Goal: Task Accomplishment & Management: Manage account settings

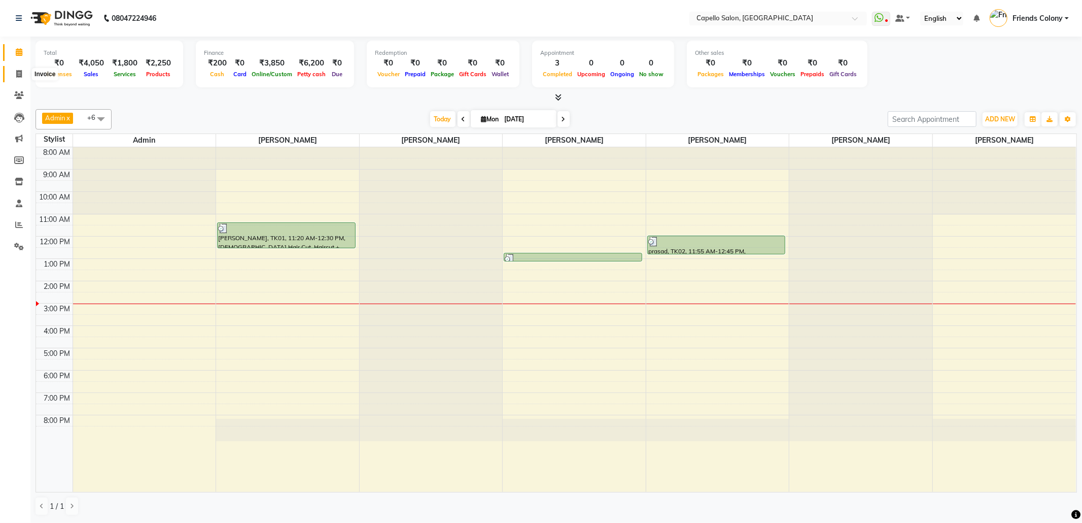
click at [13, 72] on span at bounding box center [19, 74] width 18 height 12
select select "3583"
select select "service"
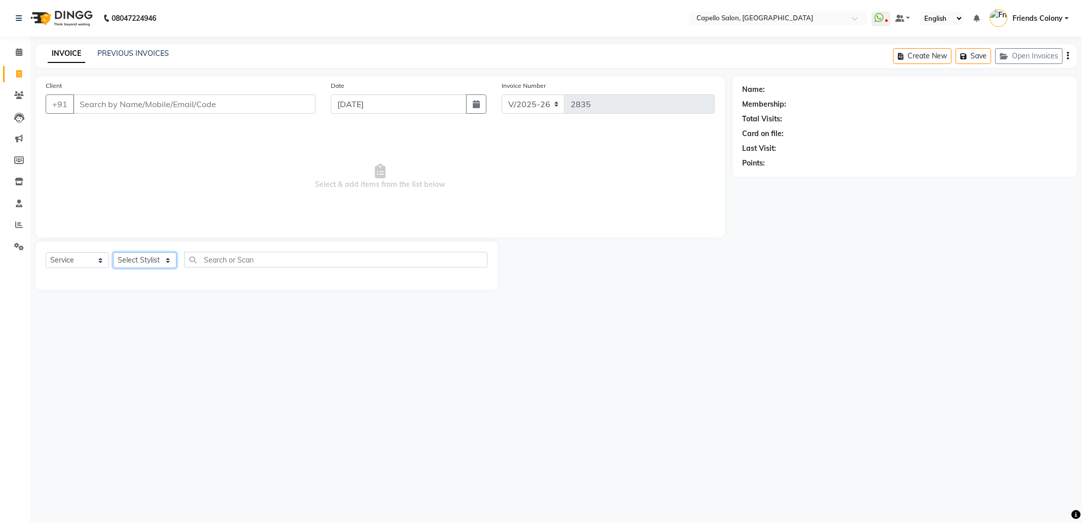
click at [163, 258] on select "Select Stylist" at bounding box center [144, 260] width 63 height 16
click at [161, 254] on select "Select Stylist Admin ANKIT BANDEWAR Friends Colony Harsha Shiwankar mohini godh…" at bounding box center [150, 260] width 75 height 16
select select "68237"
click at [113, 252] on select "Select Stylist Admin ANKIT BANDEWAR Friends Colony Harsha Shiwankar mohini godh…" at bounding box center [150, 260] width 75 height 16
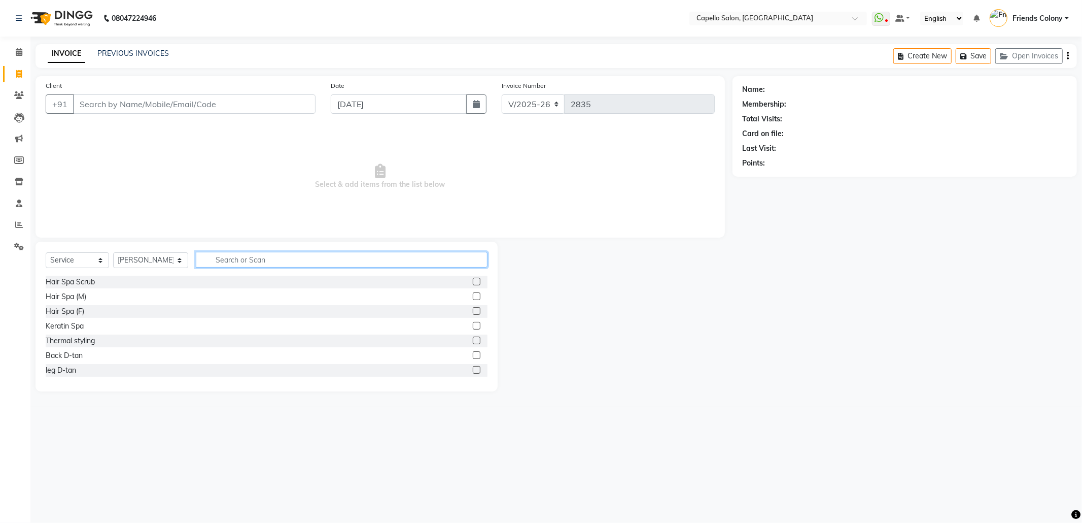
click at [235, 264] on input "text" at bounding box center [342, 260] width 292 height 16
type input "cut"
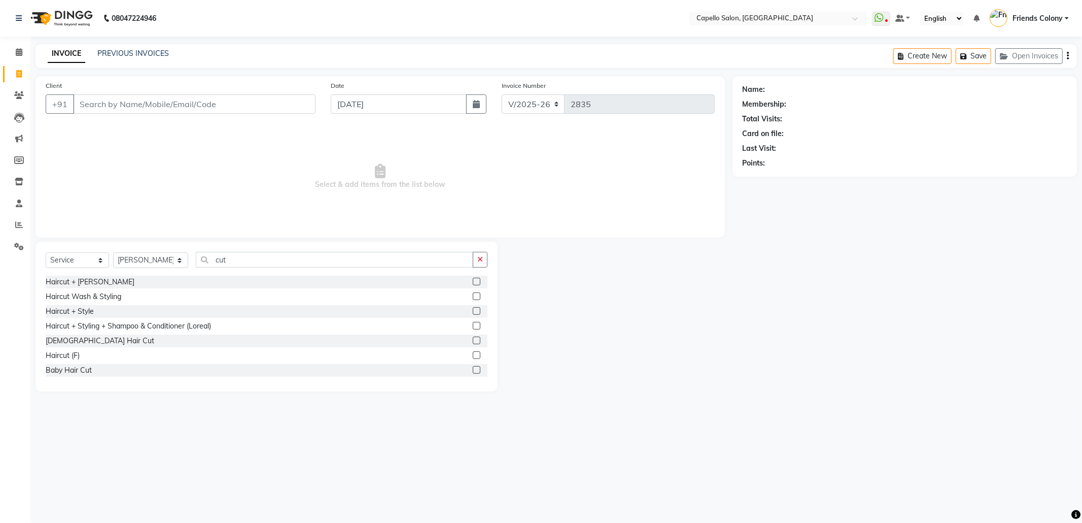
click at [473, 279] on label at bounding box center [477, 282] width 8 height 8
click at [473, 279] on input "checkbox" at bounding box center [476, 282] width 7 height 7
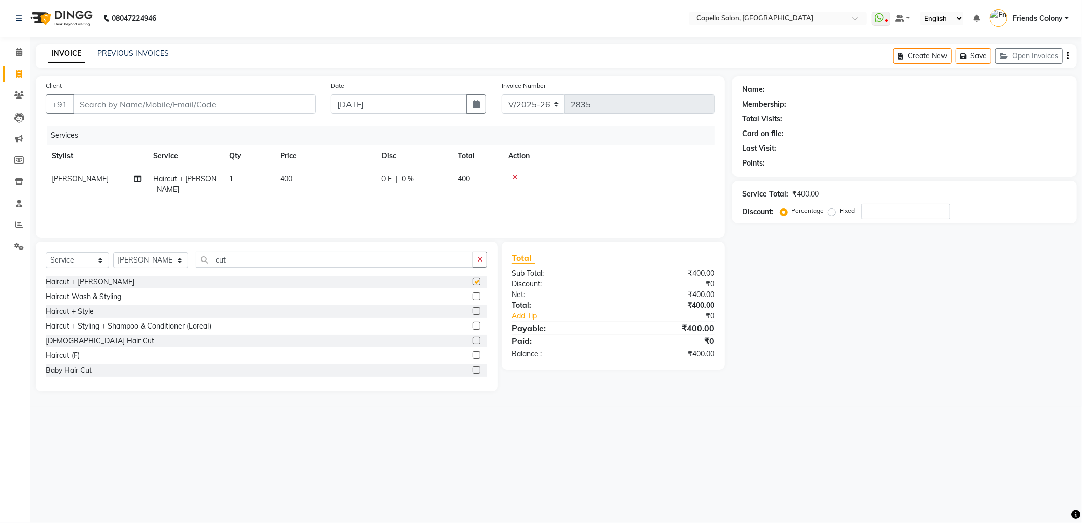
checkbox input "false"
click at [143, 258] on select "Select Stylist Admin ANKIT BANDEWAR Friends Colony Harsha Shiwankar mohini godh…" at bounding box center [150, 260] width 75 height 16
select select "16603"
click at [113, 252] on select "Select Stylist Admin ANKIT BANDEWAR Friends Colony Harsha Shiwankar mohini godh…" at bounding box center [150, 260] width 75 height 16
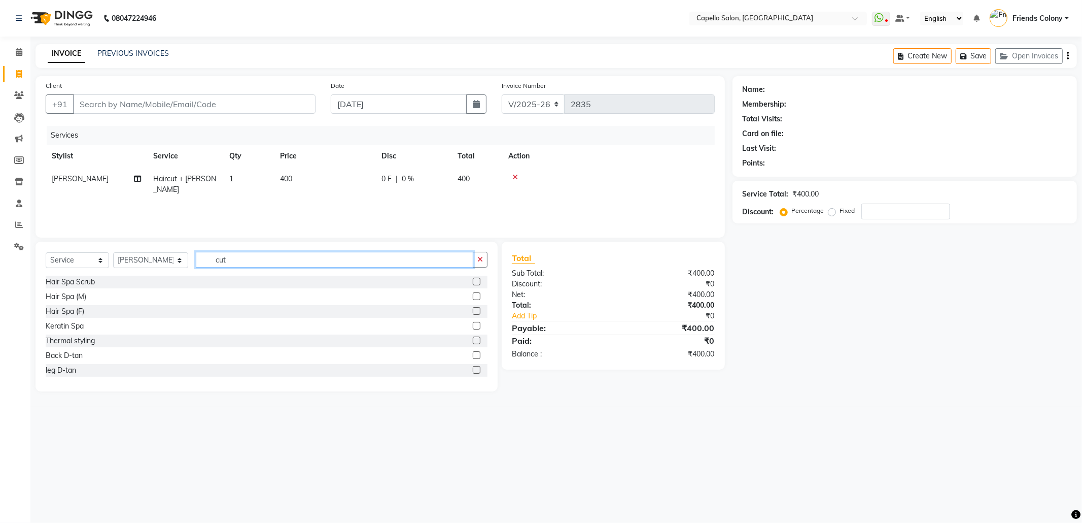
drag, startPoint x: 243, startPoint y: 262, endPoint x: 99, endPoint y: 281, distance: 144.3
click at [99, 281] on div "Select Service Product Membership Package Voucher Prepaid Gift Card Select Styl…" at bounding box center [267, 317] width 462 height 150
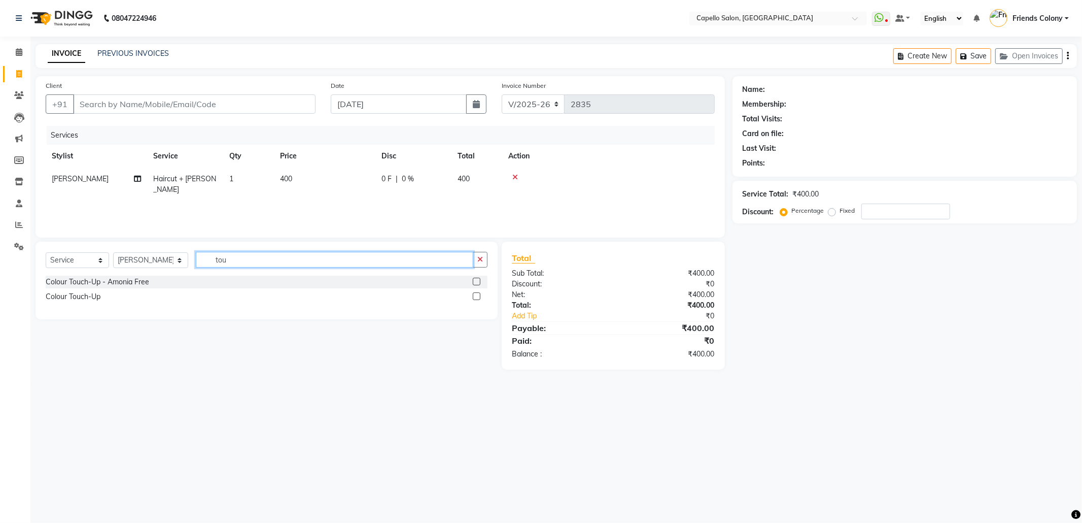
type input "tou"
drag, startPoint x: 475, startPoint y: 298, endPoint x: 459, endPoint y: 294, distance: 16.7
click at [474, 297] on label at bounding box center [477, 296] width 8 height 8
click at [474, 297] on input "checkbox" at bounding box center [476, 296] width 7 height 7
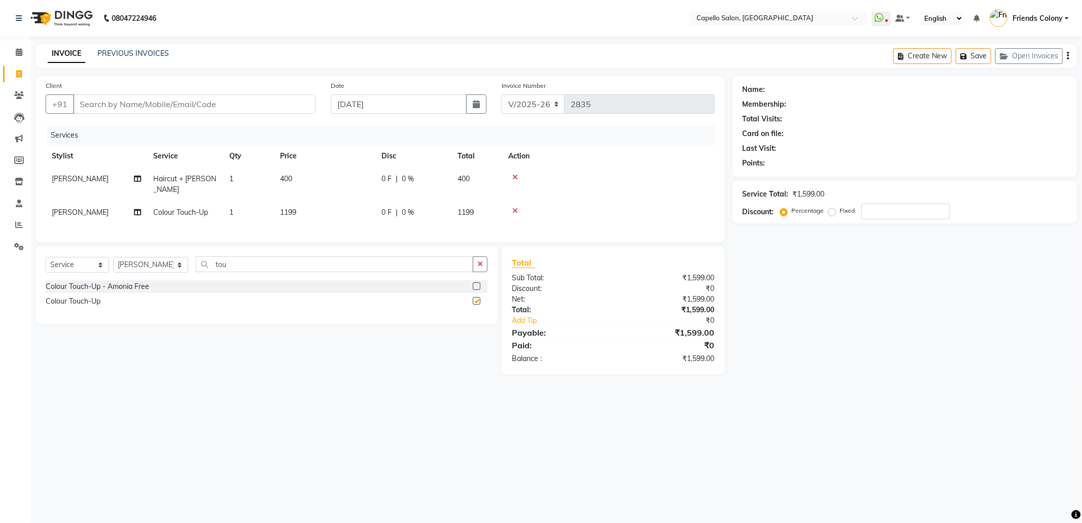
checkbox input "false"
click at [282, 201] on td "1199" at bounding box center [324, 212] width 101 height 23
select select "16603"
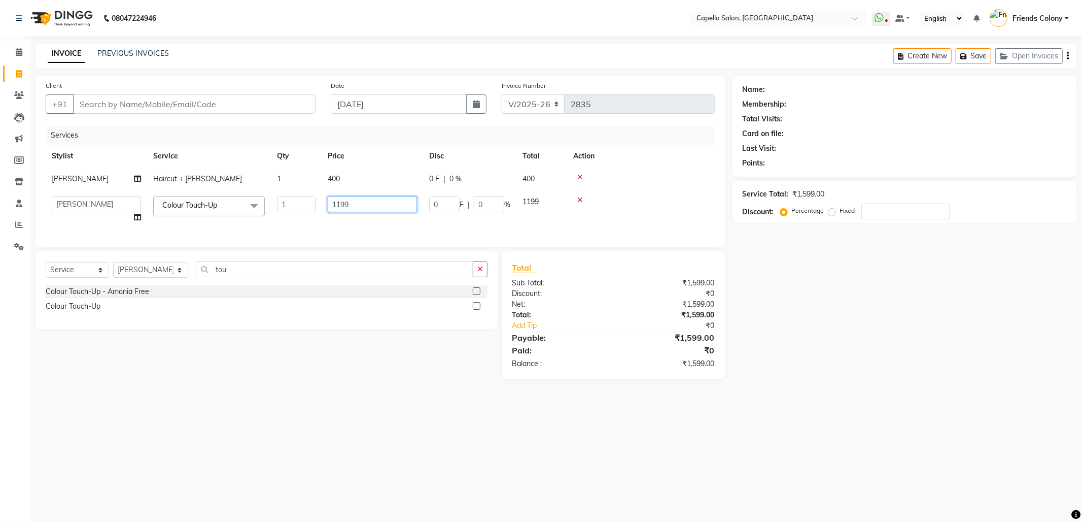
drag, startPoint x: 359, startPoint y: 203, endPoint x: 322, endPoint y: 206, distance: 37.6
click at [322, 206] on td "1199" at bounding box center [372, 209] width 101 height 39
type input "1500"
drag, startPoint x: 833, startPoint y: 390, endPoint x: 804, endPoint y: 335, distance: 62.0
click at [828, 376] on main "INVOICE PREVIOUS INVOICES Create New Save Open Invoices Client +91 Date 01-09-2…" at bounding box center [556, 219] width 1052 height 350
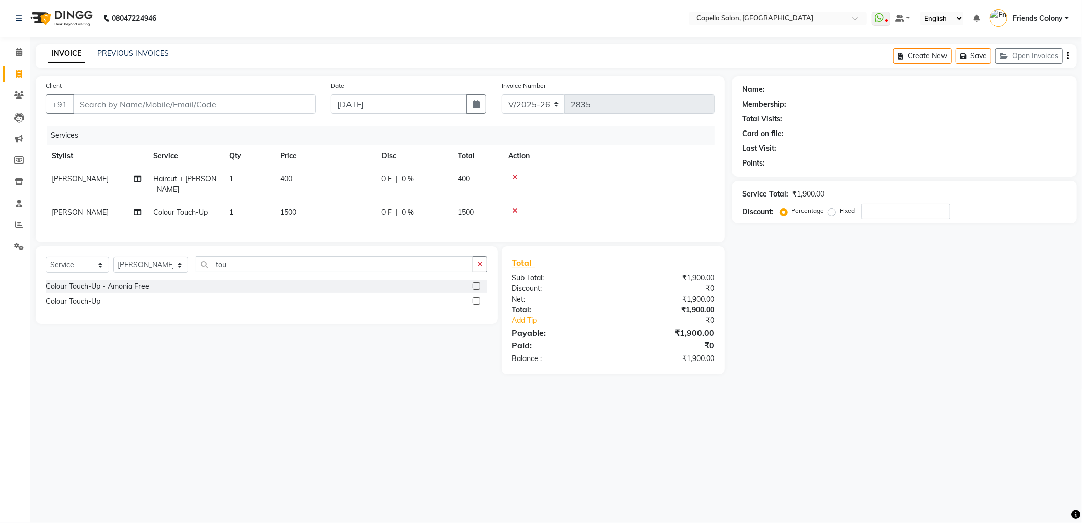
drag, startPoint x: 342, startPoint y: 341, endPoint x: 311, endPoint y: 422, distance: 86.6
click at [965, 355] on div "Name: Membership: Total Visits: Card on file: Last Visit: Points: Service Total…" at bounding box center [909, 225] width 352 height 298
click at [158, 264] on select "Select Stylist Admin [PERSON_NAME] Friends Colony [PERSON_NAME] [PERSON_NAME] N…" at bounding box center [150, 265] width 75 height 16
select select "69590"
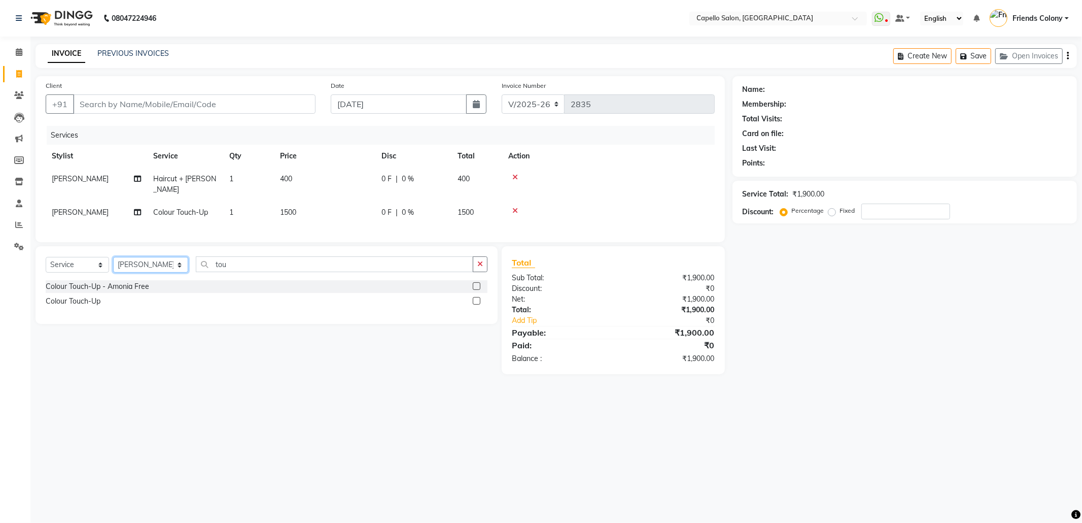
click at [113, 257] on select "Select Stylist Admin [PERSON_NAME] Friends Colony [PERSON_NAME] [PERSON_NAME] N…" at bounding box center [150, 265] width 75 height 16
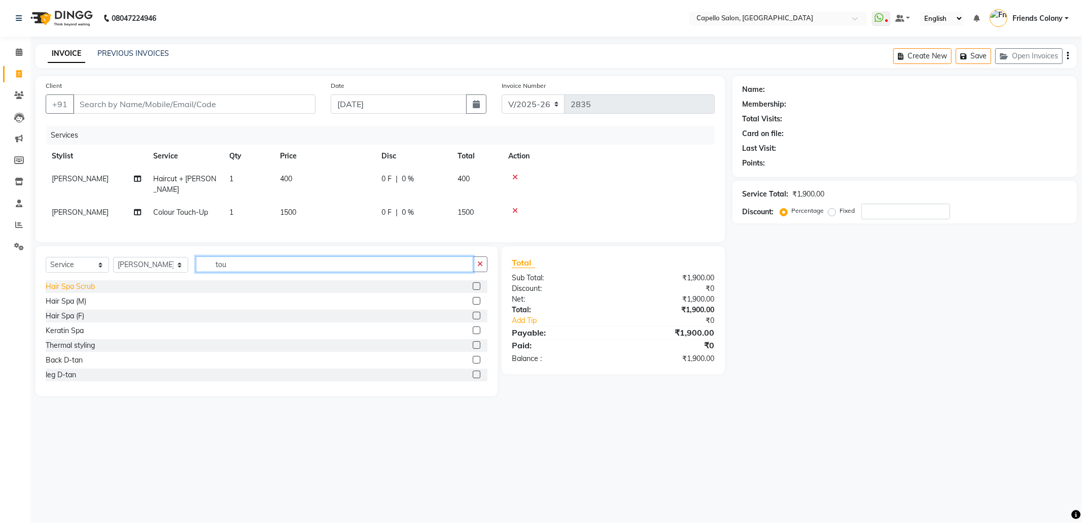
drag, startPoint x: 266, startPoint y: 264, endPoint x: 79, endPoint y: 287, distance: 188.2
click at [79, 287] on div "Select Service Product Membership Package Voucher Prepaid Gift Card Select Styl…" at bounding box center [267, 321] width 462 height 150
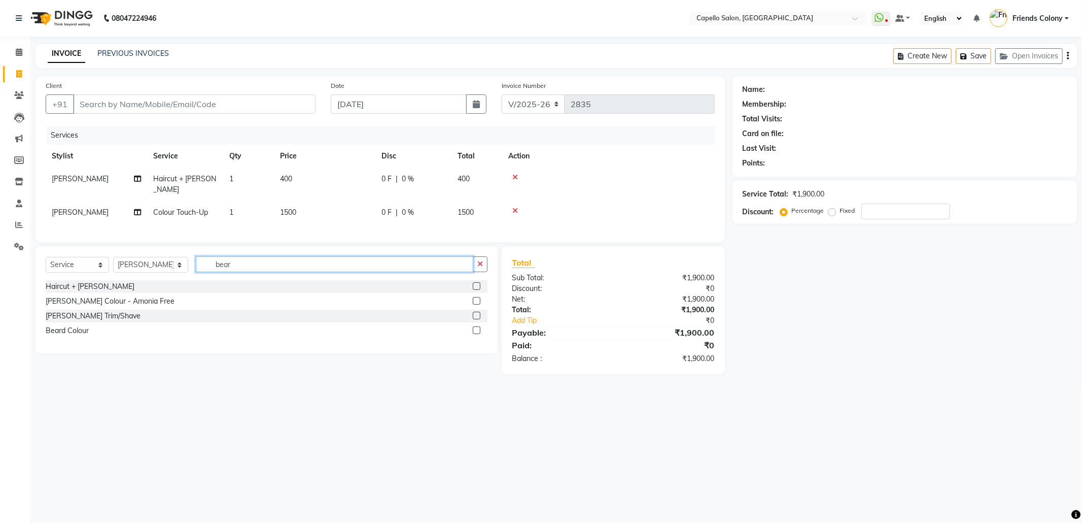
type input "bear"
click at [473, 313] on label at bounding box center [477, 316] width 8 height 8
click at [473, 313] on input "checkbox" at bounding box center [476, 316] width 7 height 7
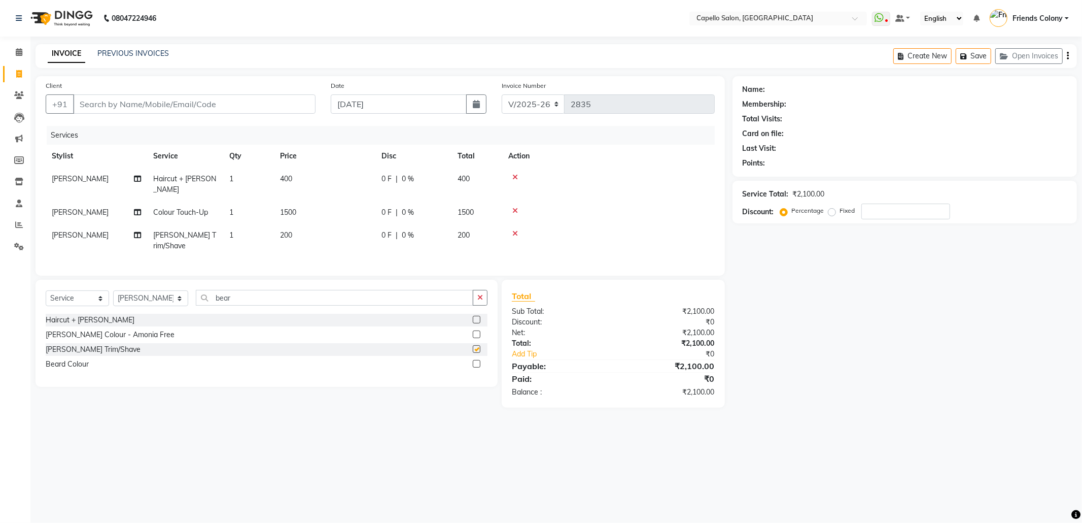
checkbox input "false"
drag, startPoint x: 793, startPoint y: 425, endPoint x: 772, endPoint y: 415, distance: 22.7
click at [790, 424] on div "08047224946 Select Location × Capello Salon, Friends Colony WhatsApp Status ✕ S…" at bounding box center [541, 261] width 1082 height 523
click at [277, 92] on div "Client +91" at bounding box center [180, 101] width 285 height 42
click at [279, 104] on input "Client" at bounding box center [194, 103] width 243 height 19
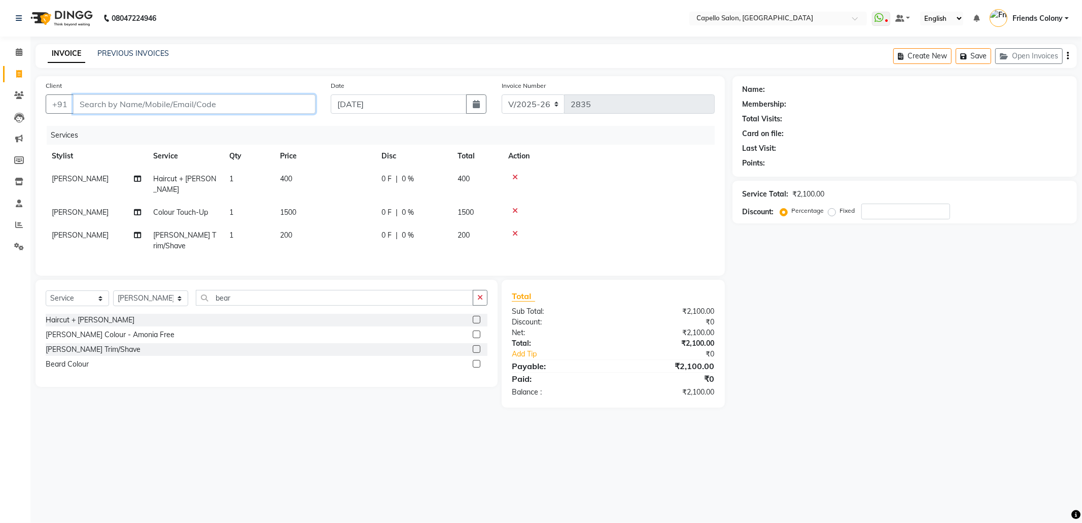
type input "7"
type input "0"
type input "7517610478"
click at [302, 106] on span "Add Client" at bounding box center [289, 104] width 40 height 10
select select "22"
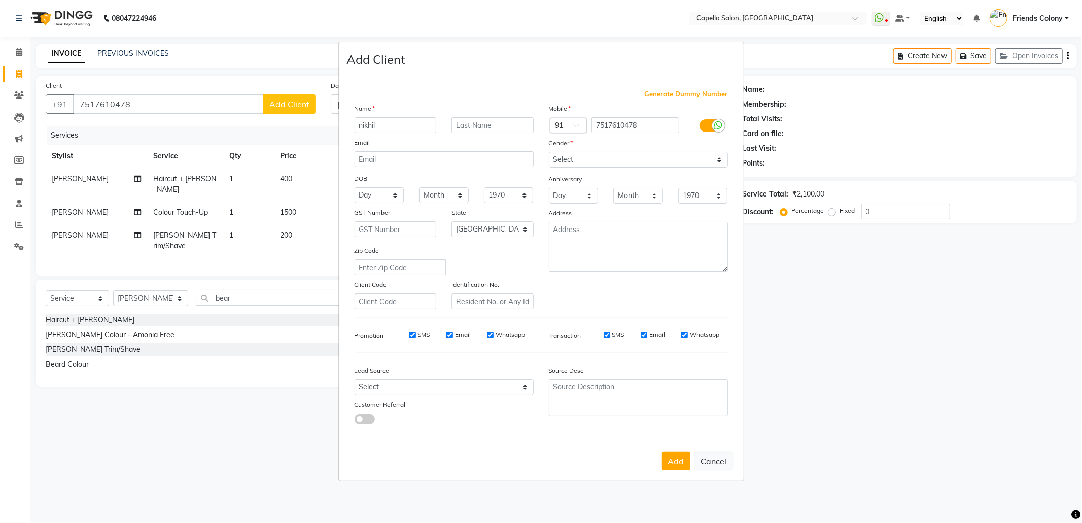
type input "nikhil"
click at [618, 159] on select "Select Male Female Other Prefer Not To Say" at bounding box center [638, 160] width 179 height 16
select select "male"
click at [549, 153] on select "Select Male Female Other Prefer Not To Say" at bounding box center [638, 160] width 179 height 16
click at [676, 458] on button "Add" at bounding box center [676, 461] width 28 height 18
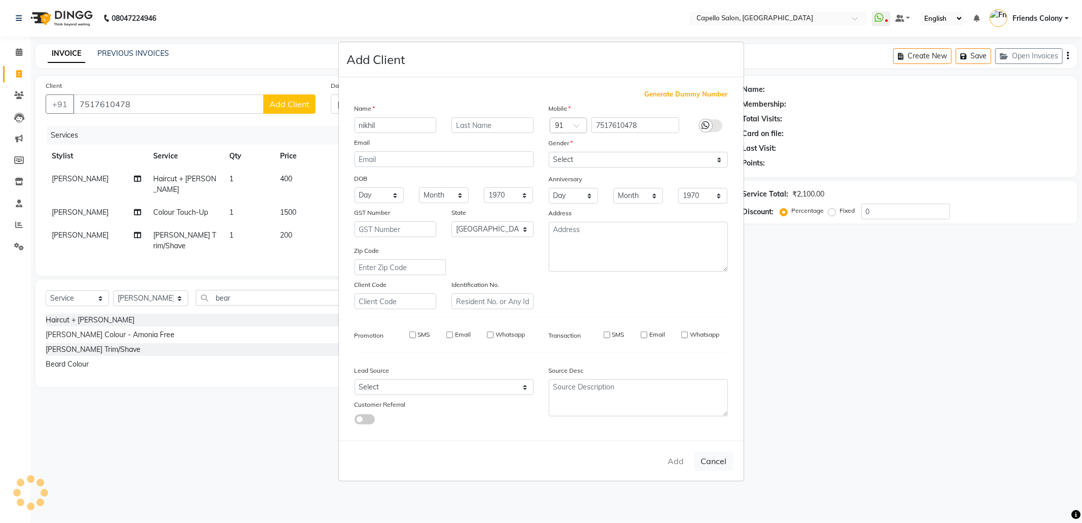
select select
select select "null"
select select
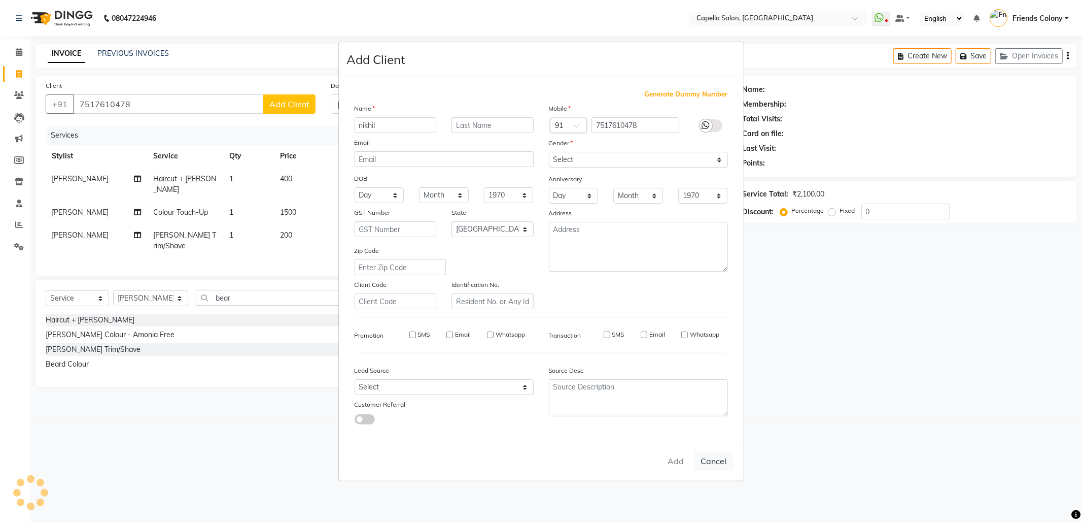
select select
checkbox input "false"
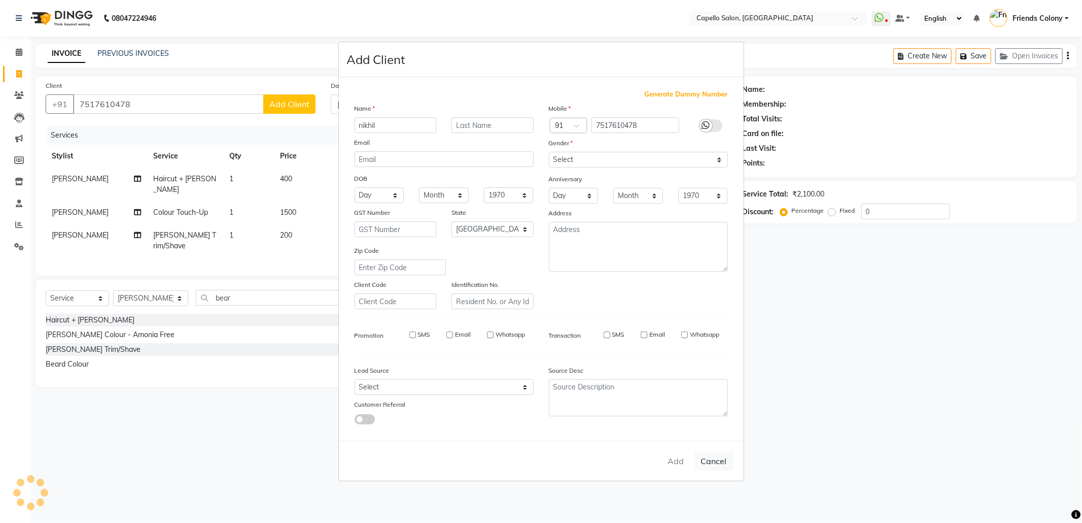
checkbox input "false"
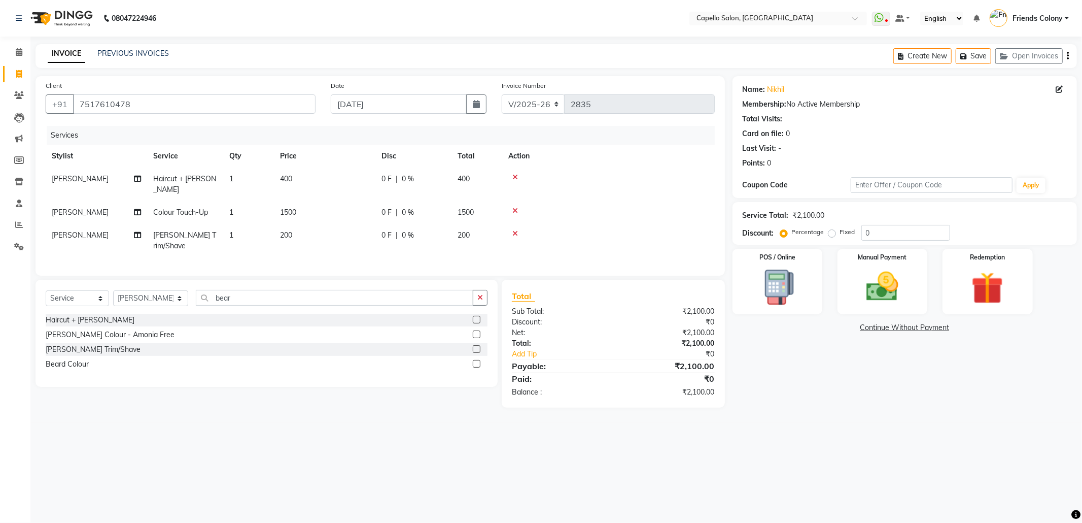
click at [658, 445] on div "08047224946 Select Location × Capello Salon, Friends Colony WhatsApp Status ✕ S…" at bounding box center [541, 261] width 1082 height 523
click at [853, 279] on div "Manual Payment" at bounding box center [882, 281] width 93 height 68
click at [837, 328] on span "UPI" at bounding box center [840, 328] width 16 height 12
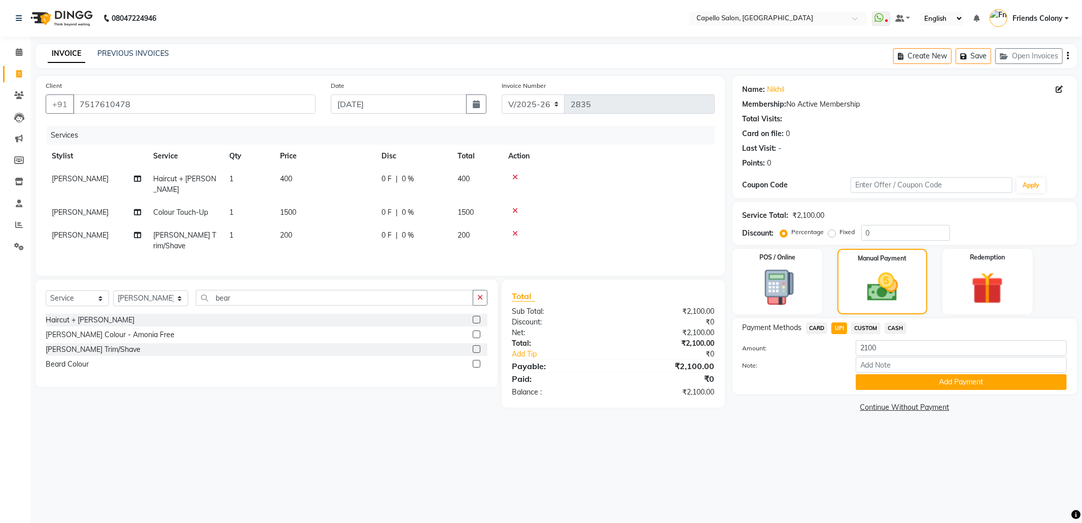
click at [881, 379] on button "Add Payment" at bounding box center [961, 382] width 211 height 16
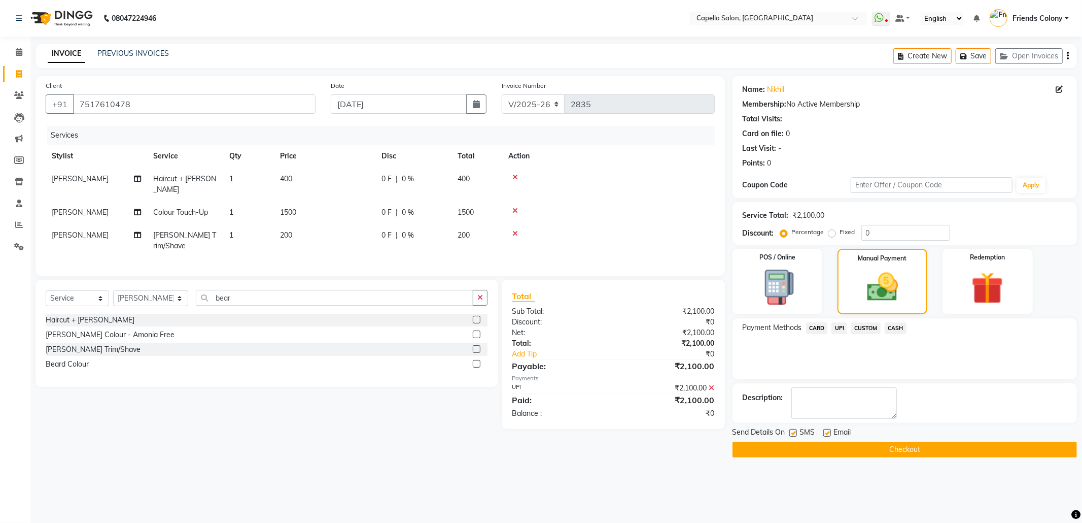
click at [898, 445] on button "Checkout" at bounding box center [905, 449] width 345 height 16
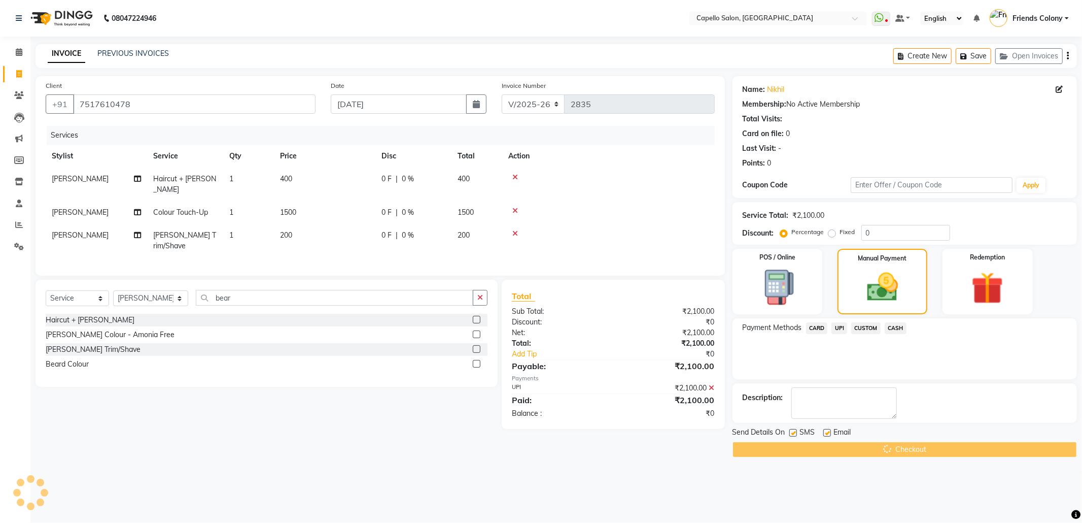
click at [898, 445] on div "Checkout" at bounding box center [905, 449] width 345 height 16
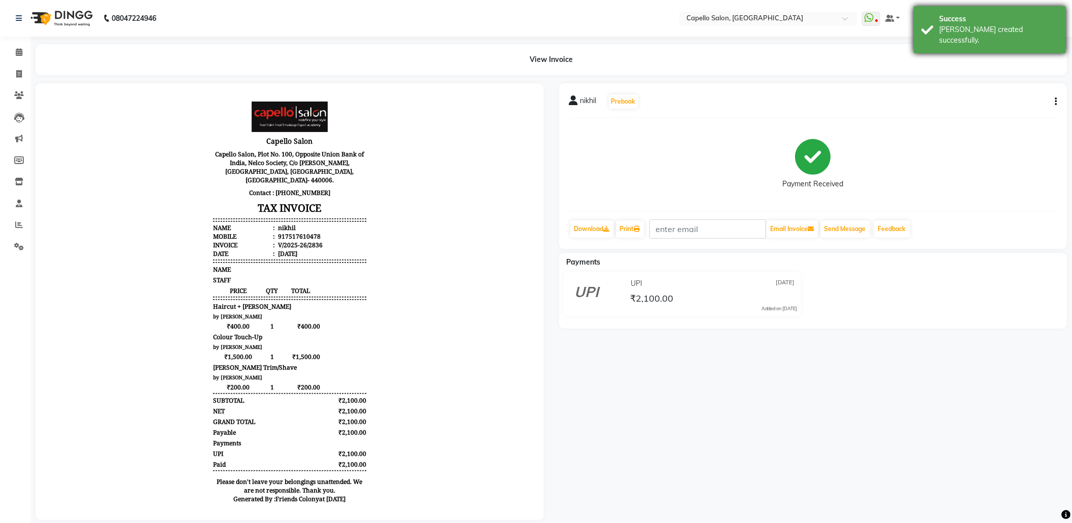
click at [936, 18] on div "Success [PERSON_NAME] created successfully." at bounding box center [990, 29] width 152 height 47
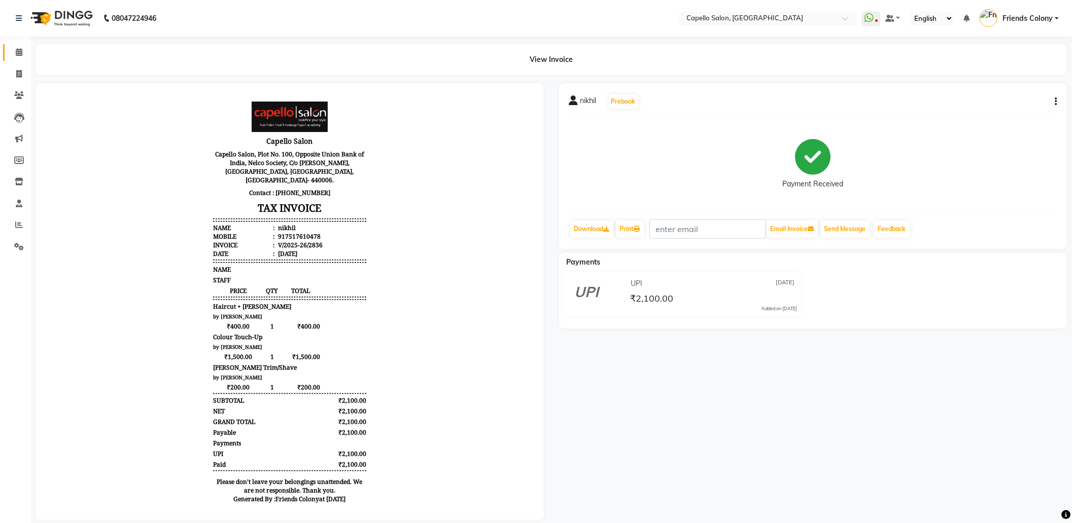
click at [19, 45] on link "Calendar" at bounding box center [15, 52] width 24 height 17
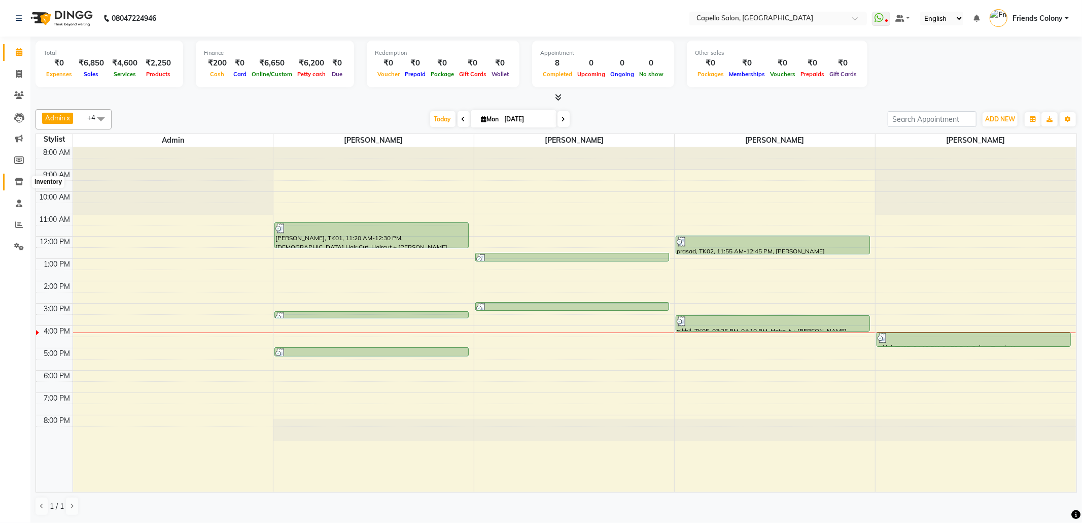
click at [20, 185] on icon at bounding box center [19, 182] width 9 height 8
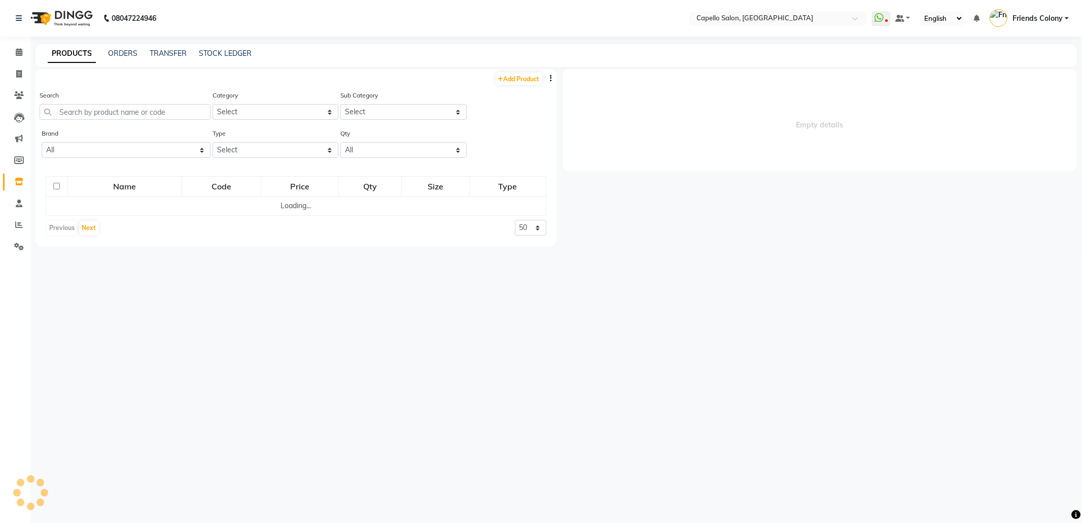
select select
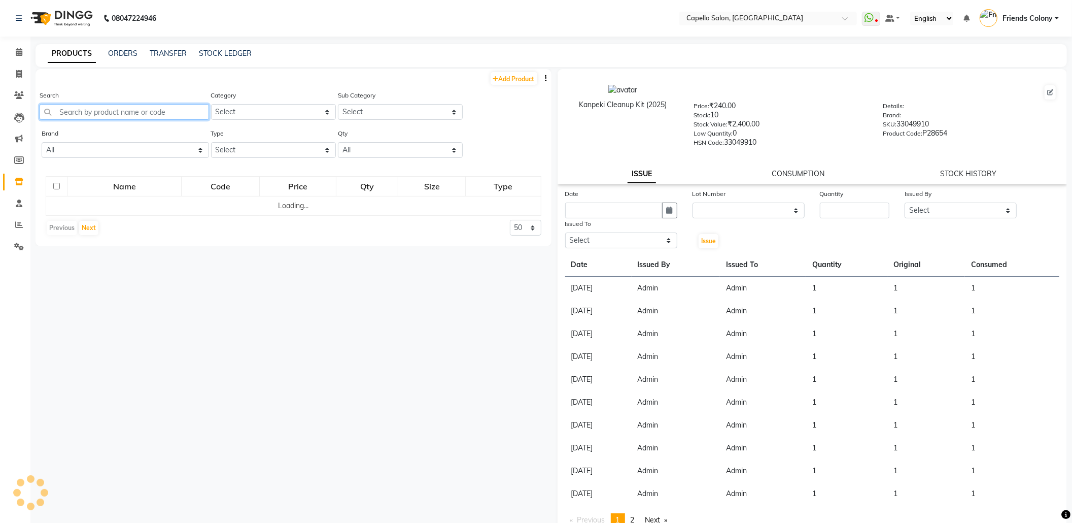
click at [184, 107] on input "text" at bounding box center [124, 112] width 169 height 16
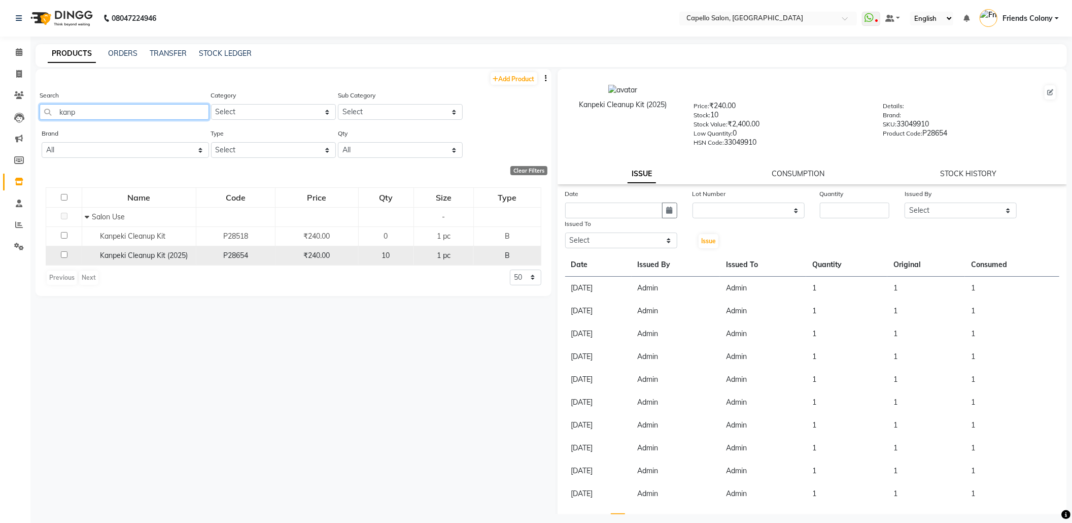
type input "kanp"
click at [62, 251] on input "checkbox" at bounding box center [64, 254] width 7 height 7
checkbox input "true"
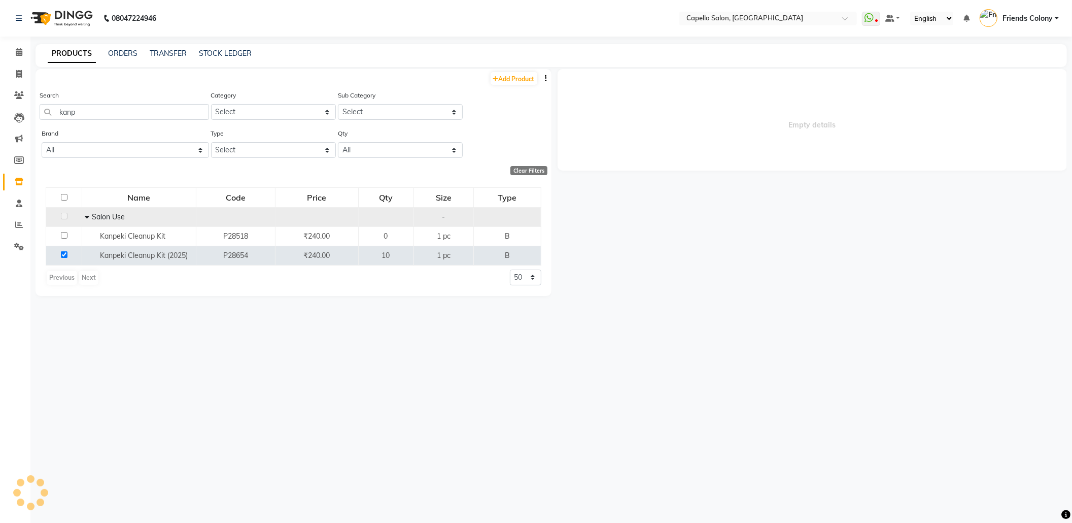
select select
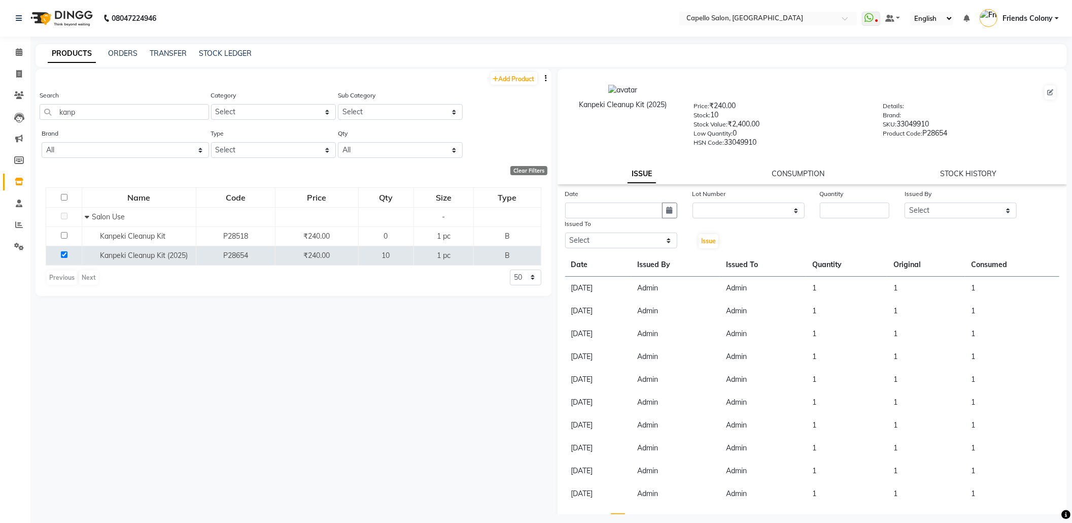
click at [631, 196] on div "Date" at bounding box center [621, 195] width 112 height 14
click at [631, 204] on input "text" at bounding box center [613, 210] width 97 height 16
select select "9"
select select "2025"
click at [579, 260] on div "1" at bounding box center [576, 263] width 16 height 16
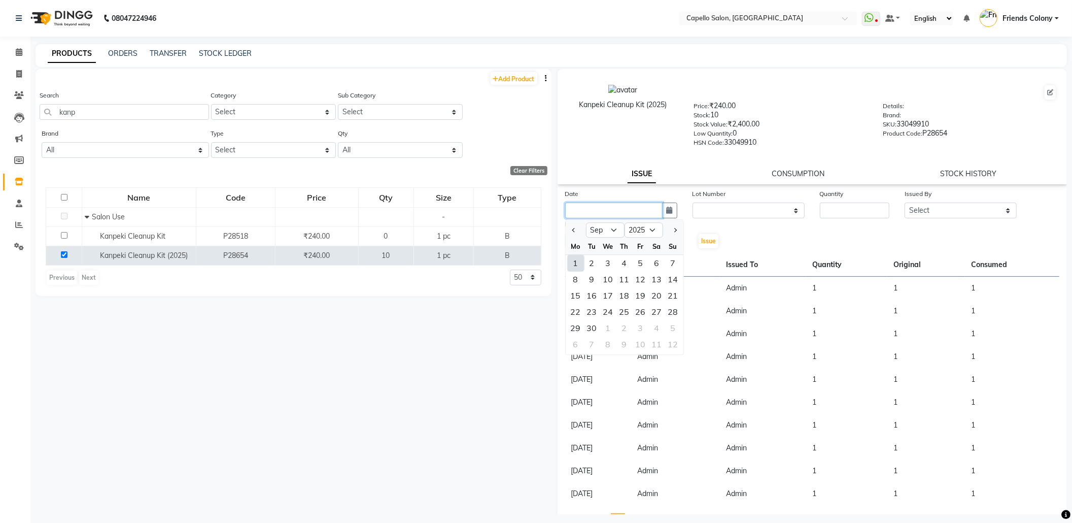
type input "[DATE]"
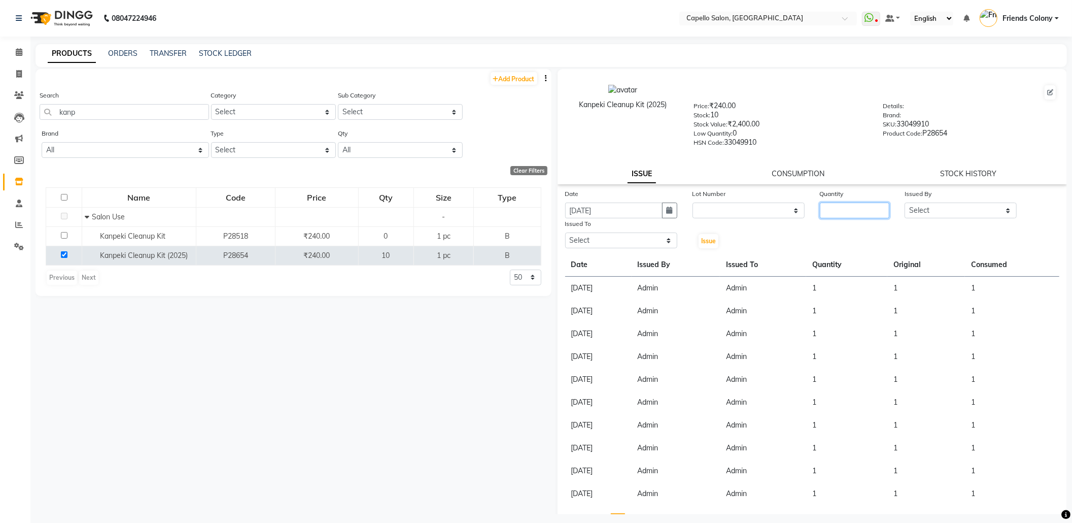
click at [834, 204] on input "number" at bounding box center [855, 210] width 70 height 16
type input "1"
click at [931, 202] on select "Select Admin ANKIT BANDEWAR Friends Colony Harsha Shiwankar mohini godhane NEHA…" at bounding box center [961, 210] width 112 height 16
click at [905, 202] on select "Select Admin ANKIT BANDEWAR Friends Colony Harsha Shiwankar mohini godhane NEHA…" at bounding box center [961, 210] width 112 height 16
drag, startPoint x: 908, startPoint y: 197, endPoint x: 908, endPoint y: 213, distance: 15.7
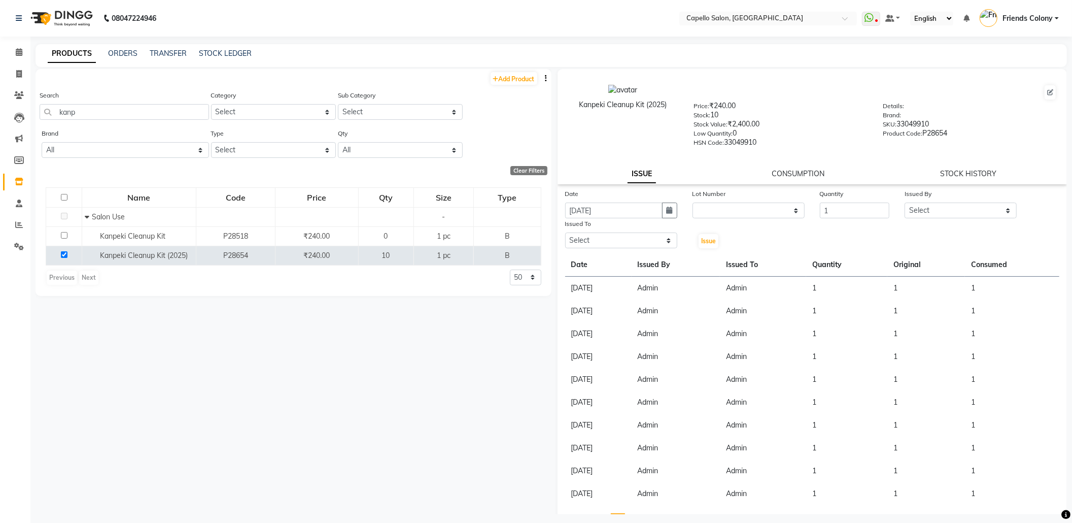
click at [907, 200] on div "Issued By Select Admin ANKIT BANDEWAR Friends Colony Harsha Shiwankar mohini go…" at bounding box center [960, 203] width 127 height 30
click at [908, 214] on select "Select Admin ANKIT BANDEWAR Friends Colony Harsha Shiwankar mohini godhane NEHA…" at bounding box center [961, 210] width 112 height 16
select select "16604"
click at [905, 202] on select "Select Admin ANKIT BANDEWAR Friends Colony Harsha Shiwankar mohini godhane NEHA…" at bounding box center [961, 210] width 112 height 16
click at [638, 234] on select "Select Admin ANKIT BANDEWAR Friends Colony Harsha Shiwankar mohini godhane NEHA…" at bounding box center [621, 240] width 112 height 16
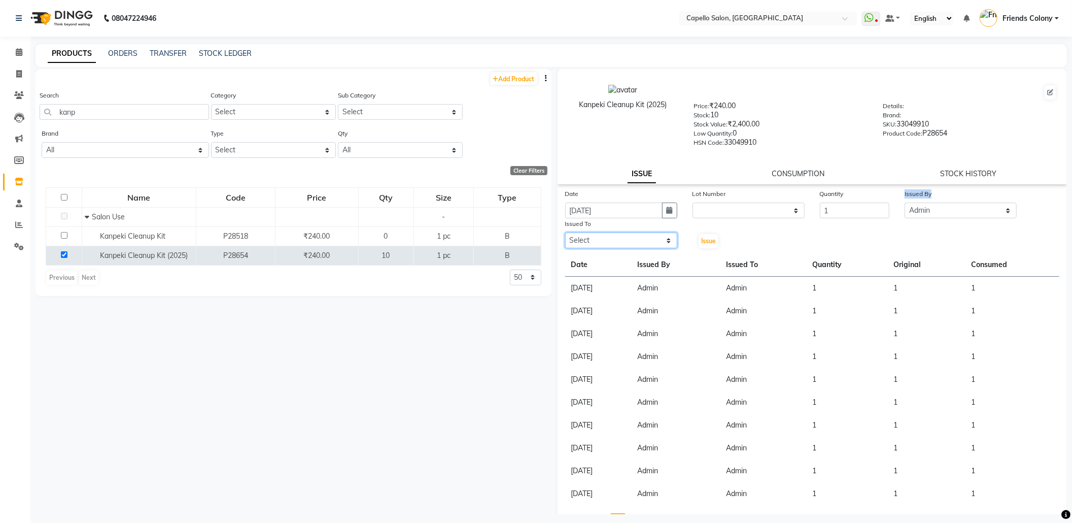
select select "16604"
click at [565, 232] on select "Select Admin ANKIT BANDEWAR Friends Colony Harsha Shiwankar mohini godhane NEHA…" at bounding box center [621, 240] width 112 height 16
click at [693, 238] on div "Issue" at bounding box center [706, 233] width 43 height 31
click at [701, 241] on span "Issue" at bounding box center [708, 241] width 15 height 8
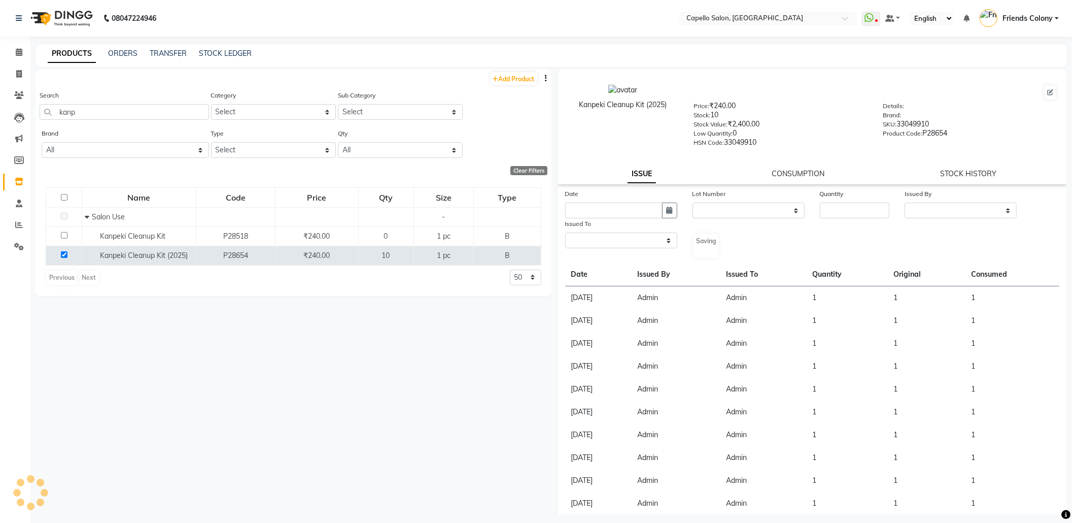
select select
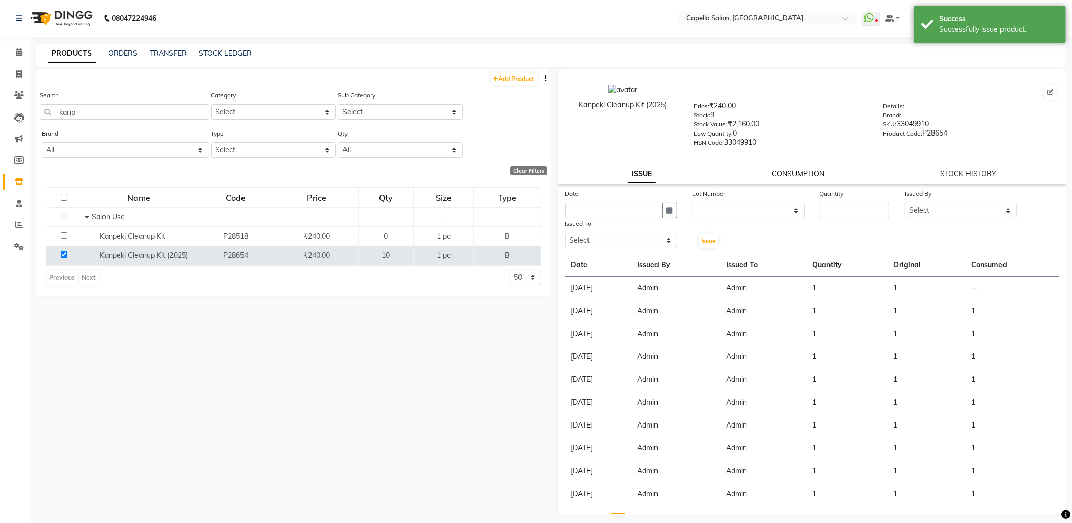
drag, startPoint x: 804, startPoint y: 165, endPoint x: 801, endPoint y: 176, distance: 11.2
click at [804, 167] on div "Kanpeki Cleanup Kit (2025) Price: ₹240.00 Stock: 9 Stock Value: ₹2,160.00 Low Q…" at bounding box center [813, 126] width 510 height 115
click at [801, 176] on link "CONSUMPTION" at bounding box center [798, 173] width 53 height 9
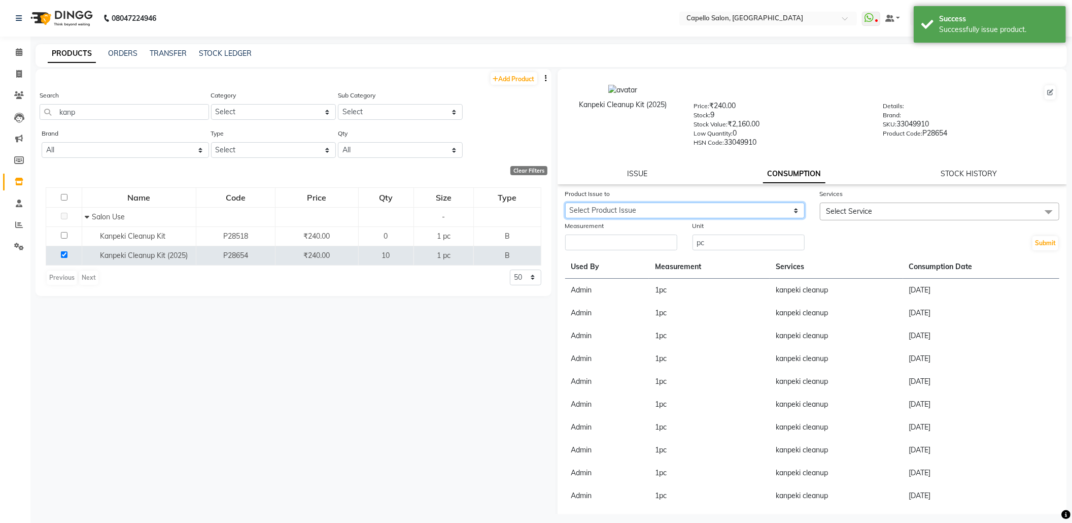
click at [755, 208] on select "Select Product Issue 2025-09-01, Issued to: Admin, Balance: 1" at bounding box center [684, 210] width 239 height 16
select select "1198269"
click at [565, 202] on select "Select Product Issue 2025-09-01, Issued to: Admin, Balance: 1" at bounding box center [684, 210] width 239 height 16
click at [839, 208] on span "Select Service" at bounding box center [850, 211] width 46 height 9
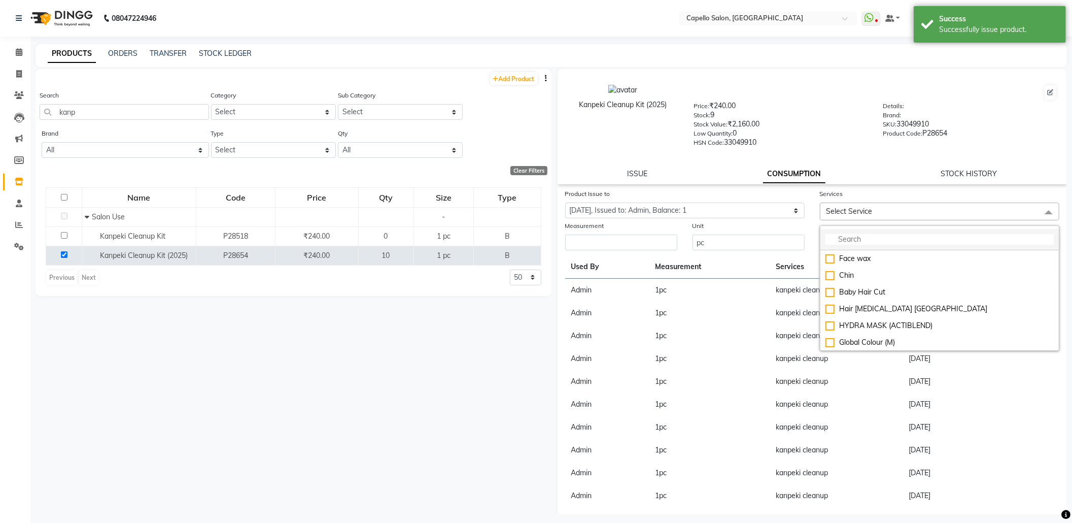
click at [861, 238] on input "multiselect-search" at bounding box center [940, 239] width 228 height 11
click at [861, 237] on input "multiselect-search" at bounding box center [940, 239] width 228 height 11
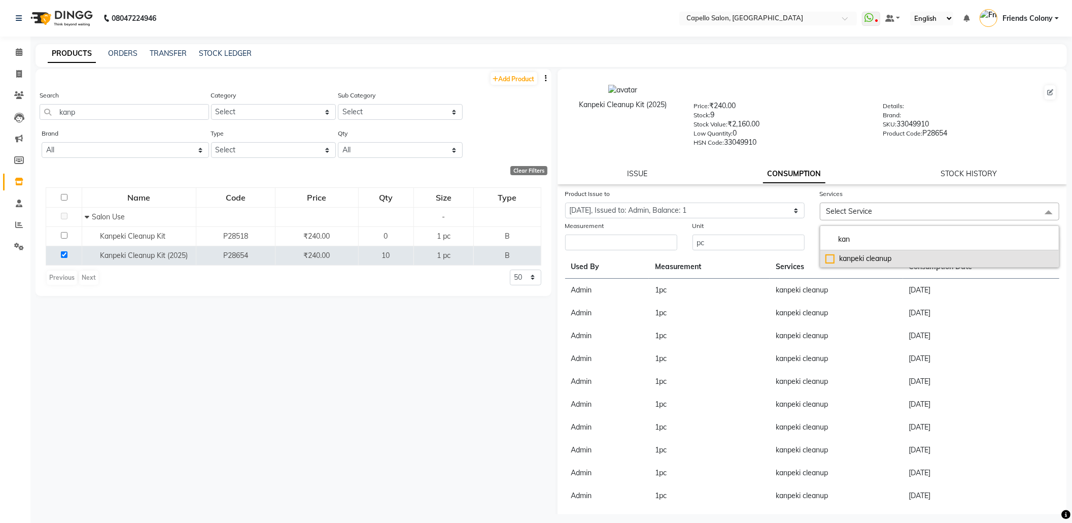
type input "kan"
click at [859, 256] on div "kanpeki cleanup" at bounding box center [940, 258] width 228 height 11
checkbox input "true"
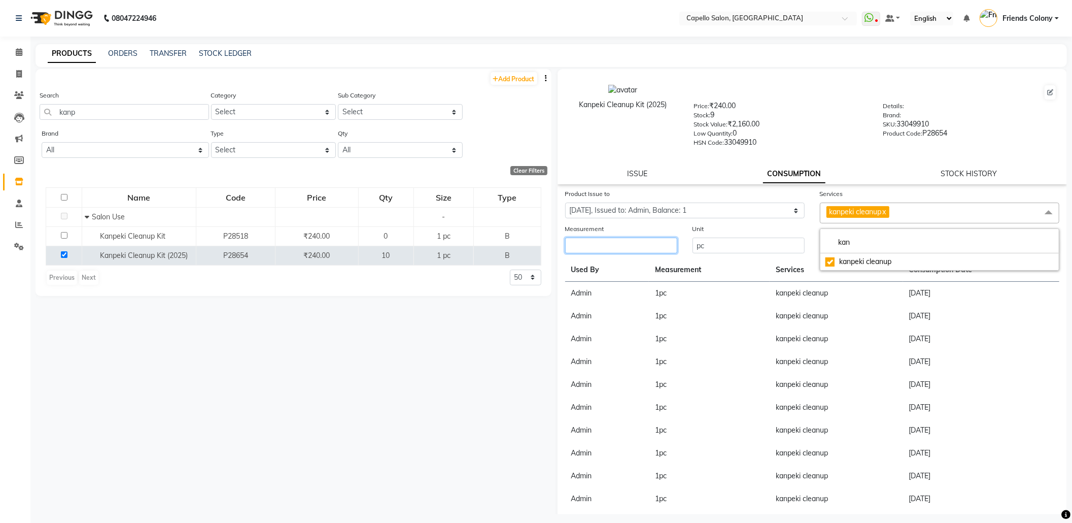
click at [615, 249] on input "number" at bounding box center [621, 245] width 112 height 16
type input "1"
click at [1033, 246] on button "Submit" at bounding box center [1046, 246] width 26 height 14
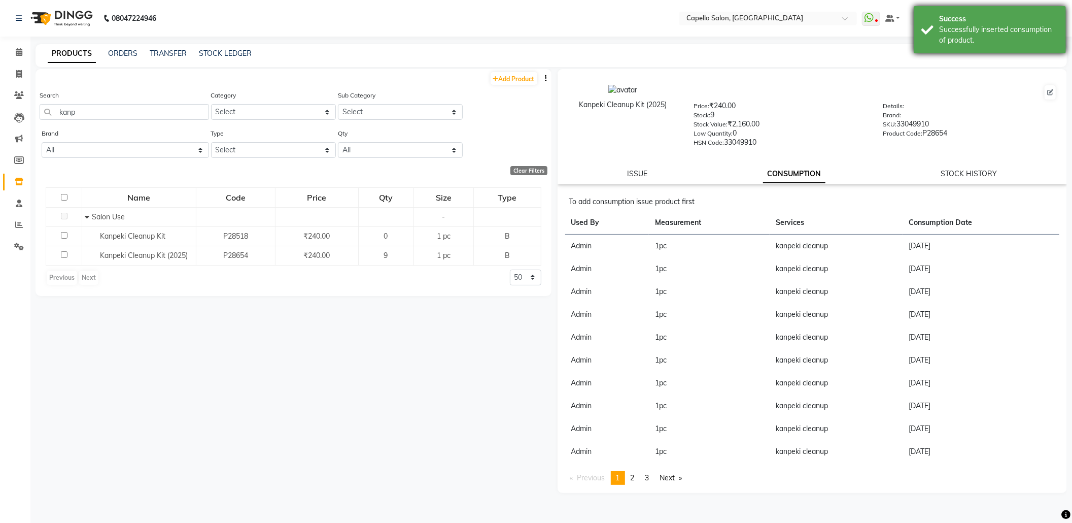
click at [995, 19] on div "Success" at bounding box center [998, 19] width 119 height 11
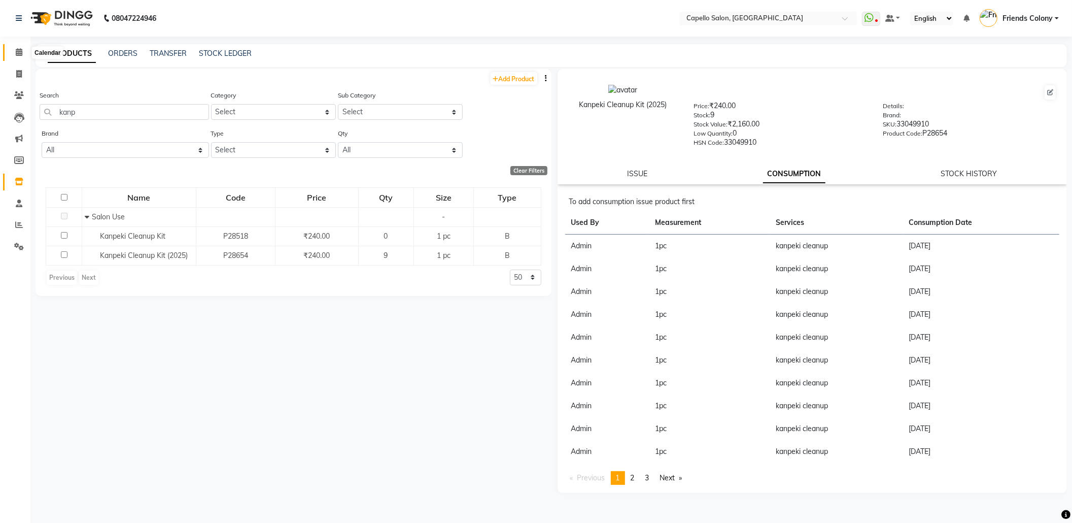
click at [21, 52] on icon at bounding box center [19, 52] width 7 height 8
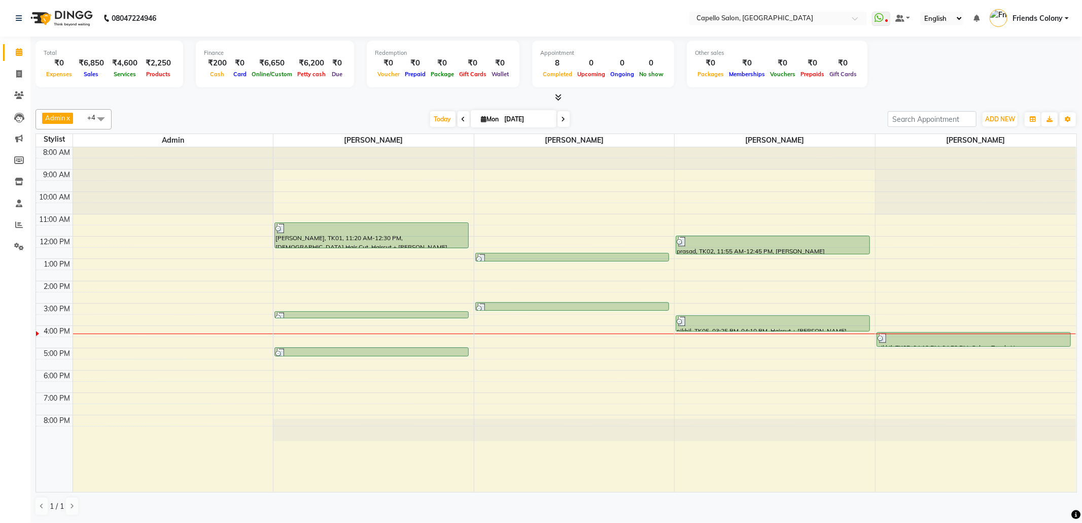
click at [833, 112] on div "Today Mon 01-09-2025" at bounding box center [500, 119] width 766 height 15
click at [18, 224] on icon at bounding box center [19, 225] width 8 height 8
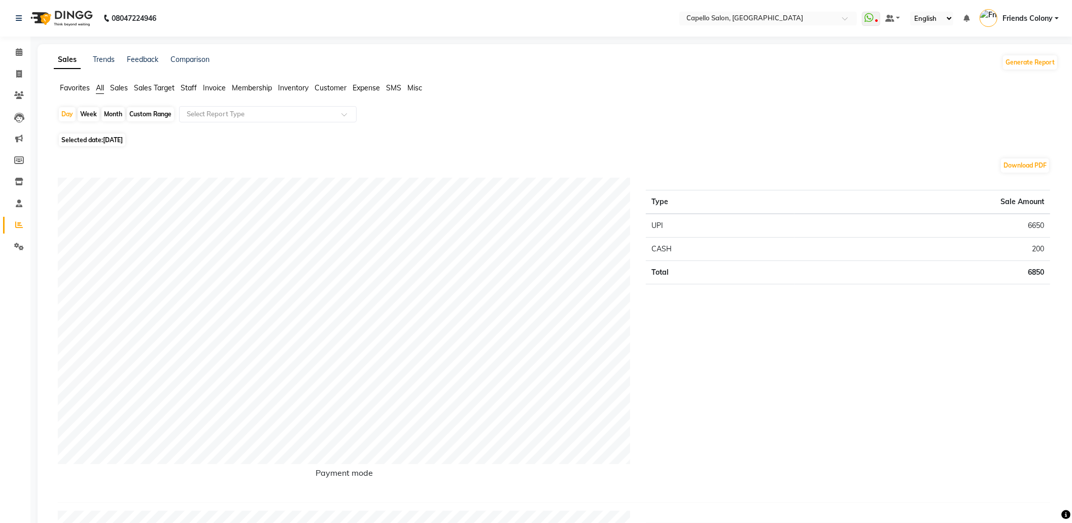
click at [110, 115] on div "Month" at bounding box center [112, 114] width 23 height 14
select select "9"
select select "2025"
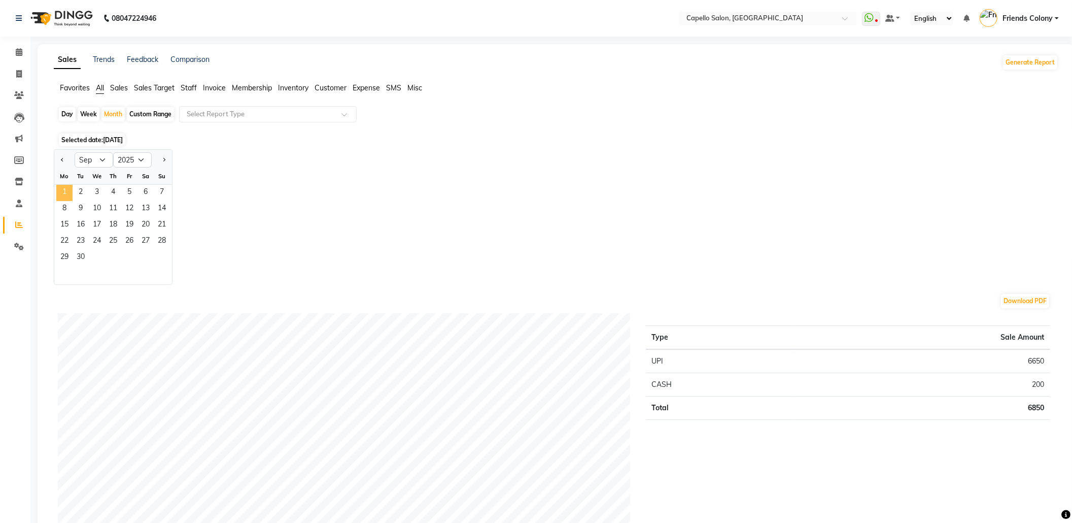
click at [65, 192] on span "1" at bounding box center [64, 193] width 16 height 16
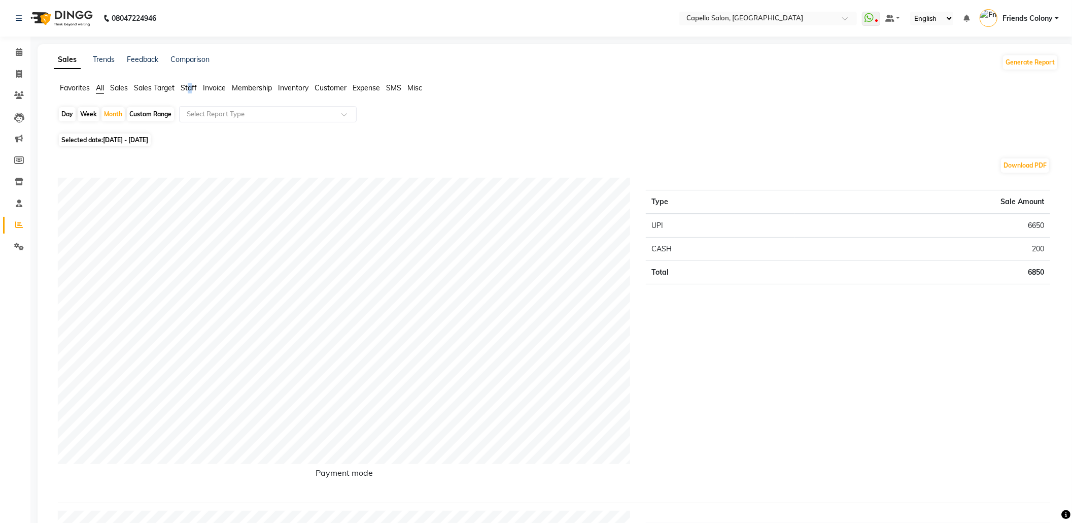
drag, startPoint x: 193, startPoint y: 85, endPoint x: 192, endPoint y: 96, distance: 11.3
click at [193, 86] on span "Staff" at bounding box center [189, 87] width 16 height 9
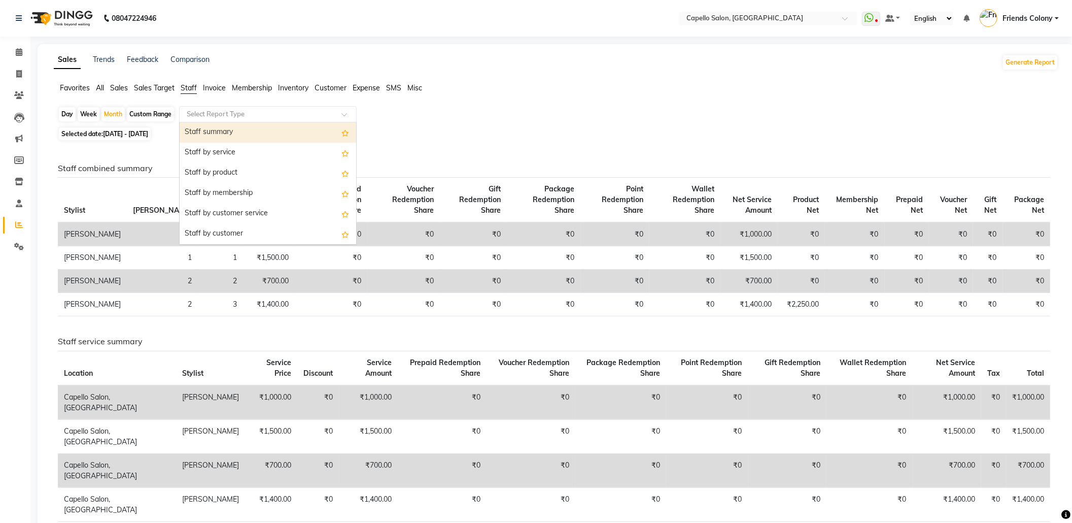
click at [207, 116] on input "text" at bounding box center [258, 114] width 146 height 10
click at [207, 129] on div "Staff summary" at bounding box center [268, 132] width 177 height 20
select select "full_report"
select select "csv"
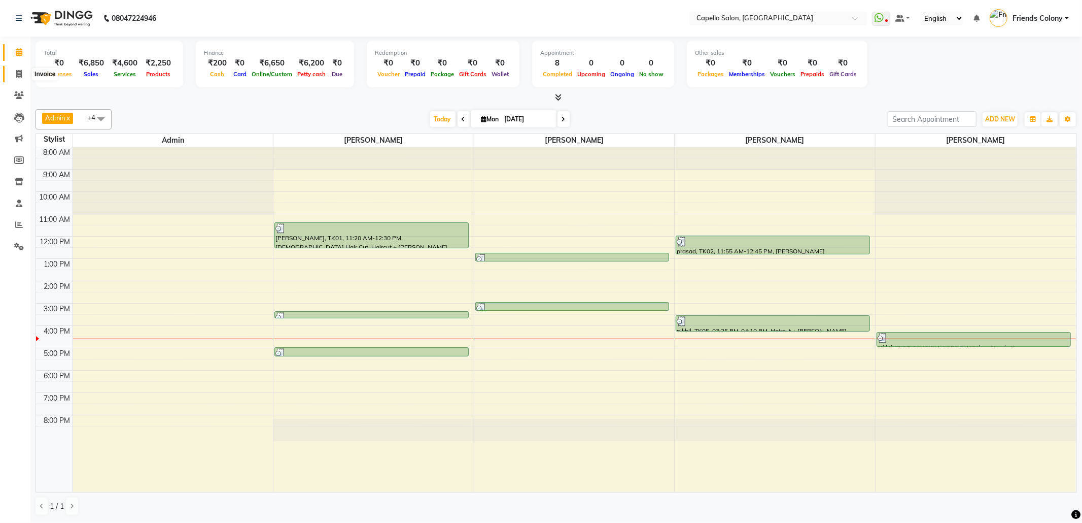
click at [16, 72] on icon at bounding box center [19, 74] width 6 height 8
select select "service"
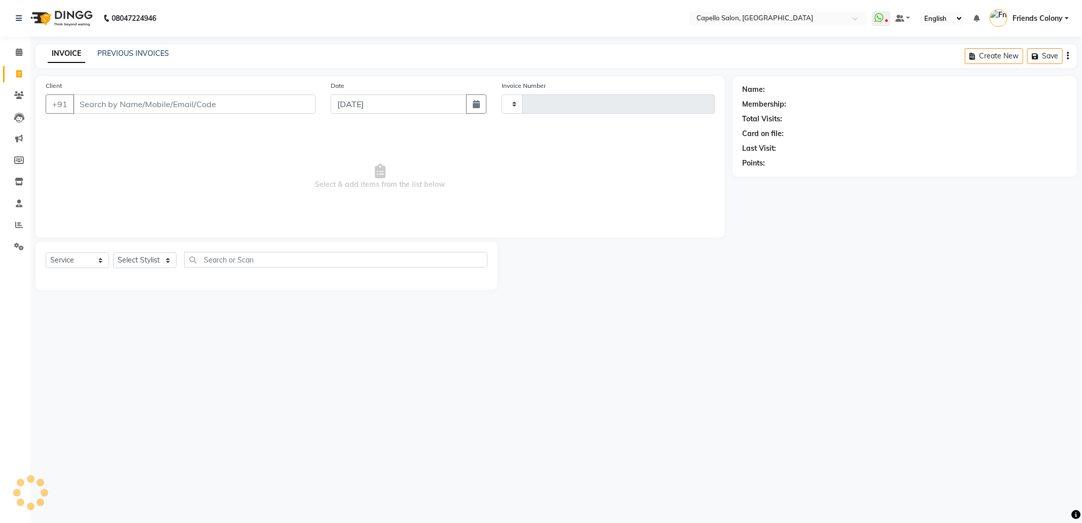
type input "2837"
select select "3583"
click at [98, 108] on input "Client" at bounding box center [194, 103] width 243 height 19
type input "8"
click at [102, 104] on input "8530025025087" at bounding box center [168, 103] width 191 height 19
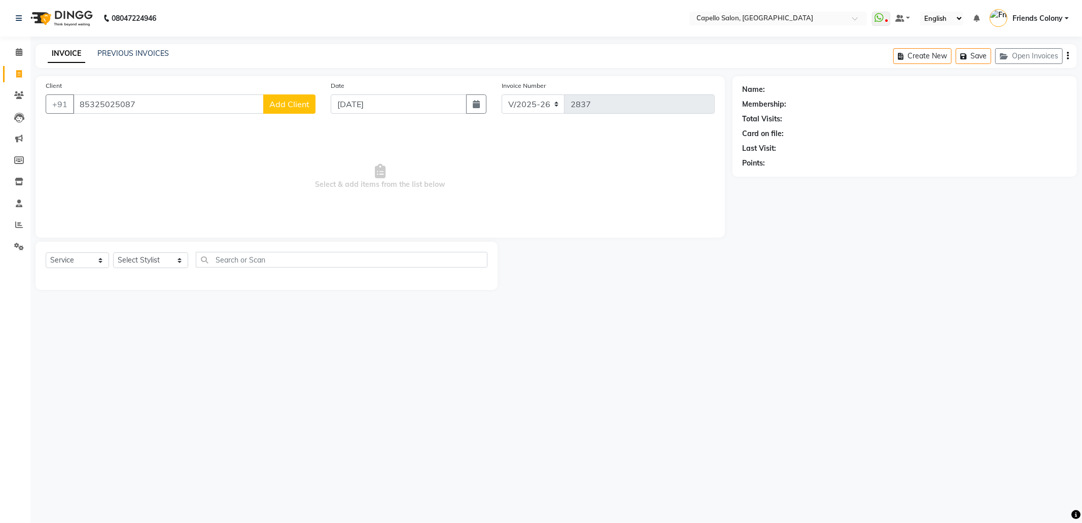
drag, startPoint x: 145, startPoint y: 108, endPoint x: 136, endPoint y: 89, distance: 20.2
click at [142, 95] on input "85325025087" at bounding box center [168, 103] width 191 height 19
type input "8"
type input "8530025087"
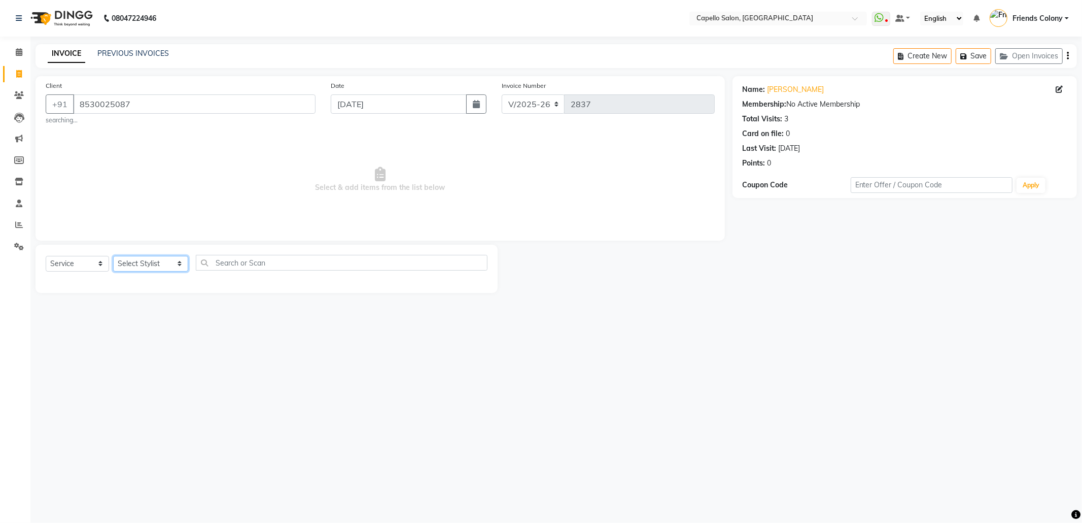
click at [138, 267] on select "Select Stylist Admin [PERSON_NAME] Friends Colony [PERSON_NAME] [PERSON_NAME] N…" at bounding box center [150, 264] width 75 height 16
select select "68237"
click at [113, 256] on select "Select Stylist Admin [PERSON_NAME] Friends Colony [PERSON_NAME] [PERSON_NAME] N…" at bounding box center [150, 264] width 75 height 16
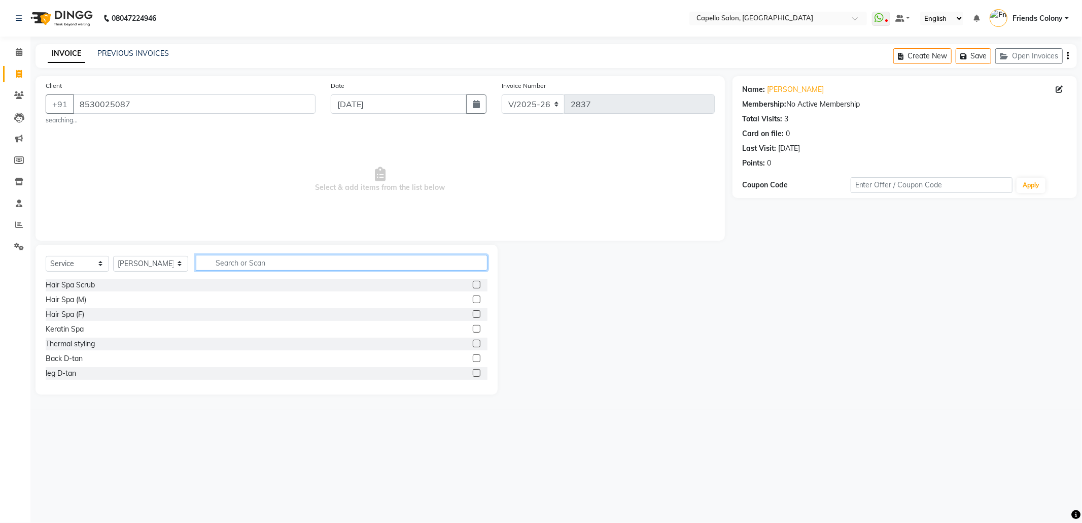
click at [256, 264] on input "text" at bounding box center [342, 263] width 292 height 16
type input "cut"
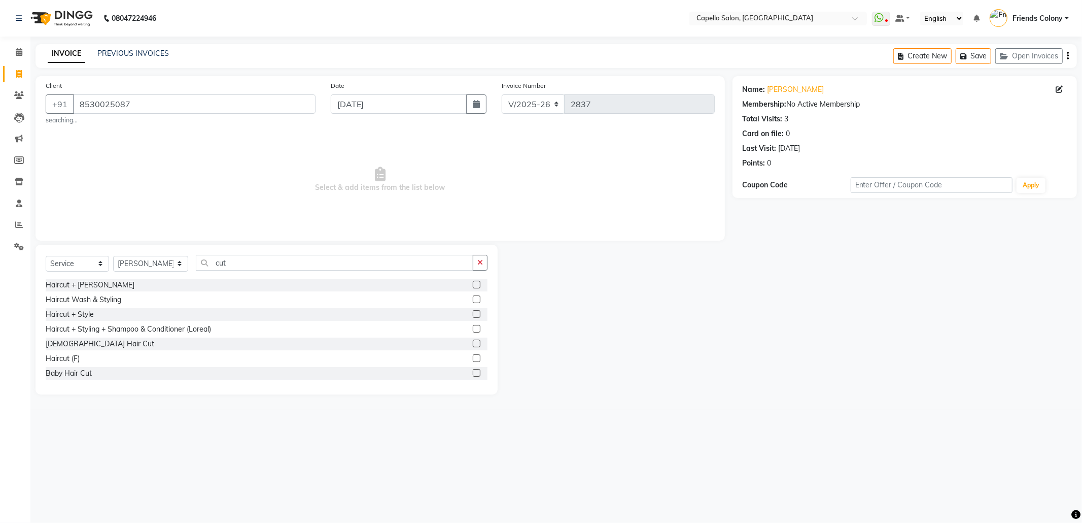
click at [473, 317] on label at bounding box center [477, 314] width 8 height 8
click at [473, 317] on input "checkbox" at bounding box center [476, 314] width 7 height 7
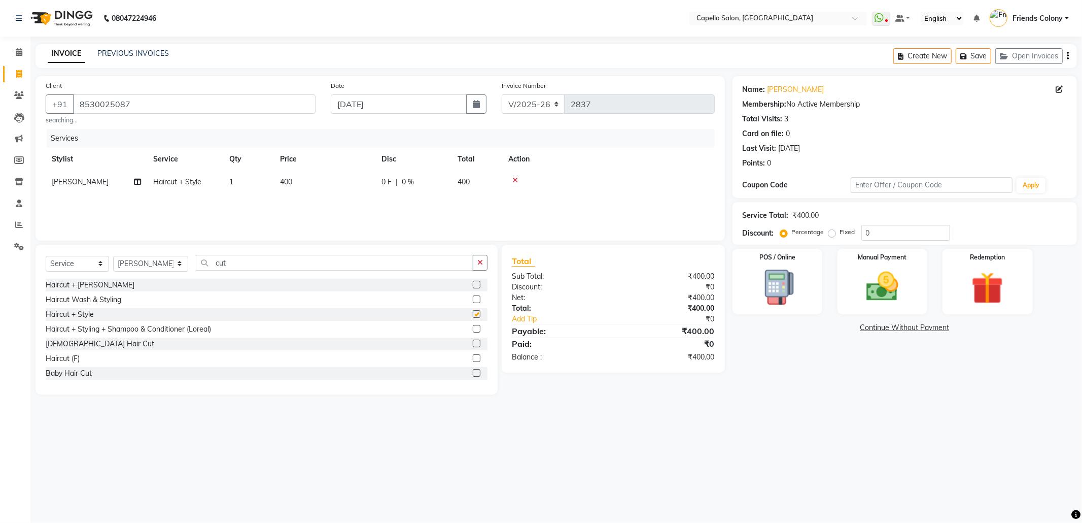
checkbox input "false"
click at [295, 180] on td "400" at bounding box center [324, 181] width 101 height 23
select select "68237"
click at [379, 187] on input "400" at bounding box center [372, 185] width 89 height 16
type input "4"
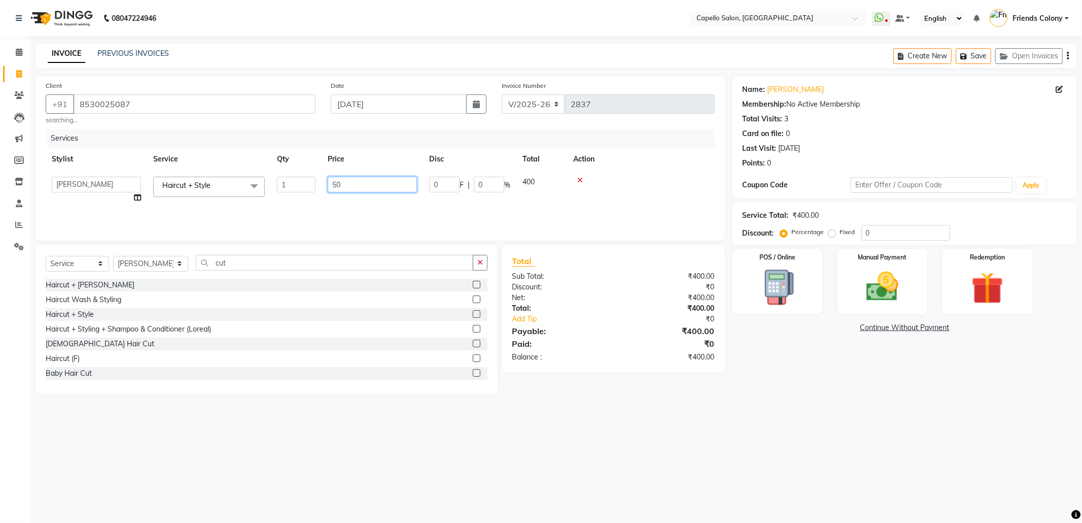
type input "500"
click at [455, 203] on div "Services Stylist Service Qty Price Disc Total Action Shubhnashu Rahule Haircut …" at bounding box center [380, 179] width 669 height 101
click at [877, 297] on img at bounding box center [882, 286] width 54 height 39
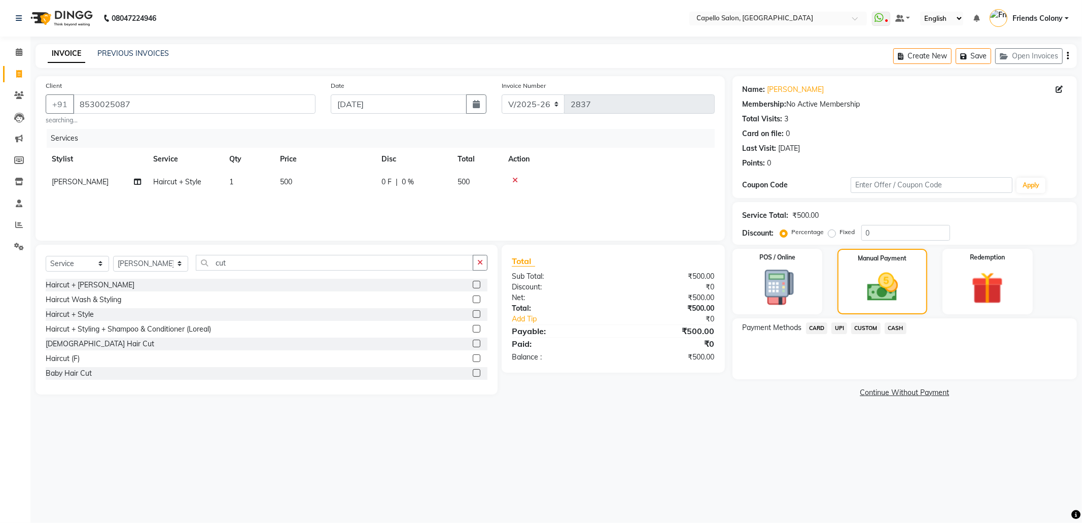
click at [840, 328] on span "UPI" at bounding box center [840, 328] width 16 height 12
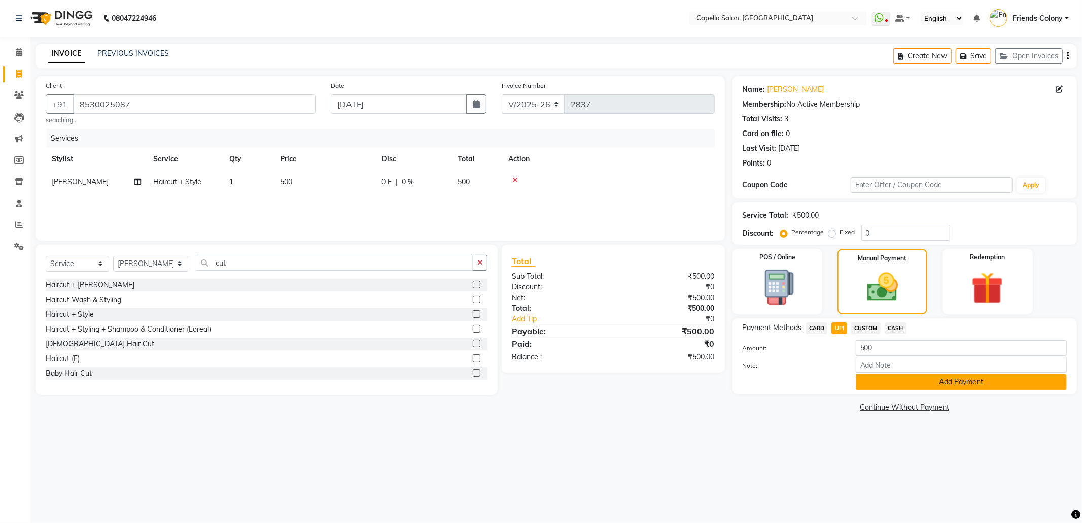
click at [924, 375] on button "Add Payment" at bounding box center [961, 382] width 211 height 16
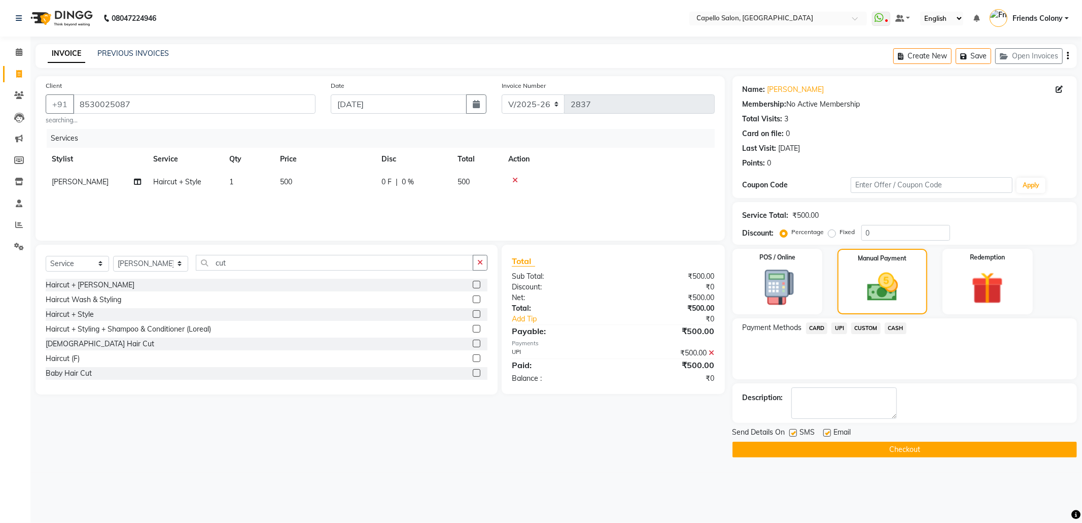
click at [910, 446] on button "Checkout" at bounding box center [905, 449] width 345 height 16
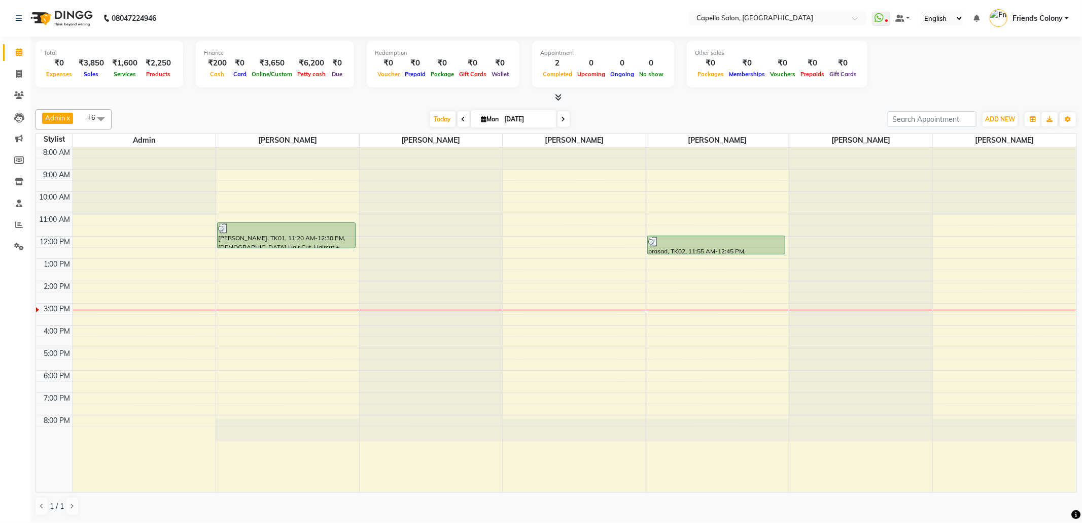
click at [50, 115] on span "Admin" at bounding box center [55, 118] width 20 height 8
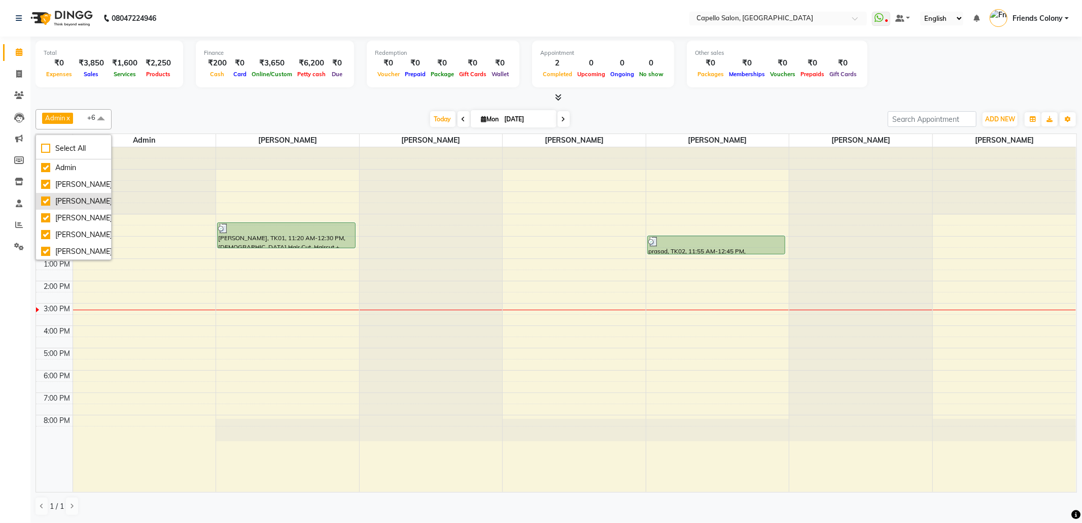
click at [77, 207] on div "[PERSON_NAME]" at bounding box center [73, 201] width 65 height 11
checkbox input "false"
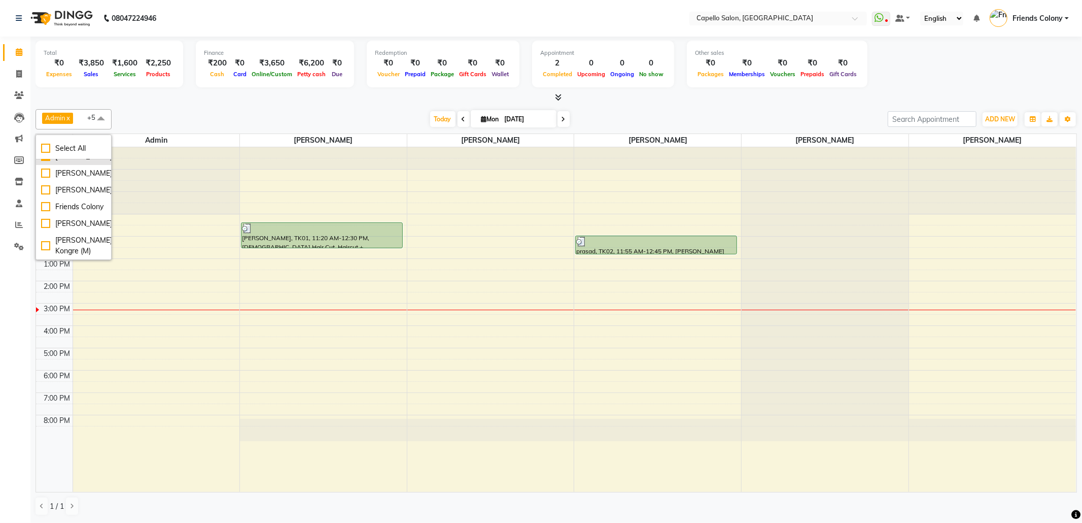
scroll to position [135, 0]
click at [72, 145] on div "[PERSON_NAME]" at bounding box center [73, 139] width 65 height 11
checkbox input "false"
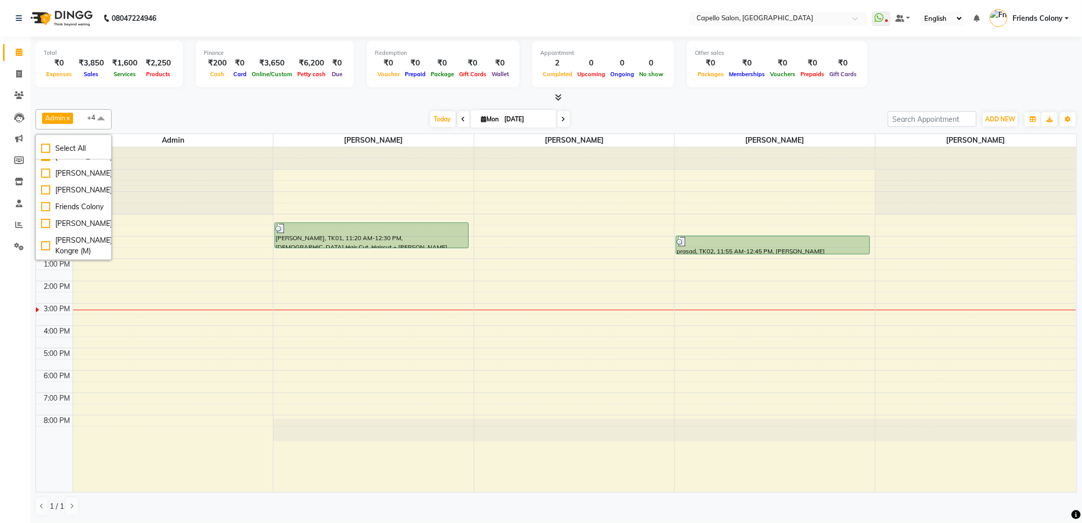
click at [331, 106] on div "Admin x ANKIT BANDEWAR x Shubhnashu Rahule x mohini godhane x Harsha Shiwankar …" at bounding box center [557, 312] width 1042 height 415
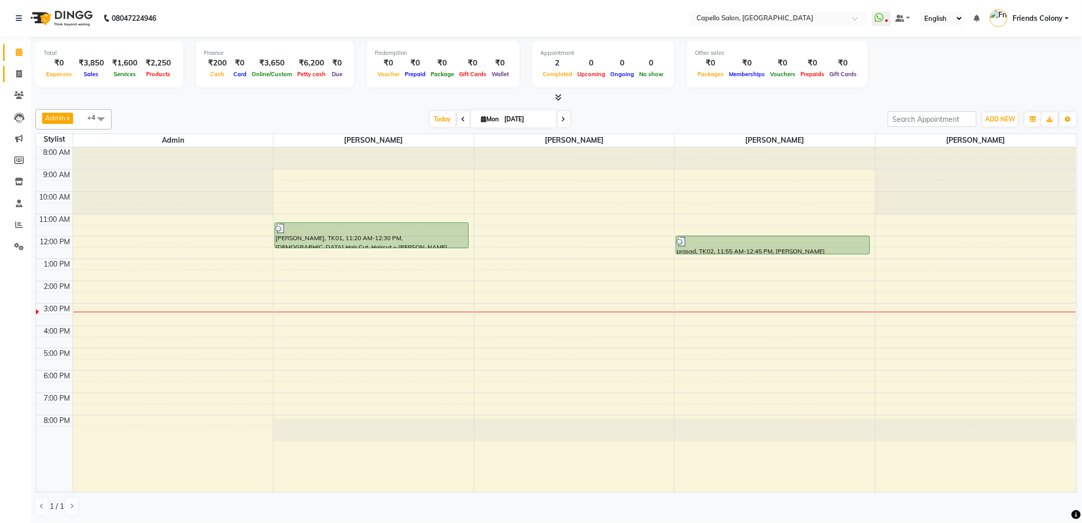
click at [9, 72] on link "Invoice" at bounding box center [15, 74] width 24 height 17
select select "service"
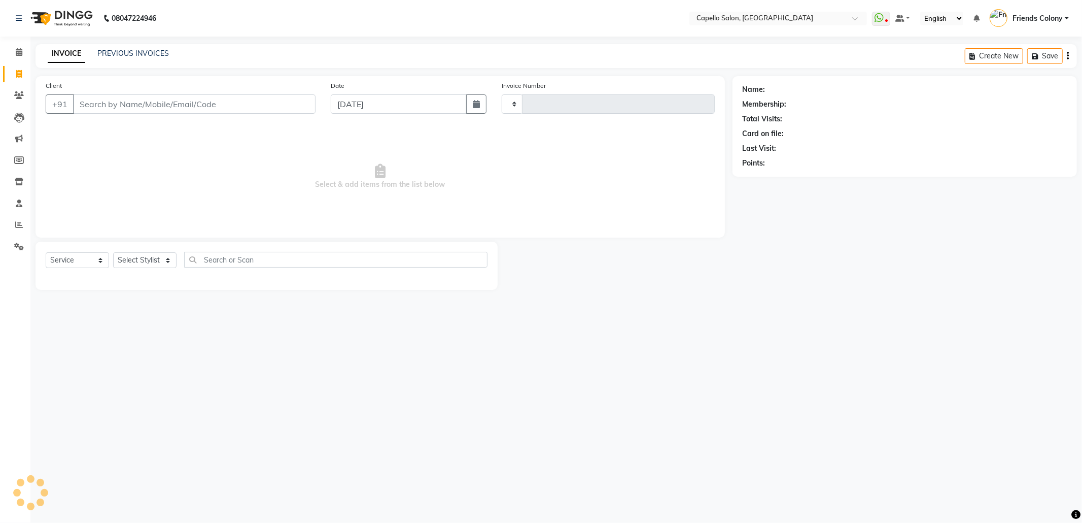
type input "2835"
select select "3583"
click at [147, 257] on select "Select Stylist Admin ANKIT BANDEWAR Friends Colony Harsha Shiwankar mohini godh…" at bounding box center [150, 260] width 75 height 16
select select "84459"
click at [113, 252] on select "Select Stylist Admin ANKIT BANDEWAR Friends Colony Harsha Shiwankar mohini godh…" at bounding box center [150, 260] width 75 height 16
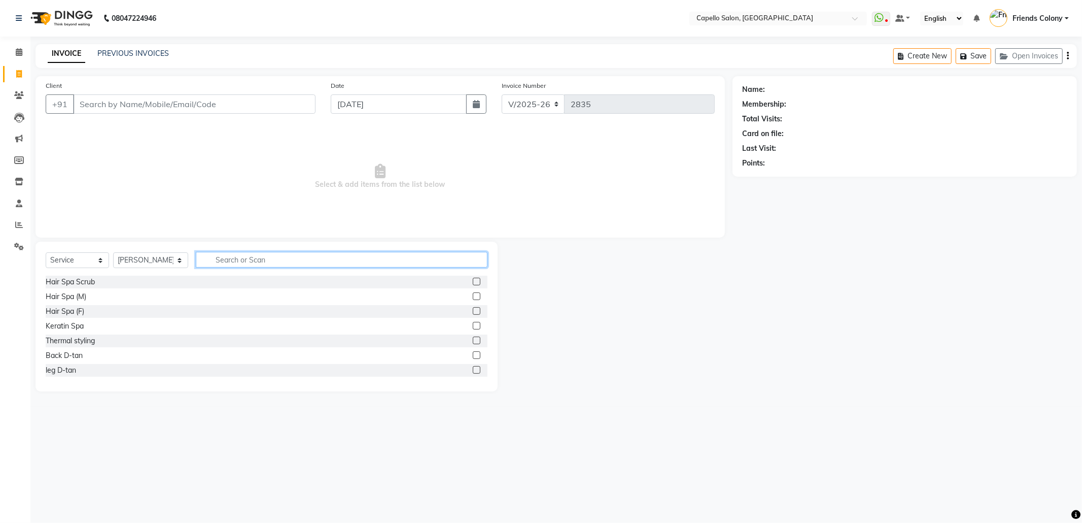
click at [271, 260] on input "text" at bounding box center [342, 260] width 292 height 16
type input "cut"
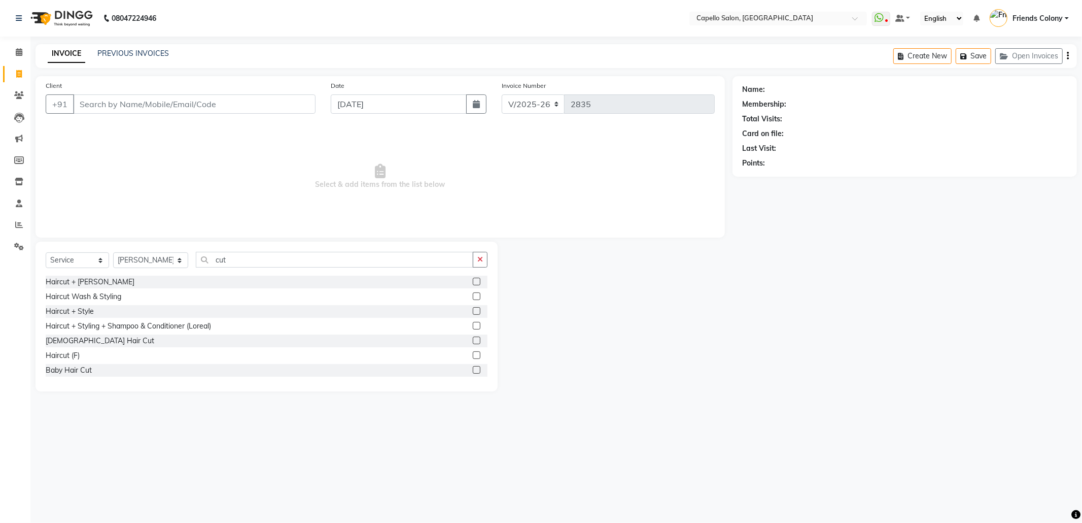
click at [473, 296] on label at bounding box center [477, 296] width 8 height 8
click at [473, 296] on input "checkbox" at bounding box center [476, 296] width 7 height 7
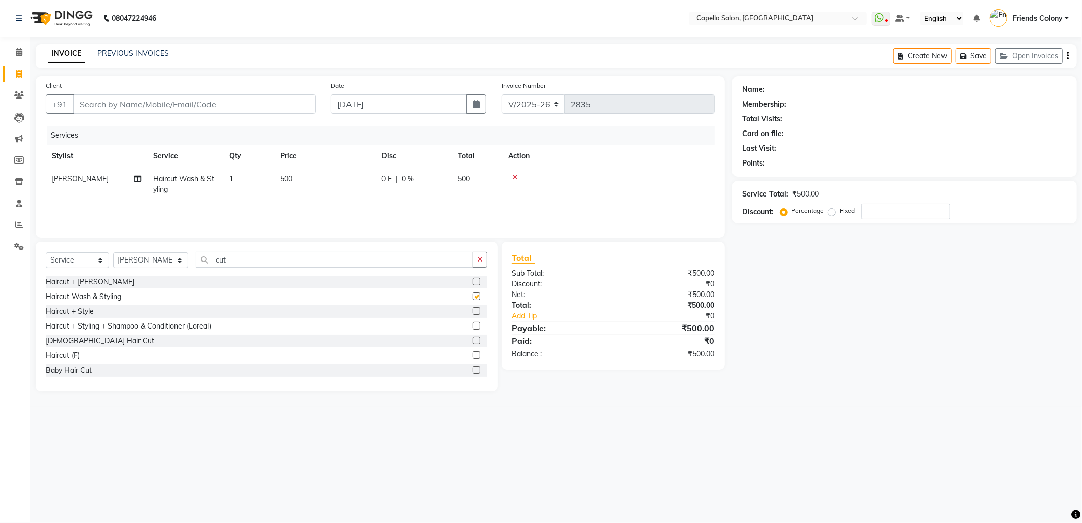
checkbox input "false"
click at [157, 263] on select "Select Stylist Admin ANKIT BANDEWAR Friends Colony Harsha Shiwankar mohini godh…" at bounding box center [150, 260] width 75 height 16
select select "69590"
click at [113, 252] on select "Select Stylist Admin ANKIT BANDEWAR Friends Colony Harsha Shiwankar mohini godh…" at bounding box center [150, 260] width 75 height 16
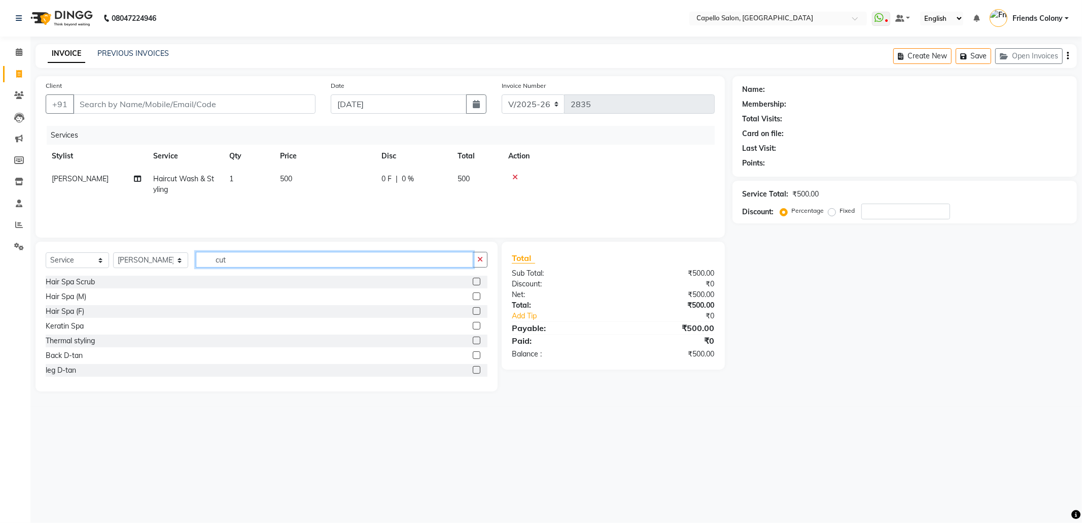
drag, startPoint x: 236, startPoint y: 260, endPoint x: 124, endPoint y: 281, distance: 114.0
click at [128, 277] on div "Select Service Product Membership Package Voucher Prepaid Gift Card Select Styl…" at bounding box center [267, 317] width 462 height 150
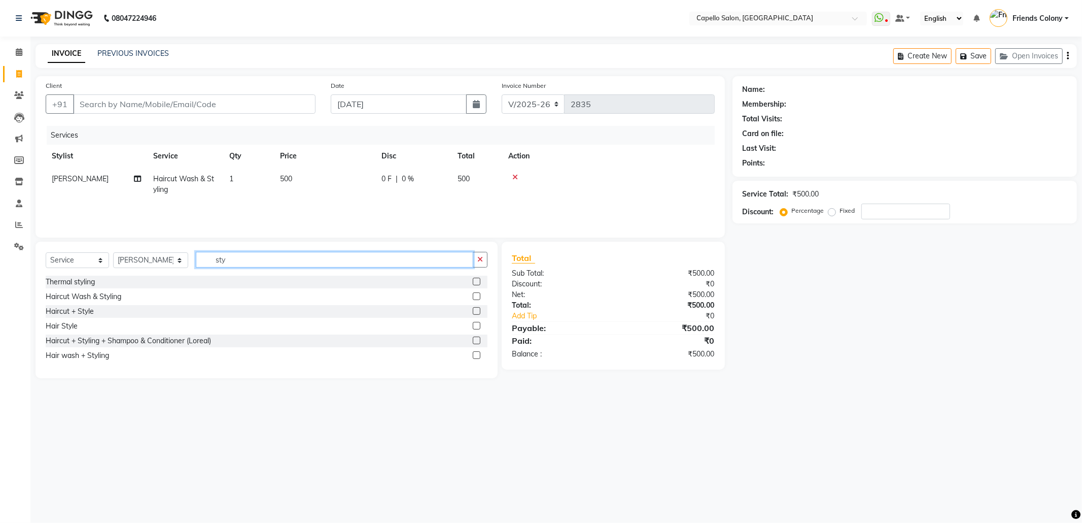
type input "sty"
click at [476, 323] on label at bounding box center [477, 326] width 8 height 8
click at [476, 323] on input "checkbox" at bounding box center [476, 326] width 7 height 7
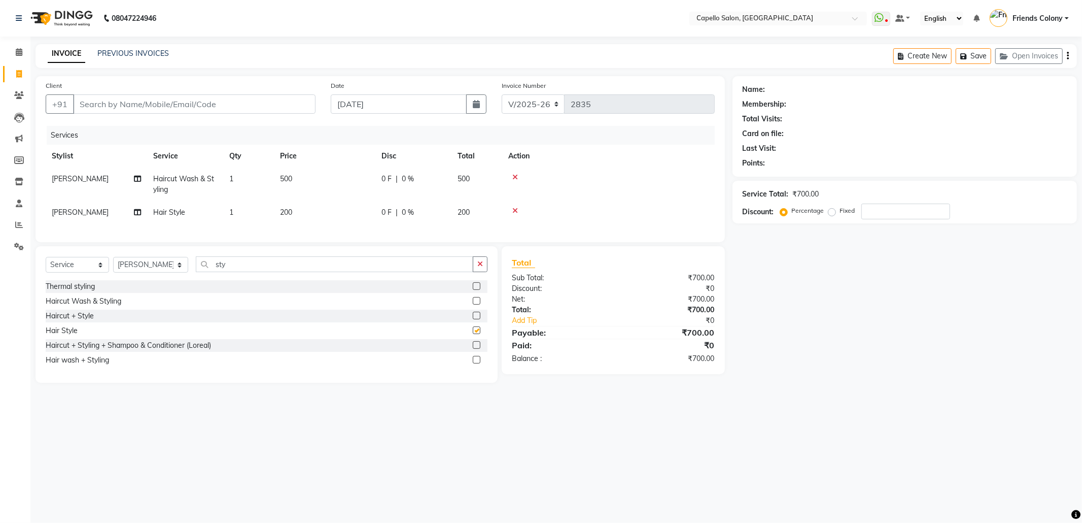
checkbox input "false"
drag, startPoint x: 908, startPoint y: 340, endPoint x: 908, endPoint y: 331, distance: 9.1
click at [908, 337] on div "Name: Membership: Total Visits: Card on file: Last Visit: Points: Service Total…" at bounding box center [909, 229] width 352 height 306
click at [265, 100] on input "Client" at bounding box center [194, 103] width 243 height 19
click at [259, 101] on input "Client" at bounding box center [194, 103] width 243 height 19
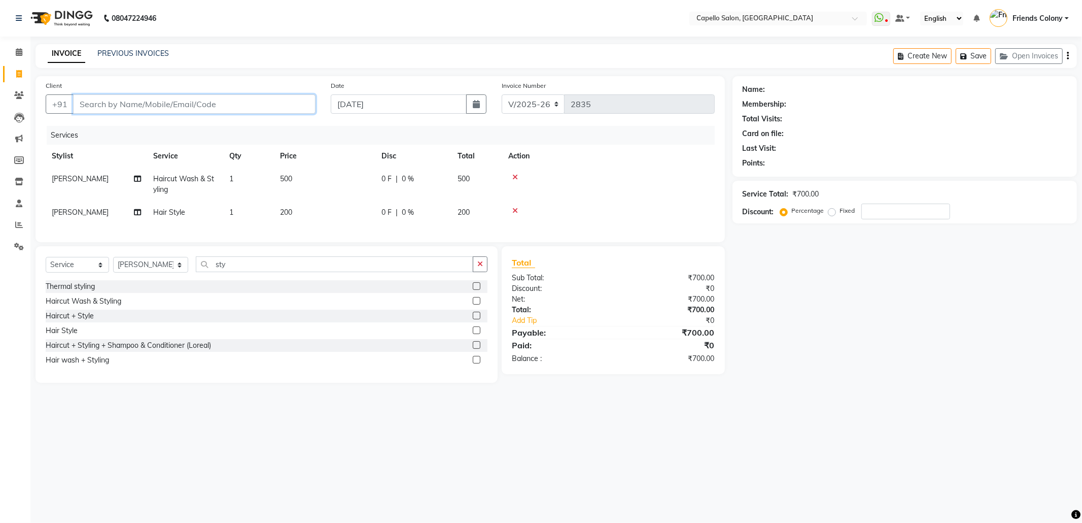
type input "9"
type input "0"
type input "9096239703"
click at [291, 104] on span "Add Client" at bounding box center [289, 104] width 40 height 10
select select "22"
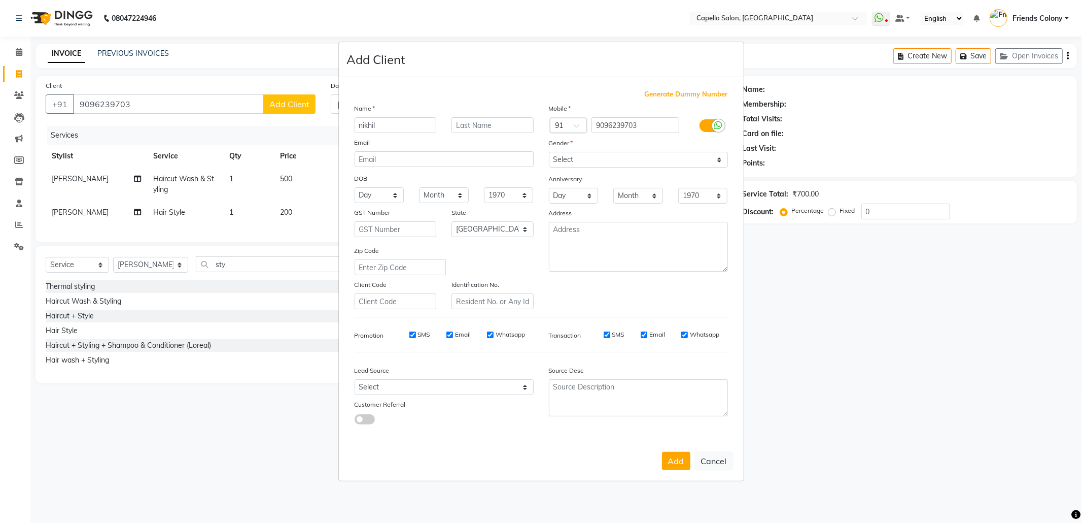
type input "nikhil"
click at [622, 163] on select "Select Male Female Other Prefer Not To Say" at bounding box center [638, 160] width 179 height 16
select select "male"
click at [549, 153] on select "Select Male Female Other Prefer Not To Say" at bounding box center [638, 160] width 179 height 16
click at [674, 463] on button "Add" at bounding box center [676, 461] width 28 height 18
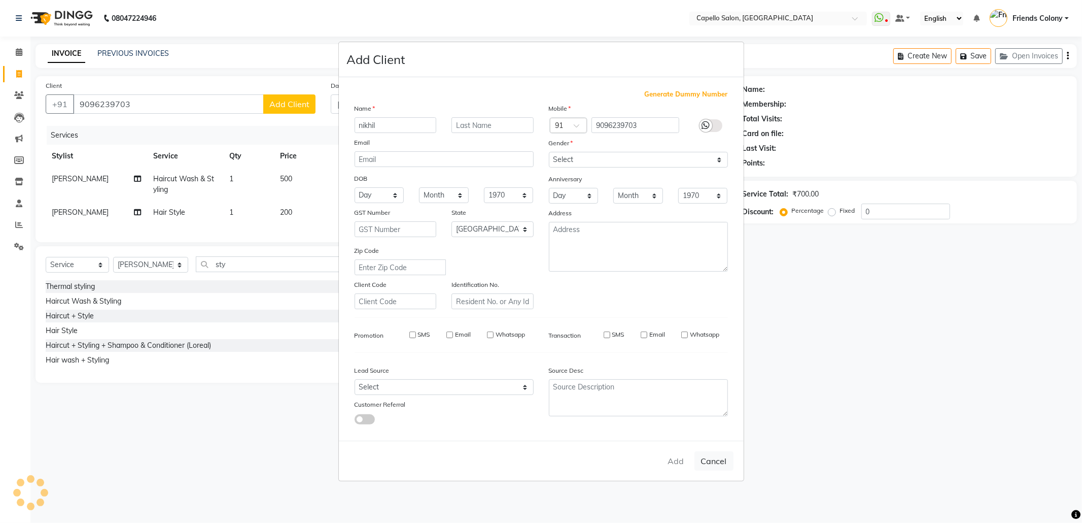
select select
select select "null"
select select
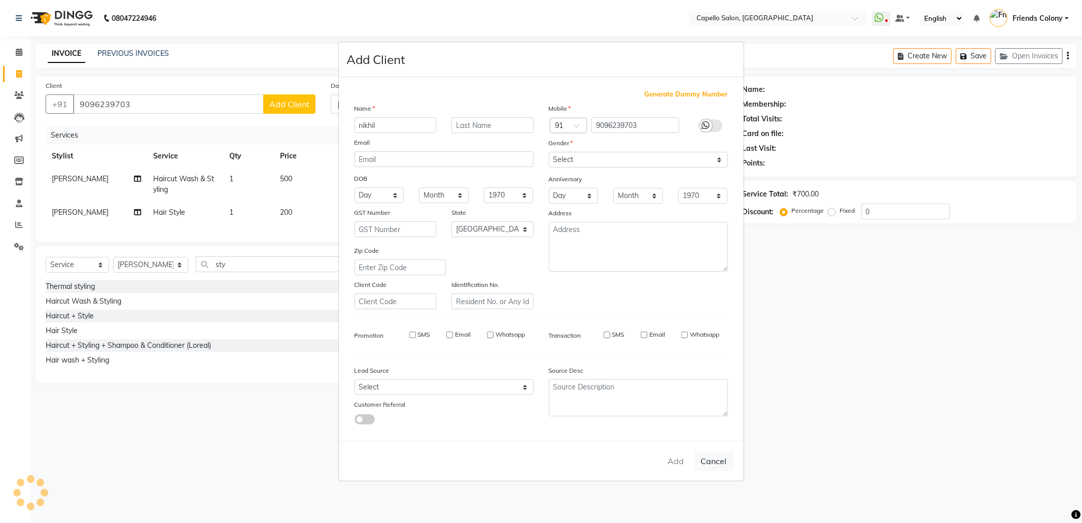
select select
checkbox input "false"
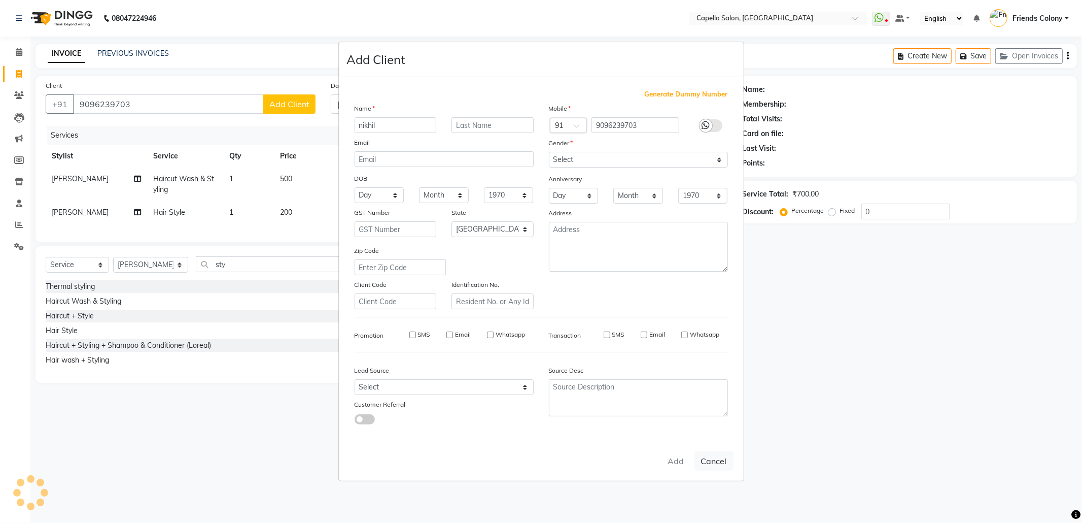
checkbox input "false"
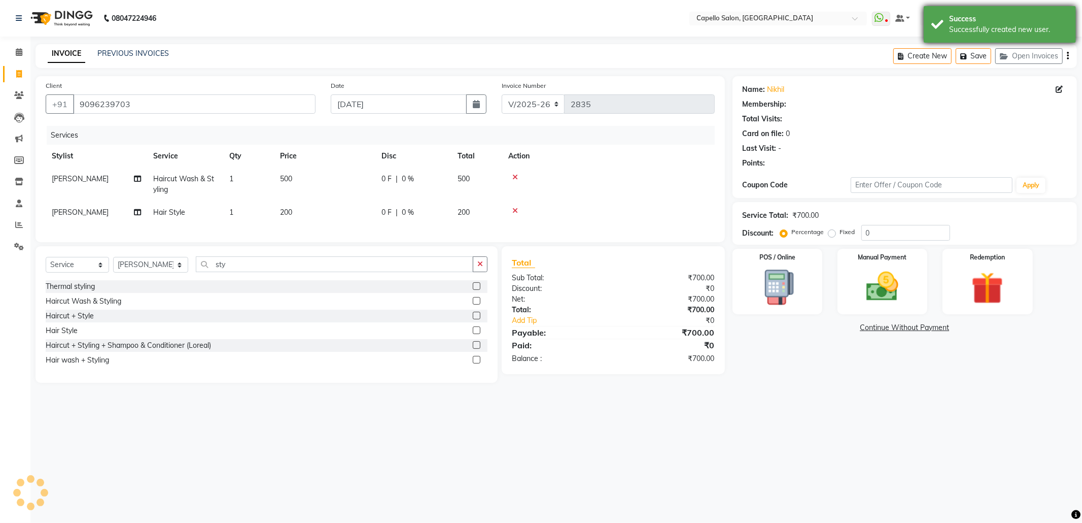
click at [967, 15] on div "Success" at bounding box center [1008, 19] width 119 height 11
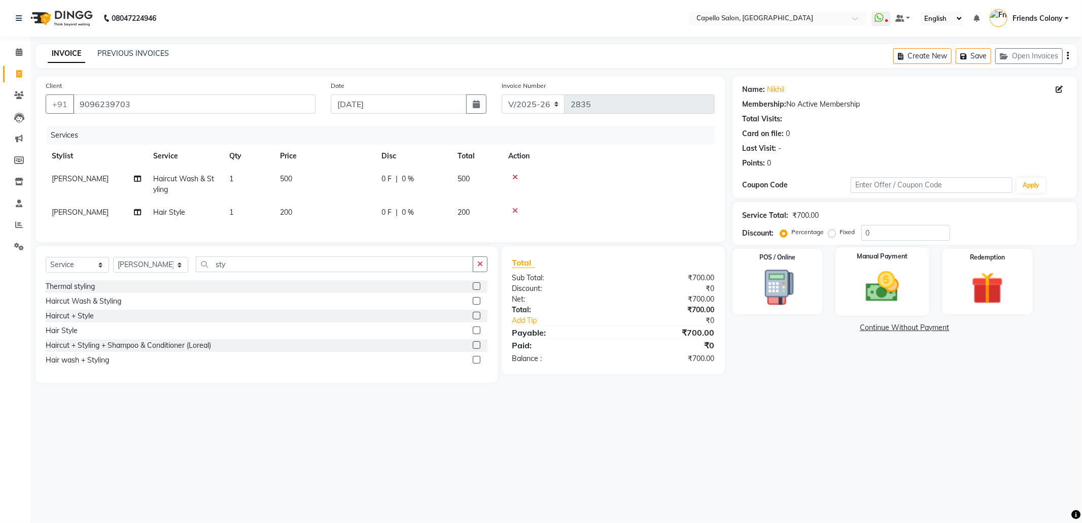
click at [879, 275] on img at bounding box center [882, 286] width 54 height 39
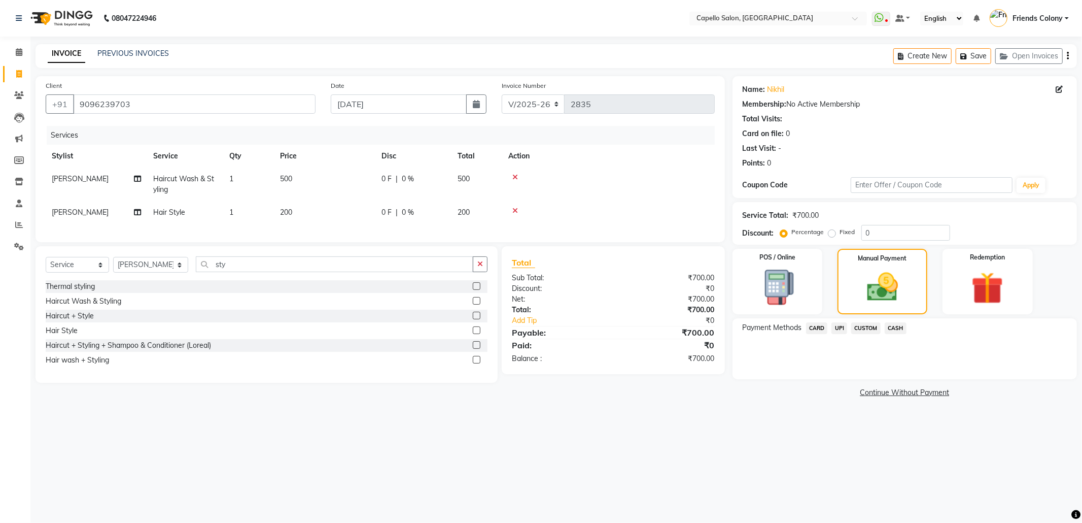
click at [837, 322] on span "UPI" at bounding box center [840, 328] width 16 height 12
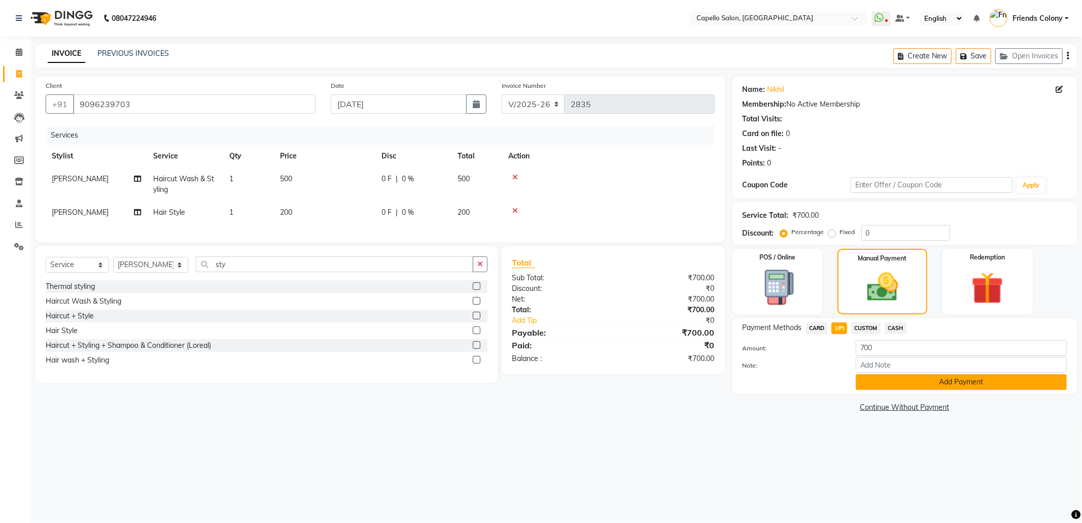
click at [883, 380] on button "Add Payment" at bounding box center [961, 382] width 211 height 16
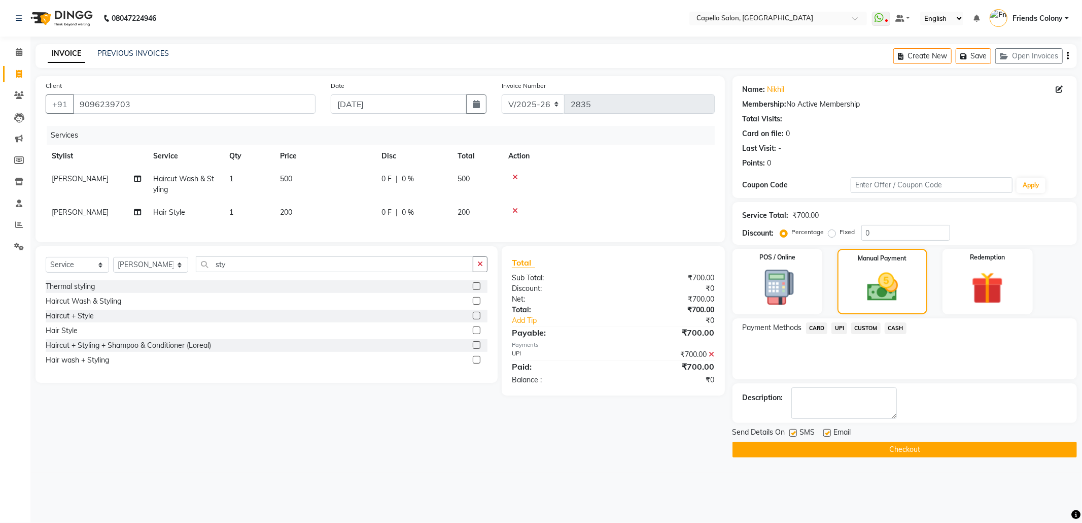
click at [893, 450] on button "Checkout" at bounding box center [905, 449] width 345 height 16
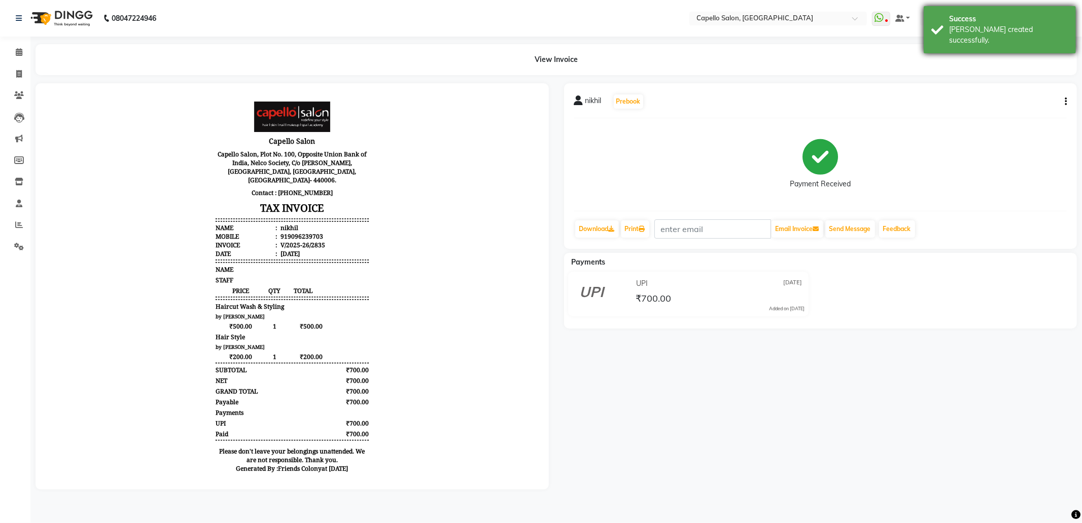
click at [981, 19] on div "Success" at bounding box center [1008, 19] width 119 height 11
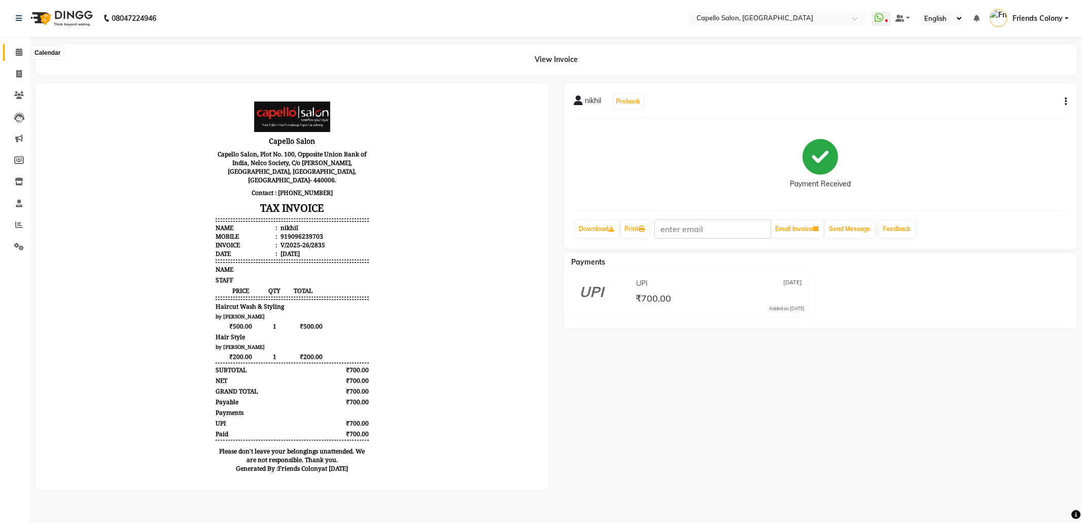
click at [13, 50] on span at bounding box center [19, 53] width 18 height 12
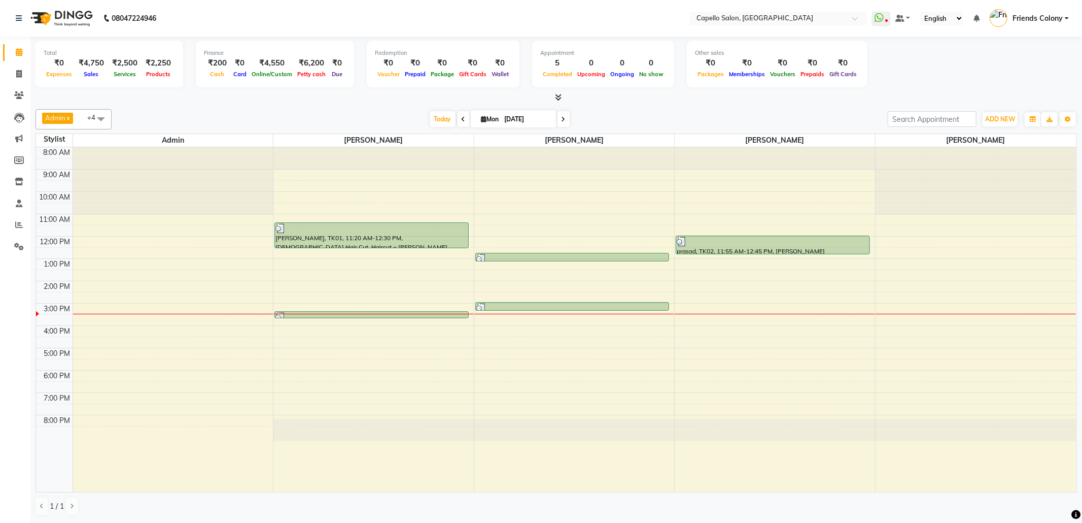
click at [988, 88] on div "Total ₹0 Expenses ₹4,750 Sales ₹2,500 Services ₹2,250 Products Finance ₹200 Cas…" at bounding box center [557, 66] width 1042 height 50
click at [9, 216] on li "Reports" at bounding box center [15, 225] width 30 height 22
click at [11, 220] on span at bounding box center [19, 225] width 18 height 12
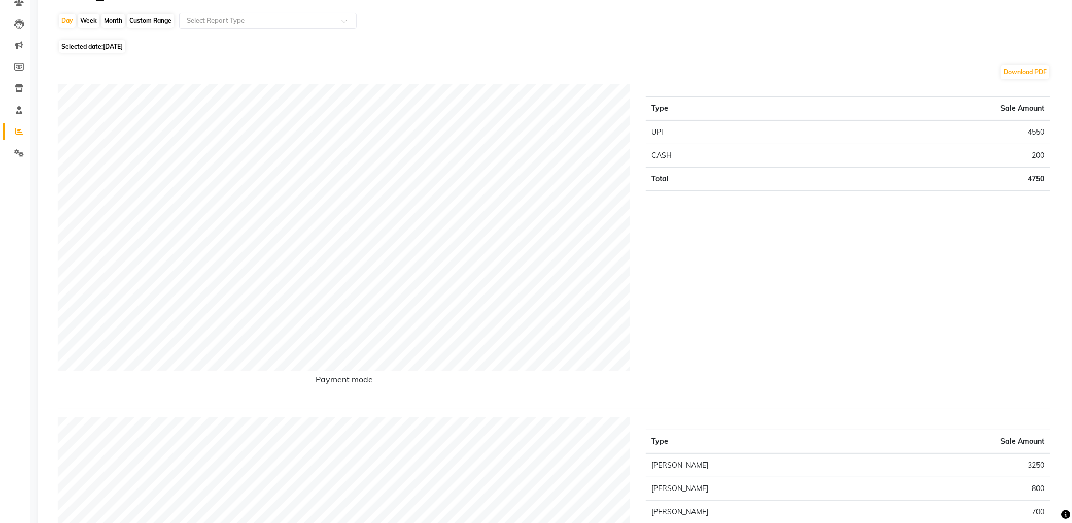
scroll to position [203, 0]
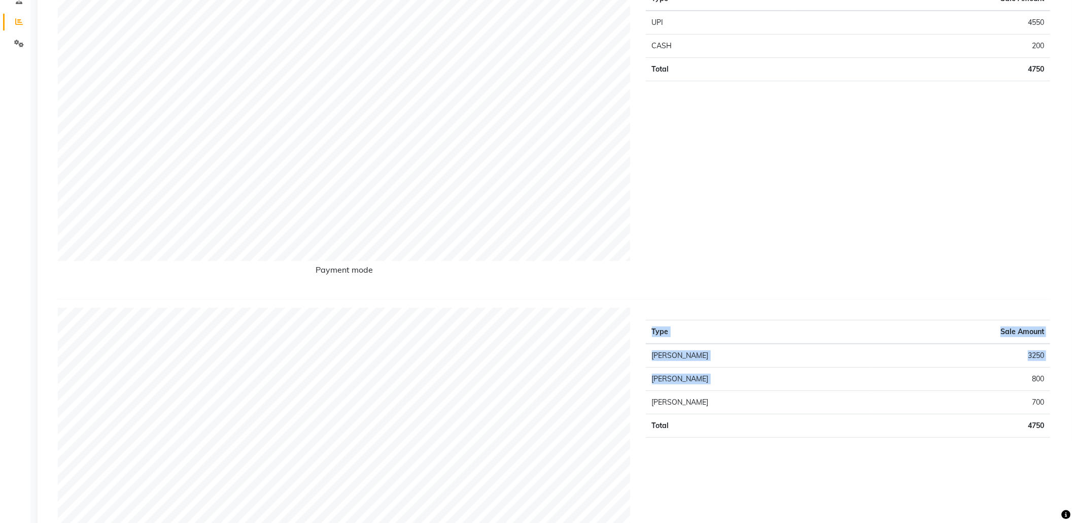
drag, startPoint x: 1032, startPoint y: 376, endPoint x: 1079, endPoint y: 378, distance: 47.2
click at [1072, 320] on html "08047224946 Select Location × Capello Salon, Friends Colony WhatsApp Status ✕ S…" at bounding box center [536, 58] width 1072 height 523
click at [992, 479] on div "Type Sale Amount Shubhnashu Rahule 3250 Ankit Bandewar 800 Mohini Godhane 700 T…" at bounding box center [848, 465] width 420 height 316
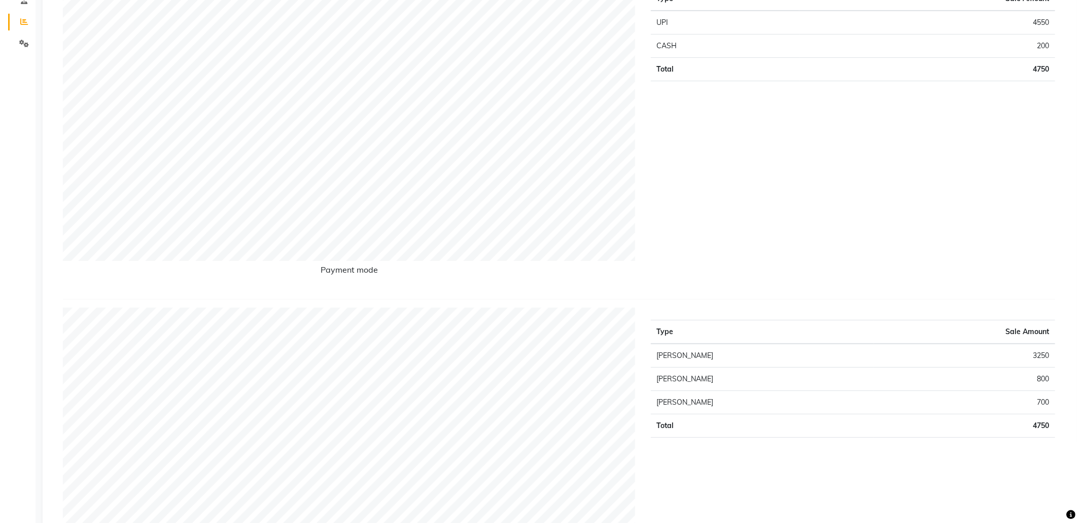
scroll to position [0, 0]
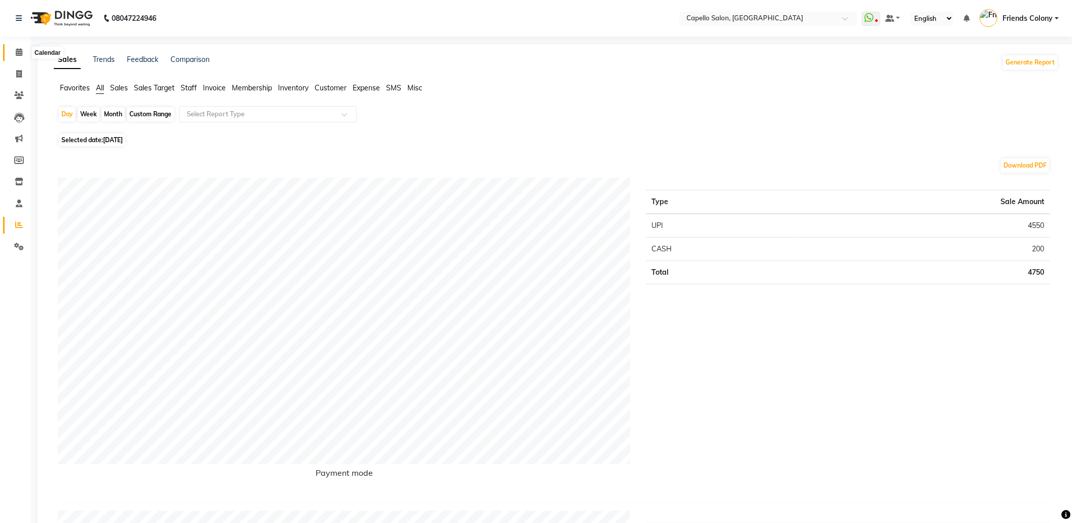
click at [23, 55] on span at bounding box center [19, 53] width 18 height 12
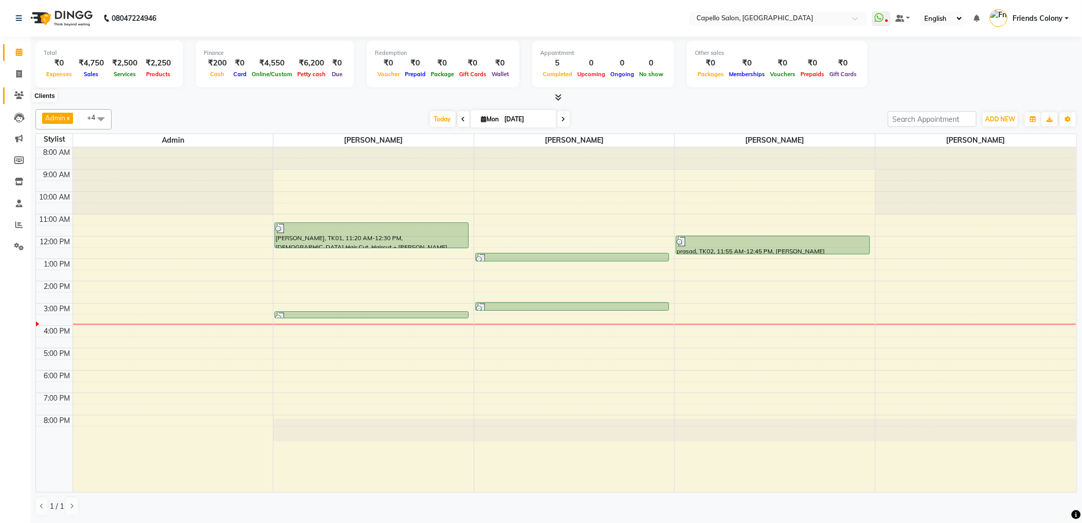
click at [12, 90] on span at bounding box center [19, 96] width 18 height 12
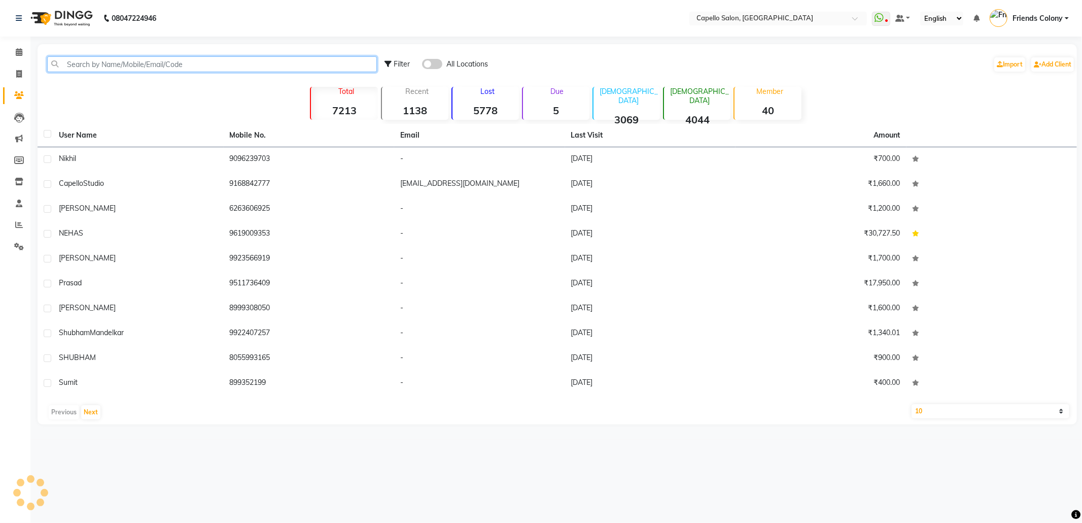
click at [129, 61] on input "text" at bounding box center [212, 64] width 330 height 16
click at [16, 53] on icon at bounding box center [19, 52] width 7 height 8
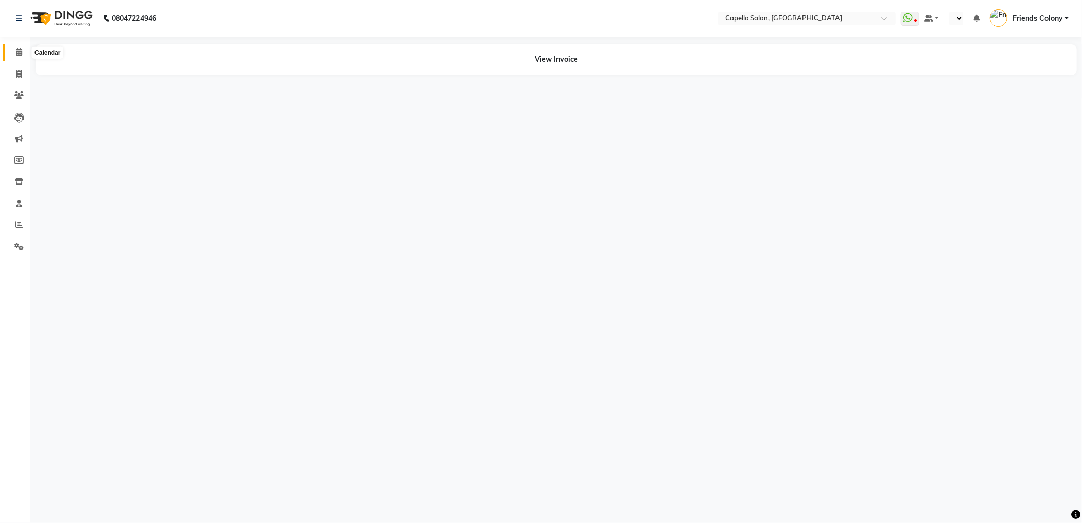
click at [16, 57] on span at bounding box center [19, 53] width 18 height 12
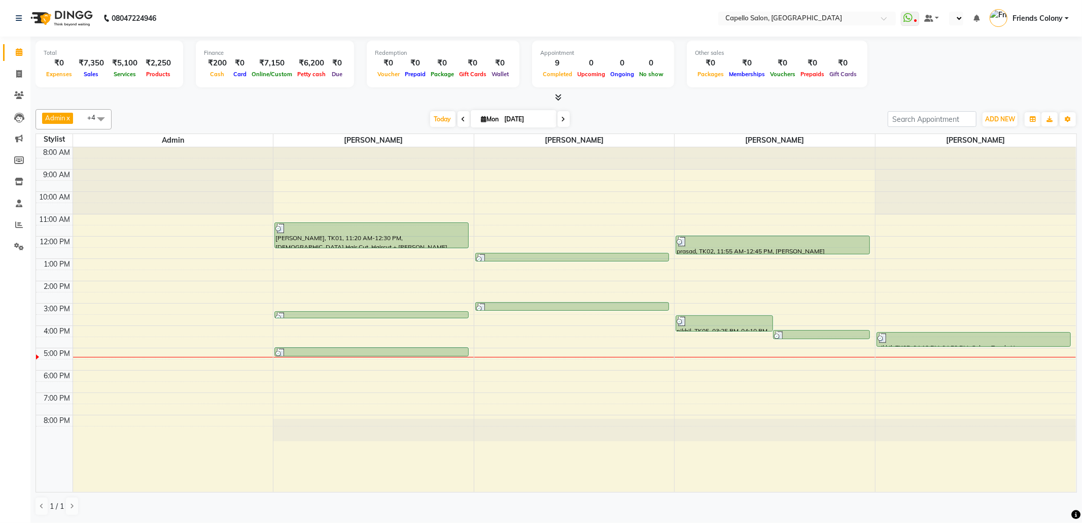
click at [3, 44] on link "Calendar" at bounding box center [15, 52] width 24 height 17
click at [11, 74] on span at bounding box center [19, 74] width 18 height 12
select select "service"
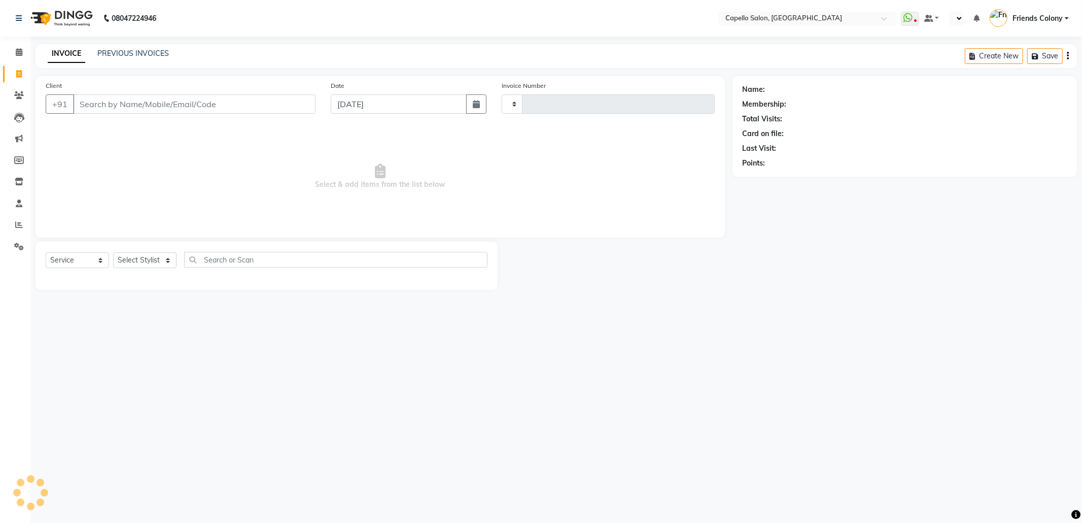
type input "2838"
select select "3583"
click at [157, 249] on div "Select Service Product Membership Package Voucher Prepaid Gift Card Select Styl…" at bounding box center [267, 266] width 462 height 48
click at [158, 255] on select "Select Stylist Admin ANKIT BANDEWAR Friends Colony Harsha Shiwankar mohini godh…" at bounding box center [150, 260] width 75 height 16
select select "84459"
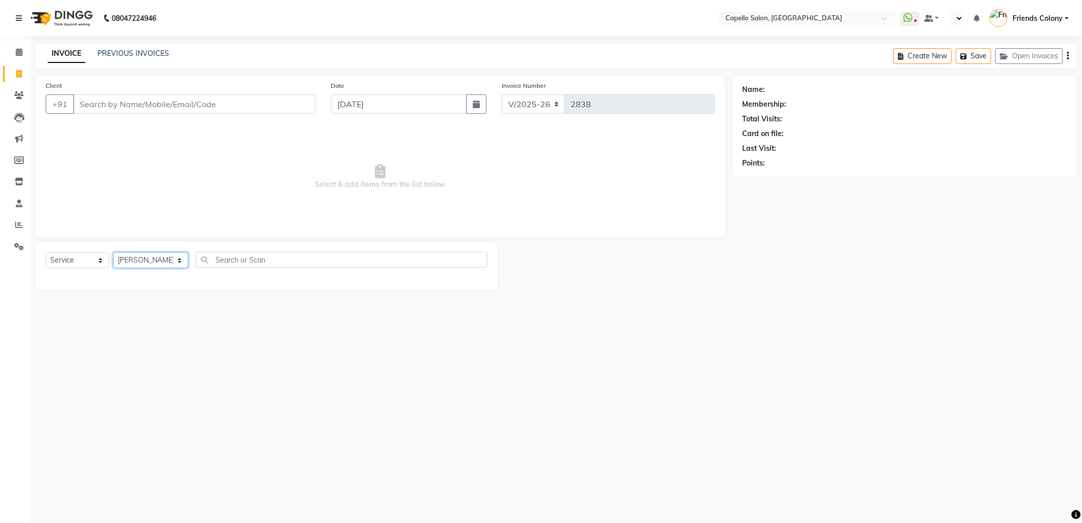
click at [113, 252] on select "Select Stylist Admin ANKIT BANDEWAR Friends Colony Harsha Shiwankar mohini godh…" at bounding box center [150, 260] width 75 height 16
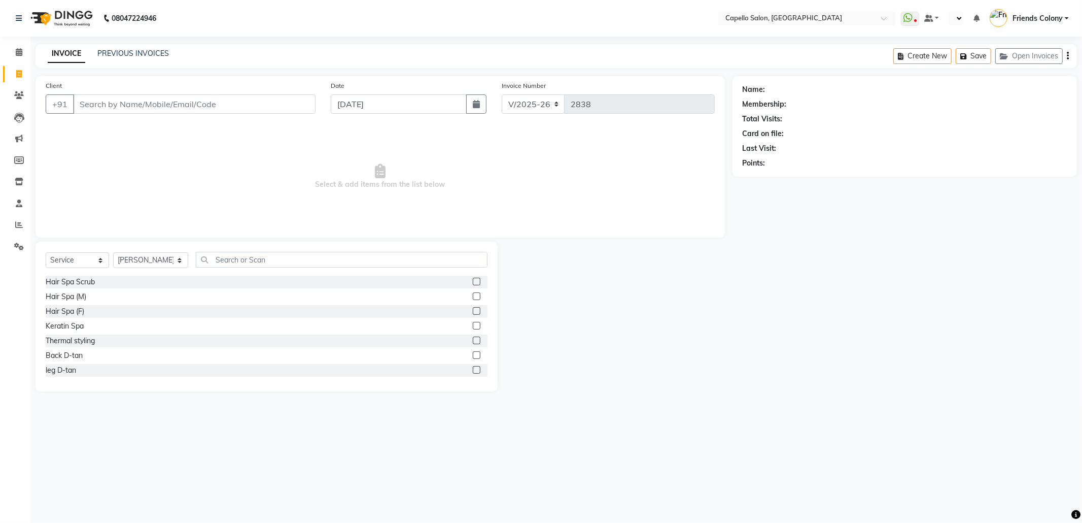
click at [242, 249] on div "Select Service Product Membership Package Voucher Prepaid Gift Card Select Styl…" at bounding box center [267, 317] width 462 height 150
click at [250, 267] on input "text" at bounding box center [342, 260] width 292 height 16
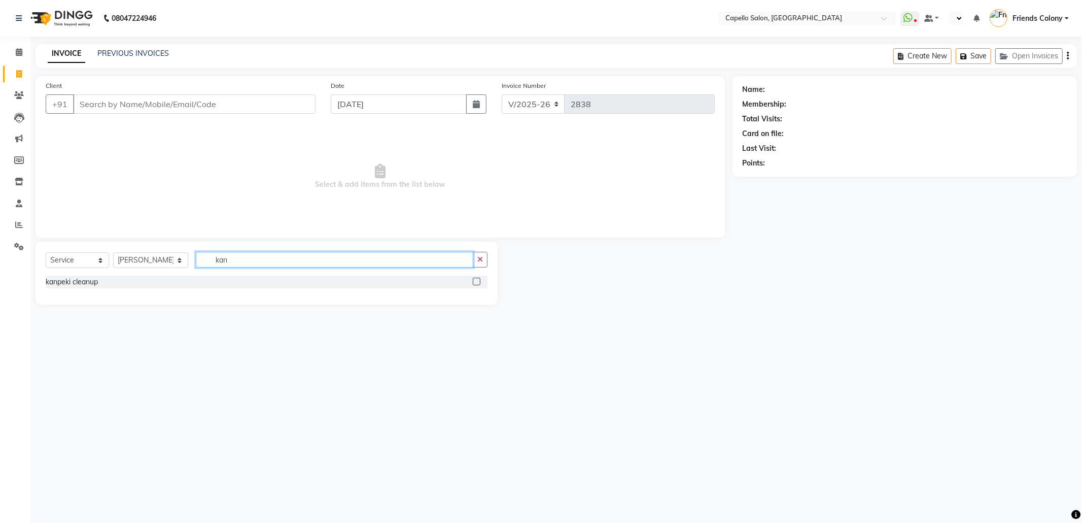
type input "kan"
click at [480, 281] on label at bounding box center [477, 282] width 8 height 8
click at [479, 281] on input "checkbox" at bounding box center [476, 282] width 7 height 7
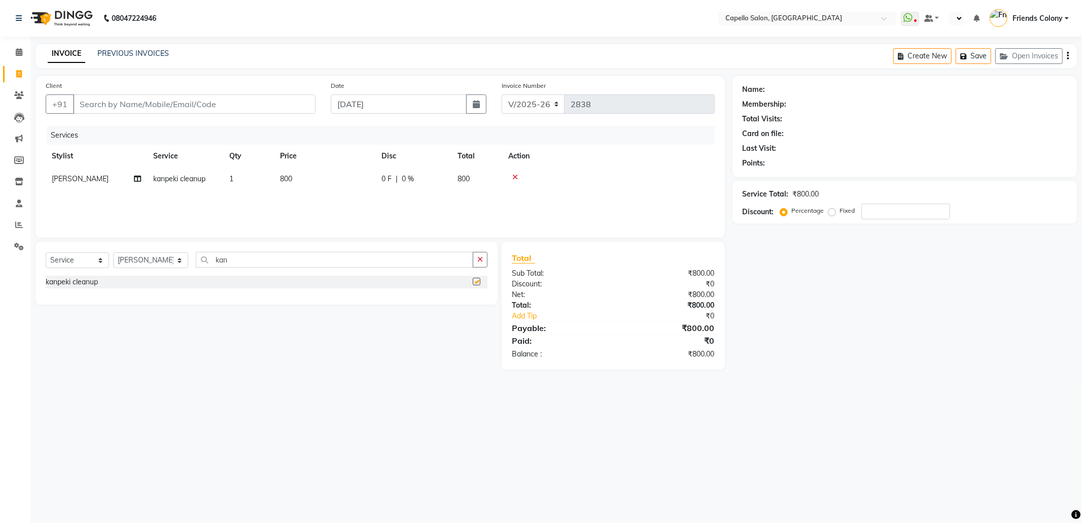
checkbox input "false"
drag, startPoint x: 244, startPoint y: 264, endPoint x: 102, endPoint y: 278, distance: 141.7
click at [102, 278] on div "Select Service Product Membership Package Voucher Prepaid Gift Card Select Styl…" at bounding box center [267, 273] width 462 height 63
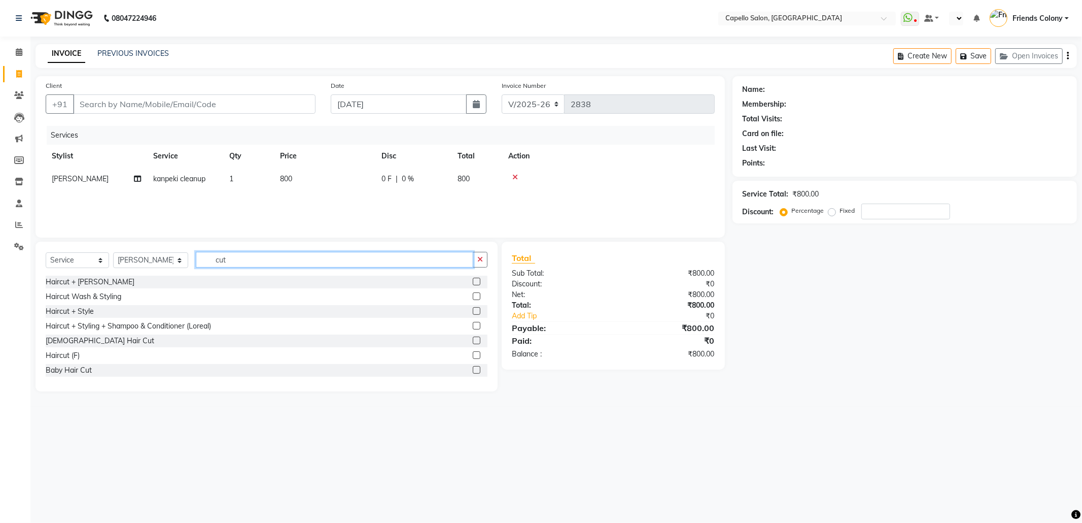
type input "cut"
click at [473, 299] on label at bounding box center [477, 296] width 8 height 8
click at [473, 299] on input "checkbox" at bounding box center [476, 296] width 7 height 7
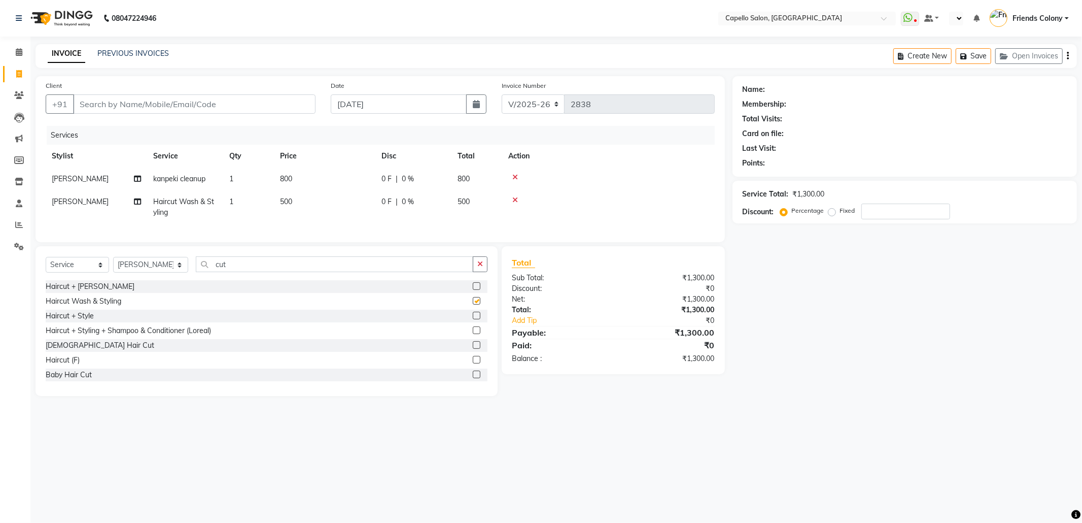
checkbox input "false"
click at [283, 102] on input "Client" at bounding box center [194, 103] width 243 height 19
click at [198, 106] on input "Client" at bounding box center [194, 103] width 243 height 19
type input "8"
type input "0"
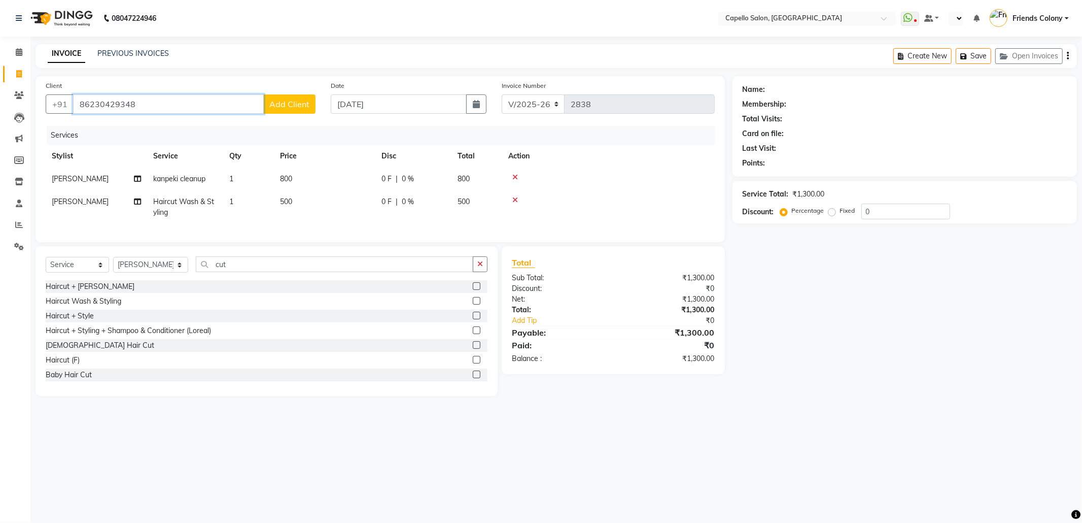
type input "86230429348"
click at [283, 106] on span "Add Client" at bounding box center [289, 104] width 40 height 10
select select "22"
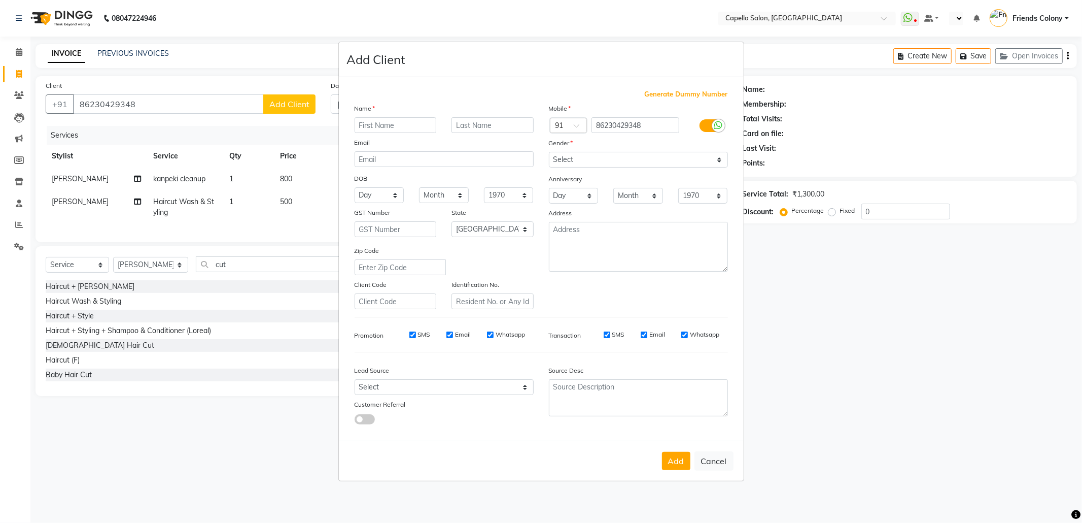
click at [140, 100] on ngb-modal-window "Add Client Generate Dummy Number Name Email DOB Day 01 02 03 04 05 06 07 08 09 …" at bounding box center [541, 261] width 1082 height 523
click at [144, 101] on ngb-modal-window "Add Client Generate Dummy Number Name Email DOB Day 01 02 03 04 05 06 07 08 09 …" at bounding box center [541, 261] width 1082 height 523
click at [151, 96] on ngb-modal-window "Add Client Generate Dummy Number Name Email DOB Day 01 02 03 04 05 06 07 08 09 …" at bounding box center [541, 261] width 1082 height 523
click at [717, 451] on button "Cancel" at bounding box center [714, 460] width 39 height 19
select select
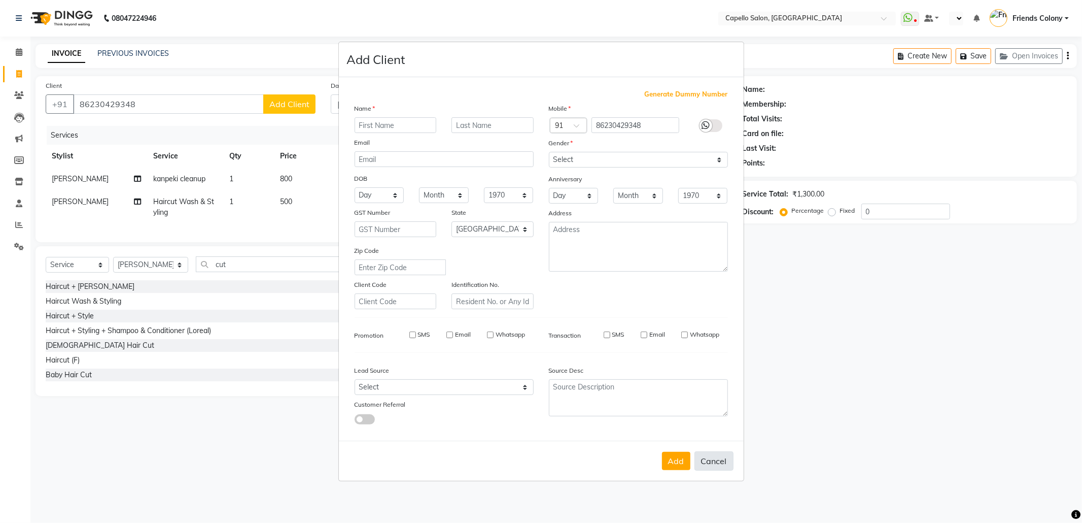
select select
select select "null"
select select
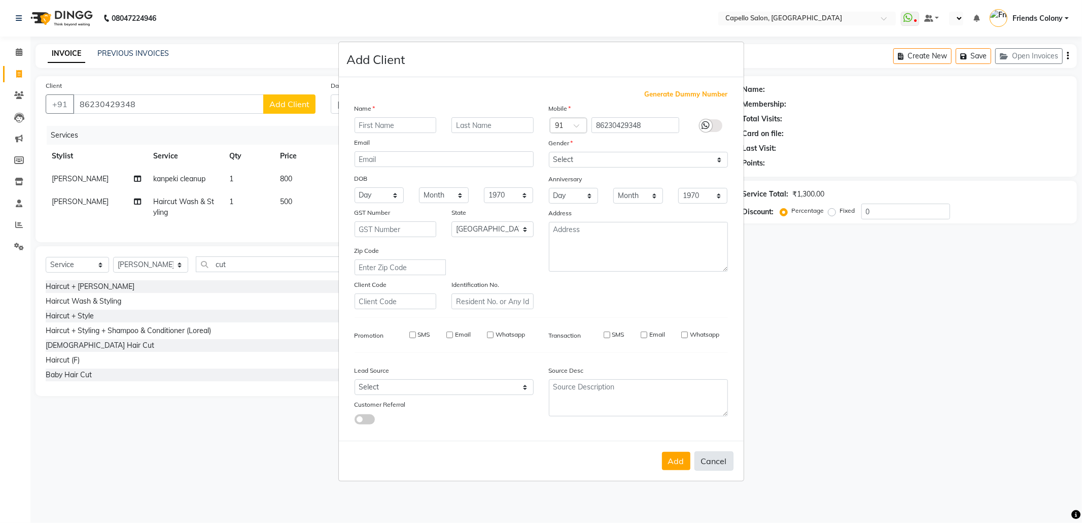
select select
checkbox input "false"
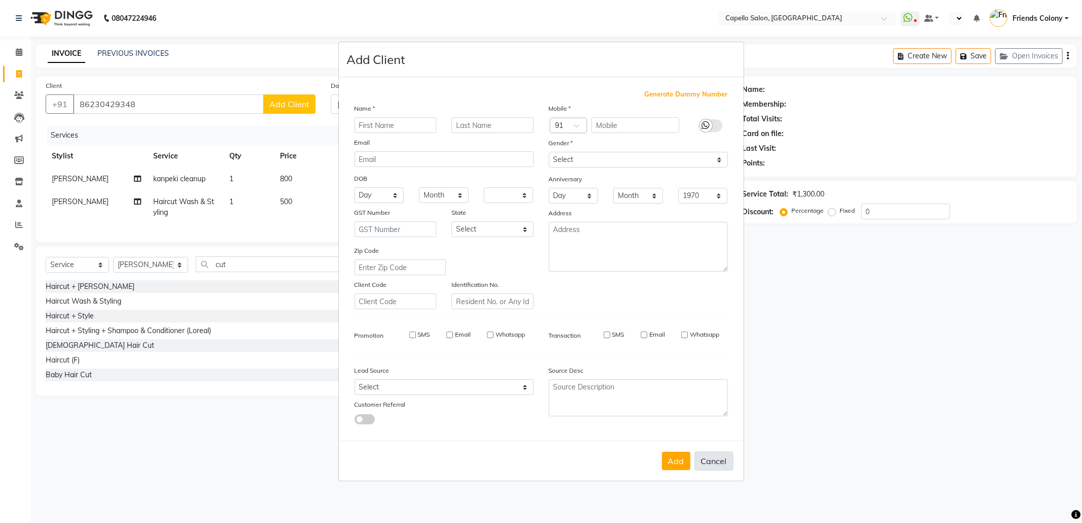
checkbox input "false"
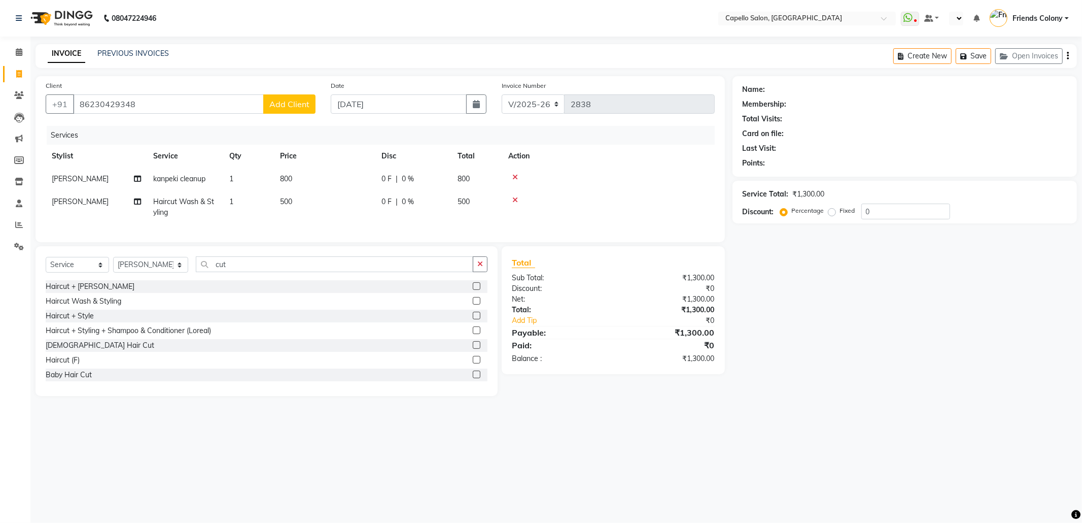
drag, startPoint x: 191, startPoint y: 90, endPoint x: 185, endPoint y: 104, distance: 14.5
click at [191, 94] on div "Client +91 86230429348 Add Client" at bounding box center [180, 101] width 285 height 42
click at [182, 106] on input "86230429348" at bounding box center [168, 103] width 191 height 19
type input "8623042934"
click at [295, 108] on span "Add Client" at bounding box center [289, 104] width 40 height 10
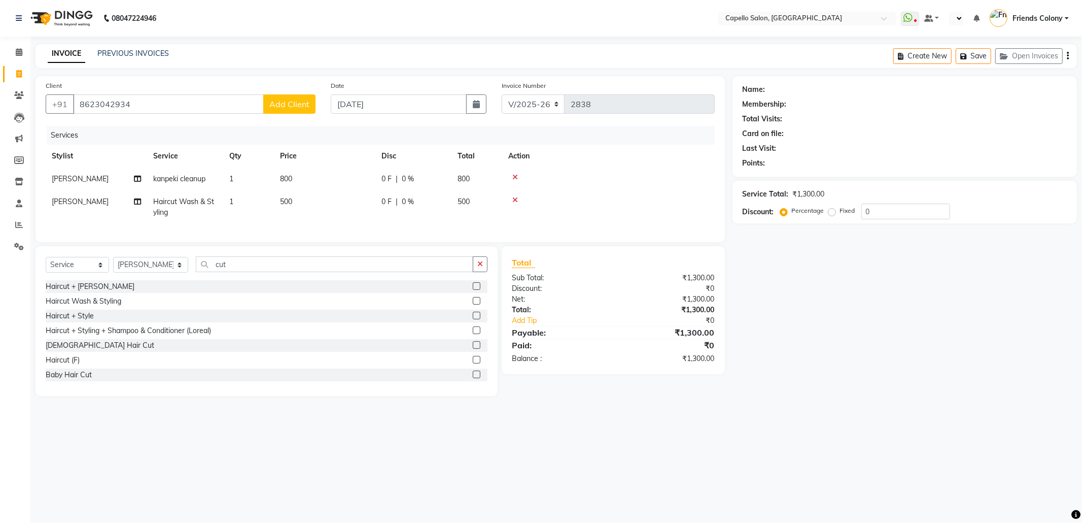
select select "22"
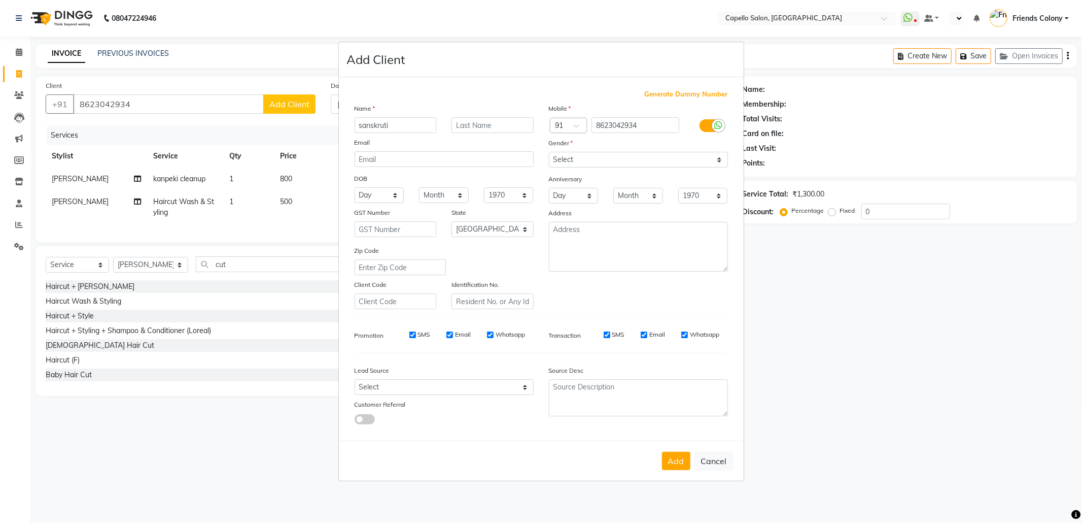
type input "sanskruti"
click at [645, 158] on select "Select Male Female Other Prefer Not To Say" at bounding box center [638, 160] width 179 height 16
select select "female"
click at [549, 153] on select "Select Male Female Other Prefer Not To Say" at bounding box center [638, 160] width 179 height 16
click at [670, 456] on button "Add" at bounding box center [676, 461] width 28 height 18
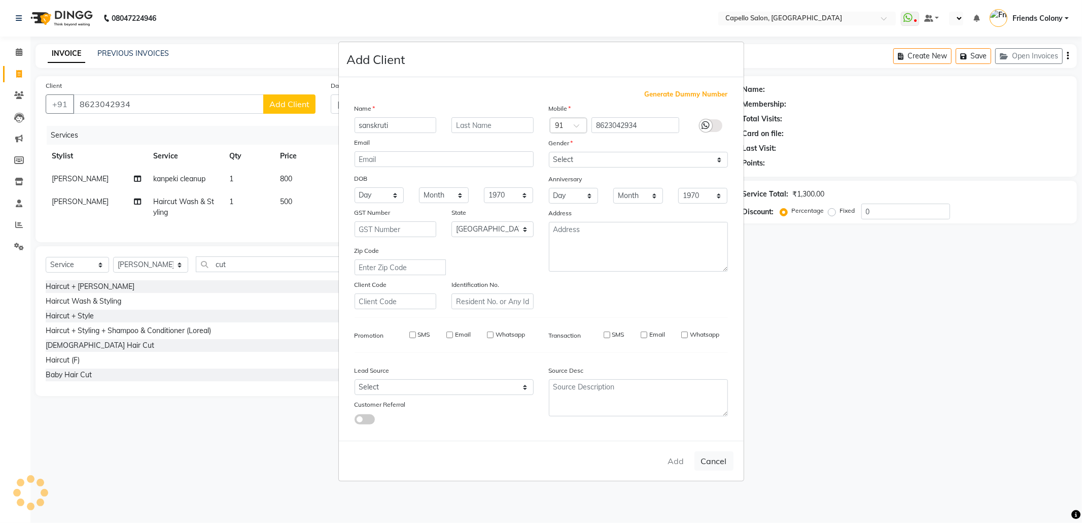
select select
select select "null"
select select
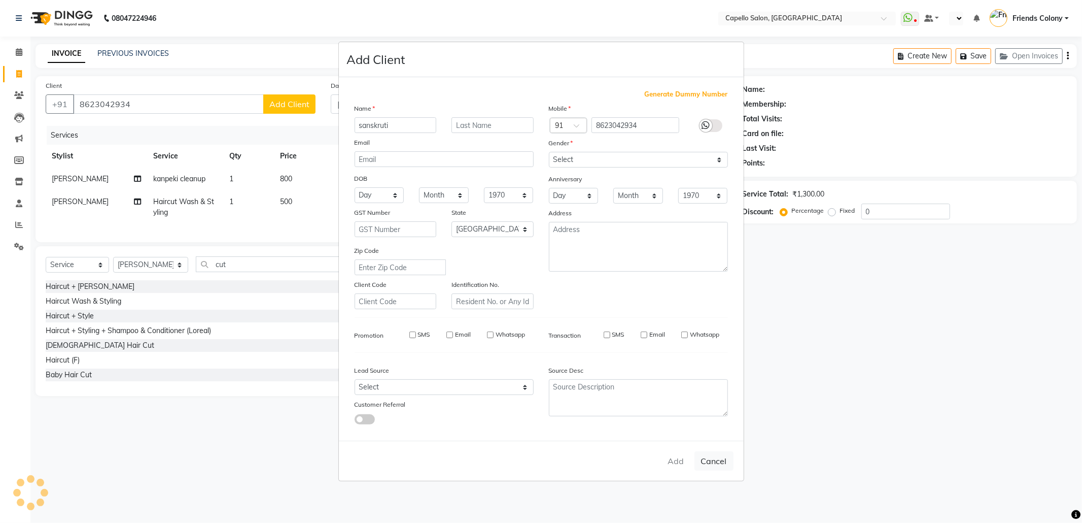
select select
checkbox input "false"
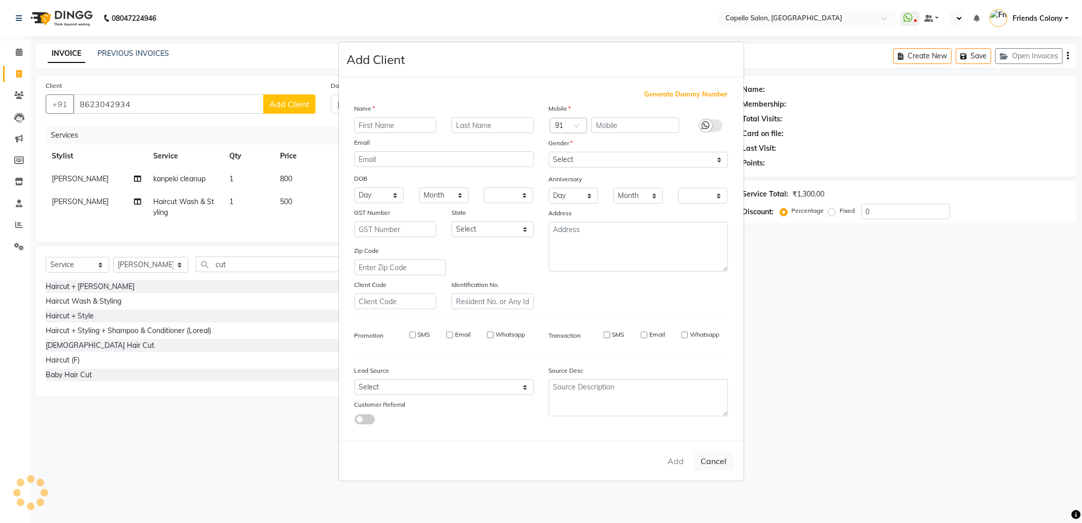
checkbox input "false"
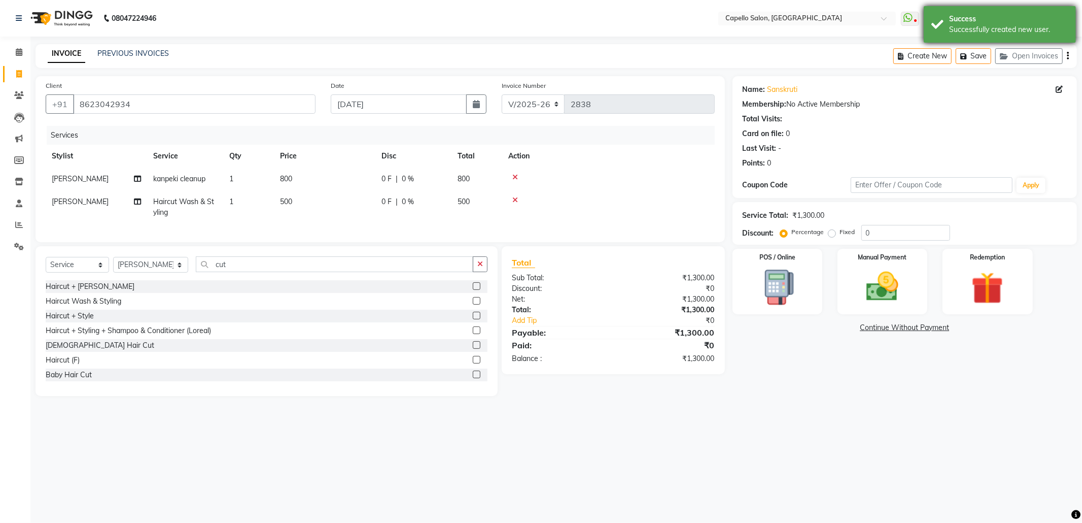
click at [999, 19] on div "Success" at bounding box center [1008, 19] width 119 height 11
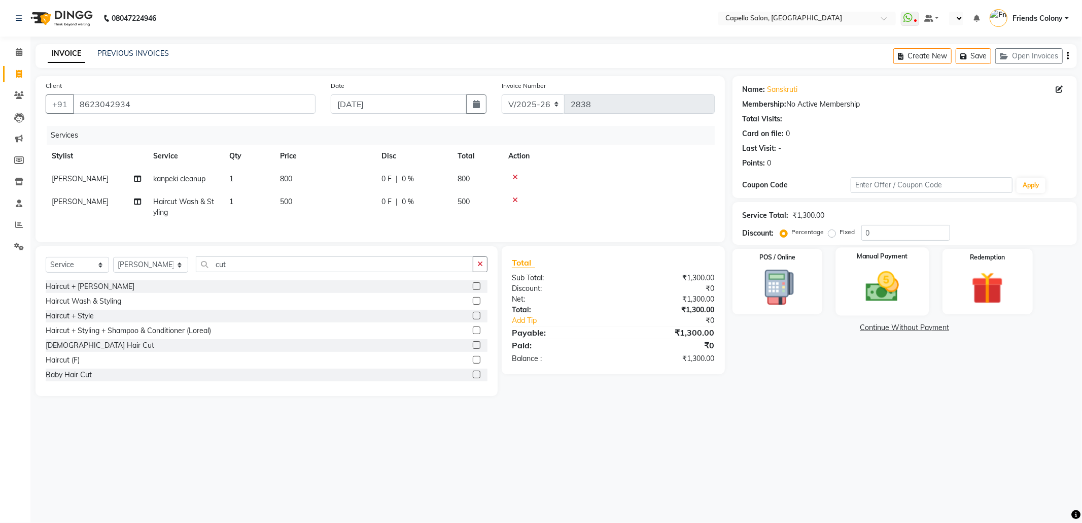
click at [848, 297] on div "Manual Payment" at bounding box center [882, 281] width 93 height 68
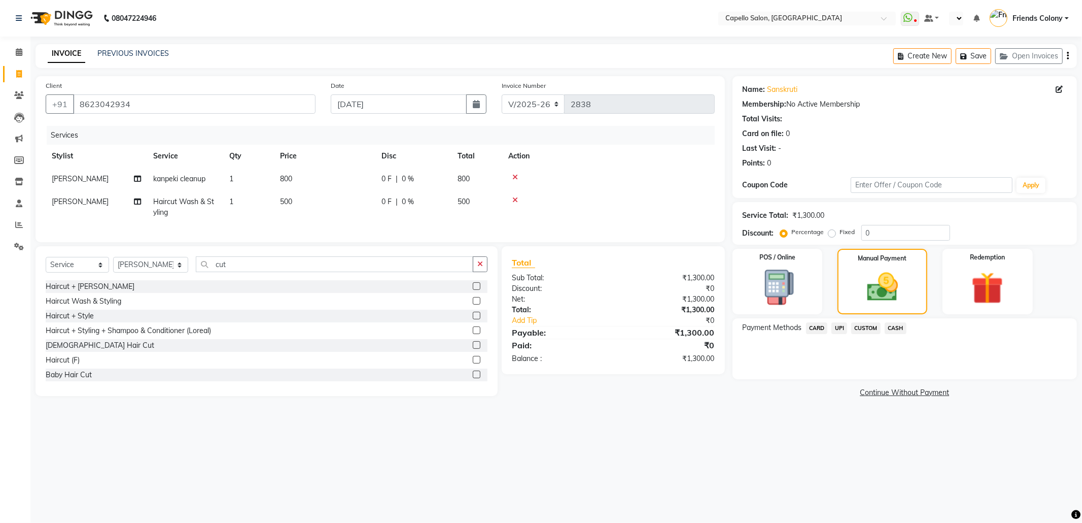
click at [899, 327] on span "CASH" at bounding box center [896, 328] width 22 height 12
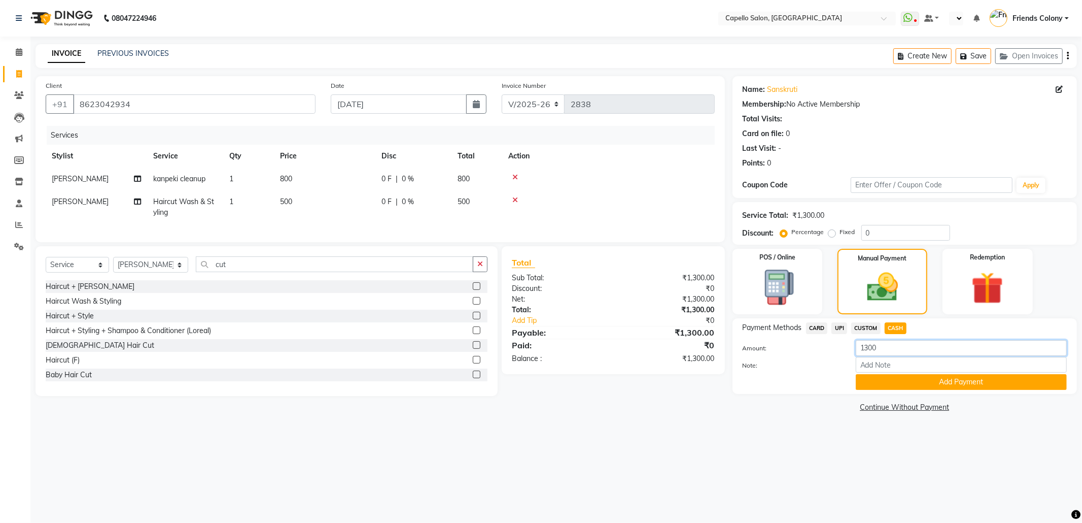
drag, startPoint x: 888, startPoint y: 350, endPoint x: 719, endPoint y: 372, distance: 170.4
click at [719, 372] on div "Client +91 8623042934 Date 01-09-2025 Invoice Number V/2025 V/2025-26 2838 Serv…" at bounding box center [556, 245] width 1057 height 338
type input "1000"
click at [932, 376] on button "Add Payment" at bounding box center [961, 382] width 211 height 16
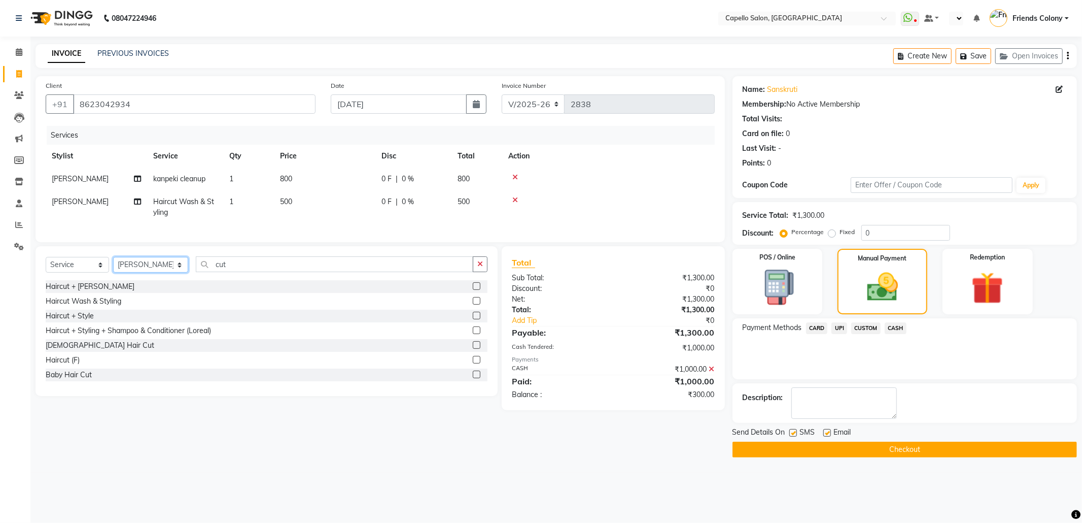
click at [167, 272] on select "Select Stylist Admin [PERSON_NAME] Friends Colony [PERSON_NAME] [PERSON_NAME] N…" at bounding box center [150, 265] width 75 height 16
select select "16603"
click at [113, 267] on select "Select Stylist Admin [PERSON_NAME] Friends Colony [PERSON_NAME] [PERSON_NAME] N…" at bounding box center [150, 265] width 75 height 16
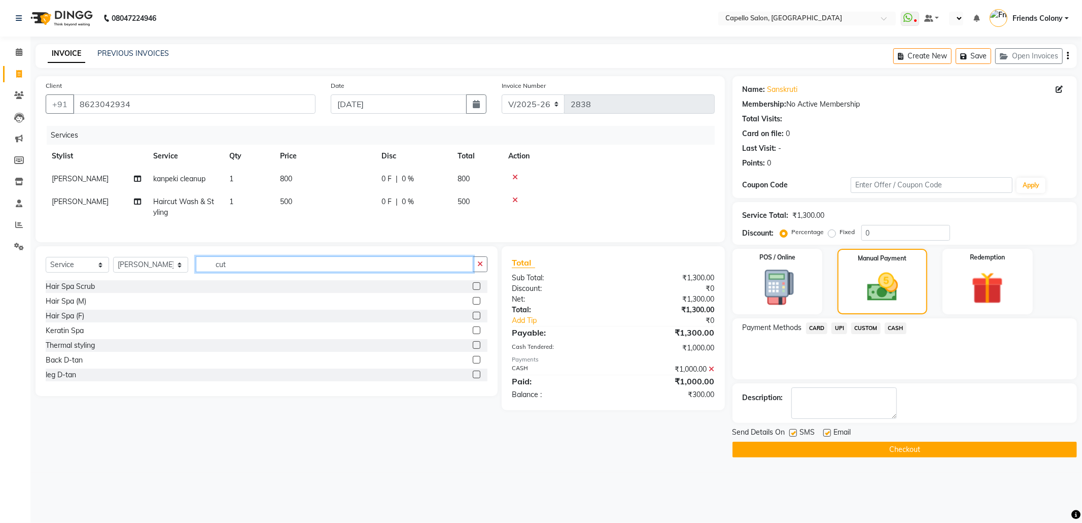
drag, startPoint x: 234, startPoint y: 271, endPoint x: 185, endPoint y: 272, distance: 49.7
click at [185, 272] on div "Select Service Product Membership Package Voucher Prepaid Gift Card Select Styl…" at bounding box center [267, 268] width 442 height 24
type input "wash"
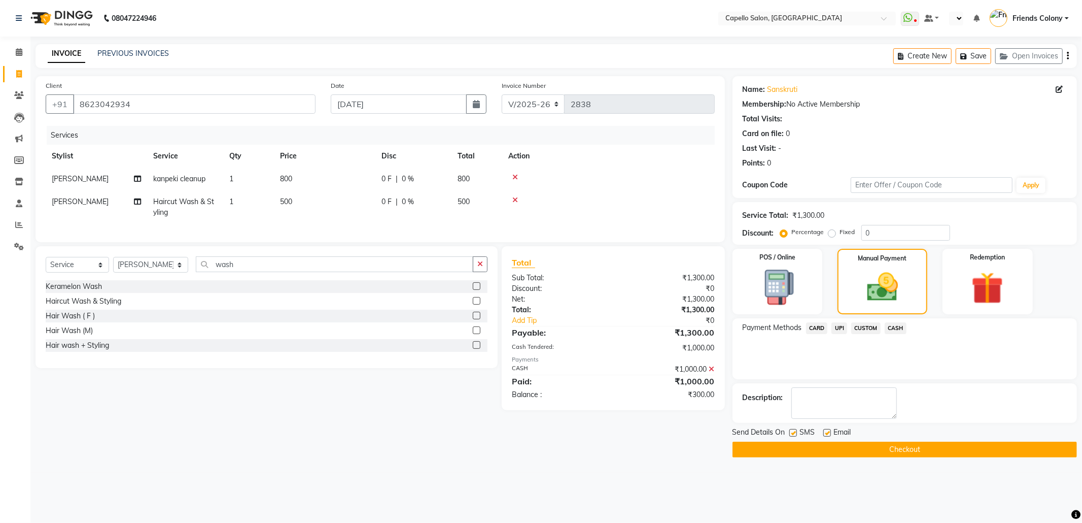
click at [477, 304] on label at bounding box center [477, 301] width 8 height 8
click at [477, 304] on input "checkbox" at bounding box center [476, 301] width 7 height 7
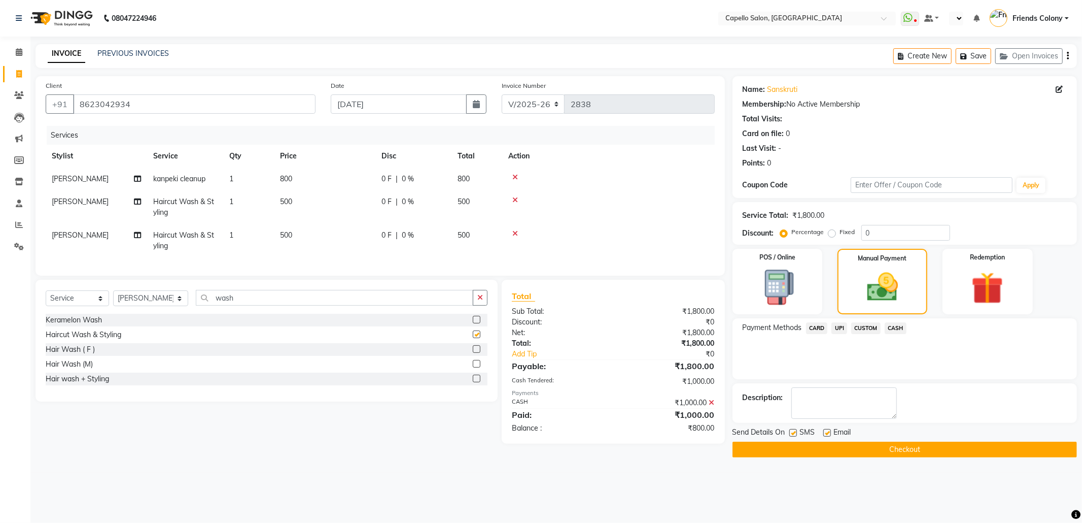
checkbox input "false"
click at [479, 382] on label at bounding box center [477, 378] width 8 height 8
click at [479, 382] on input "checkbox" at bounding box center [476, 378] width 7 height 7
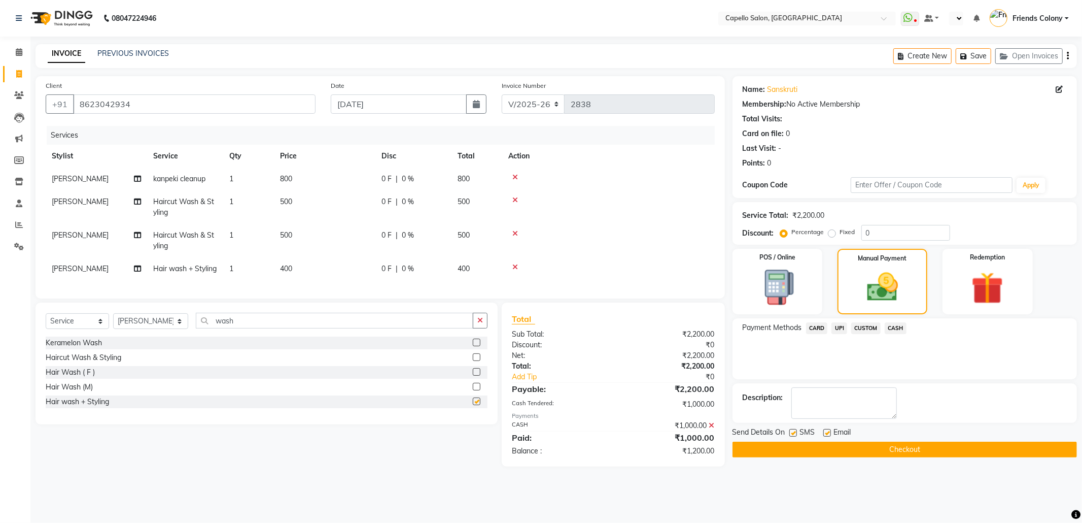
checkbox input "false"
click at [514, 234] on icon at bounding box center [515, 233] width 6 height 7
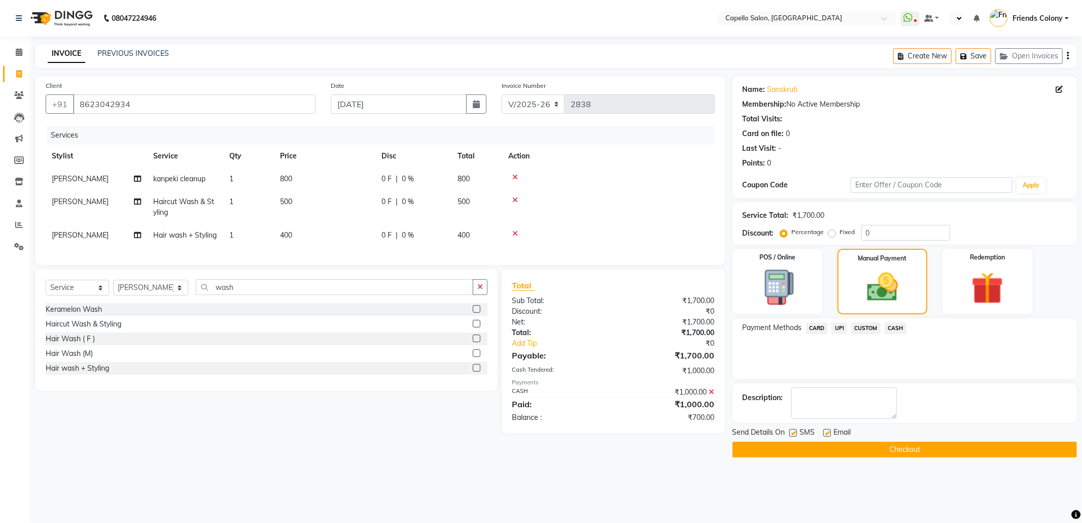
click at [526, 470] on main "INVOICE PREVIOUS INVOICES Create New Save Open Invoices Client +91 8623042934 D…" at bounding box center [556, 258] width 1052 height 428
click at [894, 328] on span "CASH" at bounding box center [896, 328] width 22 height 12
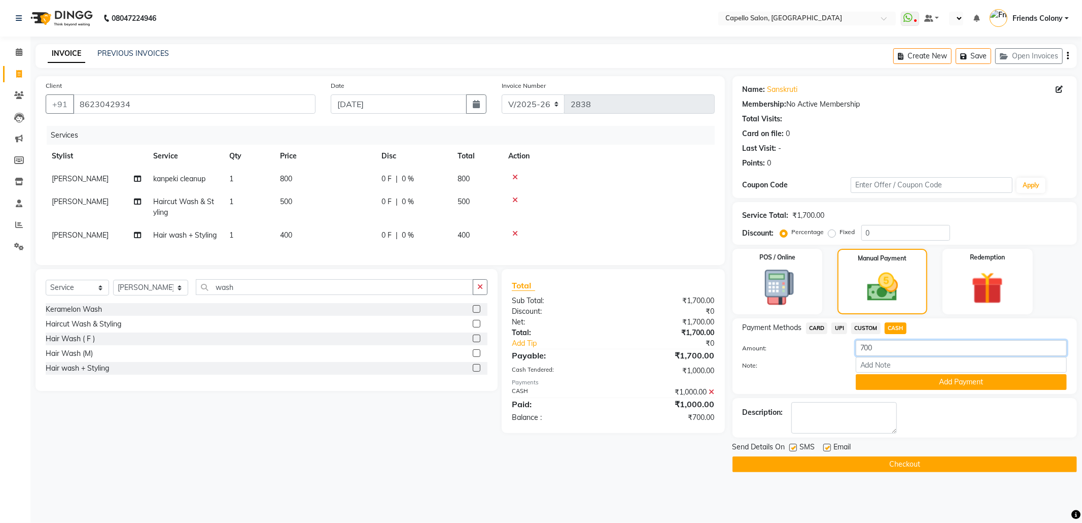
drag, startPoint x: 888, startPoint y: 348, endPoint x: 821, endPoint y: 357, distance: 67.6
click at [821, 357] on div "Amount: 700 Note: Add Payment" at bounding box center [905, 365] width 324 height 50
type input "300"
click at [983, 383] on button "Add Payment" at bounding box center [961, 382] width 211 height 16
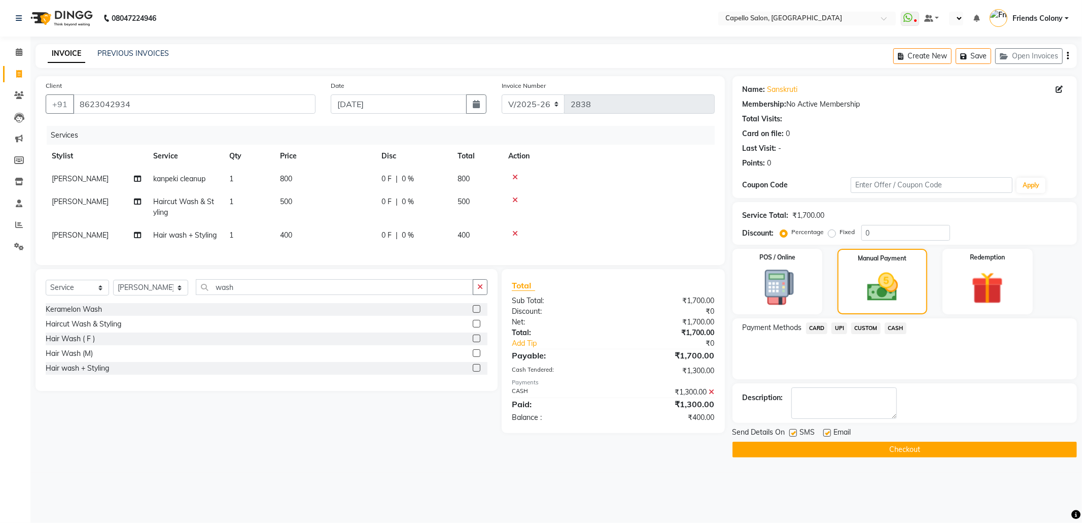
click at [839, 327] on span "UPI" at bounding box center [840, 328] width 16 height 12
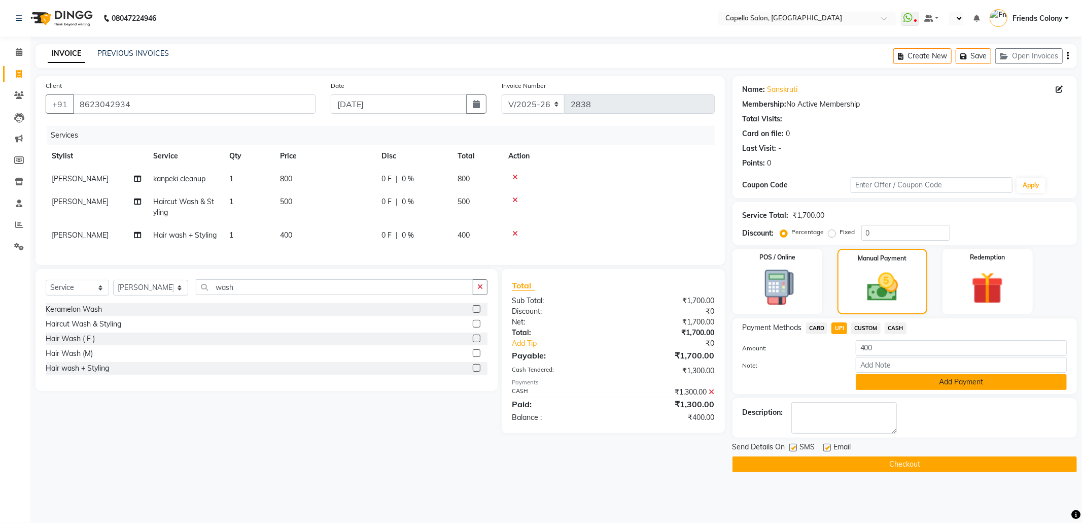
click at [870, 386] on button "Add Payment" at bounding box center [961, 382] width 211 height 16
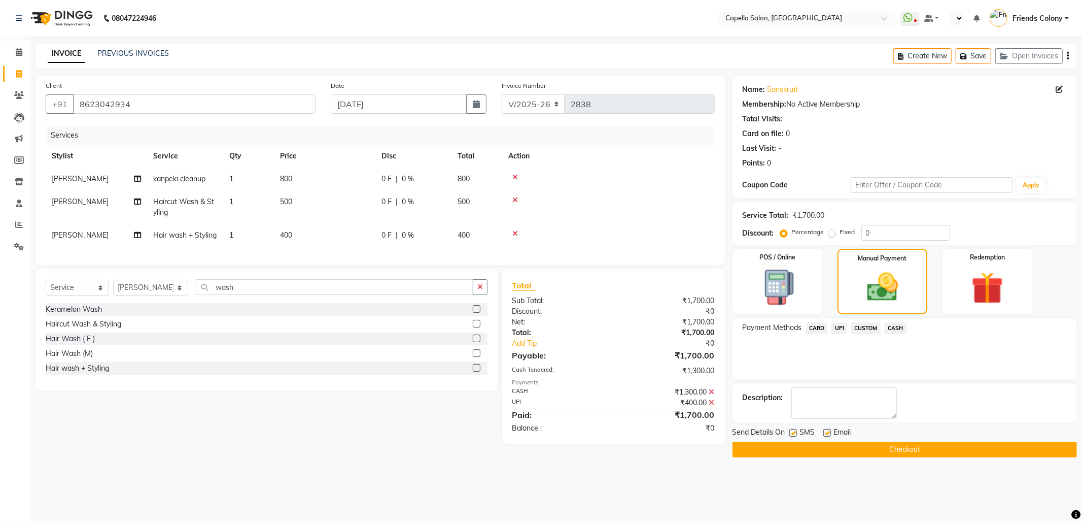
click at [793, 431] on label at bounding box center [794, 433] width 8 height 8
click at [793, 431] on input "checkbox" at bounding box center [793, 433] width 7 height 7
checkbox input "false"
click at [825, 431] on label at bounding box center [828, 433] width 8 height 8
click at [825, 431] on input "checkbox" at bounding box center [827, 433] width 7 height 7
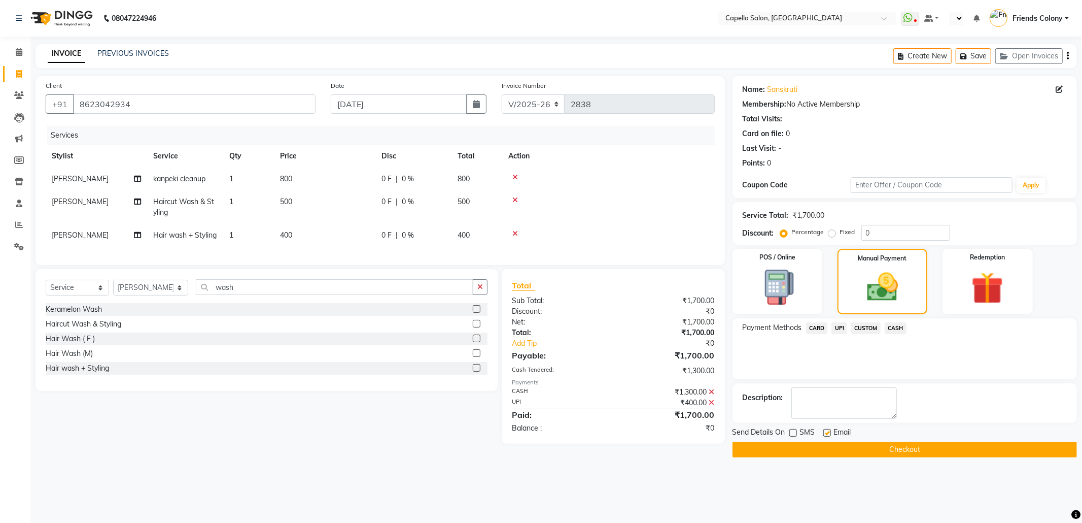
checkbox input "false"
click at [835, 453] on button "Checkout" at bounding box center [905, 449] width 345 height 16
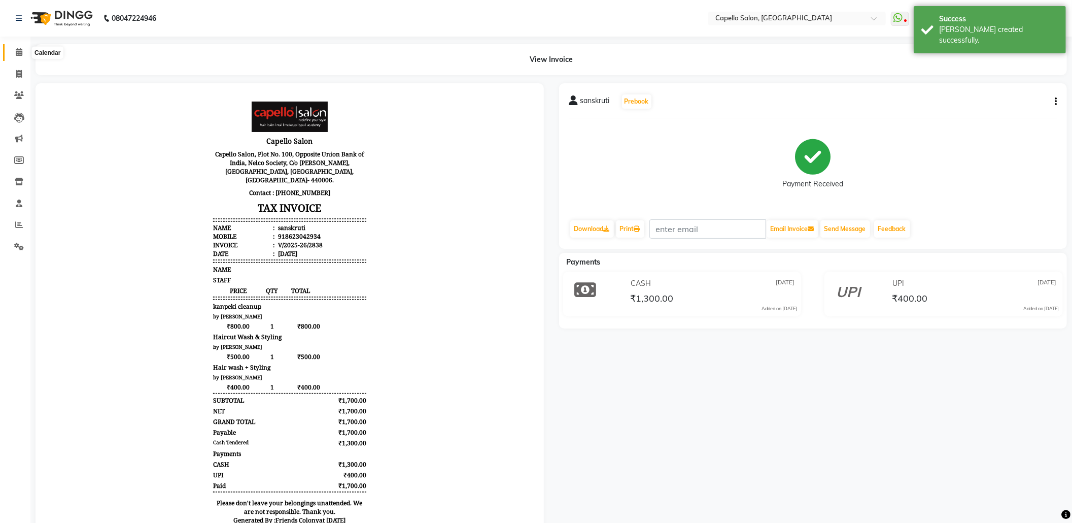
click at [10, 51] on span at bounding box center [19, 53] width 18 height 12
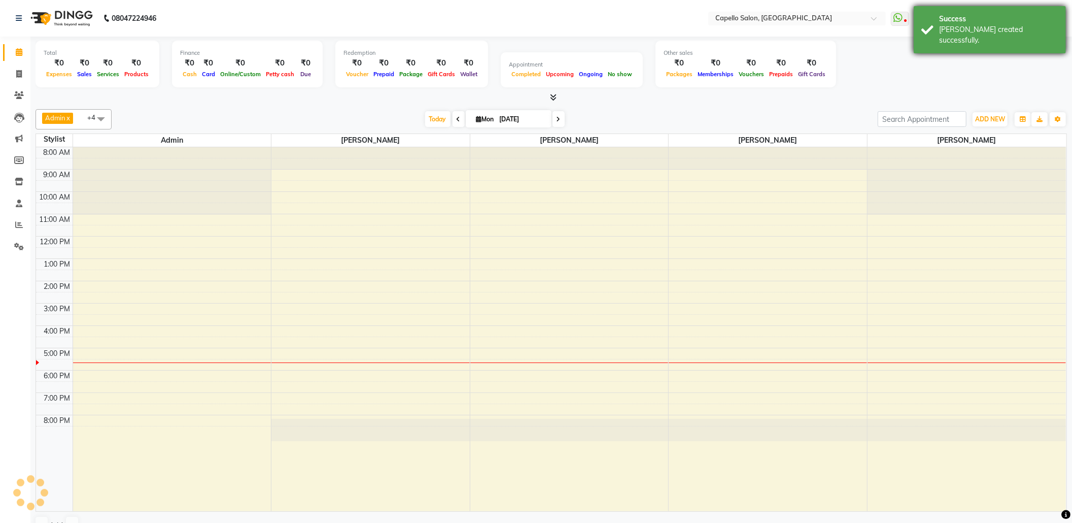
click at [949, 26] on div "[PERSON_NAME] created successfully." at bounding box center [998, 34] width 119 height 21
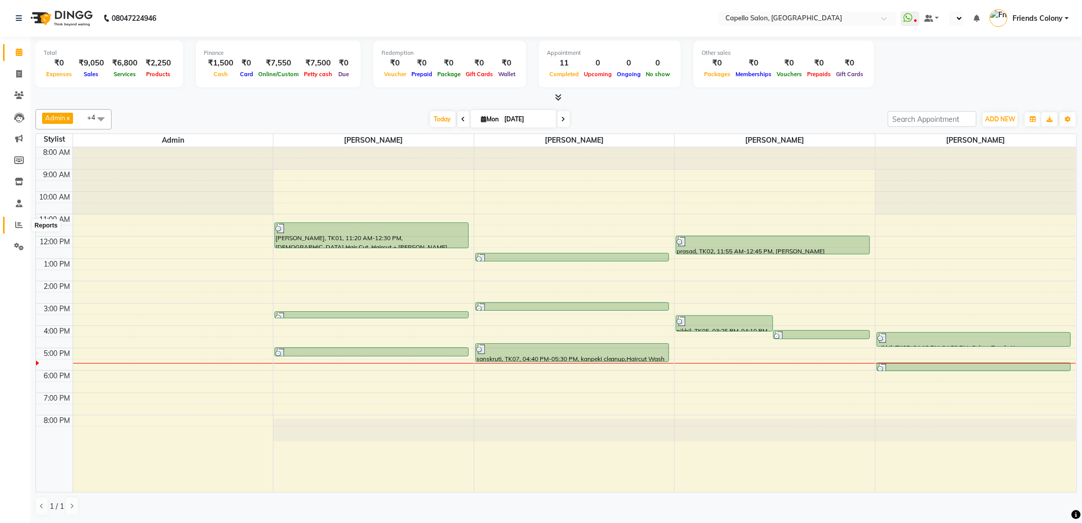
click at [16, 226] on icon at bounding box center [19, 225] width 8 height 8
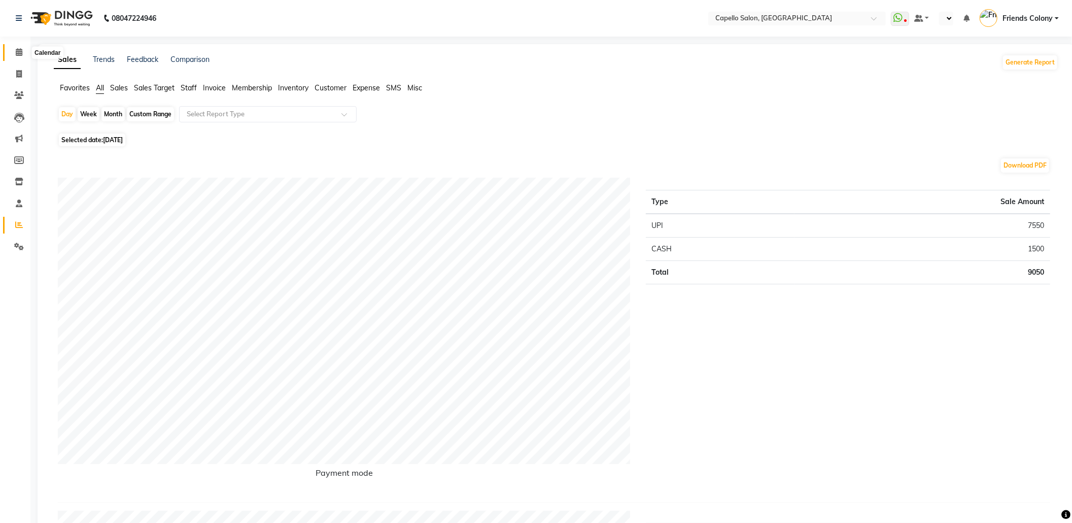
click at [10, 55] on span at bounding box center [19, 53] width 18 height 12
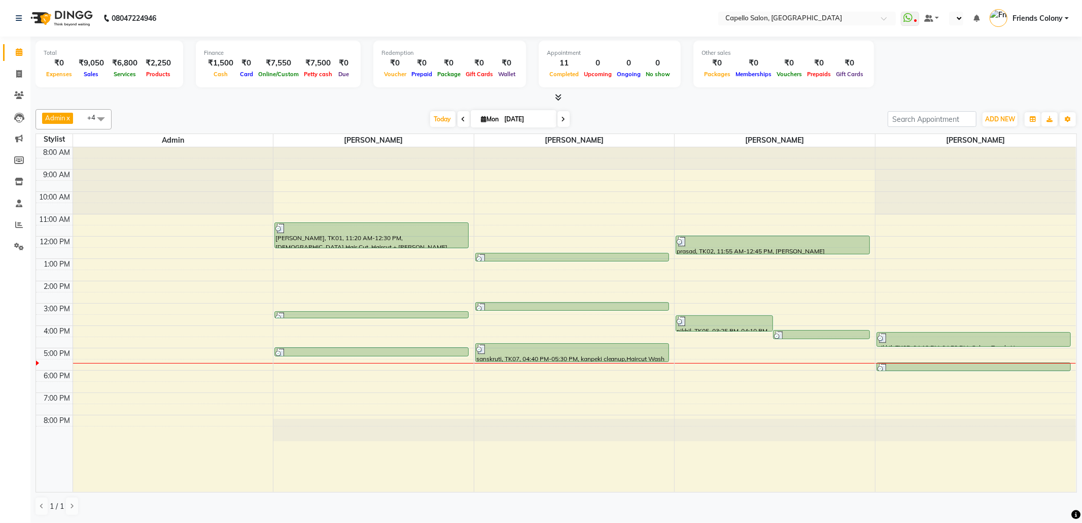
click at [360, 6] on nav "08047224946 Select Location × Capello Salon, Friends Colony WhatsApp Status ✕ S…" at bounding box center [541, 18] width 1082 height 37
click at [17, 184] on icon at bounding box center [19, 182] width 9 height 8
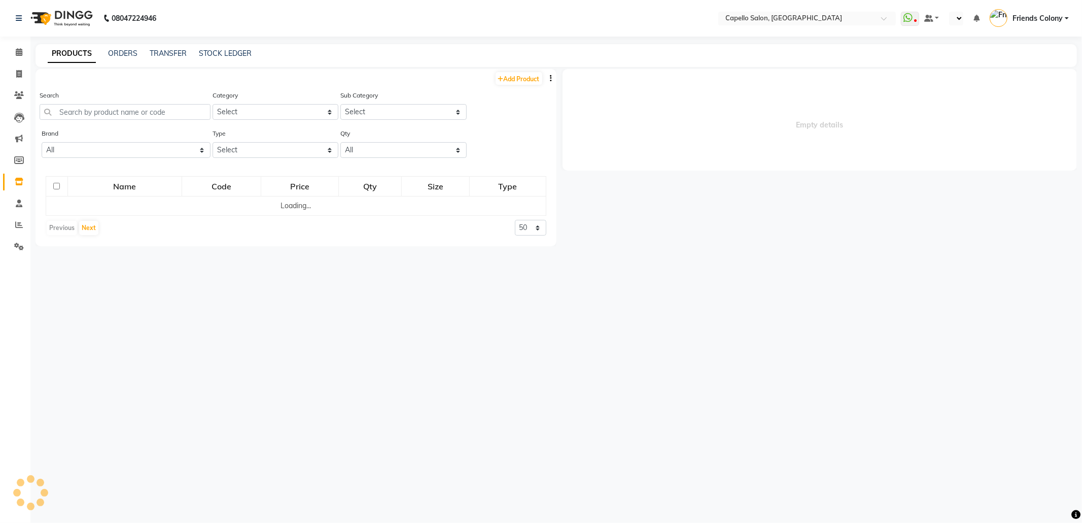
select select
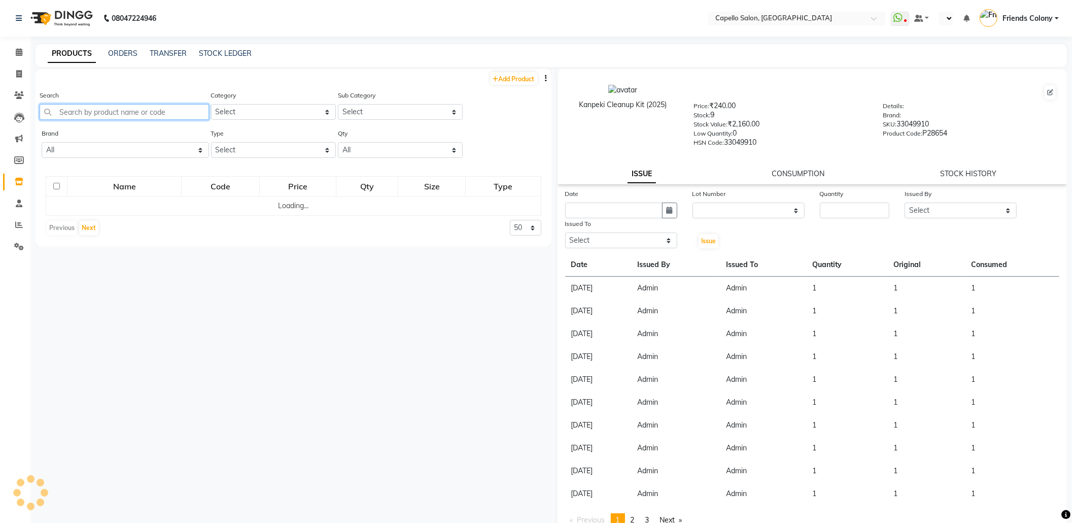
click at [181, 108] on input "text" at bounding box center [124, 112] width 169 height 16
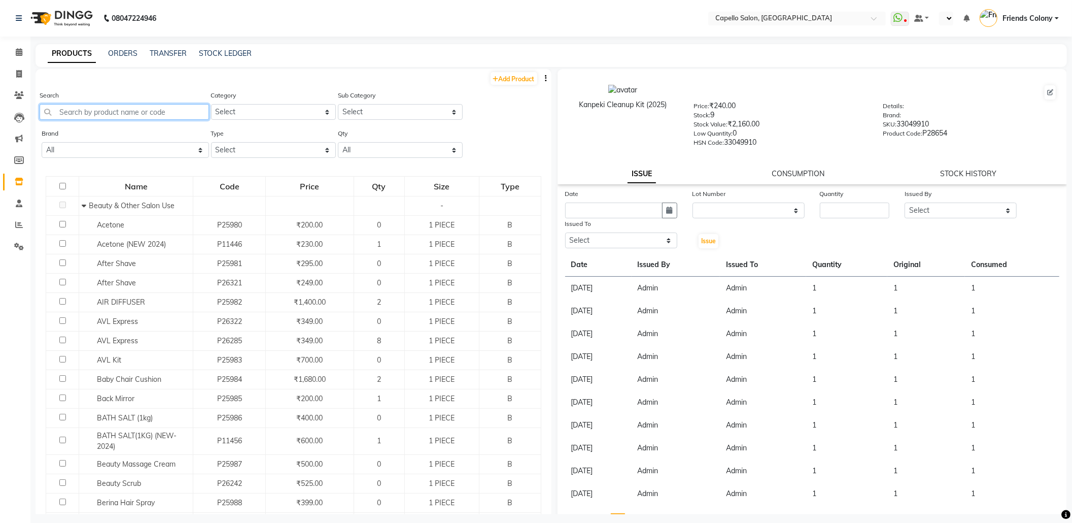
click at [116, 110] on input "text" at bounding box center [124, 112] width 169 height 16
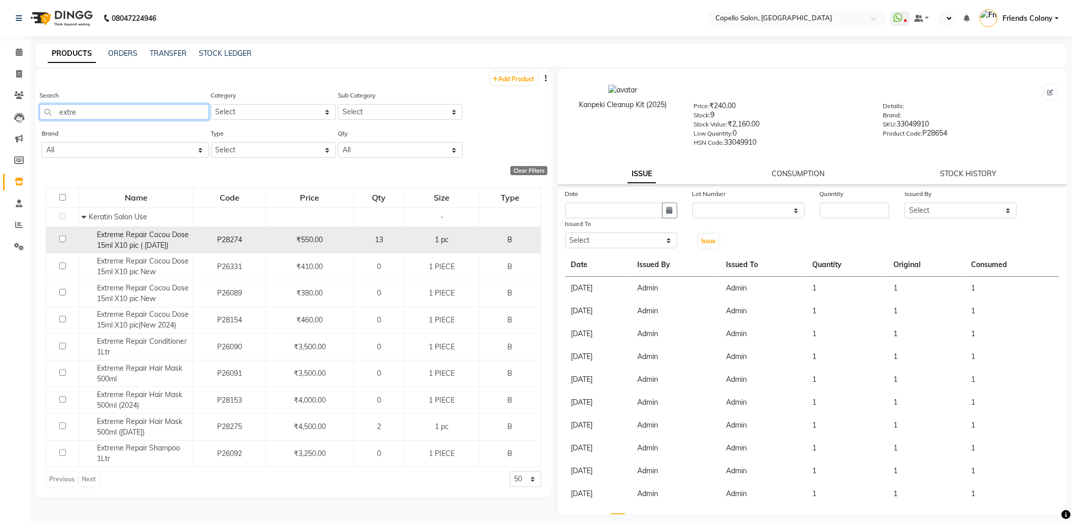
type input "extre"
click at [59, 236] on input "checkbox" at bounding box center [62, 238] width 7 height 7
checkbox input "true"
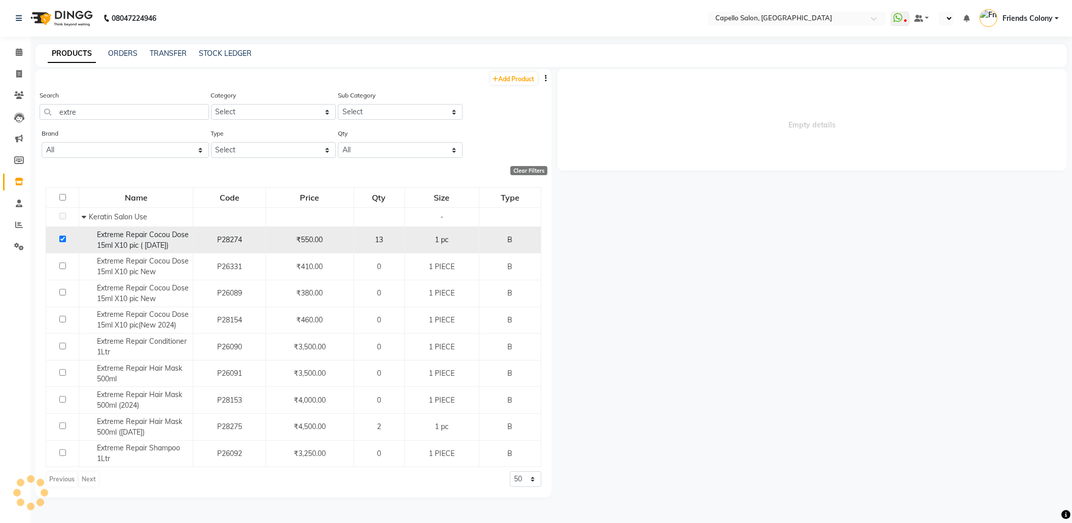
select select
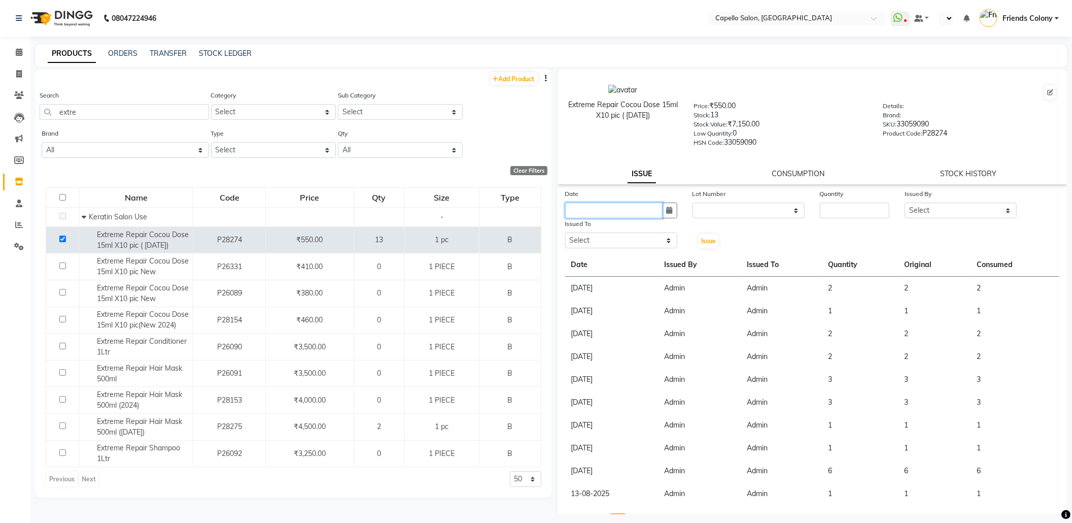
click at [636, 207] on input "text" at bounding box center [613, 210] width 97 height 16
select select "9"
select select "2025"
drag, startPoint x: 580, startPoint y: 261, endPoint x: 628, endPoint y: 256, distance: 47.4
click at [586, 260] on div "1 2 3 4 5 6 7" at bounding box center [625, 263] width 118 height 16
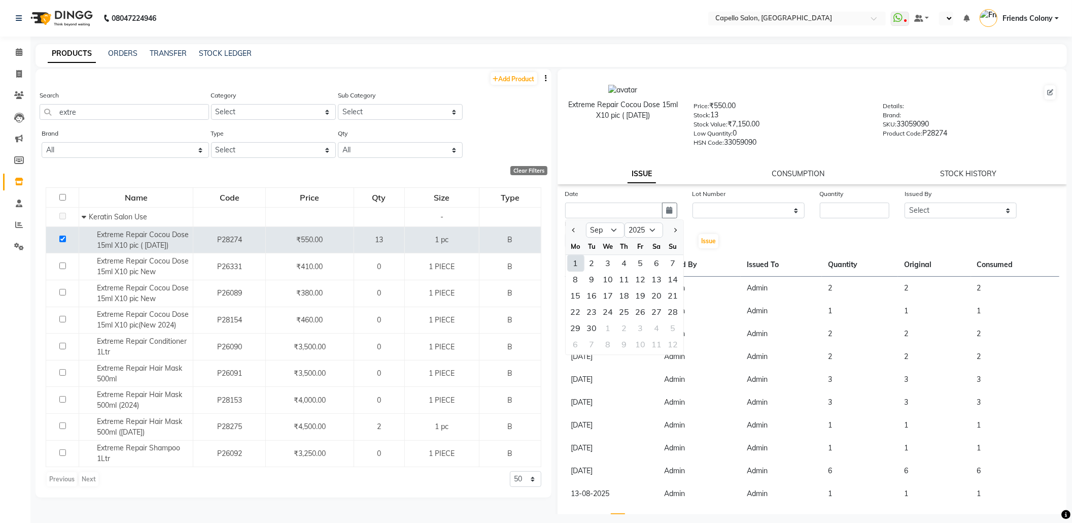
click at [572, 264] on div "1" at bounding box center [576, 263] width 16 height 16
type input "[DATE]"
click at [845, 214] on input "number" at bounding box center [855, 210] width 70 height 16
type input "1"
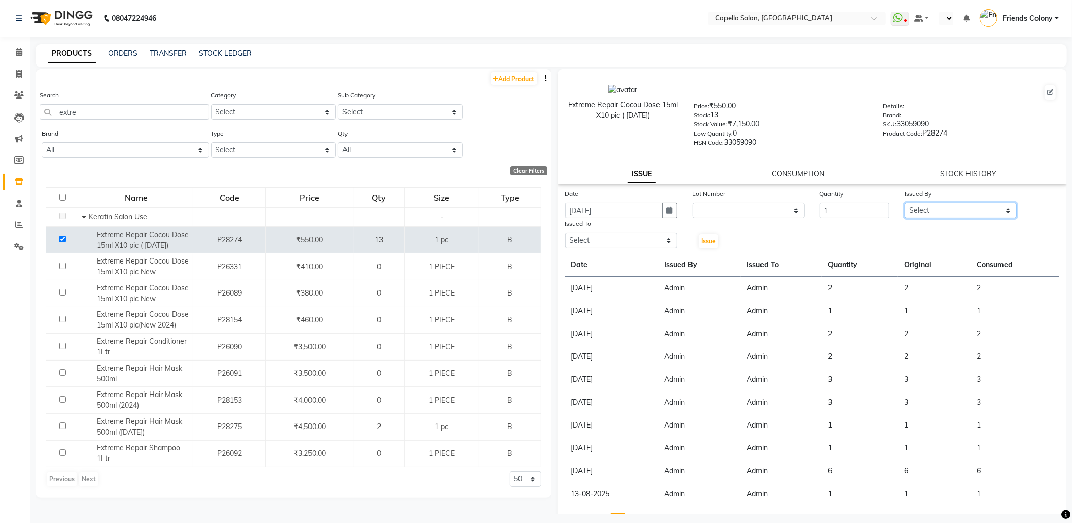
click at [909, 210] on select "Select Admin ANKIT BANDEWAR Friends Colony Harsha Shiwankar mohini godhane NEHA…" at bounding box center [961, 210] width 112 height 16
select select "16604"
click at [905, 202] on select "Select Admin ANKIT BANDEWAR Friends Colony Harsha Shiwankar mohini godhane NEHA…" at bounding box center [961, 210] width 112 height 16
click at [636, 238] on select "Select Admin ANKIT BANDEWAR Friends Colony Harsha Shiwankar mohini godhane NEHA…" at bounding box center [621, 240] width 112 height 16
click at [565, 232] on select "Select Admin ANKIT BANDEWAR Friends Colony Harsha Shiwankar mohini godhane NEHA…" at bounding box center [621, 240] width 112 height 16
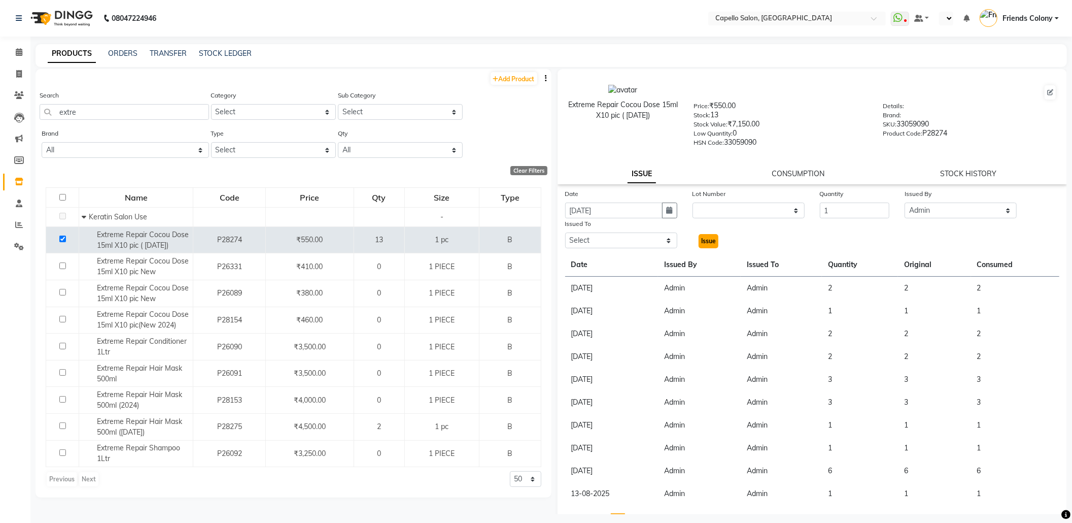
click at [701, 242] on span "Issue" at bounding box center [708, 241] width 15 height 8
click at [701, 241] on span "Issue" at bounding box center [708, 241] width 15 height 8
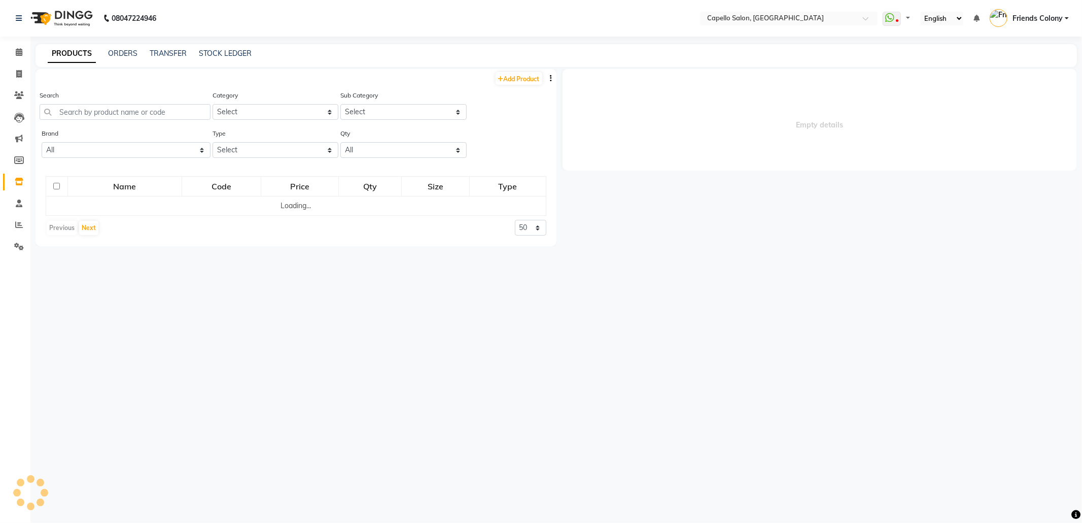
select select
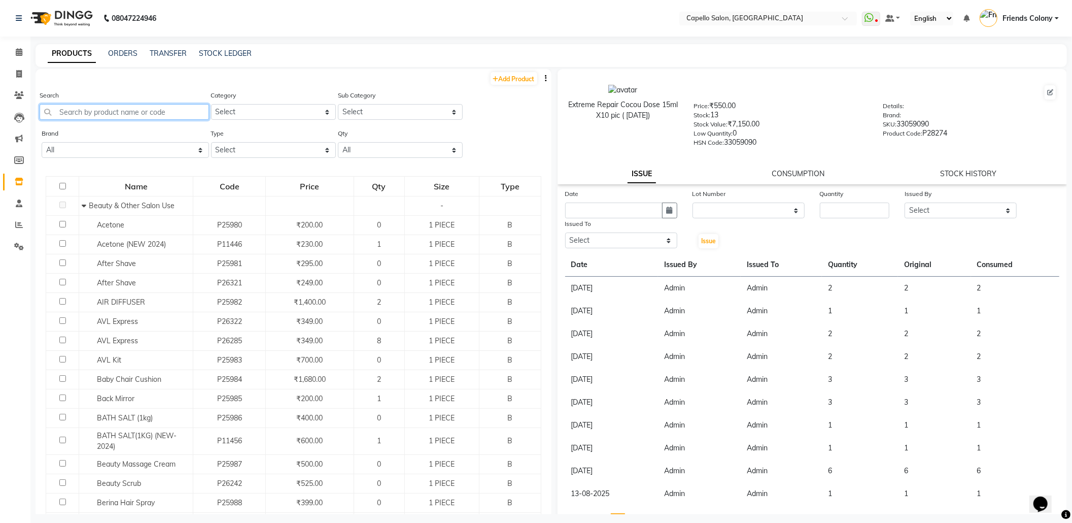
click at [149, 107] on input "text" at bounding box center [124, 112] width 169 height 16
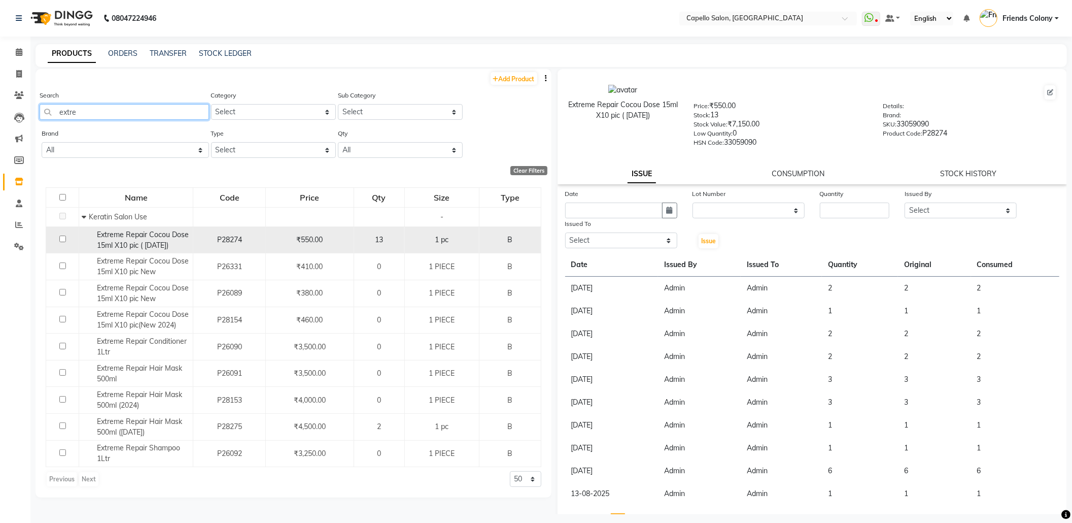
type input "extre"
click at [61, 236] on input "checkbox" at bounding box center [62, 238] width 7 height 7
checkbox input "true"
select select
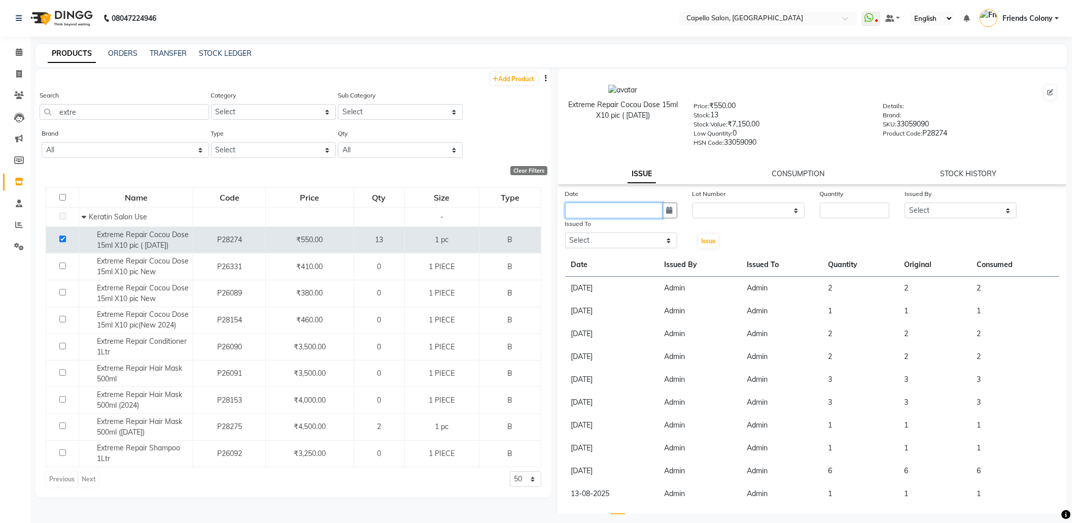
click at [620, 203] on input "text" at bounding box center [613, 210] width 97 height 16
select select "9"
select select "2025"
click at [571, 260] on div "1" at bounding box center [576, 263] width 16 height 16
type input "[DATE]"
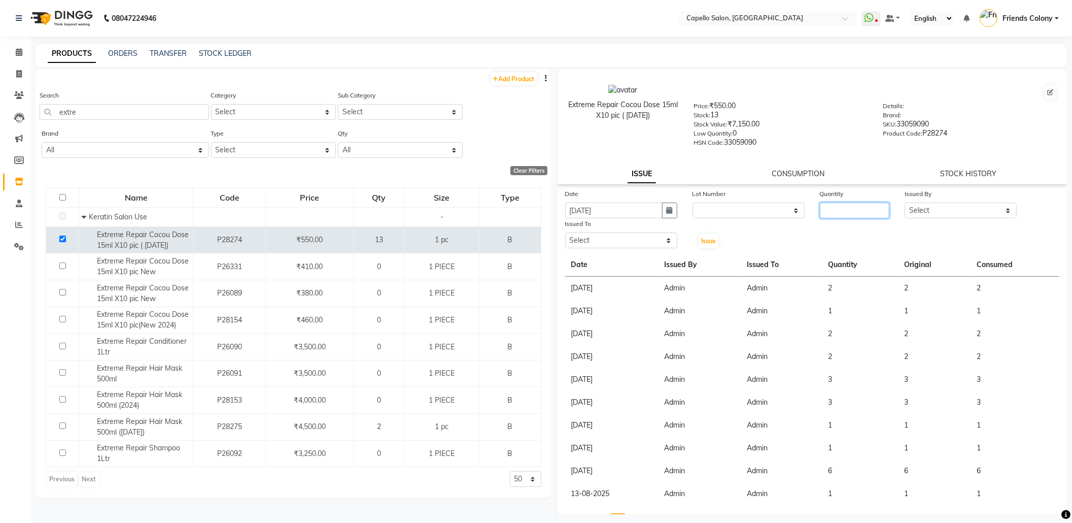
click at [851, 202] on input "number" at bounding box center [855, 210] width 70 height 16
type input "1"
click at [932, 209] on select "Select Admin ANKIT BANDEWAR Friends Colony Harsha Shiwankar mohini godhane NEHA…" at bounding box center [961, 210] width 112 height 16
select select "16604"
click at [905, 202] on select "Select Admin ANKIT BANDEWAR Friends Colony Harsha Shiwankar mohini godhane NEHA…" at bounding box center [961, 210] width 112 height 16
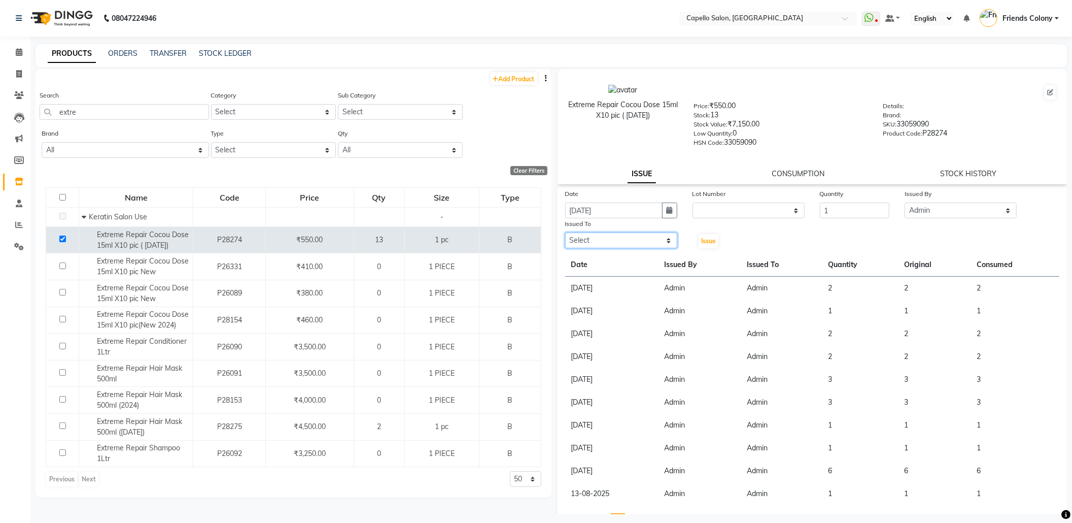
click at [644, 242] on select "Select Admin ANKIT BANDEWAR Friends Colony Harsha Shiwankar mohini godhane NEHA…" at bounding box center [621, 240] width 112 height 16
select select "16604"
click at [565, 232] on select "Select Admin ANKIT BANDEWAR Friends Colony Harsha Shiwankar mohini godhane NEHA…" at bounding box center [621, 240] width 112 height 16
click at [699, 236] on button "Issue" at bounding box center [709, 241] width 20 height 14
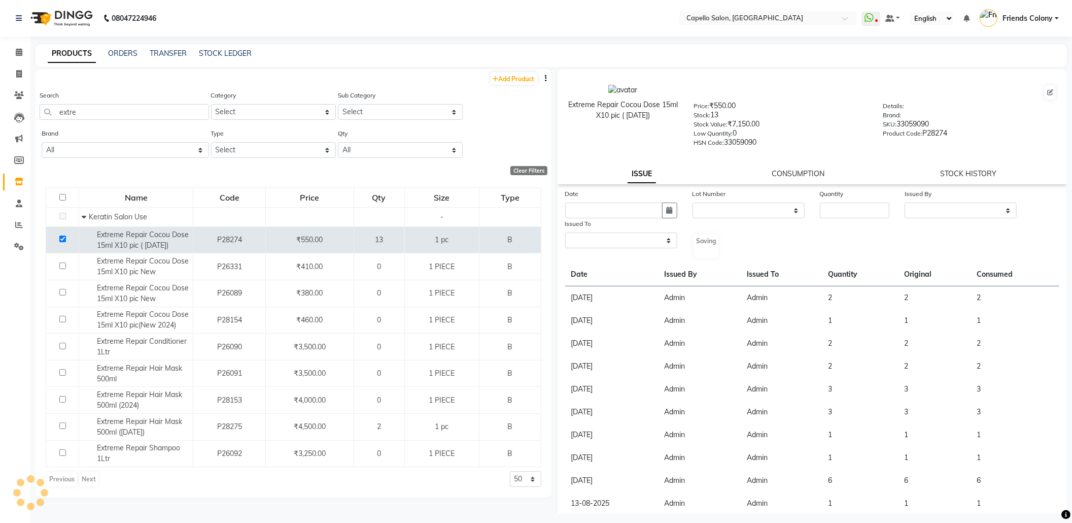
select select
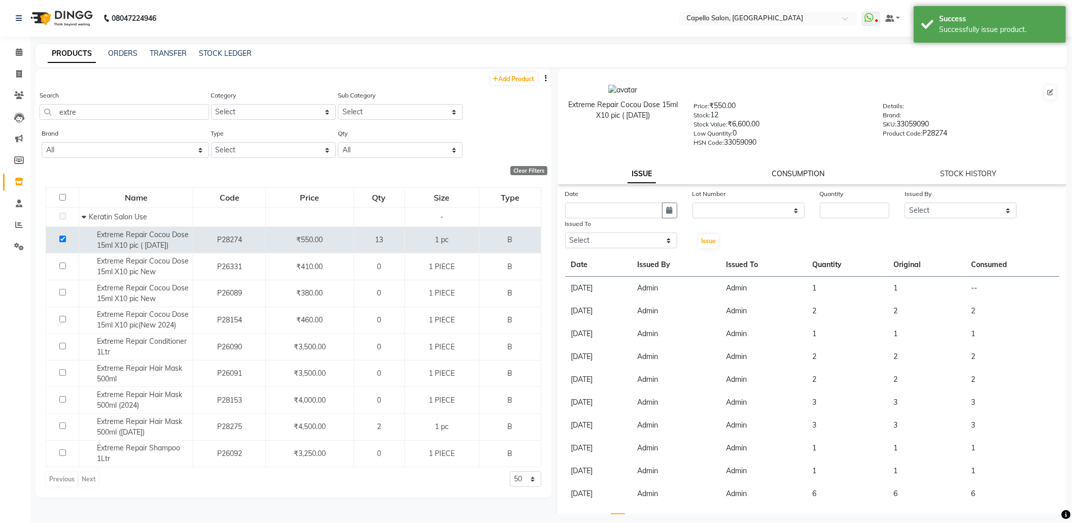
click at [810, 169] on link "CONSUMPTION" at bounding box center [798, 173] width 53 height 9
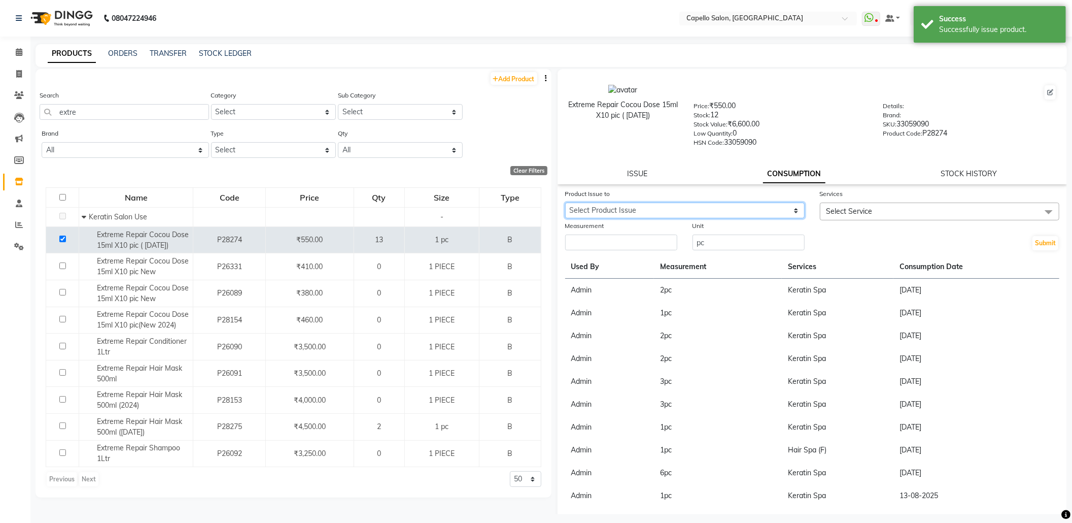
click at [746, 206] on select "Select Product Issue 2025-09-01, Issued to: Admin, Balance: 1" at bounding box center [684, 210] width 239 height 16
select select "1198609"
click at [565, 202] on select "Select Product Issue 2025-09-01, Issued to: Admin, Balance: 1" at bounding box center [684, 210] width 239 height 16
click at [864, 209] on span "Select Service" at bounding box center [850, 211] width 46 height 9
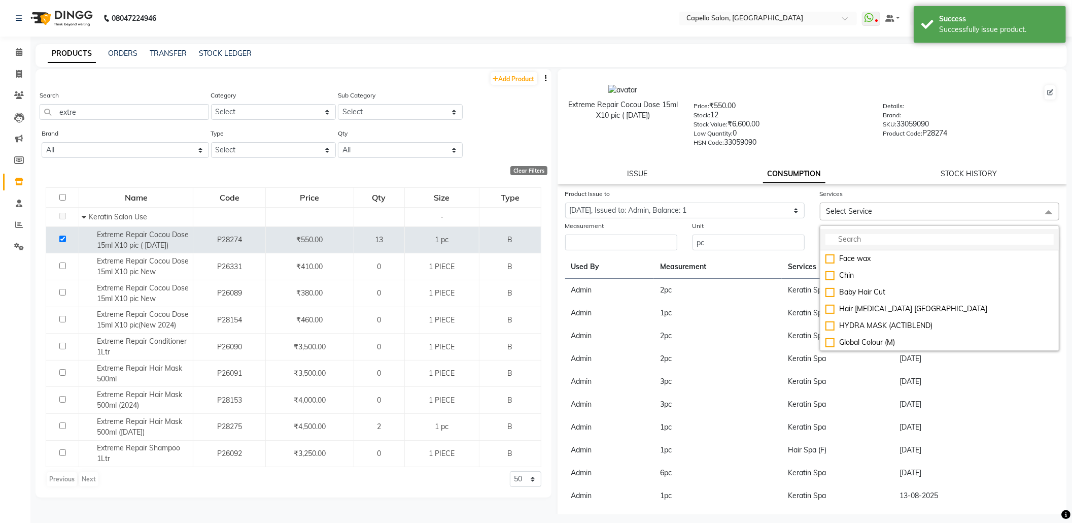
click at [864, 238] on input "multiselect-search" at bounding box center [940, 239] width 228 height 11
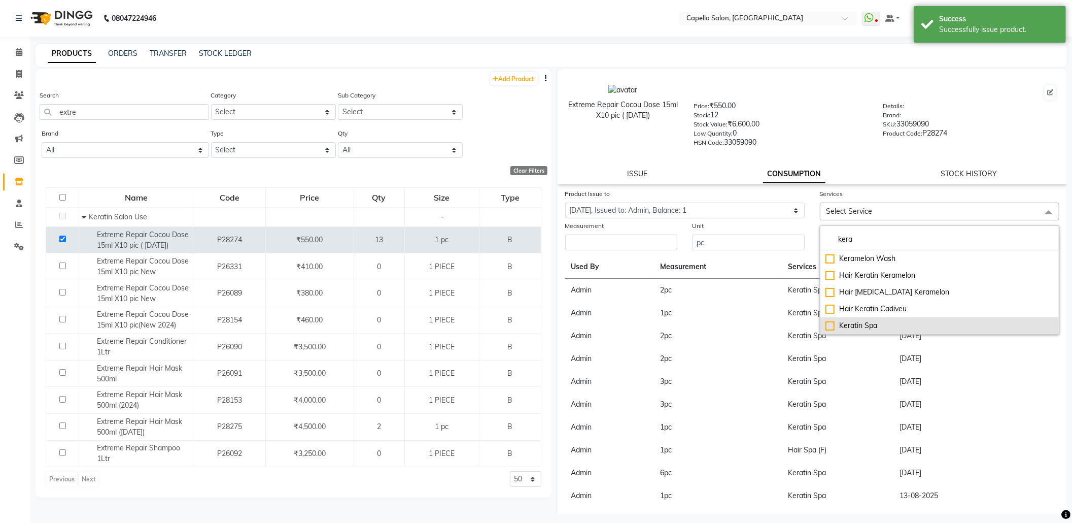
type input "kera"
click at [880, 321] on div "Keratin Spa" at bounding box center [940, 325] width 228 height 11
checkbox input "true"
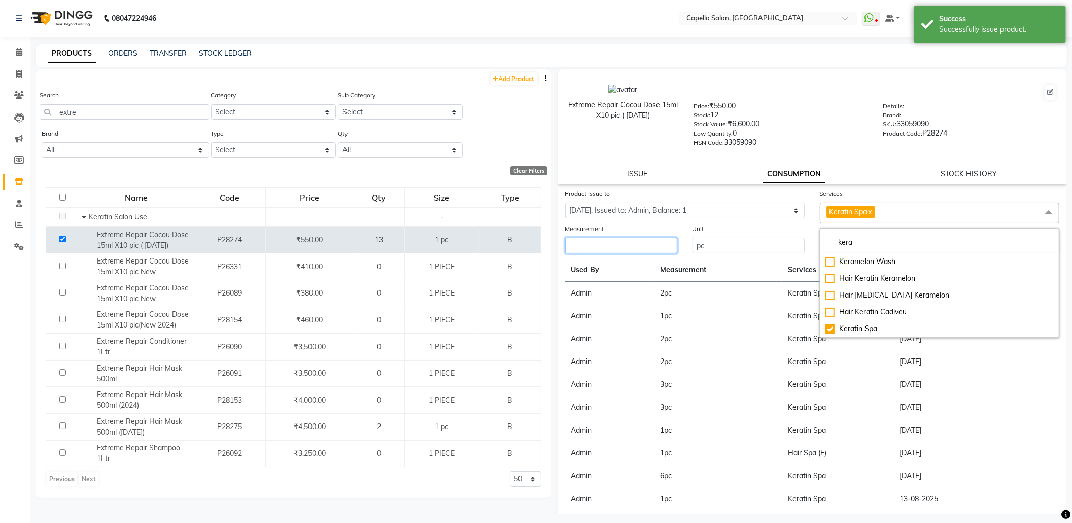
click at [612, 246] on input "number" at bounding box center [621, 245] width 112 height 16
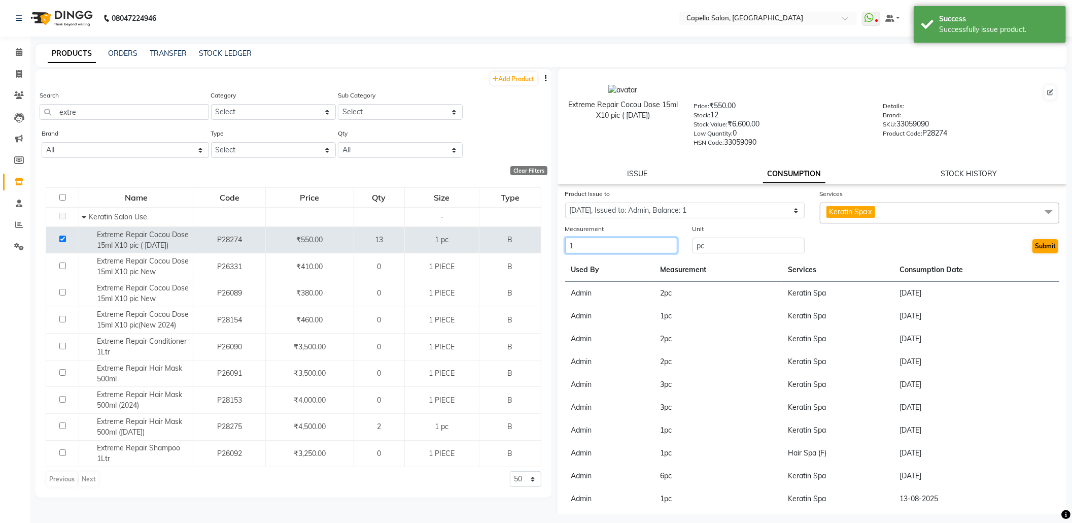
type input "1"
click at [1033, 248] on button "Submit" at bounding box center [1046, 246] width 26 height 14
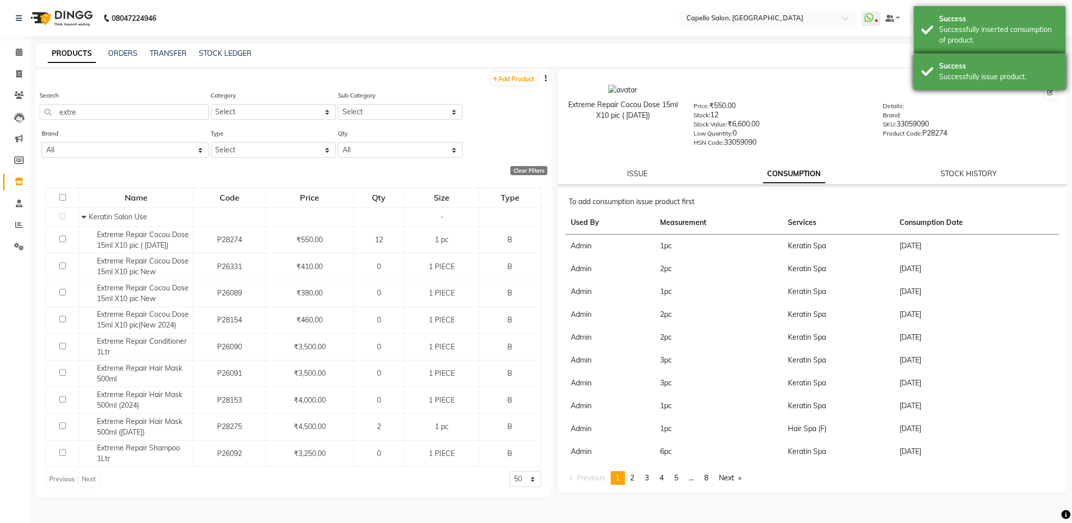
click at [1011, 65] on div "Success" at bounding box center [998, 66] width 119 height 11
click at [977, 15] on div "Success" at bounding box center [998, 19] width 119 height 11
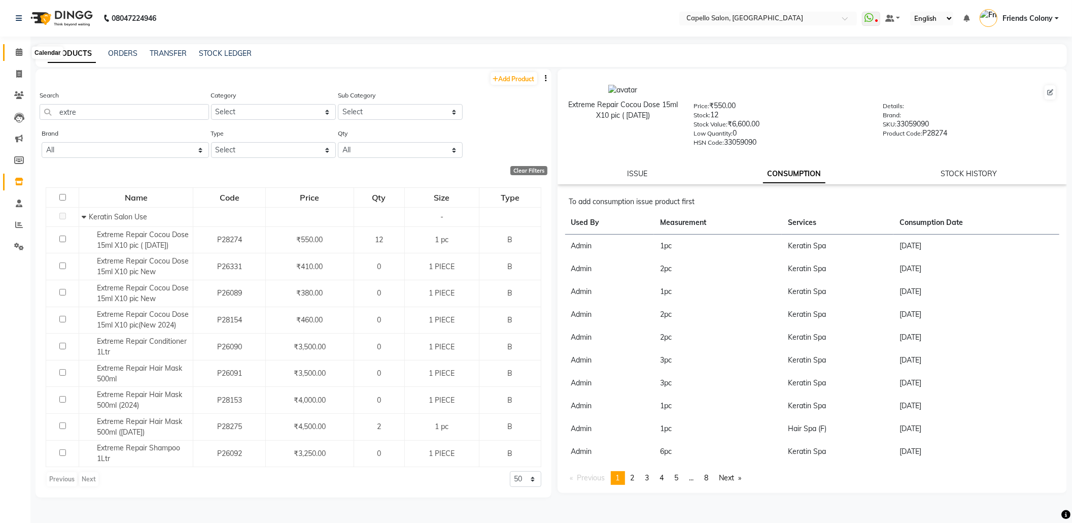
click at [17, 55] on icon at bounding box center [19, 52] width 7 height 8
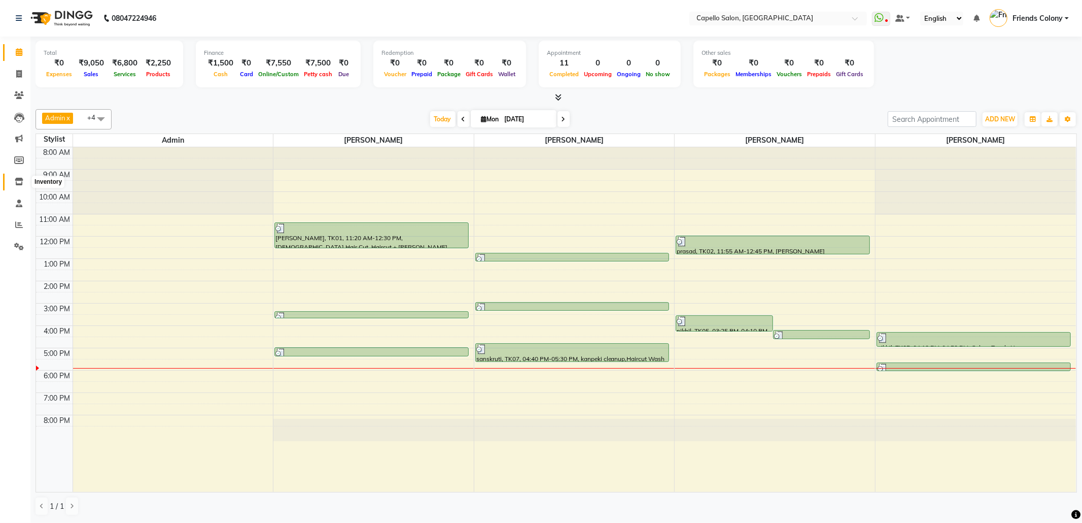
click at [17, 179] on icon at bounding box center [19, 182] width 9 height 8
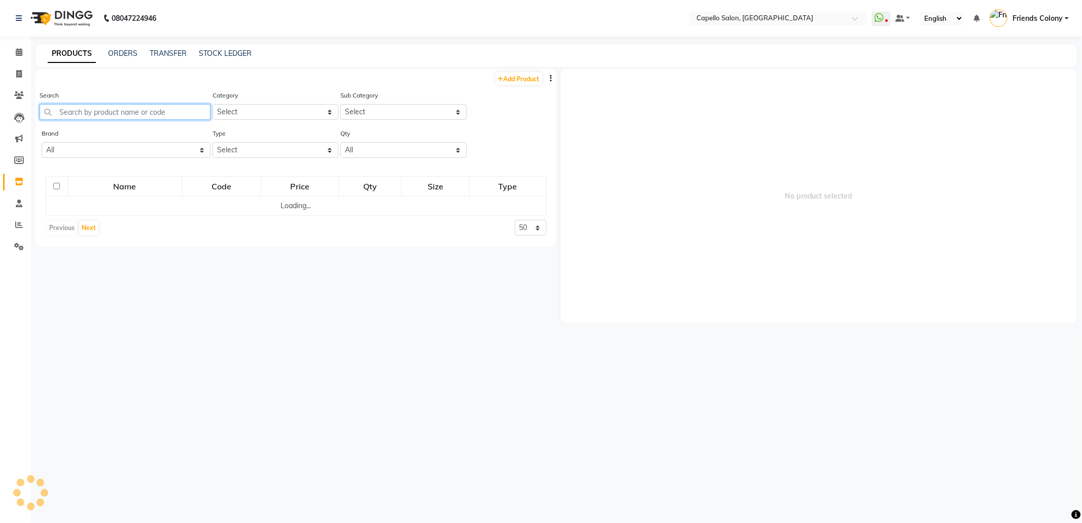
click at [157, 110] on input "text" at bounding box center [125, 112] width 171 height 16
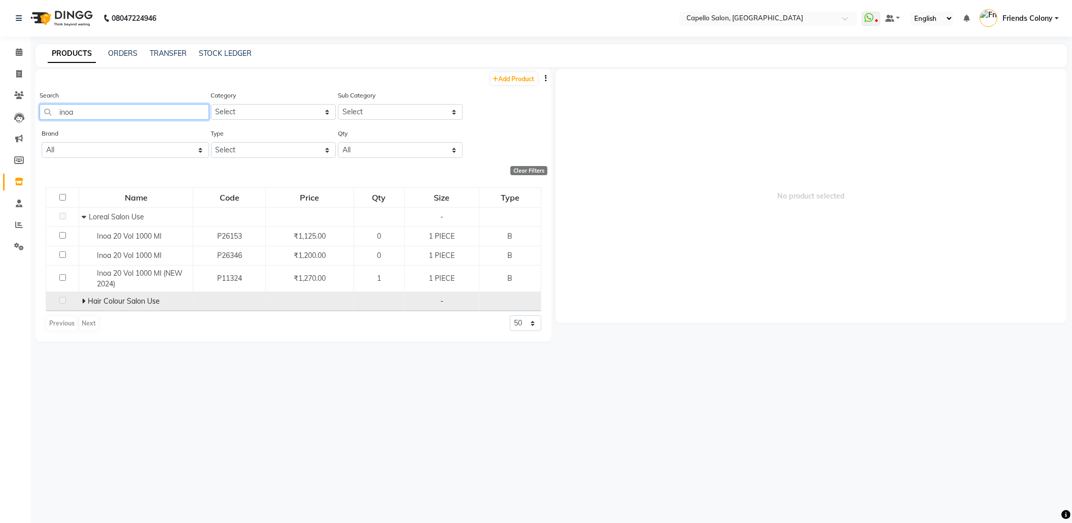
type input "inoa"
click at [109, 303] on span "Hair Colour Salon Use" at bounding box center [124, 300] width 72 height 9
click at [82, 302] on icon at bounding box center [84, 300] width 4 height 7
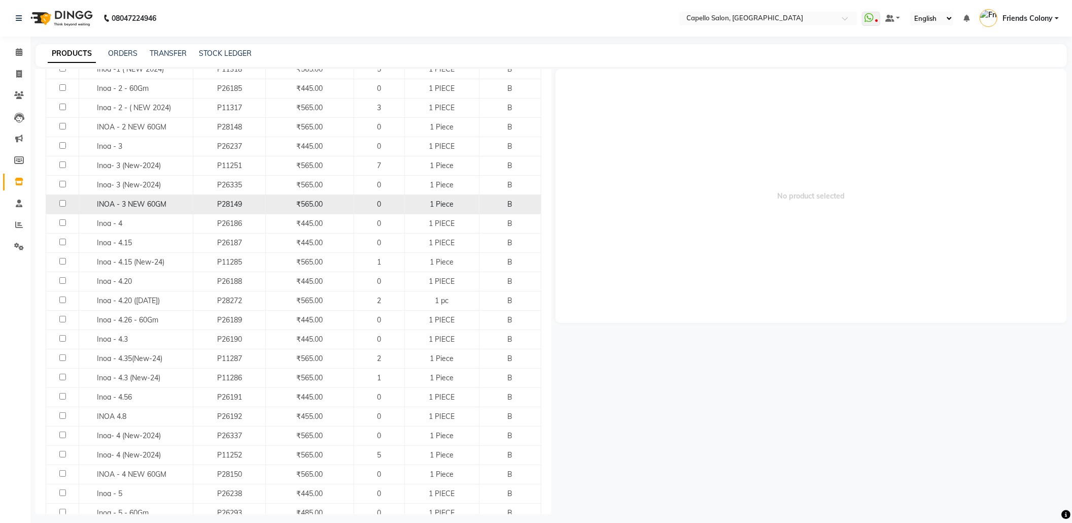
scroll to position [203, 0]
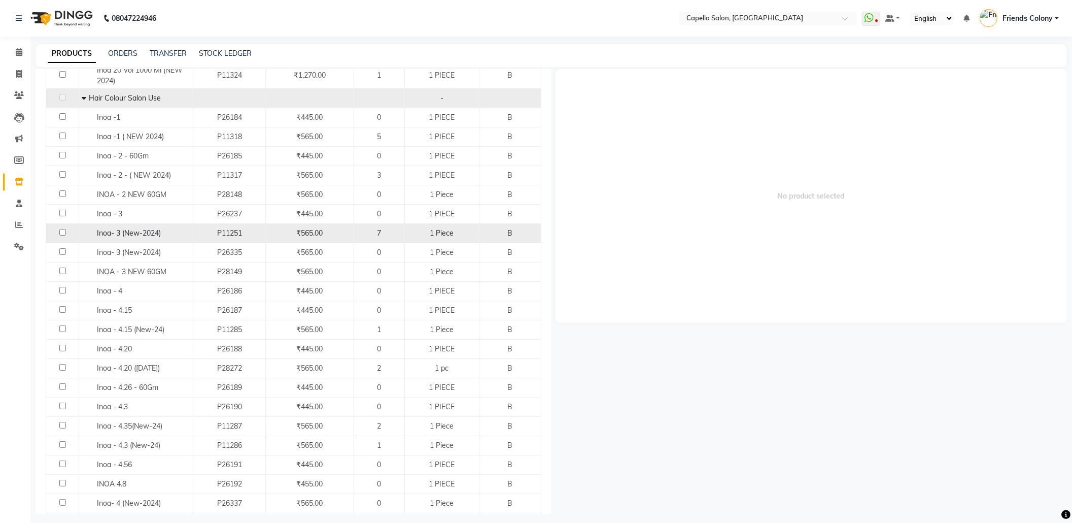
click at [63, 230] on input "checkbox" at bounding box center [62, 232] width 7 height 7
checkbox input "true"
select select
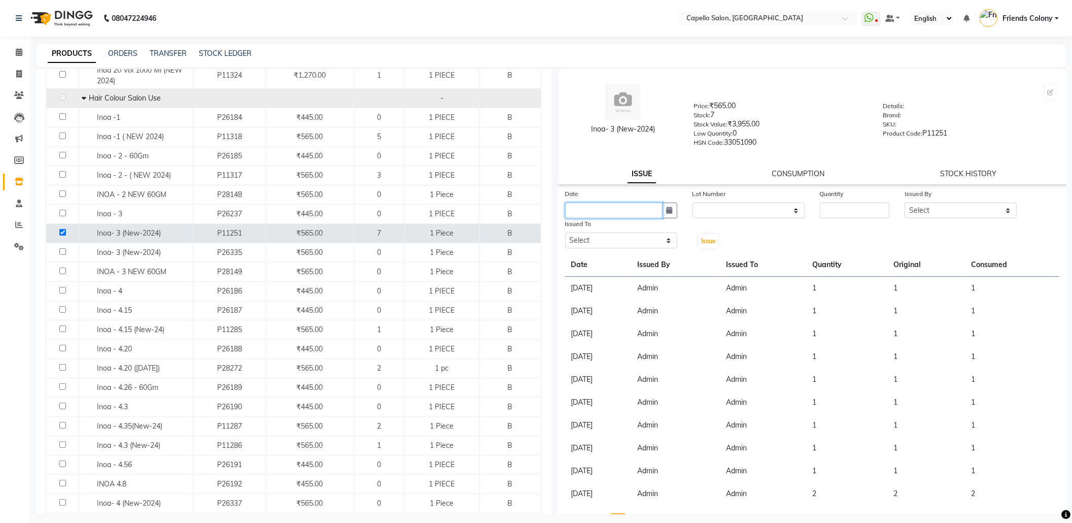
click at [581, 214] on input "text" at bounding box center [613, 210] width 97 height 16
select select "9"
select select "2025"
click at [573, 261] on div "1" at bounding box center [576, 263] width 16 height 16
type input "[DATE]"
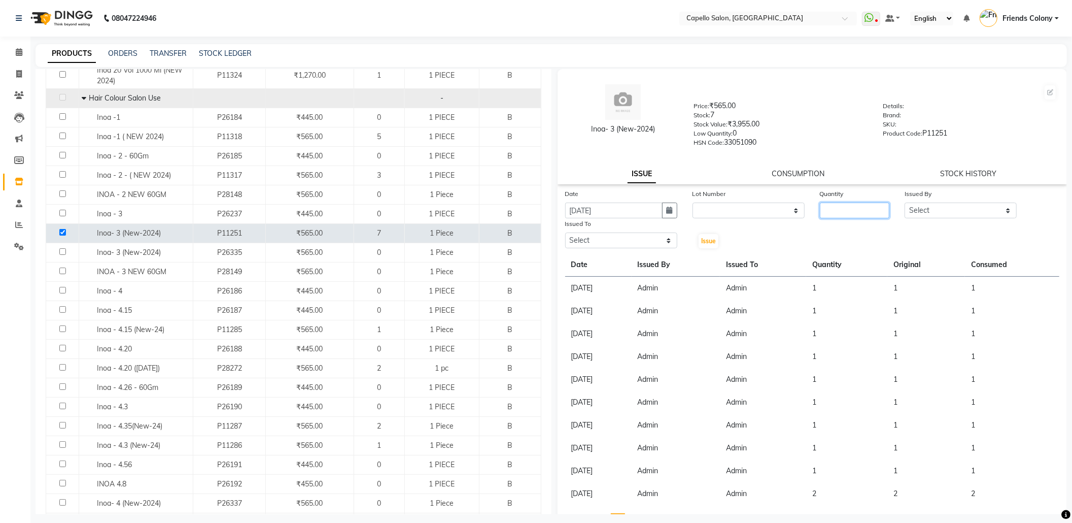
click at [835, 212] on input "number" at bounding box center [855, 210] width 70 height 16
type input "1"
click at [950, 210] on select "Select Admin ANKIT BANDEWAR Friends Colony Harsha Shiwankar mohini godhane NEHA…" at bounding box center [961, 210] width 112 height 16
select select "16604"
click at [905, 202] on select "Select Admin ANKIT BANDEWAR Friends Colony Harsha Shiwankar mohini godhane NEHA…" at bounding box center [961, 210] width 112 height 16
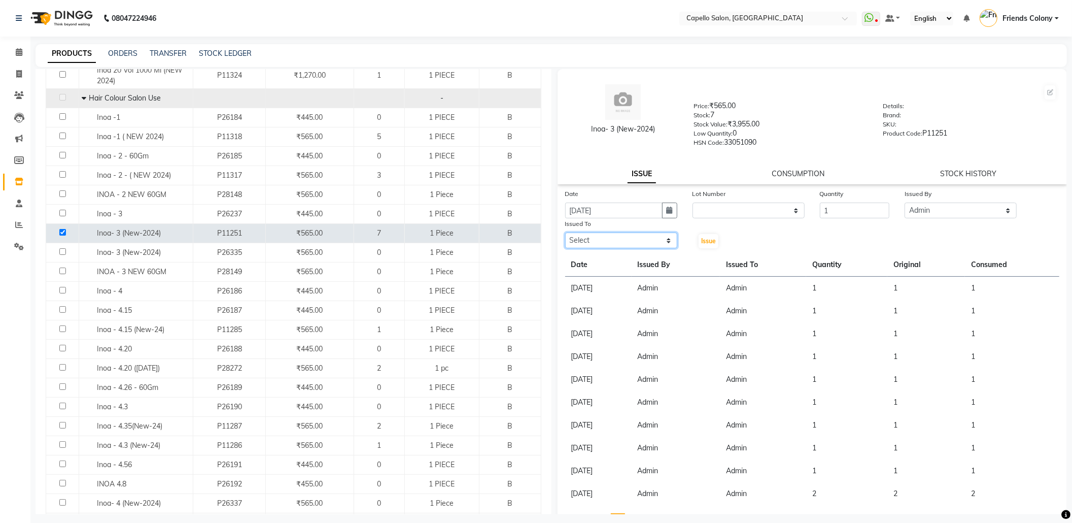
click at [616, 233] on select "Select Admin ANKIT BANDEWAR Friends Colony Harsha Shiwankar mohini godhane NEHA…" at bounding box center [621, 240] width 112 height 16
select select "16604"
click at [565, 232] on select "Select Admin ANKIT BANDEWAR Friends Colony Harsha Shiwankar mohini godhane NEHA…" at bounding box center [621, 240] width 112 height 16
click at [711, 242] on span "Issue" at bounding box center [708, 241] width 15 height 8
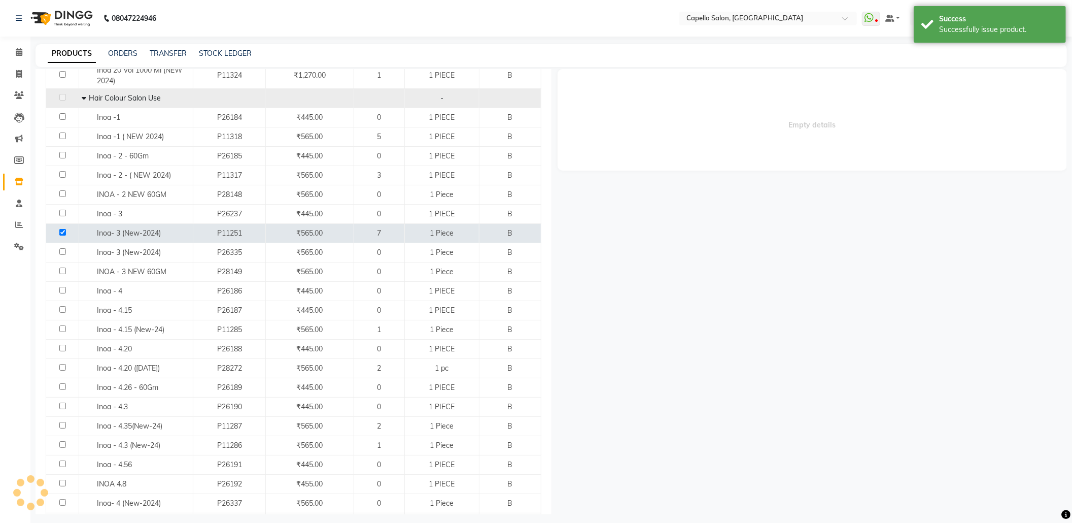
select select
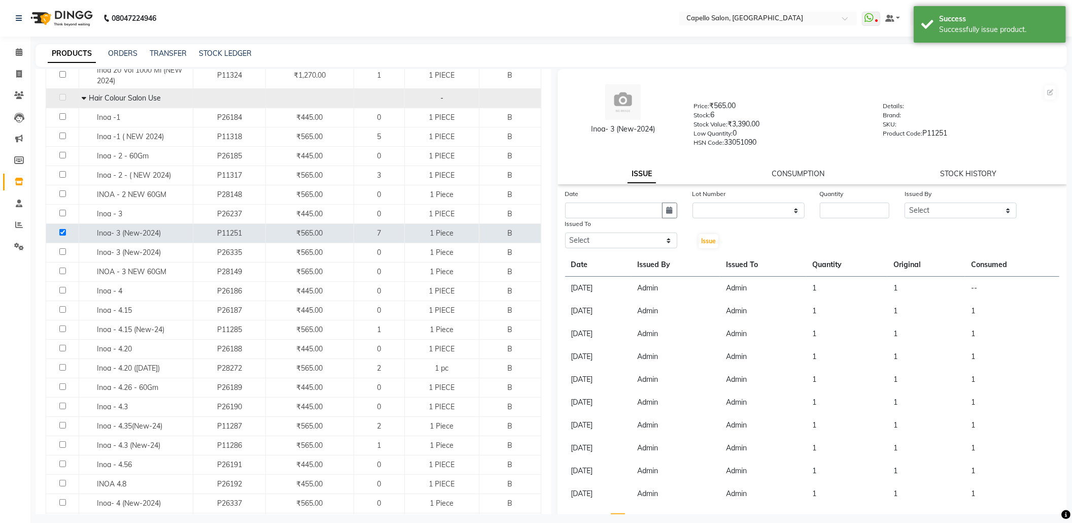
drag, startPoint x: 791, startPoint y: 170, endPoint x: 778, endPoint y: 181, distance: 16.2
click at [789, 175] on link "CONSUMPTION" at bounding box center [798, 173] width 53 height 9
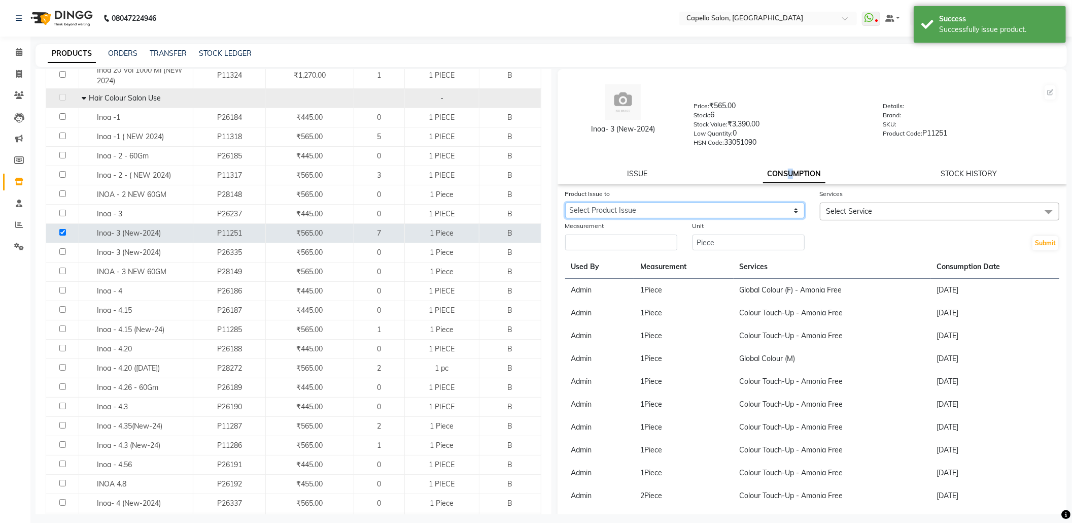
click at [731, 210] on select "Select Product Issue 2025-09-01, Issued to: Admin, Balance: 1" at bounding box center [684, 210] width 239 height 16
select select "1198625"
click at [565, 202] on select "Select Product Issue 2025-09-01, Issued to: Admin, Balance: 1" at bounding box center [684, 210] width 239 height 16
click at [844, 211] on span "Select Service" at bounding box center [850, 211] width 46 height 9
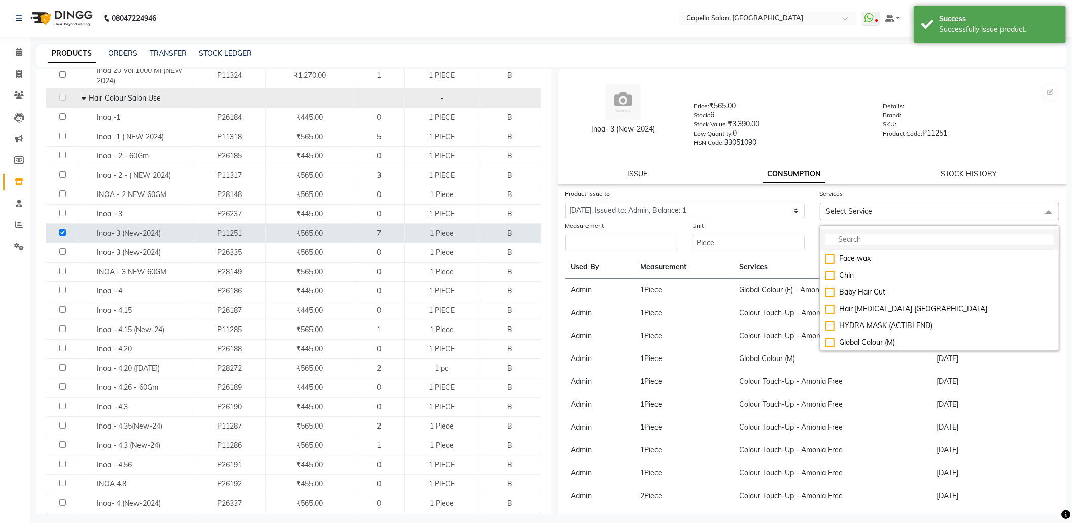
click at [843, 234] on input "multiselect-search" at bounding box center [940, 239] width 228 height 11
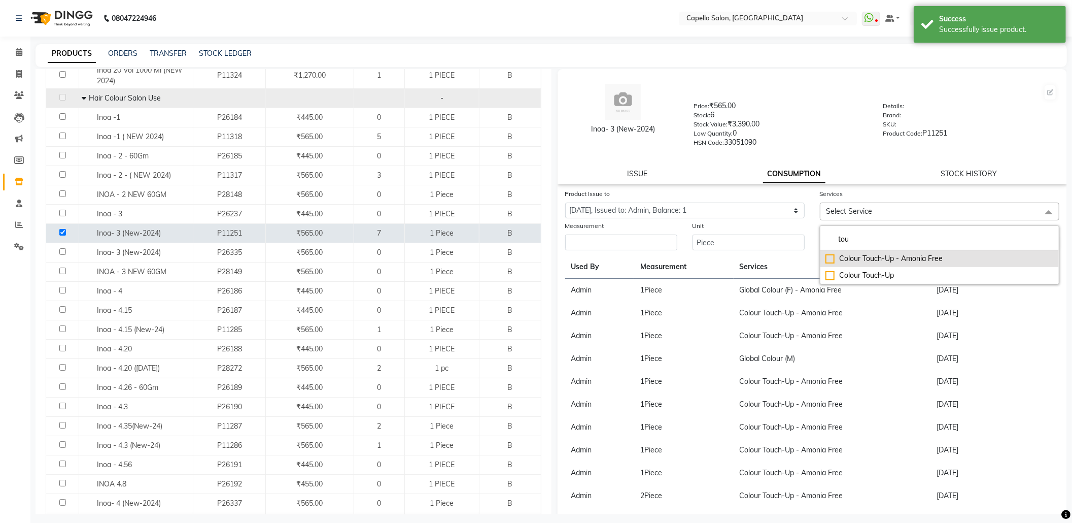
type input "tou"
click at [874, 256] on div "Colour Touch-Up - Amonia Free" at bounding box center [940, 258] width 228 height 11
checkbox input "true"
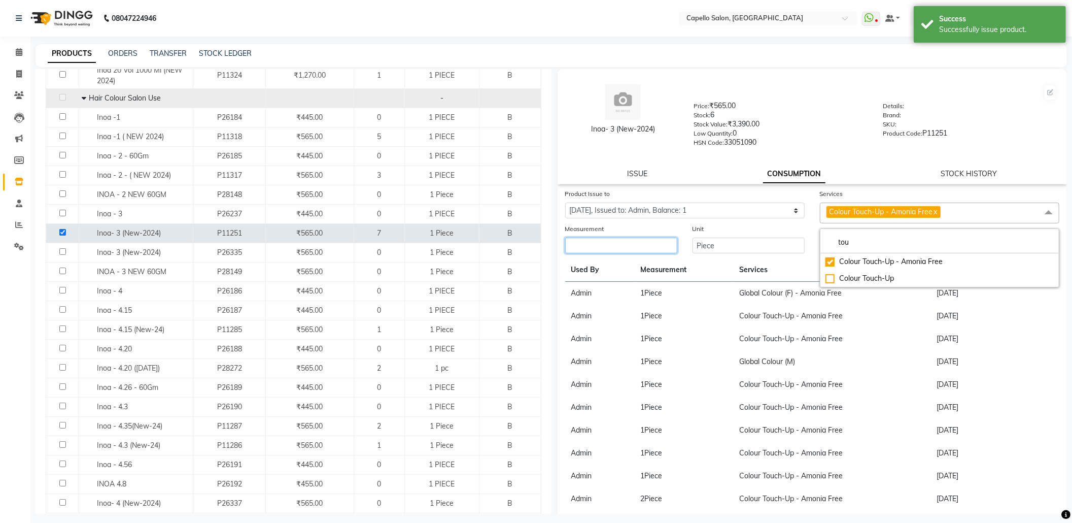
click at [656, 239] on input "number" at bounding box center [621, 245] width 112 height 16
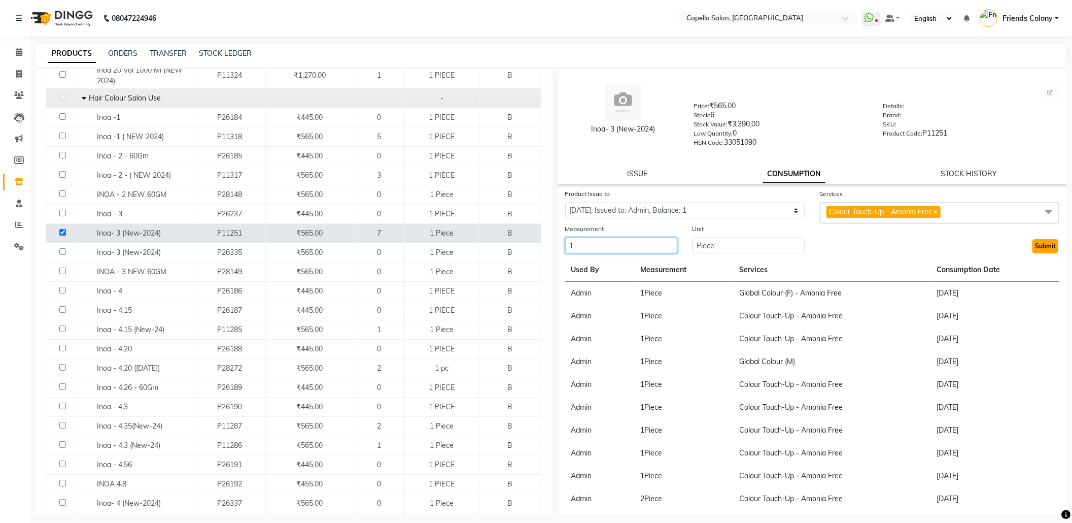
type input "1"
click at [1033, 241] on button "Submit" at bounding box center [1046, 246] width 26 height 14
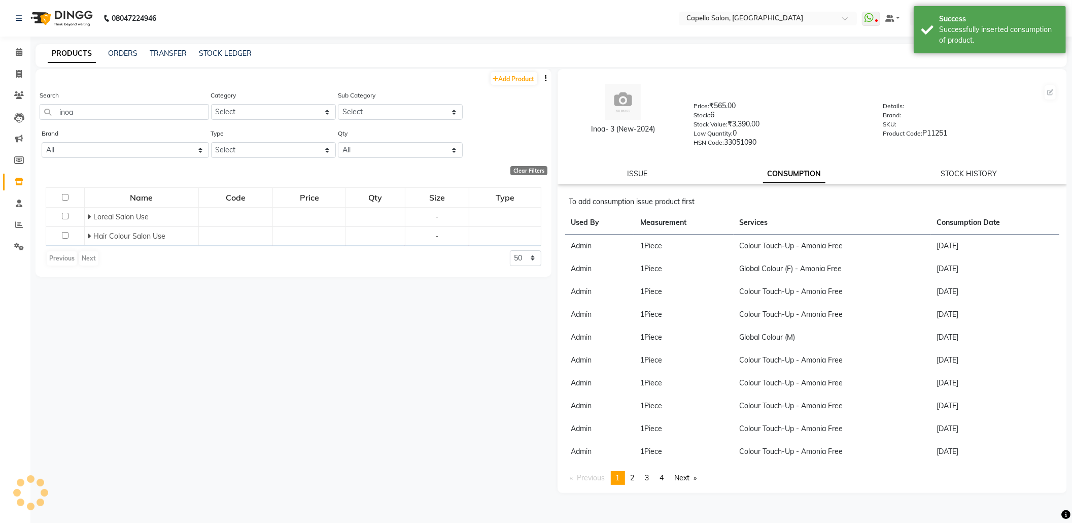
scroll to position [0, 0]
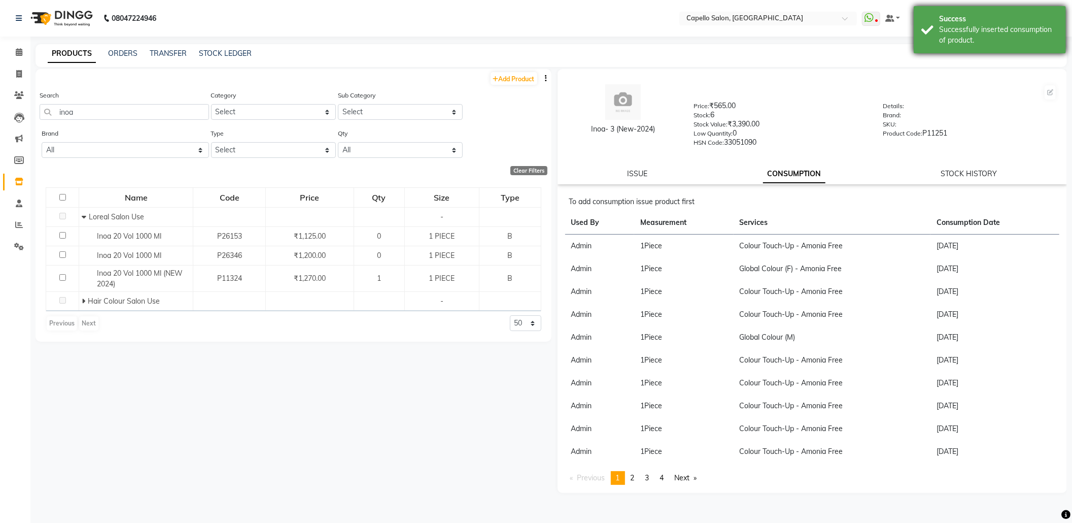
click at [999, 41] on div "Successfully inserted consumption of product." at bounding box center [998, 34] width 119 height 21
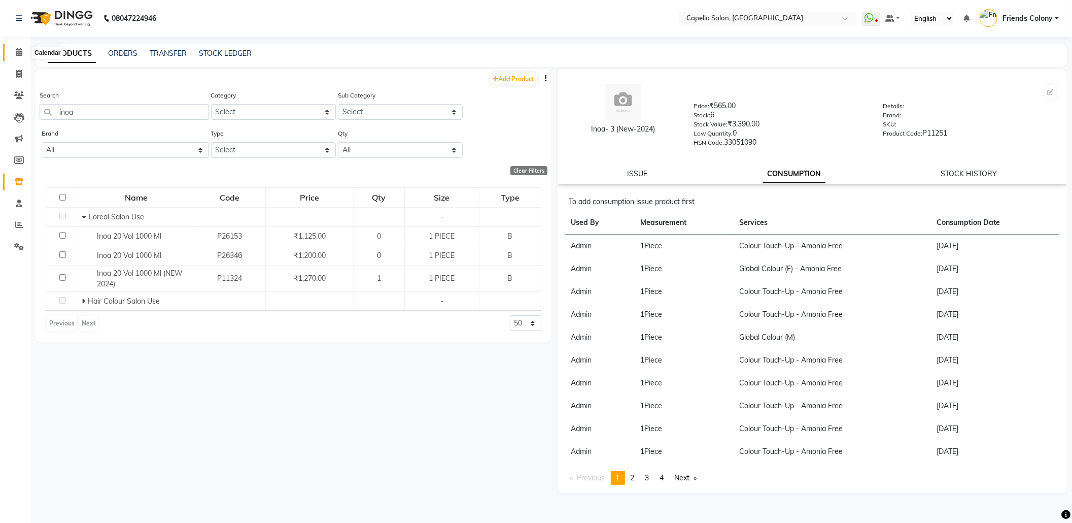
click at [21, 56] on icon at bounding box center [19, 52] width 7 height 8
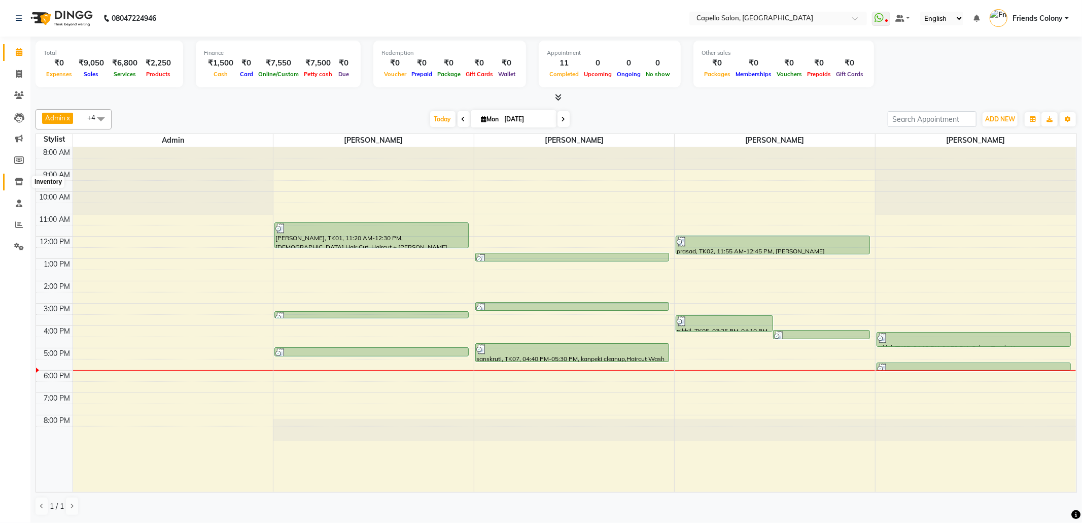
click at [21, 182] on icon at bounding box center [19, 182] width 9 height 8
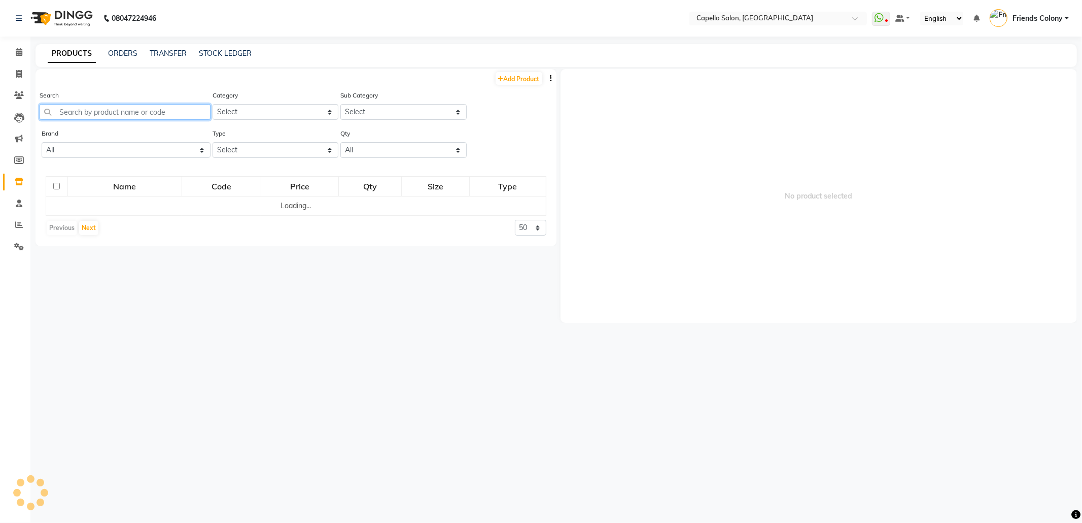
click at [126, 108] on input "text" at bounding box center [125, 112] width 171 height 16
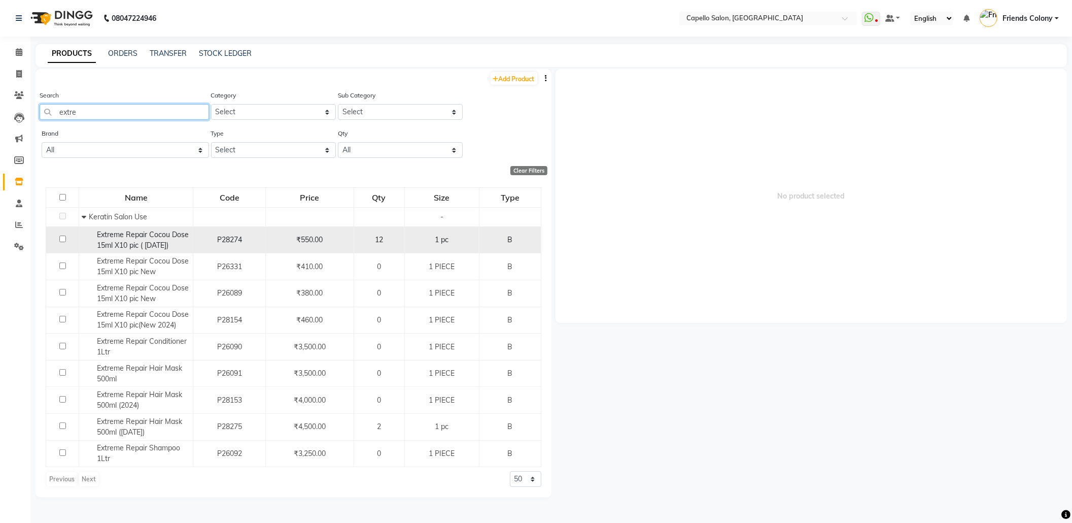
type input "extre"
click at [63, 238] on input "checkbox" at bounding box center [62, 238] width 7 height 7
checkbox input "true"
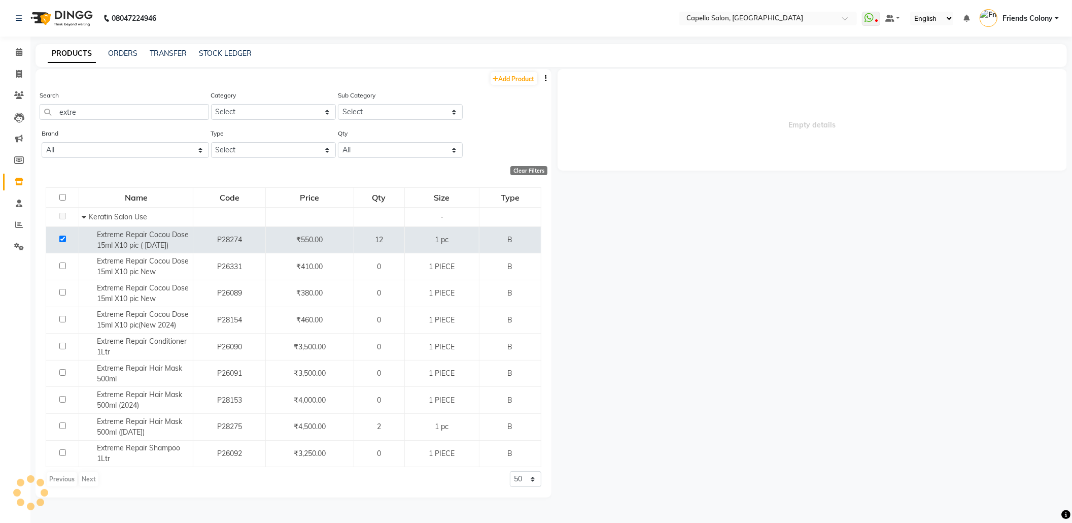
select select
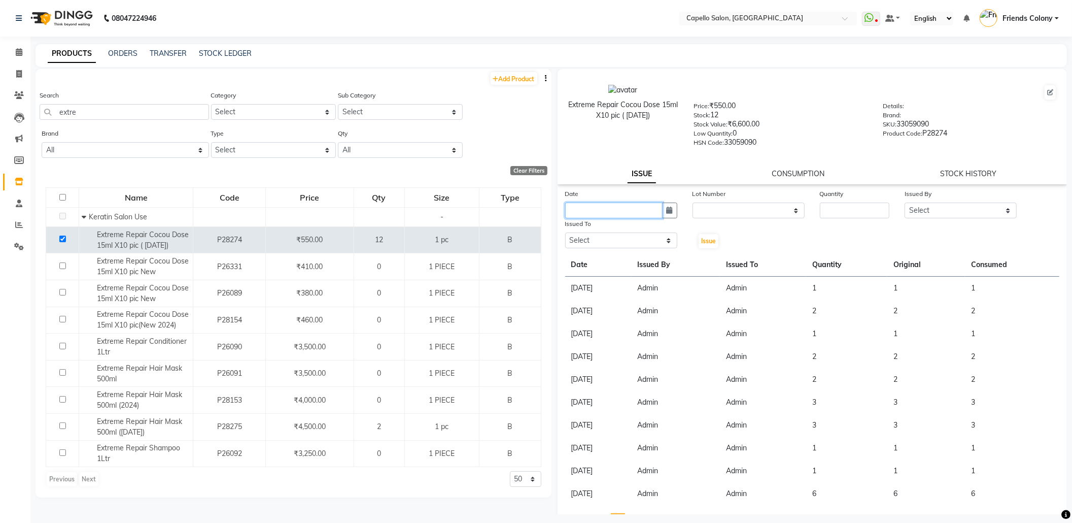
click at [633, 203] on input "text" at bounding box center [613, 210] width 97 height 16
select select "9"
select select "2025"
click at [573, 255] on div "1" at bounding box center [576, 263] width 16 height 16
type input "[DATE]"
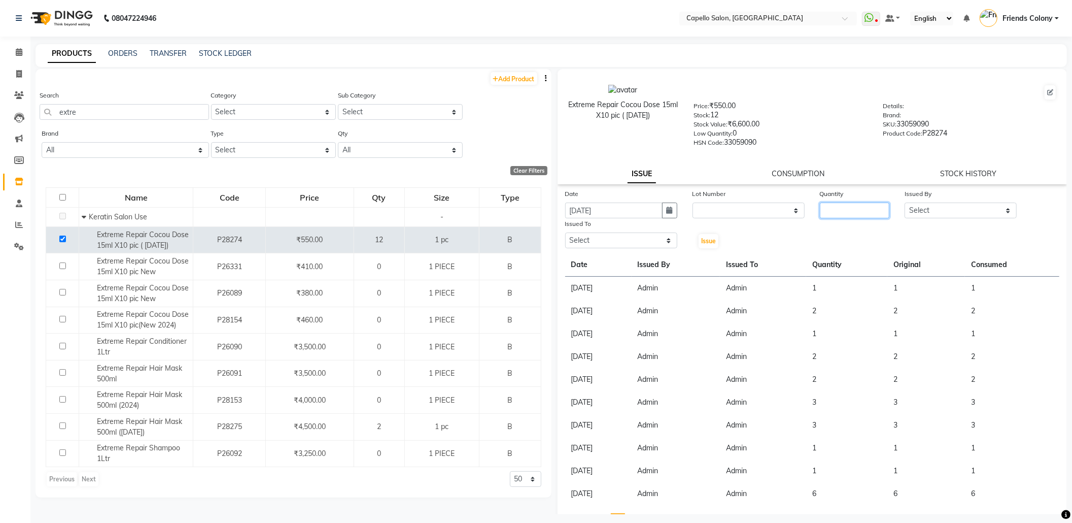
click at [833, 205] on input "number" at bounding box center [855, 210] width 70 height 16
type input "1"
click at [926, 210] on select "Select Admin ANKIT BANDEWAR Friends Colony Harsha Shiwankar mohini godhane NEHA…" at bounding box center [961, 210] width 112 height 16
select select "16604"
click at [905, 202] on select "Select Admin ANKIT BANDEWAR Friends Colony Harsha Shiwankar mohini godhane NEHA…" at bounding box center [961, 210] width 112 height 16
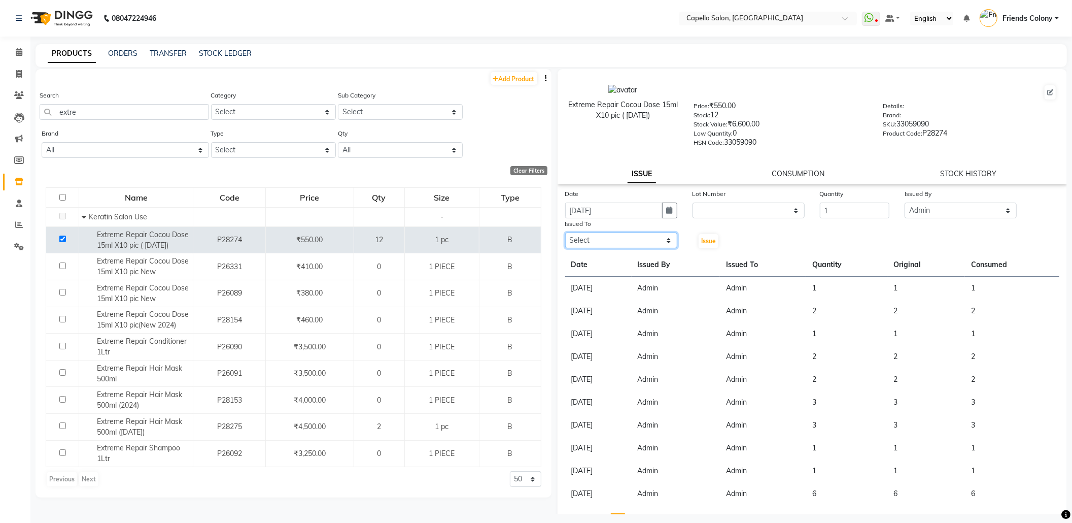
click at [632, 243] on select "Select Admin ANKIT BANDEWAR Friends Colony Harsha Shiwankar mohini godhane NEHA…" at bounding box center [621, 240] width 112 height 16
select select "16604"
click at [565, 232] on select "Select Admin ANKIT BANDEWAR Friends Colony Harsha Shiwankar mohini godhane NEHA…" at bounding box center [621, 240] width 112 height 16
click at [704, 238] on span "Issue" at bounding box center [708, 241] width 15 height 8
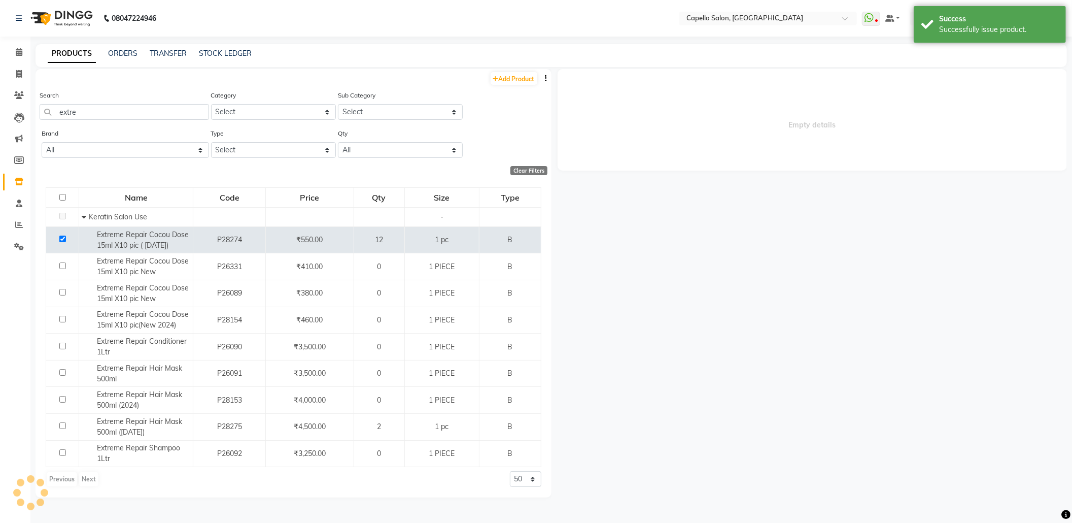
select select
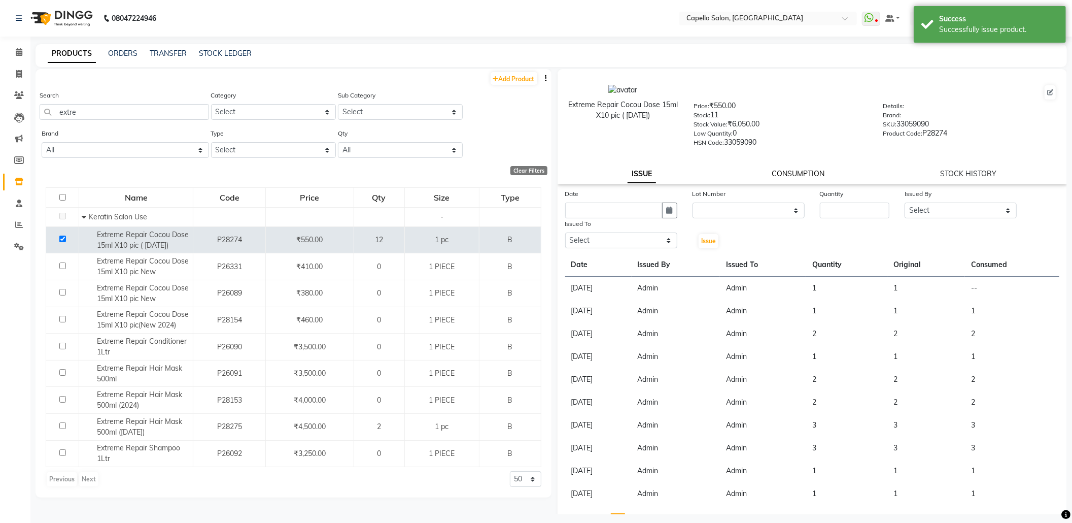
click at [800, 171] on link "CONSUMPTION" at bounding box center [798, 173] width 53 height 9
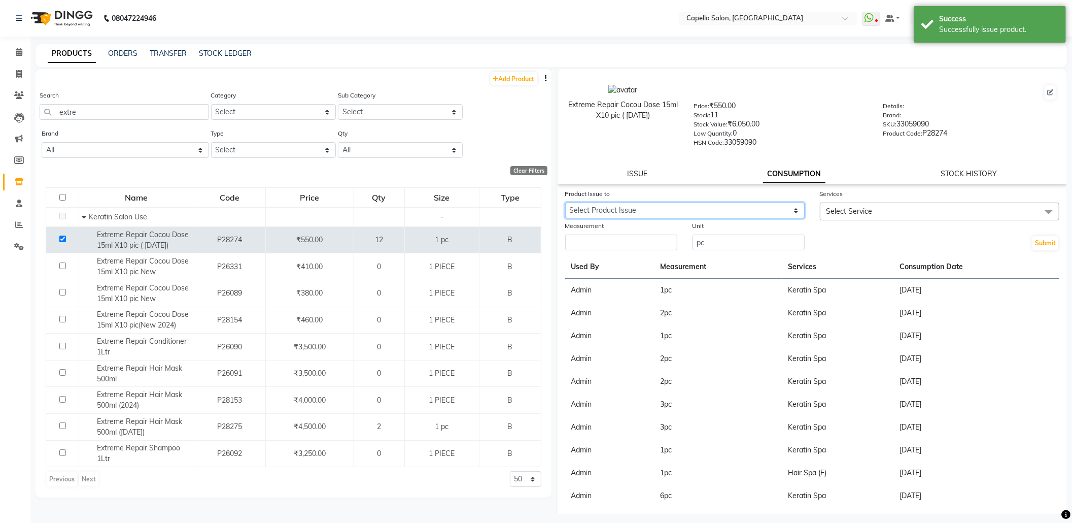
click at [725, 207] on select "Select Product Issue 2025-09-01, Issued to: Admin, Balance: 1" at bounding box center [684, 210] width 239 height 16
select select "1198662"
click at [565, 202] on select "Select Product Issue 2025-09-01, Issued to: Admin, Balance: 1" at bounding box center [684, 210] width 239 height 16
click at [832, 208] on span "Select Service" at bounding box center [850, 211] width 46 height 9
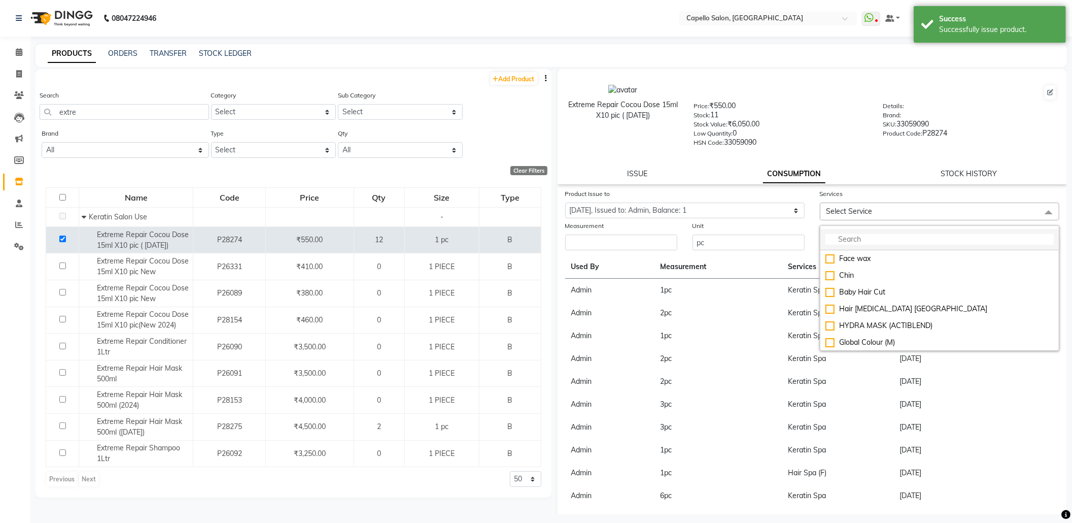
click at [849, 230] on li at bounding box center [939, 239] width 238 height 21
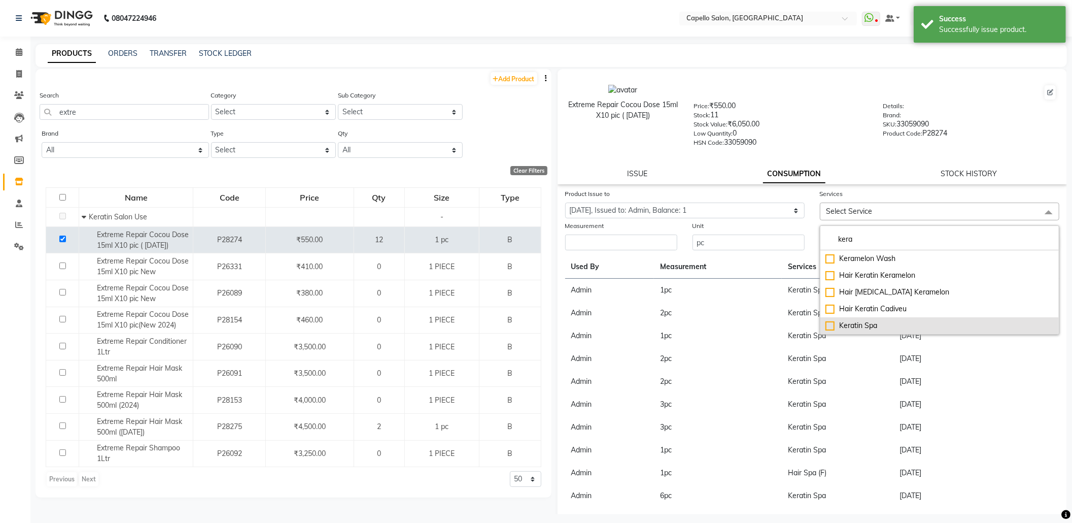
type input "kera"
click at [852, 320] on div "Keratin Spa" at bounding box center [940, 325] width 228 height 11
checkbox input "true"
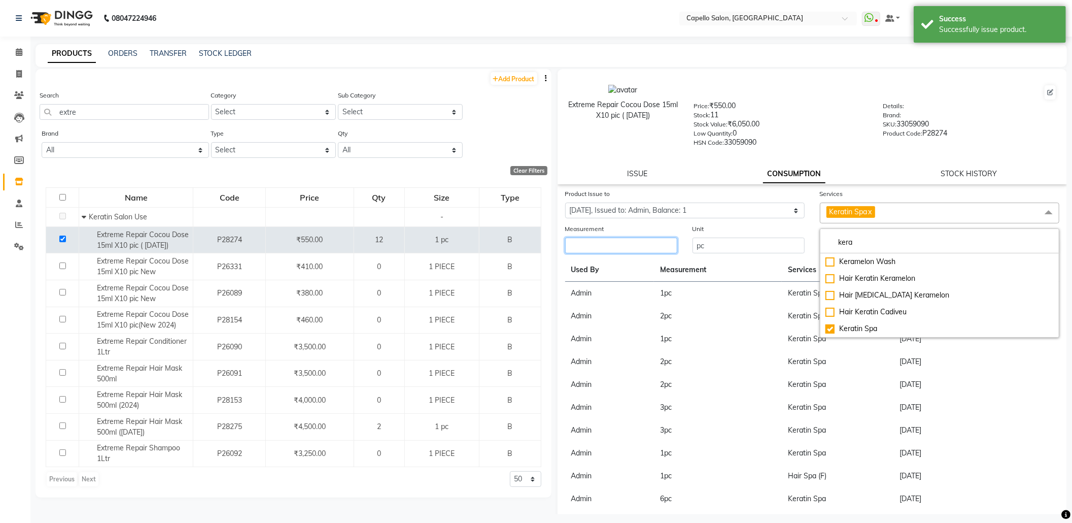
click at [605, 243] on input "number" at bounding box center [621, 245] width 112 height 16
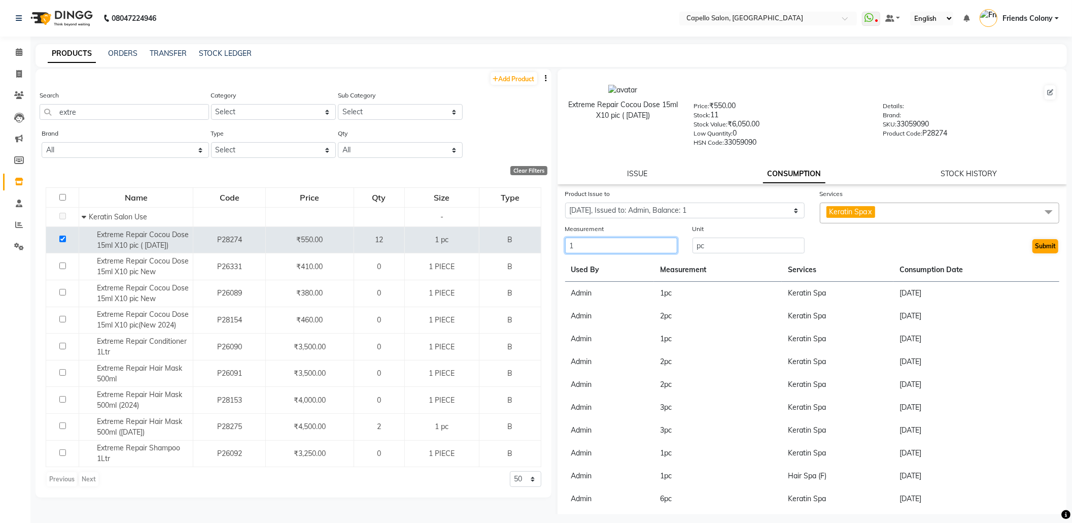
type input "1"
click at [1033, 242] on button "Submit" at bounding box center [1046, 246] width 26 height 14
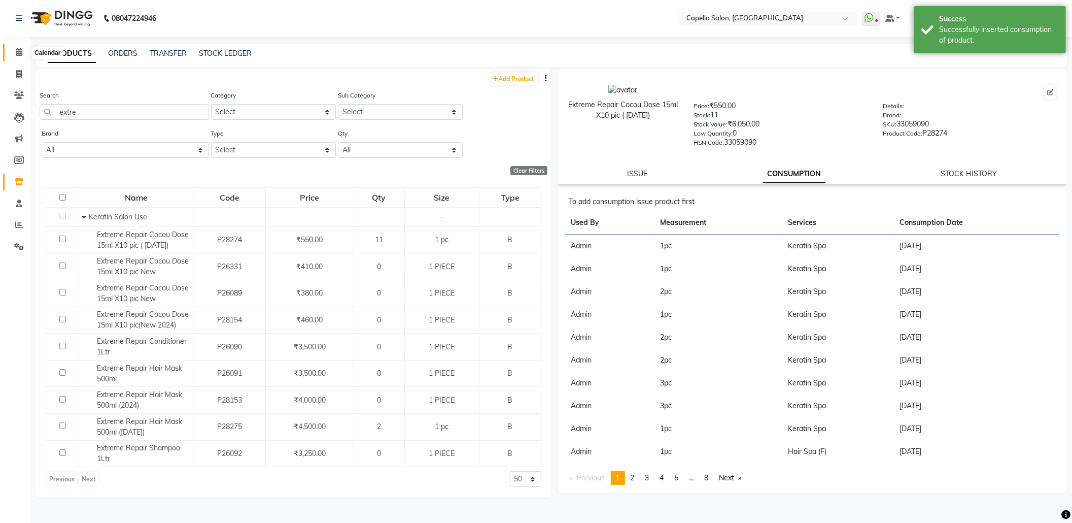
click at [14, 48] on span at bounding box center [19, 53] width 18 height 12
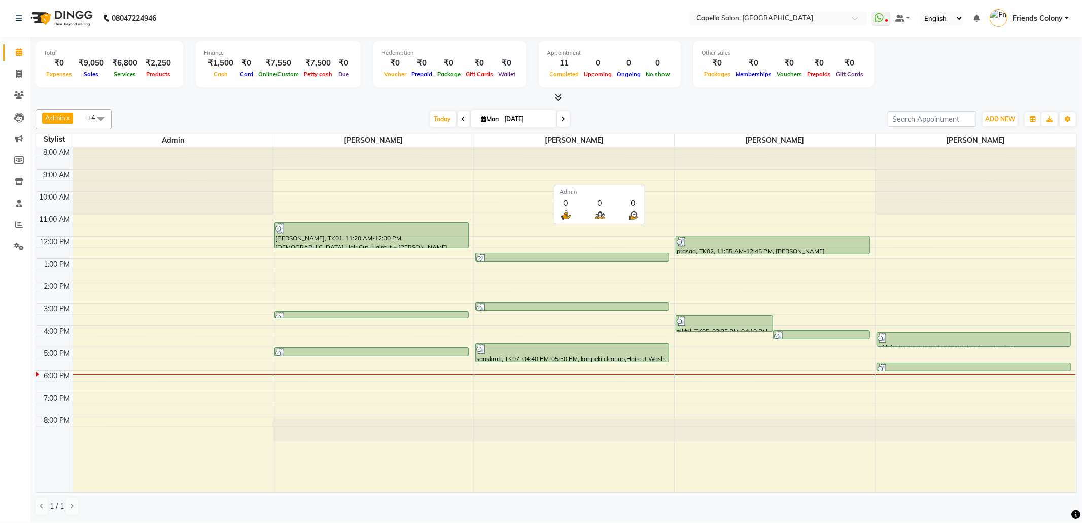
click at [201, 145] on table "Stylist Admin ANKIT BANDEWAR mohini godhane Shubhnashu Rahule Harsha Shiwankar …" at bounding box center [557, 312] width 1042 height 359
click at [21, 70] on icon at bounding box center [19, 74] width 6 height 8
select select "service"
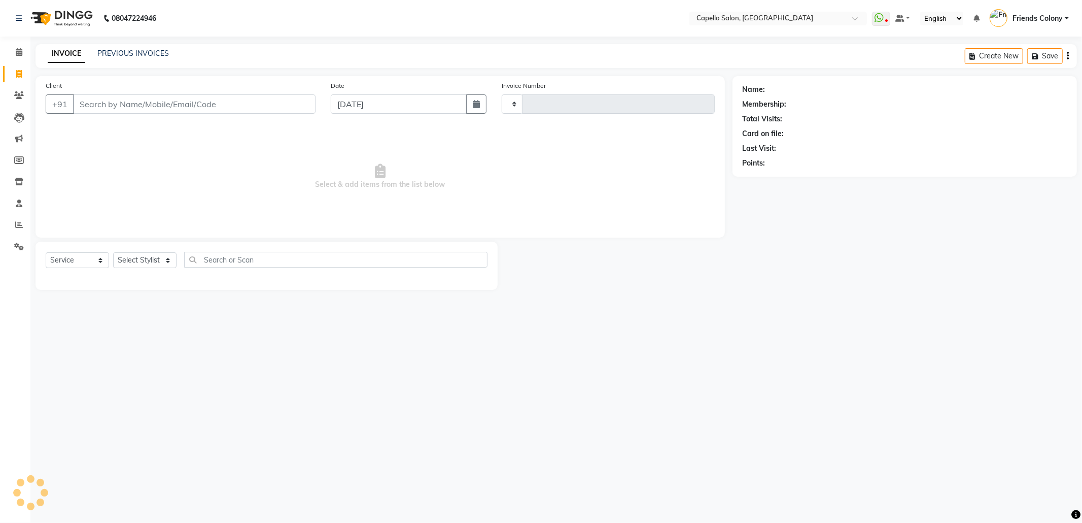
type input "2839"
select select "3583"
click at [230, 108] on input "Client" at bounding box center [194, 103] width 243 height 19
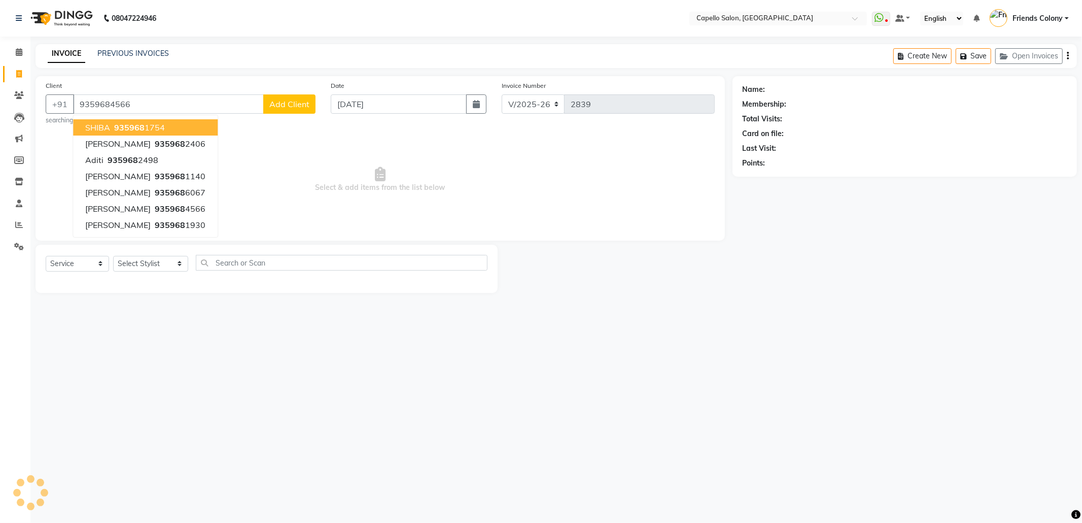
type input "9359684566"
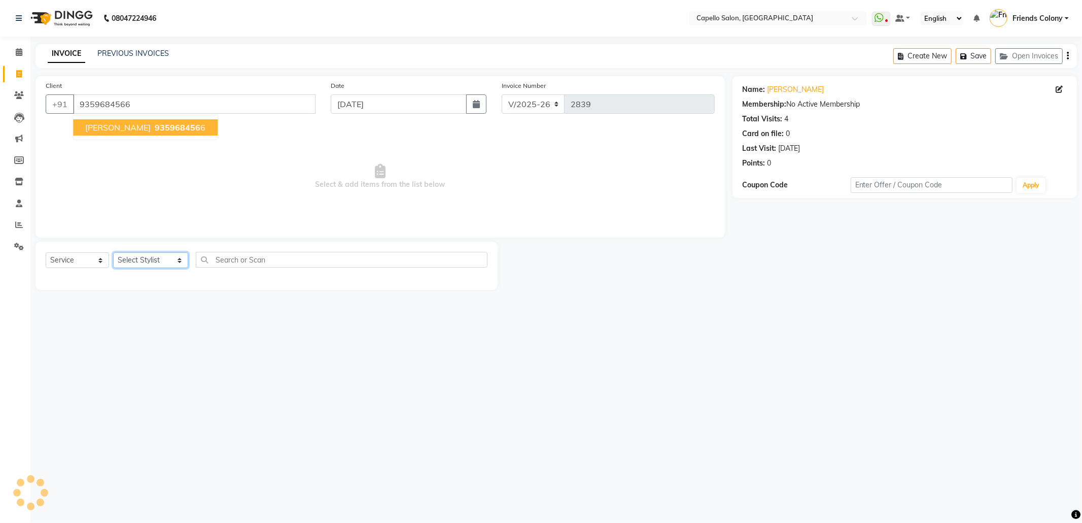
click at [130, 259] on select "Select Stylist Admin [PERSON_NAME] Friends Colony [PERSON_NAME] [PERSON_NAME] N…" at bounding box center [150, 260] width 75 height 16
select select "68237"
click at [113, 252] on select "Select Stylist Admin [PERSON_NAME] Friends Colony [PERSON_NAME] [PERSON_NAME] N…" at bounding box center [150, 260] width 75 height 16
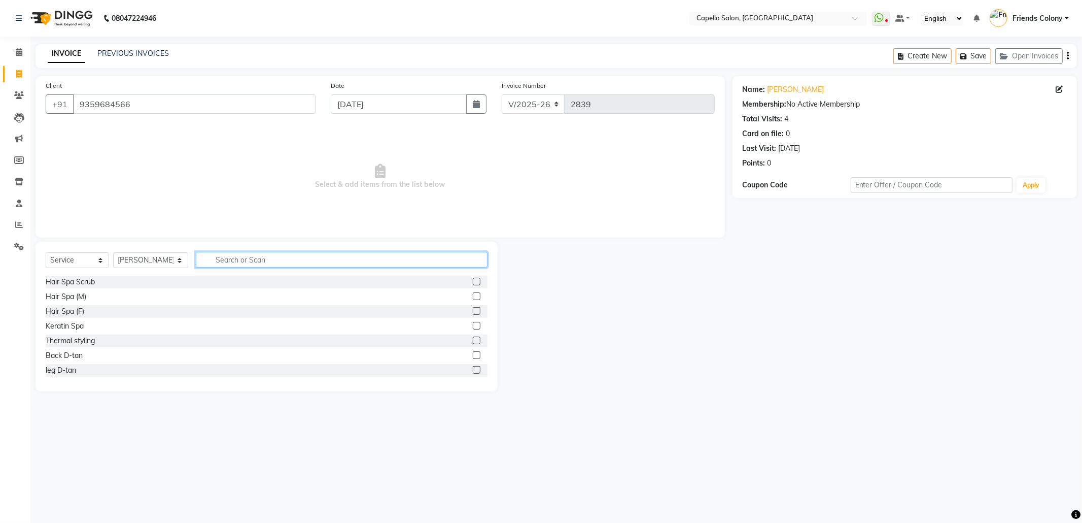
click at [277, 260] on input "text" at bounding box center [342, 260] width 292 height 16
type input "cut"
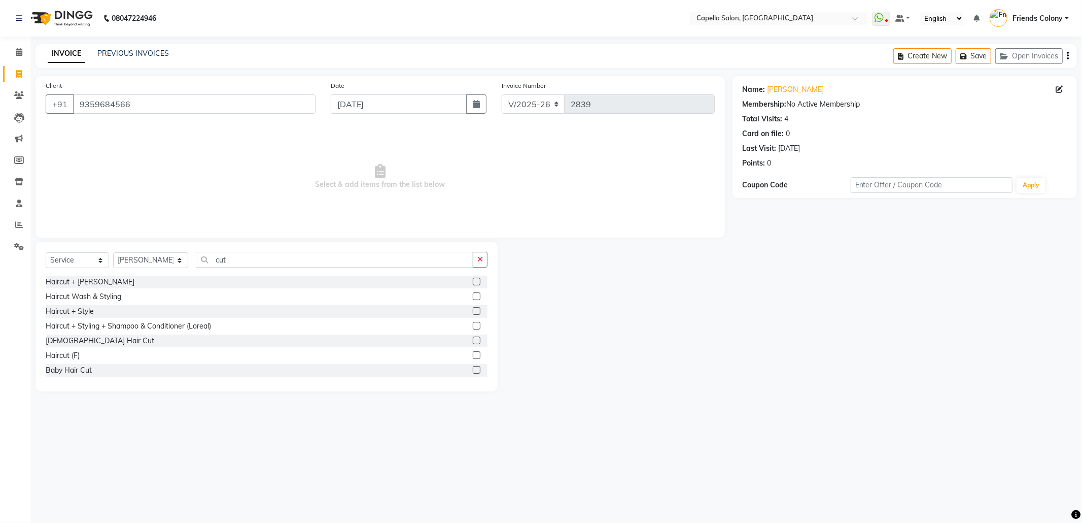
click at [473, 295] on label at bounding box center [477, 296] width 8 height 8
click at [473, 295] on input "checkbox" at bounding box center [476, 296] width 7 height 7
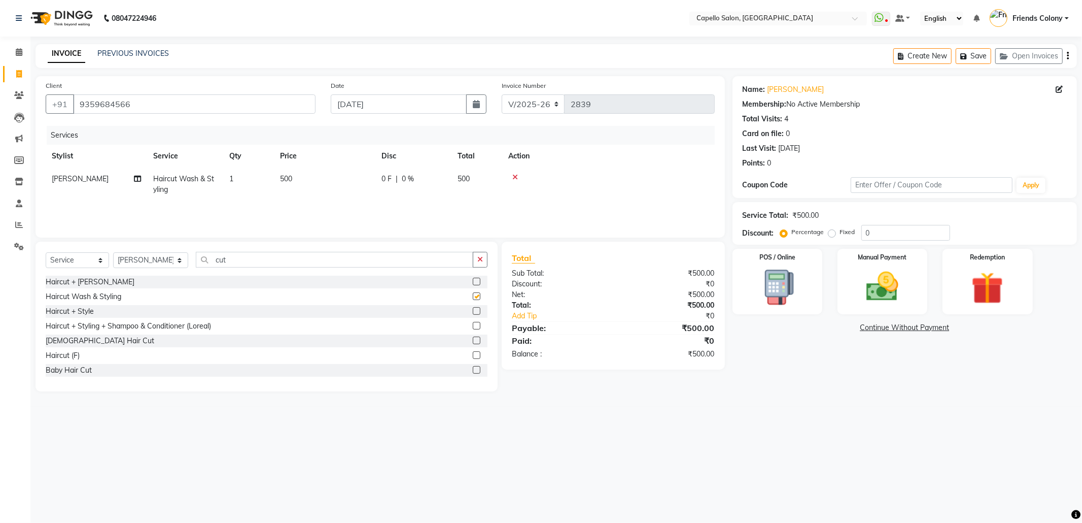
checkbox input "false"
click at [143, 263] on select "Select Stylist Admin [PERSON_NAME] Friends Colony [PERSON_NAME] [PERSON_NAME] N…" at bounding box center [150, 260] width 75 height 16
select select "69590"
click at [113, 252] on select "Select Stylist Admin [PERSON_NAME] Friends Colony [PERSON_NAME] [PERSON_NAME] N…" at bounding box center [150, 260] width 75 height 16
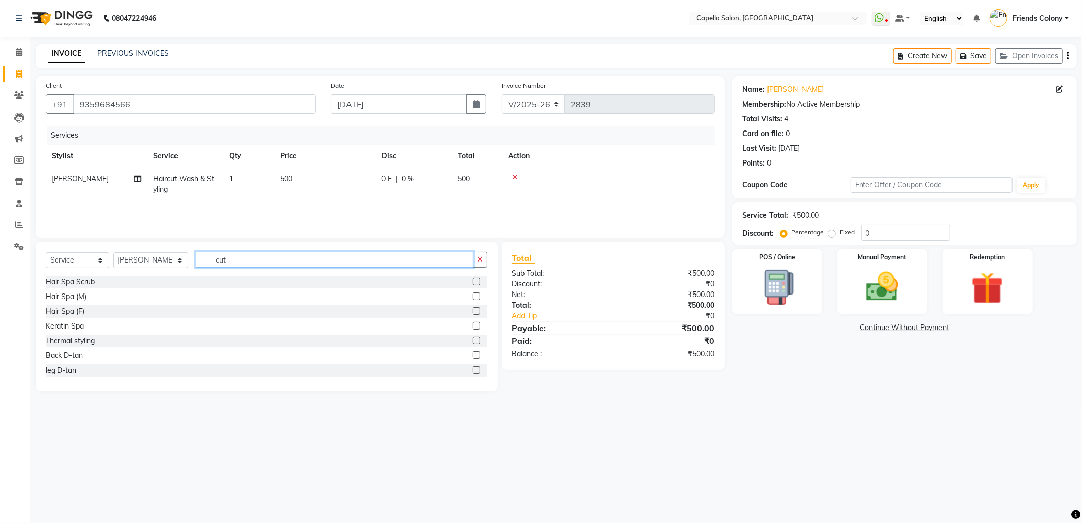
click at [226, 259] on input "cut" at bounding box center [335, 260] width 278 height 16
type input "c"
type input "s"
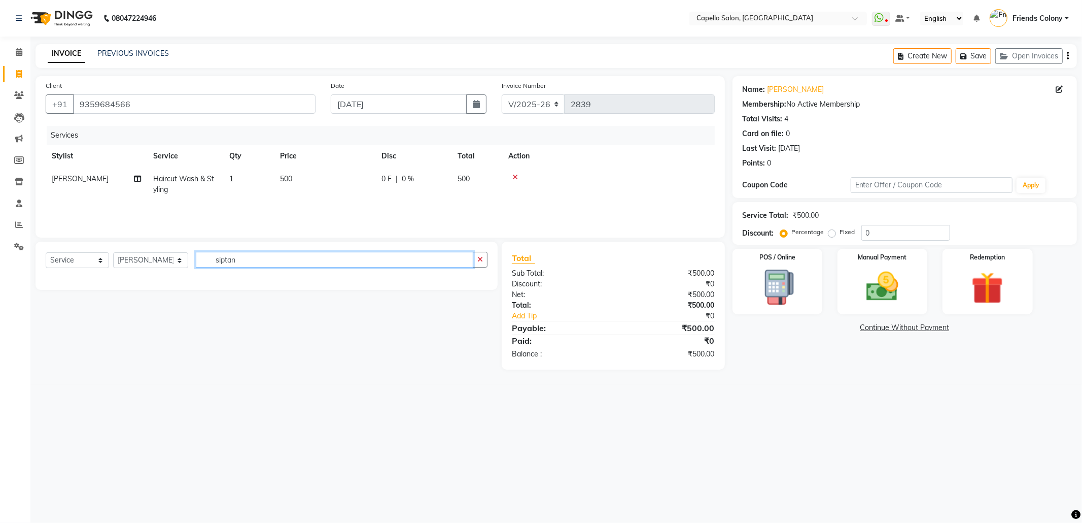
click at [230, 256] on input "siptan" at bounding box center [335, 260] width 278 height 16
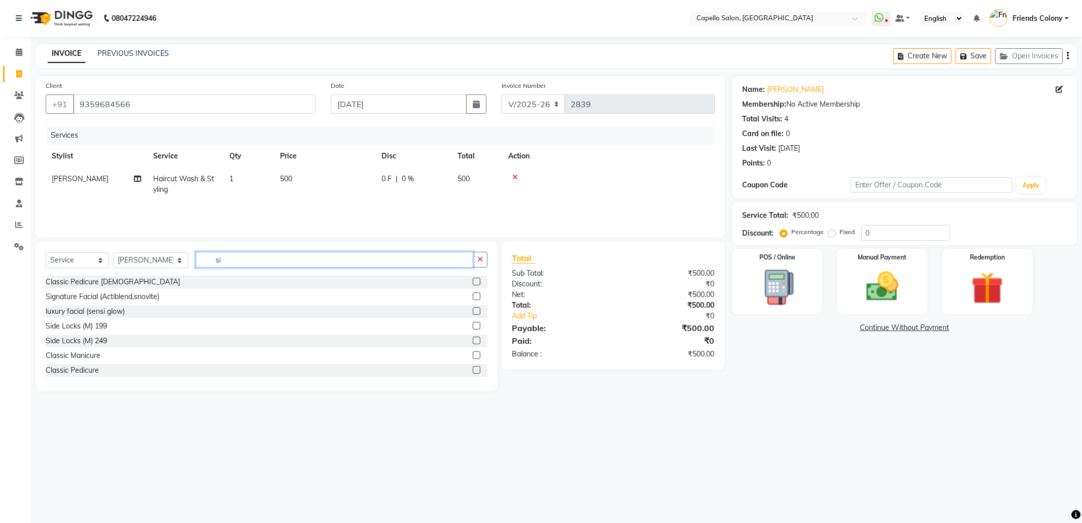
type input "s"
click at [258, 256] on input "text" at bounding box center [342, 260] width 292 height 16
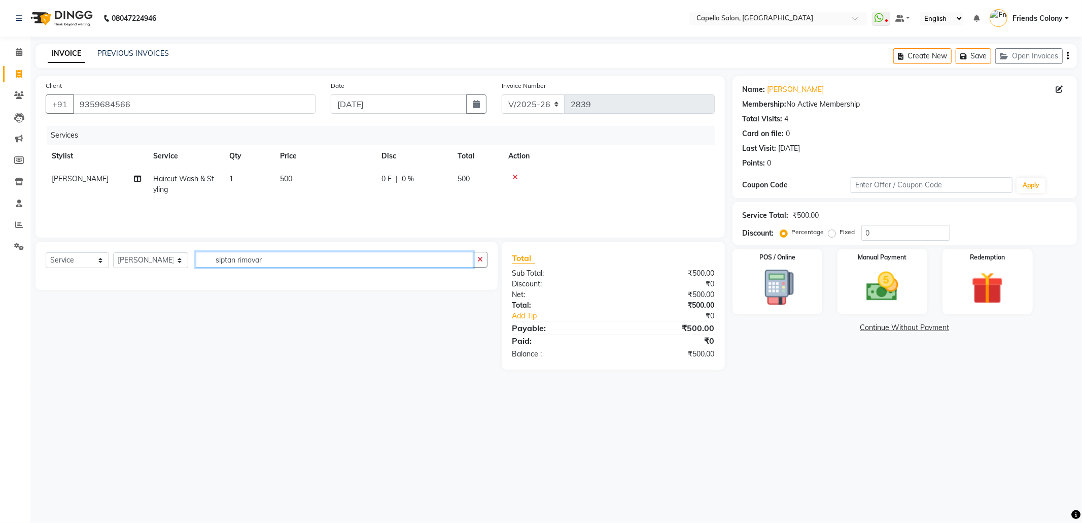
click at [260, 261] on input "siptan rimovar" at bounding box center [335, 260] width 278 height 16
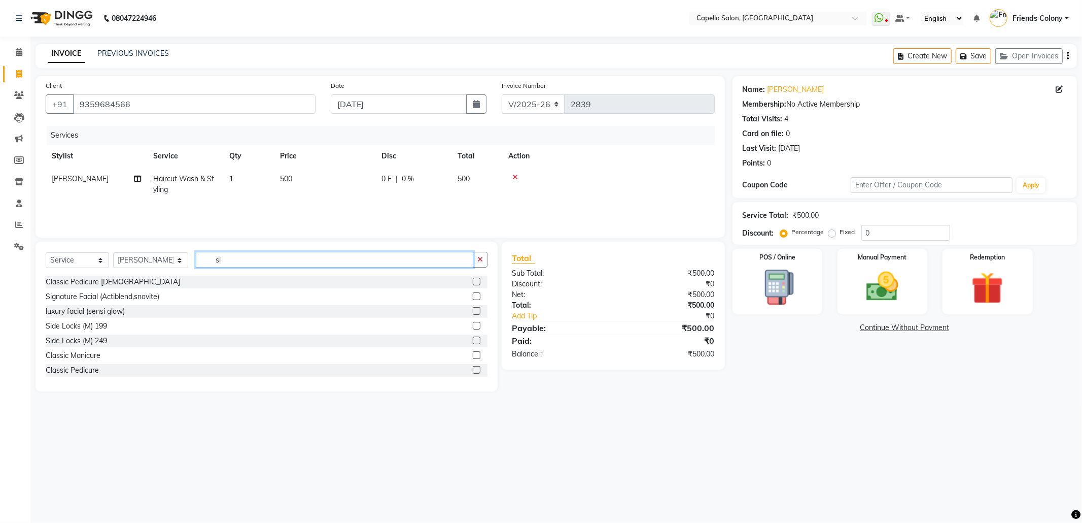
type input "s"
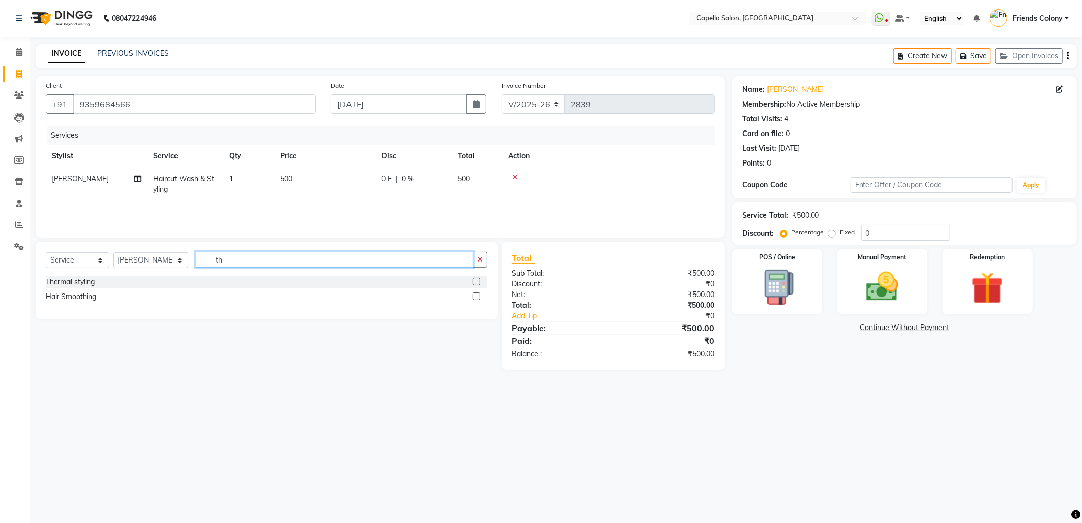
type input "t"
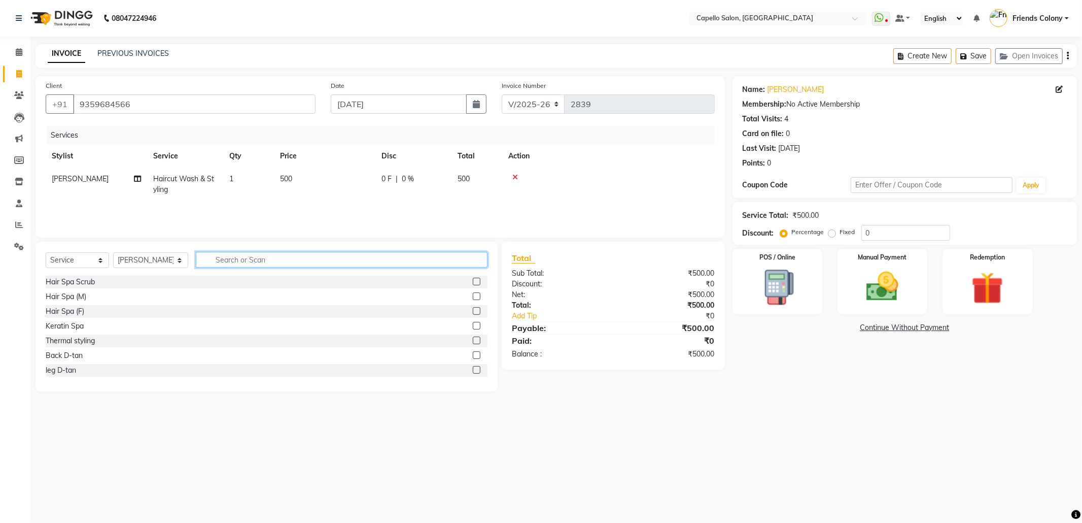
type input "s"
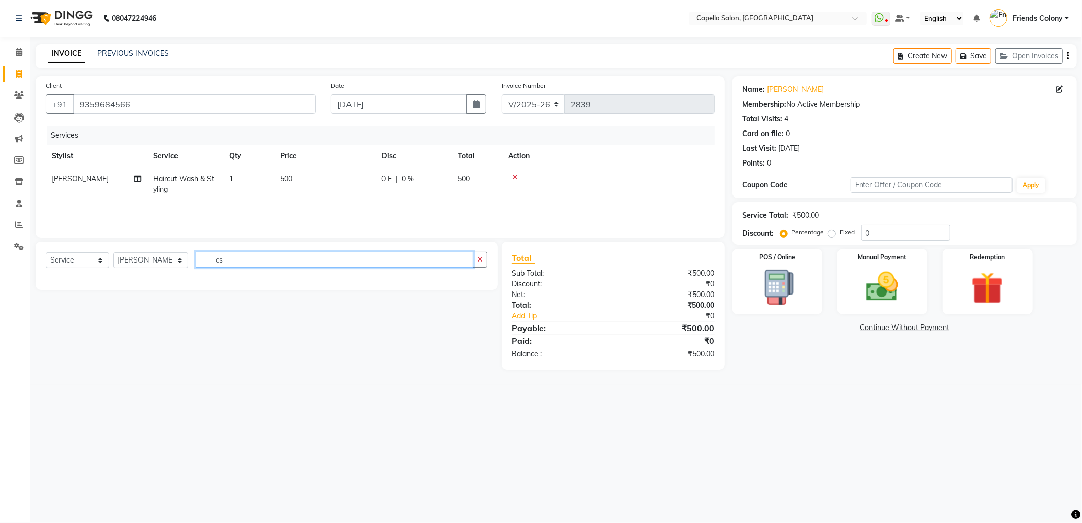
type input "c"
type input "spli"
click at [477, 283] on label at bounding box center [477, 282] width 8 height 8
click at [477, 283] on input "checkbox" at bounding box center [476, 282] width 7 height 7
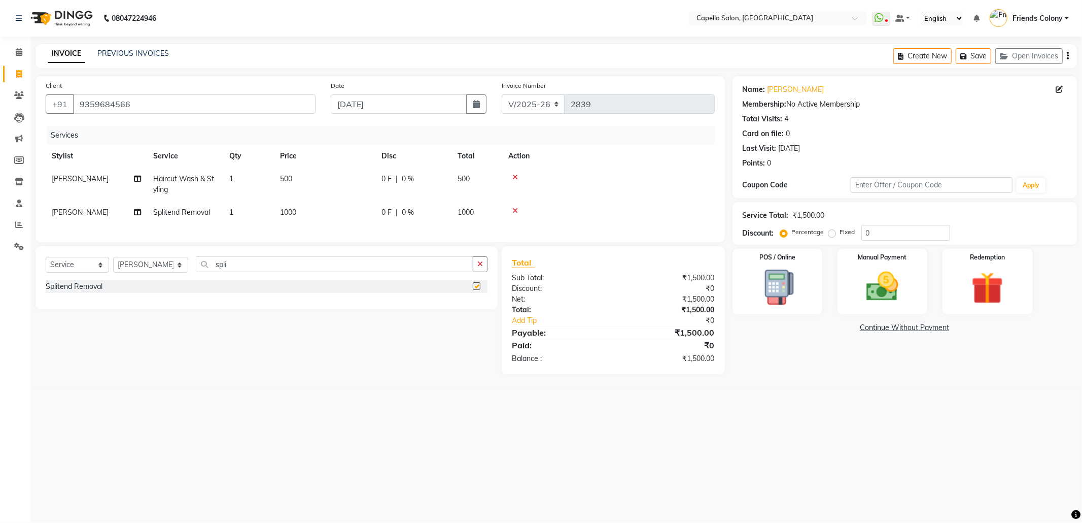
checkbox input "false"
click at [896, 285] on img at bounding box center [882, 286] width 54 height 39
click at [898, 327] on span "CASH" at bounding box center [896, 328] width 22 height 12
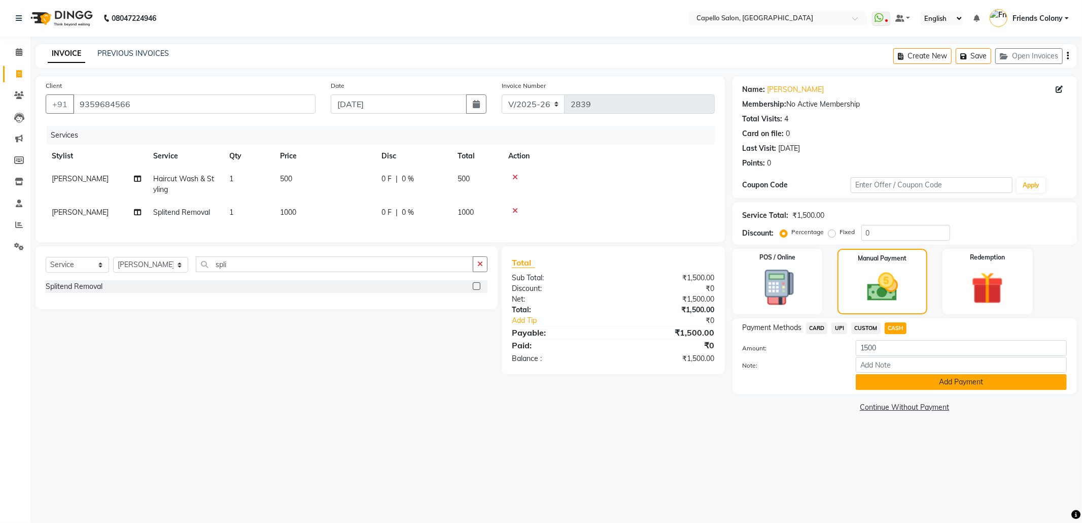
click at [936, 386] on button "Add Payment" at bounding box center [961, 382] width 211 height 16
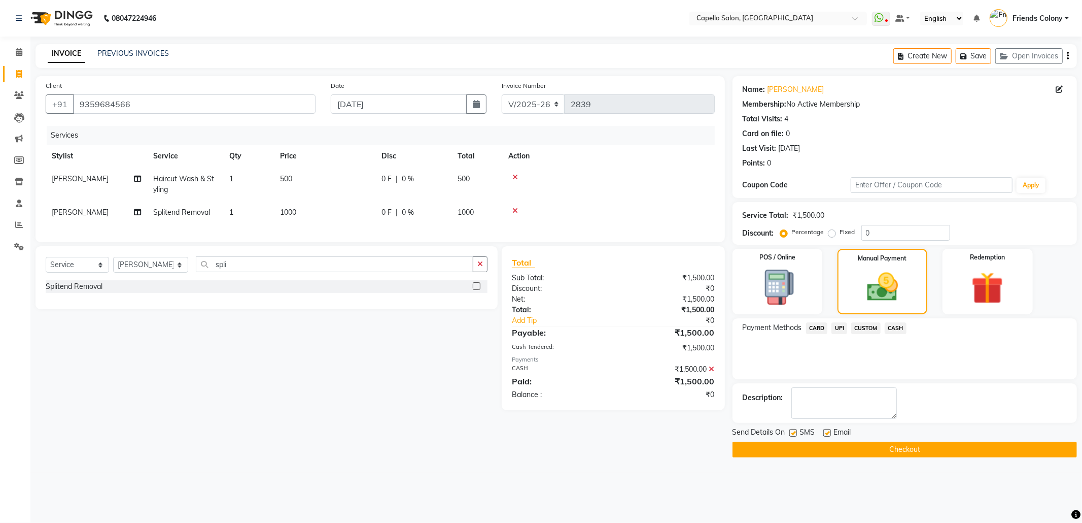
click at [916, 455] on button "Checkout" at bounding box center [905, 449] width 345 height 16
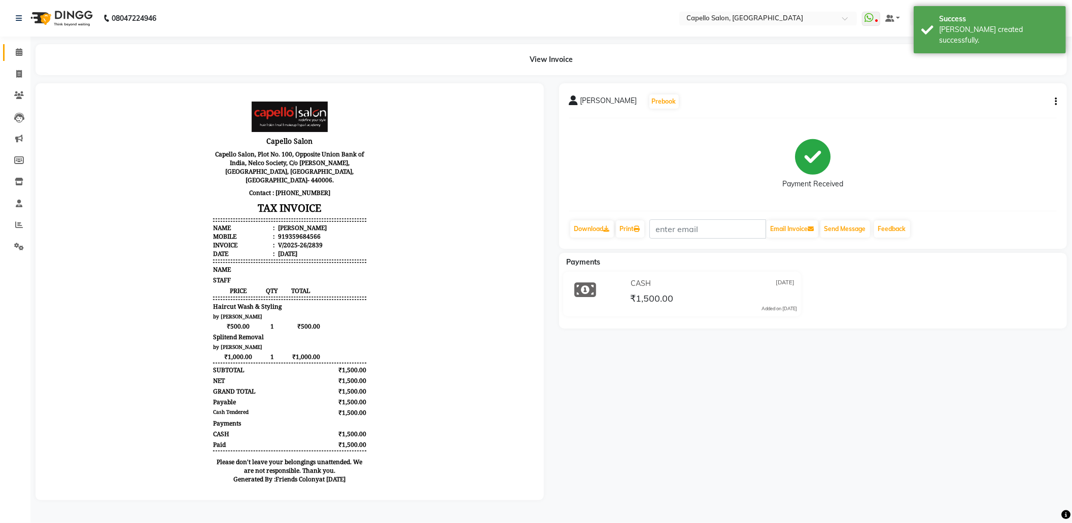
click at [12, 59] on link "Calendar" at bounding box center [15, 52] width 24 height 17
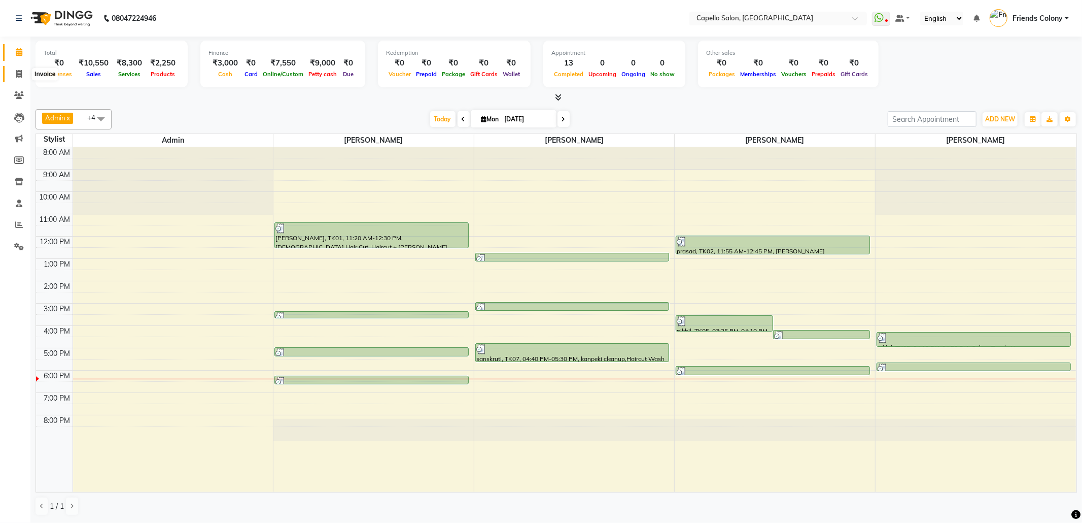
click at [19, 77] on icon at bounding box center [19, 74] width 6 height 8
select select "service"
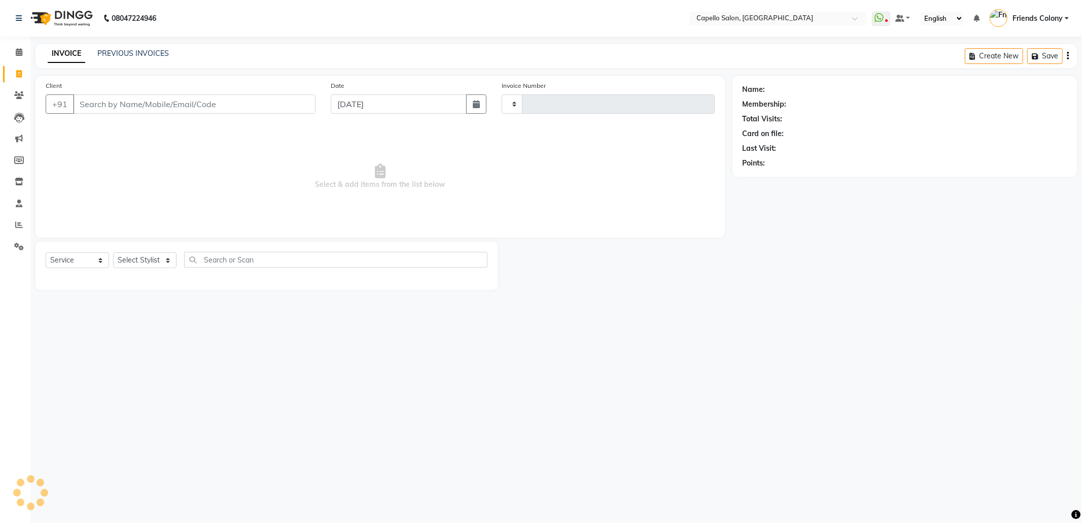
type input "2840"
select select "3583"
click at [148, 102] on input "Client" at bounding box center [194, 103] width 243 height 19
type input "9823020950"
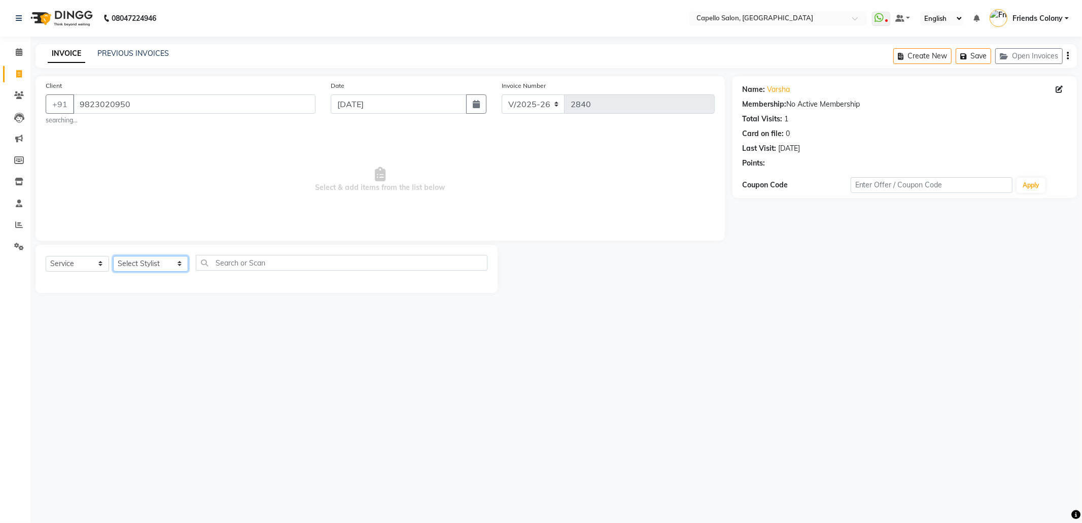
click at [150, 264] on select "Select Stylist Admin [PERSON_NAME] Friends Colony [PERSON_NAME] [PERSON_NAME] N…" at bounding box center [150, 264] width 75 height 16
select select "84459"
click at [113, 256] on select "Select Stylist Admin [PERSON_NAME] Friends Colony [PERSON_NAME] [PERSON_NAME] N…" at bounding box center [150, 264] width 75 height 16
click at [268, 276] on div "Select Service Product Membership Package Voucher Prepaid Gift Card Select Styl…" at bounding box center [267, 267] width 442 height 24
click at [270, 273] on div "Select Service Product Membership Package Voucher Prepaid Gift Card Select Styl…" at bounding box center [267, 267] width 442 height 24
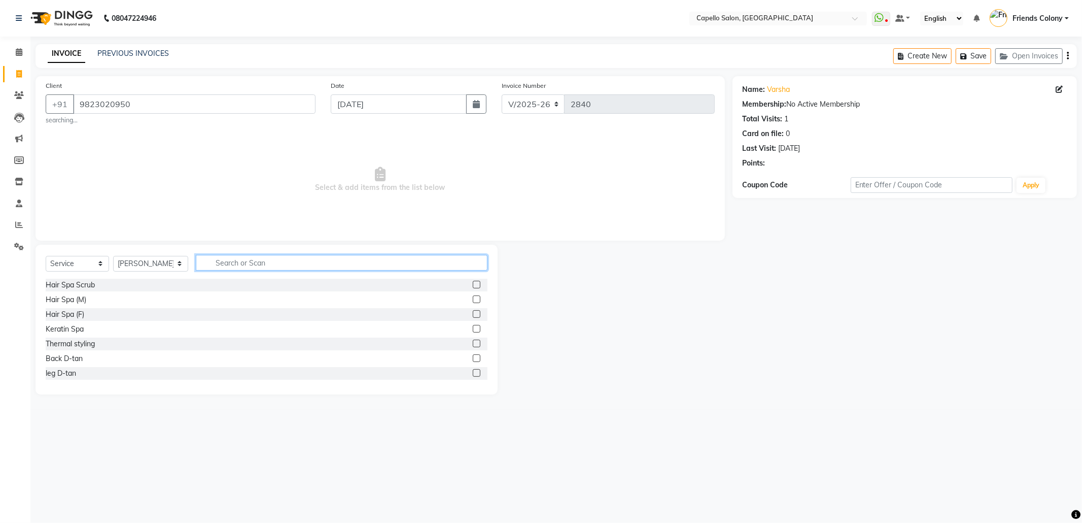
click at [274, 259] on input "text" at bounding box center [342, 263] width 292 height 16
click at [273, 259] on input "text" at bounding box center [342, 263] width 292 height 16
type input "wash"
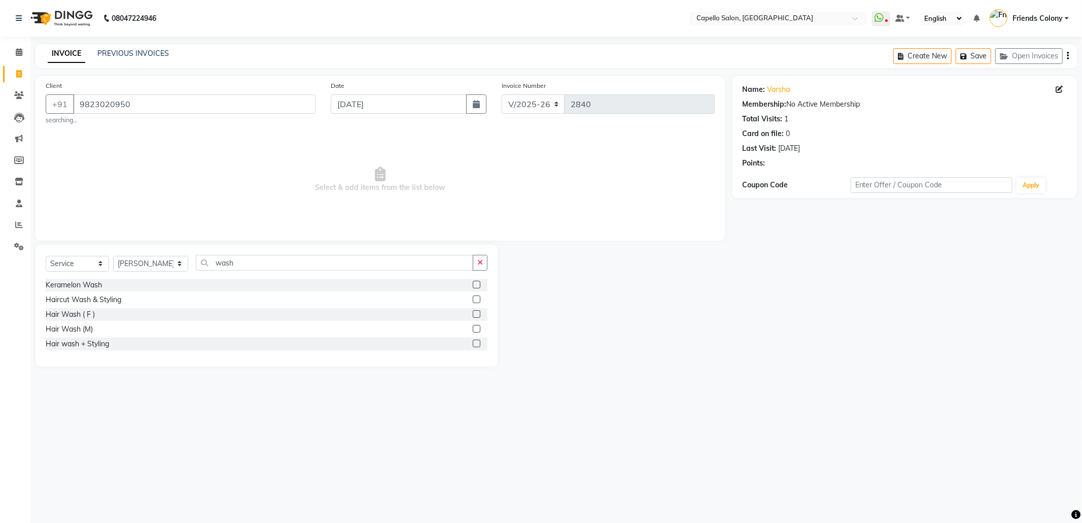
click at [478, 344] on label at bounding box center [477, 343] width 8 height 8
click at [478, 344] on input "checkbox" at bounding box center [476, 343] width 7 height 7
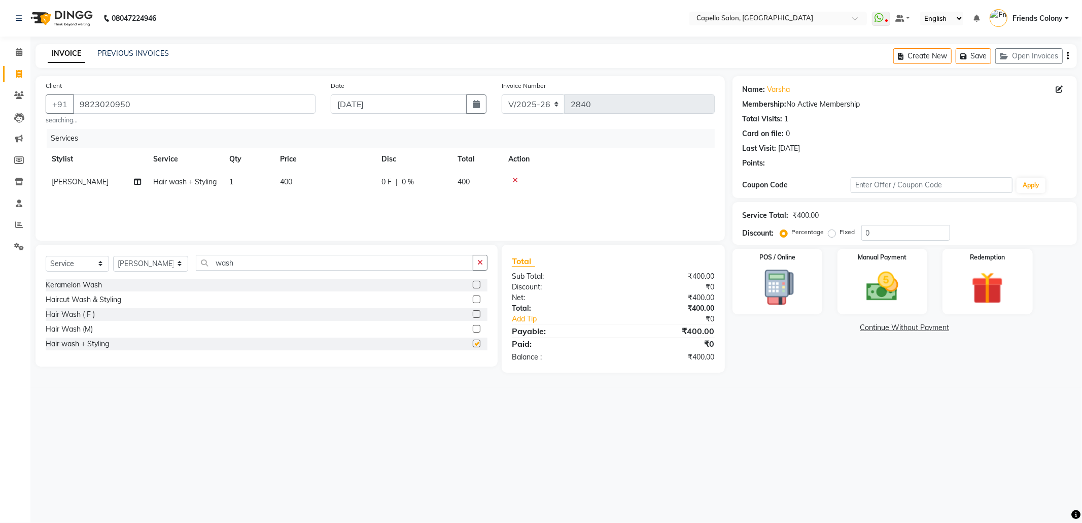
checkbox input "false"
click at [904, 273] on img at bounding box center [882, 286] width 54 height 39
click at [838, 328] on span "UPI" at bounding box center [840, 328] width 16 height 12
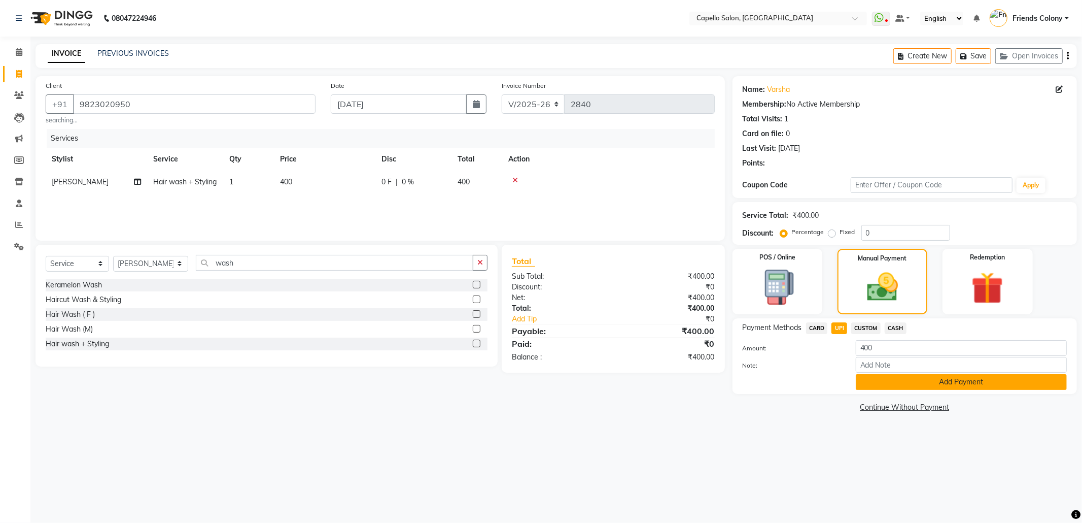
click at [918, 387] on button "Add Payment" at bounding box center [961, 382] width 211 height 16
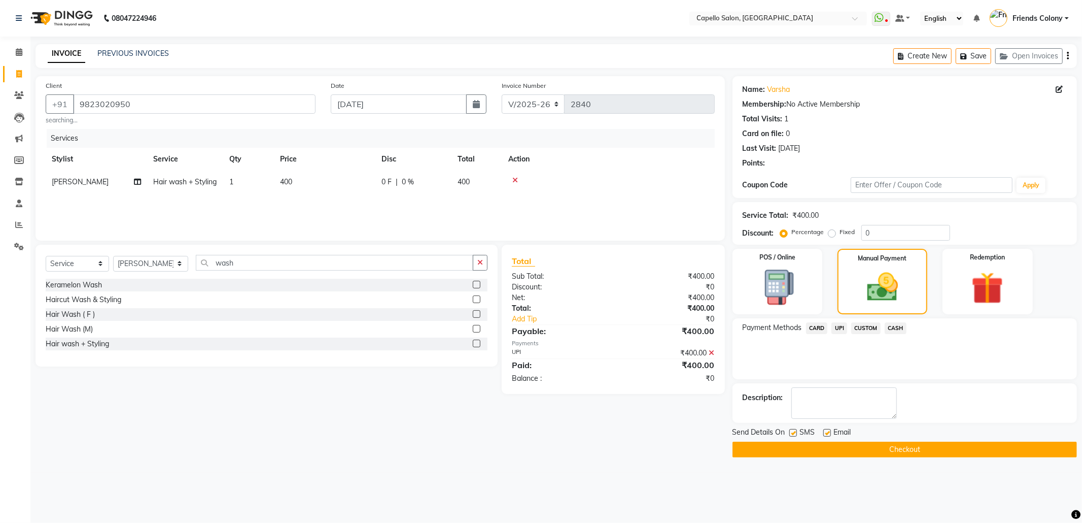
click at [884, 452] on button "Checkout" at bounding box center [905, 449] width 345 height 16
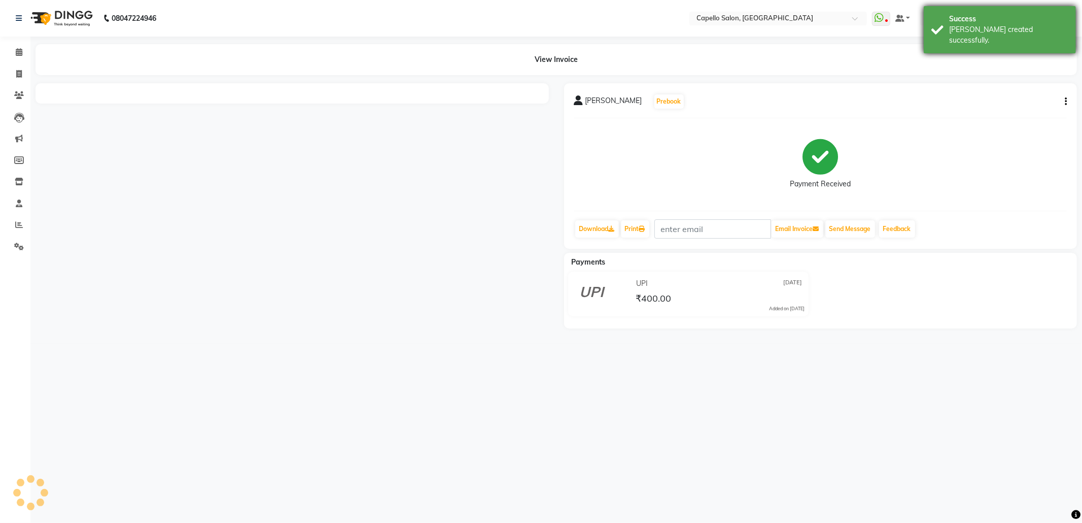
click at [983, 27] on div "[PERSON_NAME] created successfully." at bounding box center [1008, 34] width 119 height 21
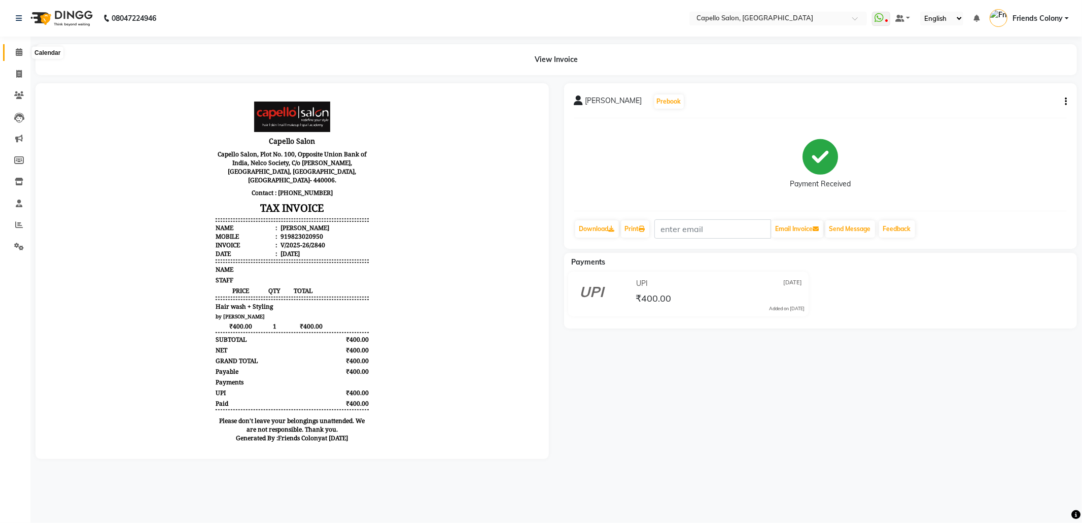
click at [22, 55] on span at bounding box center [19, 53] width 18 height 12
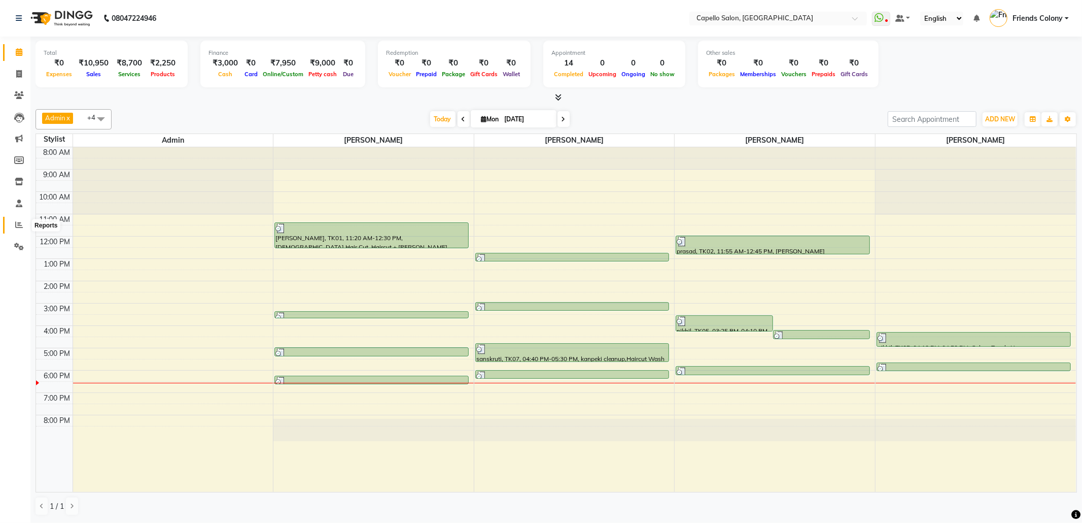
click at [20, 223] on icon at bounding box center [19, 225] width 8 height 8
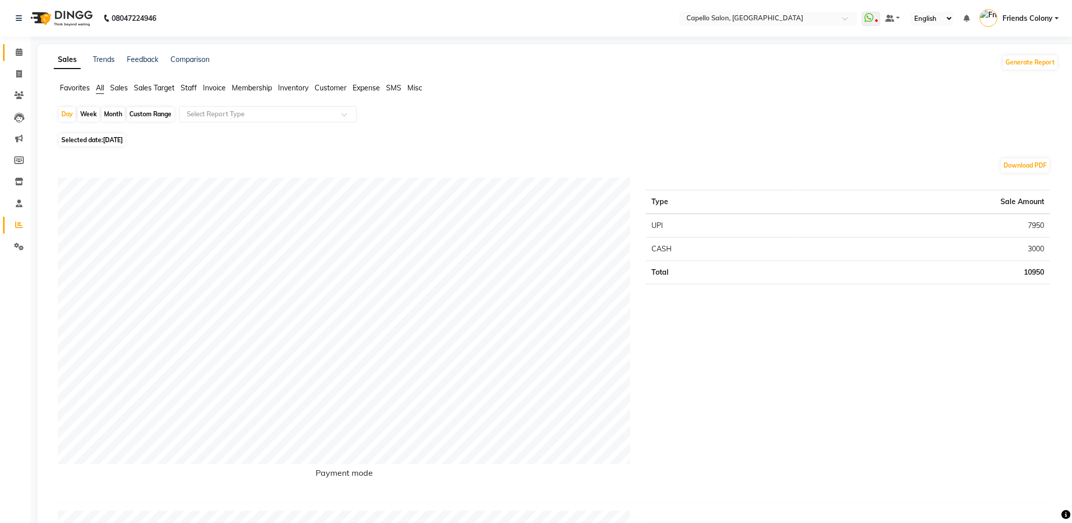
click at [17, 60] on link "Calendar" at bounding box center [15, 52] width 24 height 17
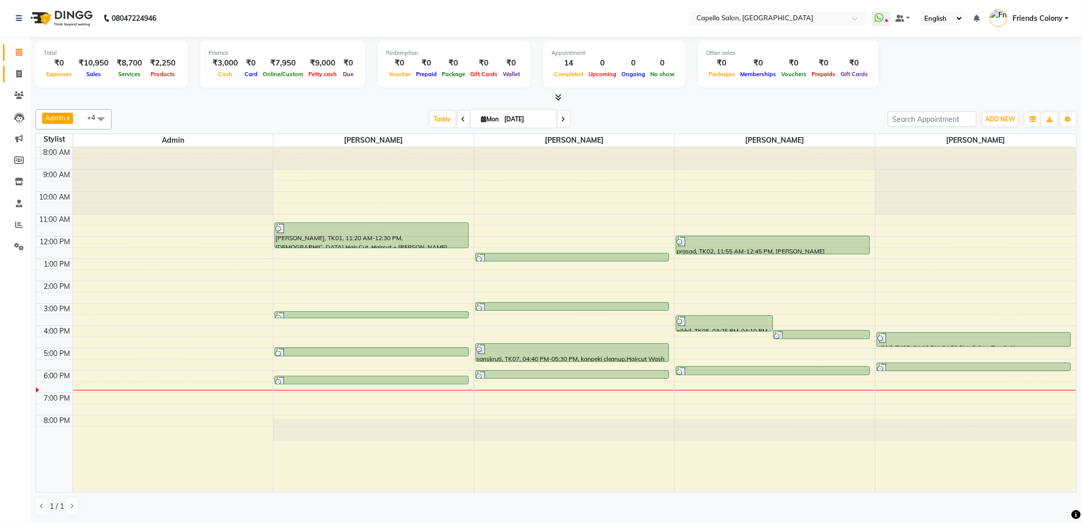
click at [17, 66] on link "Invoice" at bounding box center [15, 74] width 24 height 17
select select "service"
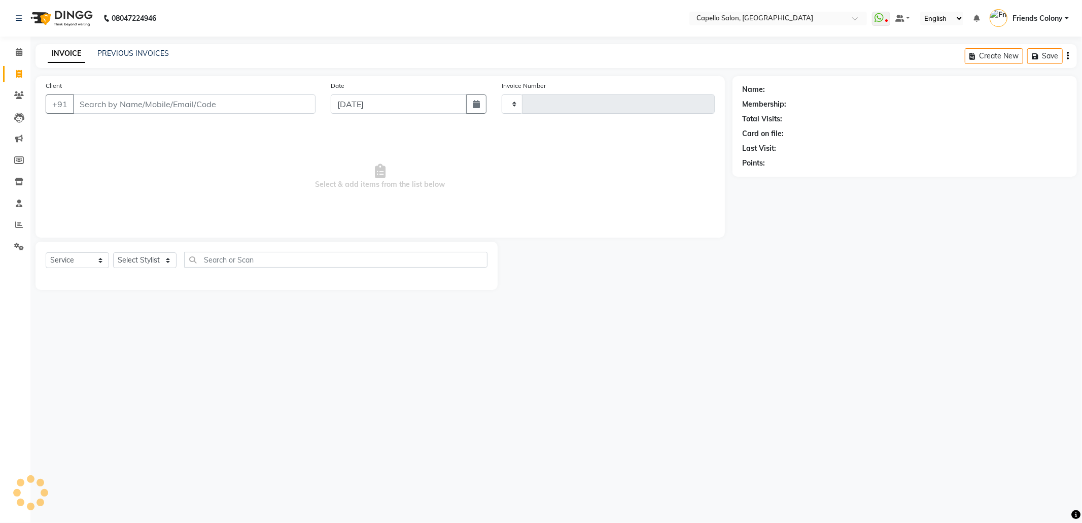
type input "2841"
select select "3583"
click at [149, 264] on select "Select Stylist Admin [PERSON_NAME] Friends Colony [PERSON_NAME] [PERSON_NAME] N…" at bounding box center [150, 260] width 75 height 16
select select "69590"
click at [113, 252] on select "Select Stylist Admin [PERSON_NAME] Friends Colony [PERSON_NAME] [PERSON_NAME] N…" at bounding box center [150, 260] width 75 height 16
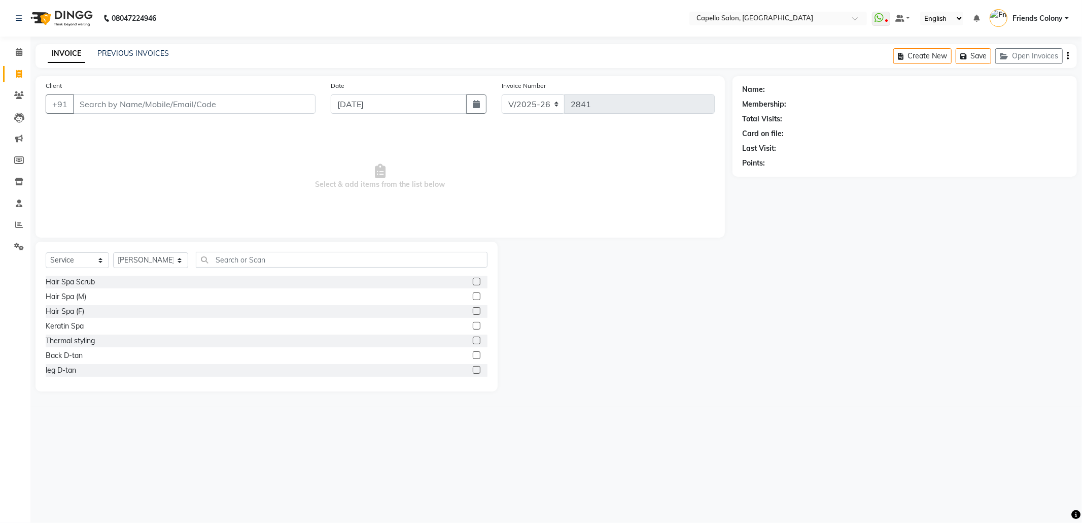
click at [244, 268] on div "Select Service Product Membership Package Voucher Prepaid Gift Card Select Styl…" at bounding box center [267, 264] width 442 height 24
click at [243, 264] on input "text" at bounding box center [342, 260] width 292 height 16
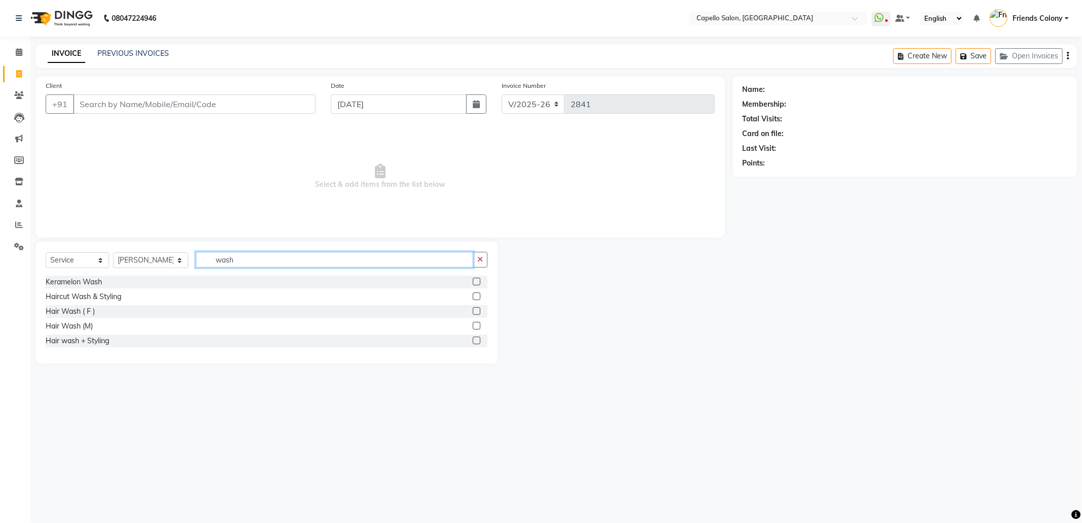
type input "wash"
click at [475, 311] on label at bounding box center [477, 311] width 8 height 8
click at [475, 311] on input "checkbox" at bounding box center [476, 311] width 7 height 7
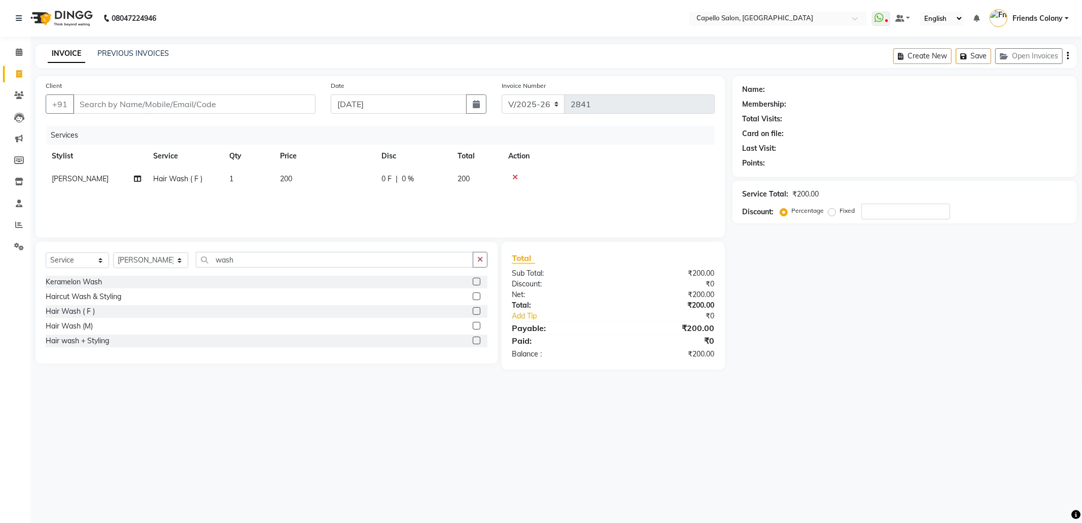
checkbox input "false"
drag, startPoint x: 820, startPoint y: 327, endPoint x: 877, endPoint y: 374, distance: 73.5
click at [877, 374] on main "INVOICE PREVIOUS INVOICES Create New Save Open Invoices Client +91 Date 01-09-2…" at bounding box center [556, 214] width 1052 height 340
click at [885, 373] on main "INVOICE PREVIOUS INVOICES Create New Save Open Invoices Client +91 Date 01-09-2…" at bounding box center [556, 214] width 1052 height 340
drag, startPoint x: 885, startPoint y: 373, endPoint x: 987, endPoint y: 319, distance: 115.1
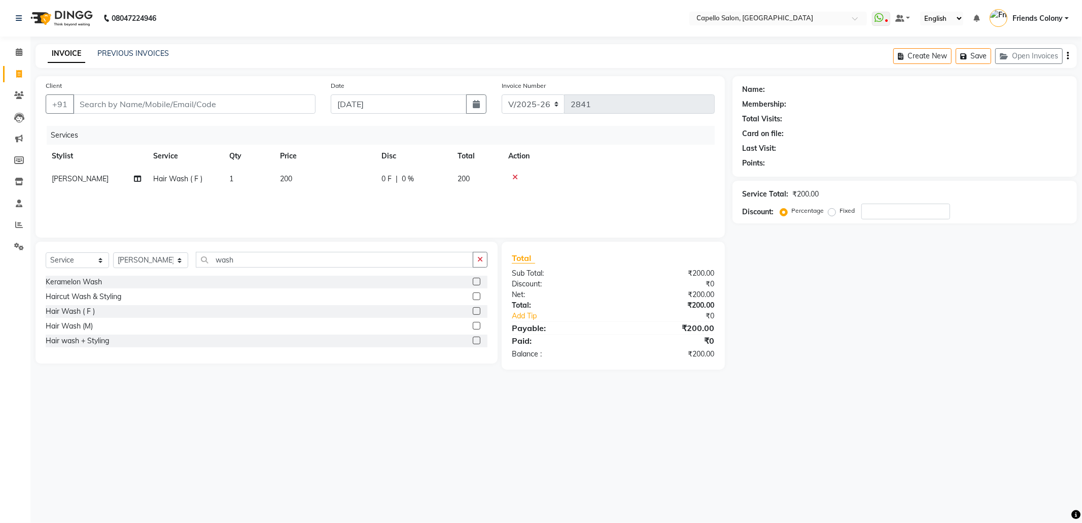
click at [991, 319] on main "INVOICE PREVIOUS INVOICES Create New Save Open Invoices Client +91 Date 01-09-2…" at bounding box center [556, 214] width 1052 height 340
drag, startPoint x: 979, startPoint y: 318, endPoint x: 769, endPoint y: 93, distance: 306.9
click at [976, 314] on div "Name: Membership: Total Visits: Card on file: Last Visit: Points: Service Total…" at bounding box center [909, 222] width 352 height 293
drag, startPoint x: 597, startPoint y: 15, endPoint x: 870, endPoint y: 368, distance: 445.6
click at [870, 370] on app-home "08047224946 Select Location × Capello Salon, Friends Colony WhatsApp Status ✕ S…" at bounding box center [541, 192] width 1082 height 385
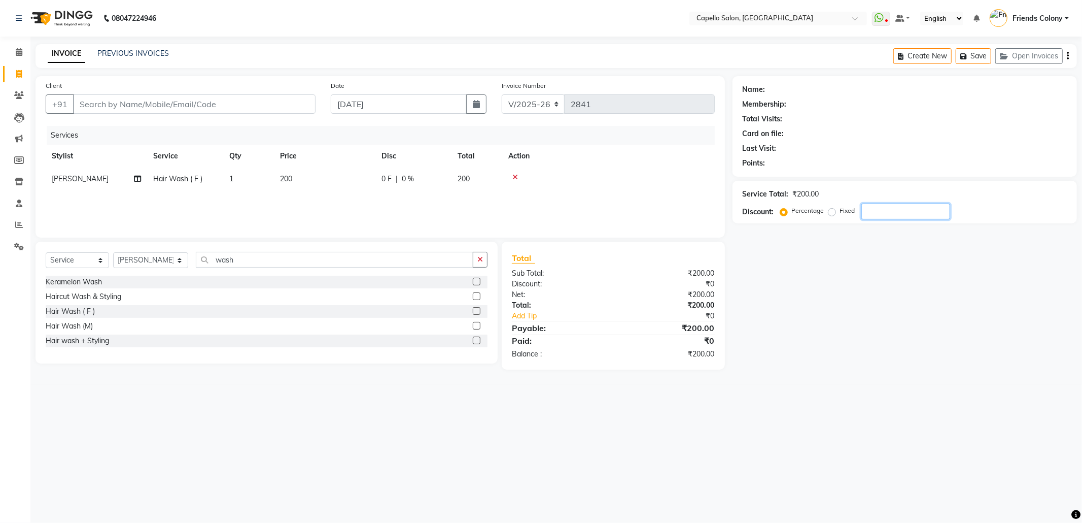
drag, startPoint x: 895, startPoint y: 364, endPoint x: 998, endPoint y: 423, distance: 118.4
click at [940, 376] on main "INVOICE PREVIOUS INVOICES Create New Save Open Invoices Client +91 Date 01-09-2…" at bounding box center [556, 214] width 1052 height 340
drag, startPoint x: 1019, startPoint y: 437, endPoint x: 185, endPoint y: 303, distance: 845.4
click at [74, 203] on div "08047224946 Select Location × Capello Salon, Friends Colony WhatsApp Status ✕ S…" at bounding box center [541, 261] width 1082 height 523
drag, startPoint x: 1027, startPoint y: 401, endPoint x: 564, endPoint y: 437, distance: 464.7
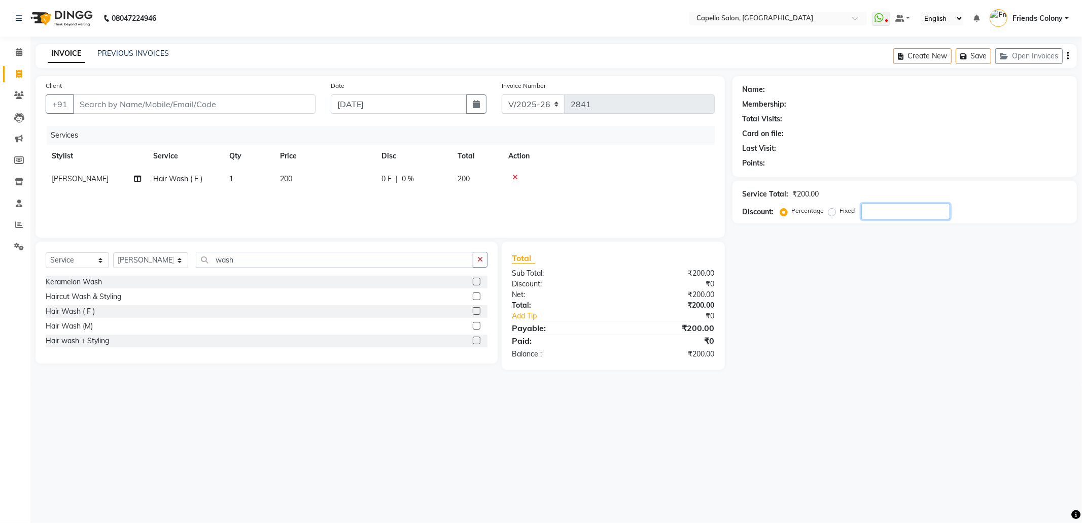
click at [504, 431] on div "08047224946 Select Location × Capello Salon, Friends Colony WhatsApp Status ✕ S…" at bounding box center [541, 261] width 1082 height 523
drag, startPoint x: 874, startPoint y: 360, endPoint x: 881, endPoint y: 345, distance: 16.8
click at [872, 360] on div "Name: Membership: Total Visits: Card on file: Last Visit: Points: Service Total…" at bounding box center [909, 222] width 352 height 293
click at [881, 344] on div "Name: Membership: Total Visits: Card on file: Last Visit: Points: Service Total…" at bounding box center [909, 222] width 352 height 293
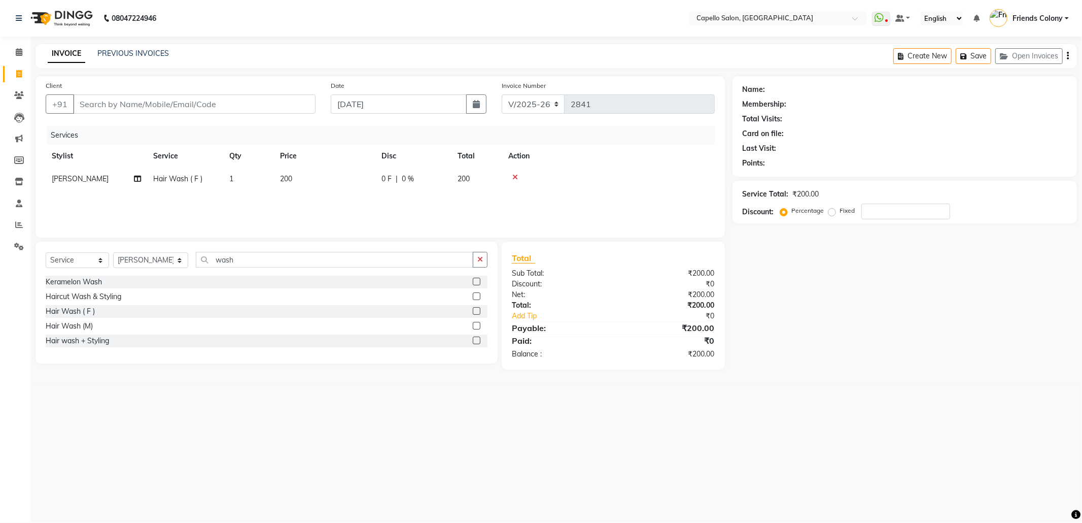
drag, startPoint x: 881, startPoint y: 344, endPoint x: 518, endPoint y: 549, distance: 417.4
drag, startPoint x: 518, startPoint y: 549, endPoint x: 826, endPoint y: 77, distance: 563.5
click at [826, 77] on div "Name: Membership: Total Visits: Card on file: Last Visit: Points:" at bounding box center [905, 126] width 345 height 100
drag, startPoint x: 697, startPoint y: 285, endPoint x: 516, endPoint y: 367, distance: 198.9
drag, startPoint x: 516, startPoint y: 367, endPoint x: 829, endPoint y: 364, distance: 313.1
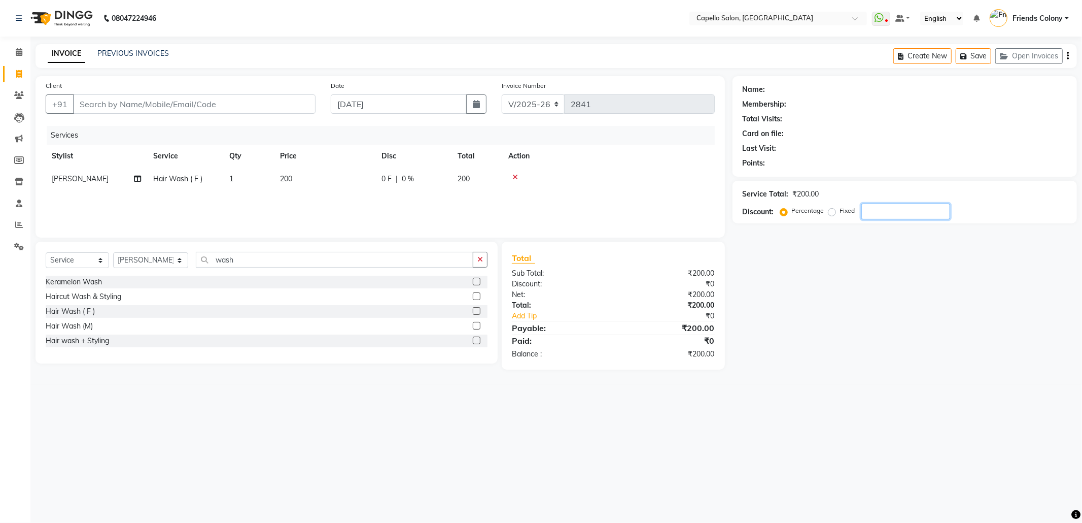
click at [873, 380] on div "08047224946 Select Location × Capello Salon, Friends Colony WhatsApp Status ✕ S…" at bounding box center [541, 261] width 1082 height 523
click at [935, 351] on div "Name: Membership: Total Visits: Card on file: Last Visit: Points: Service Total…" at bounding box center [909, 222] width 352 height 293
drag, startPoint x: 905, startPoint y: 341, endPoint x: 904, endPoint y: 365, distance: 24.4
click at [906, 340] on div "Name: Membership: Total Visits: Card on file: Last Visit: Points: Service Total…" at bounding box center [909, 222] width 352 height 293
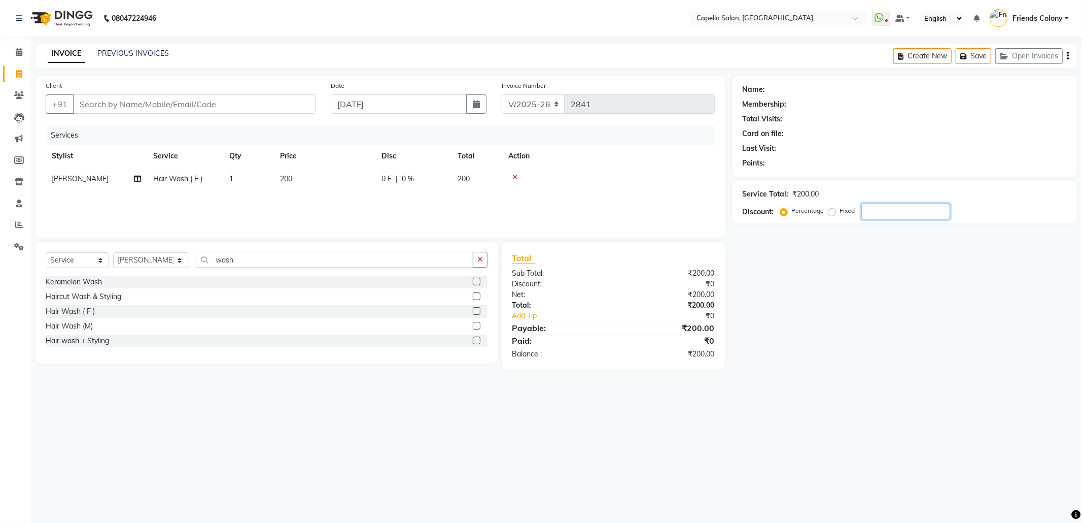
click at [924, 361] on div "Name: Membership: Total Visits: Card on file: Last Visit: Points: Service Total…" at bounding box center [909, 222] width 352 height 293
click at [918, 362] on div "Name: Membership: Total Visits: Card on file: Last Visit: Points: Service Total…" at bounding box center [909, 222] width 352 height 293
click at [826, 369] on main "INVOICE PREVIOUS INVOICES Create New Save Open Invoices Client +91 Date 01-09-2…" at bounding box center [556, 214] width 1052 height 340
click at [133, 260] on select "Select Stylist Admin [PERSON_NAME] Friends Colony [PERSON_NAME] [PERSON_NAME] N…" at bounding box center [150, 260] width 75 height 16
select select "84459"
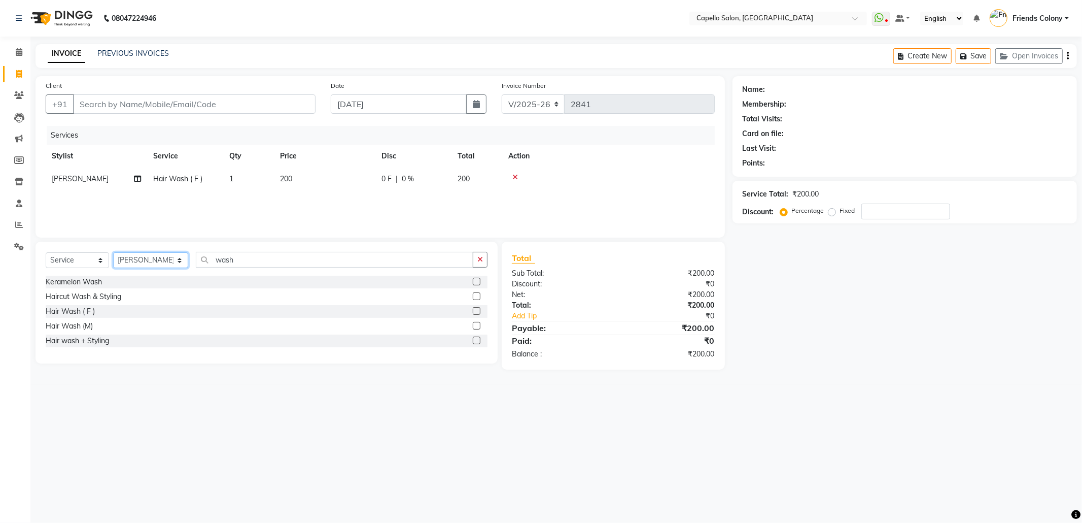
click at [113, 252] on select "Select Stylist Admin [PERSON_NAME] Friends Colony [PERSON_NAME] [PERSON_NAME] N…" at bounding box center [150, 260] width 75 height 16
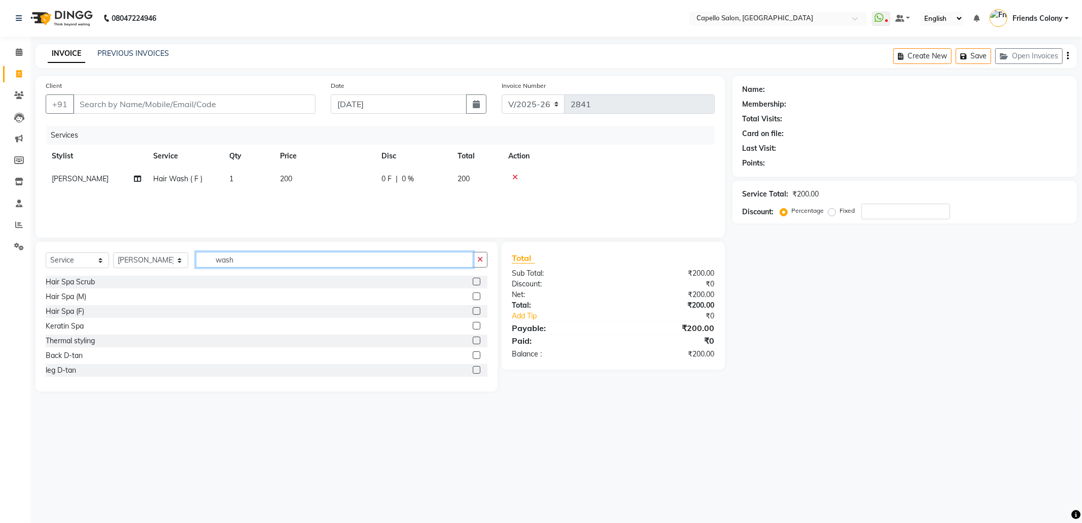
drag, startPoint x: 246, startPoint y: 254, endPoint x: 172, endPoint y: 261, distance: 74.4
click at [174, 262] on div "Select Service Product Membership Package Voucher Prepaid Gift Card Select Styl…" at bounding box center [267, 264] width 442 height 24
type input "eye"
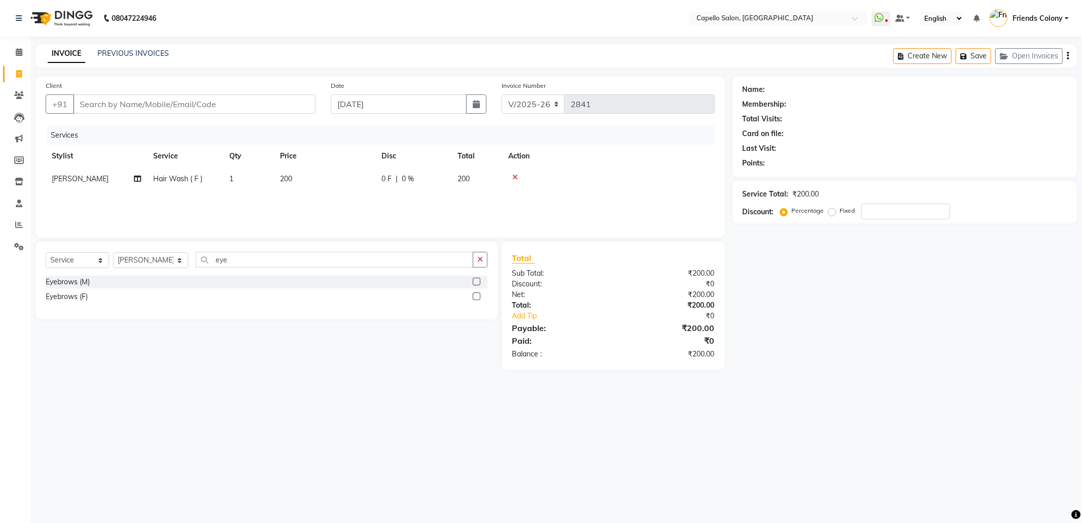
drag, startPoint x: 474, startPoint y: 289, endPoint x: 475, endPoint y: 294, distance: 5.3
click at [475, 291] on div "Eyebrows (M) Eyebrows (F)" at bounding box center [267, 290] width 442 height 29
click at [475, 294] on label at bounding box center [477, 296] width 8 height 8
click at [475, 294] on input "checkbox" at bounding box center [476, 296] width 7 height 7
checkbox input "false"
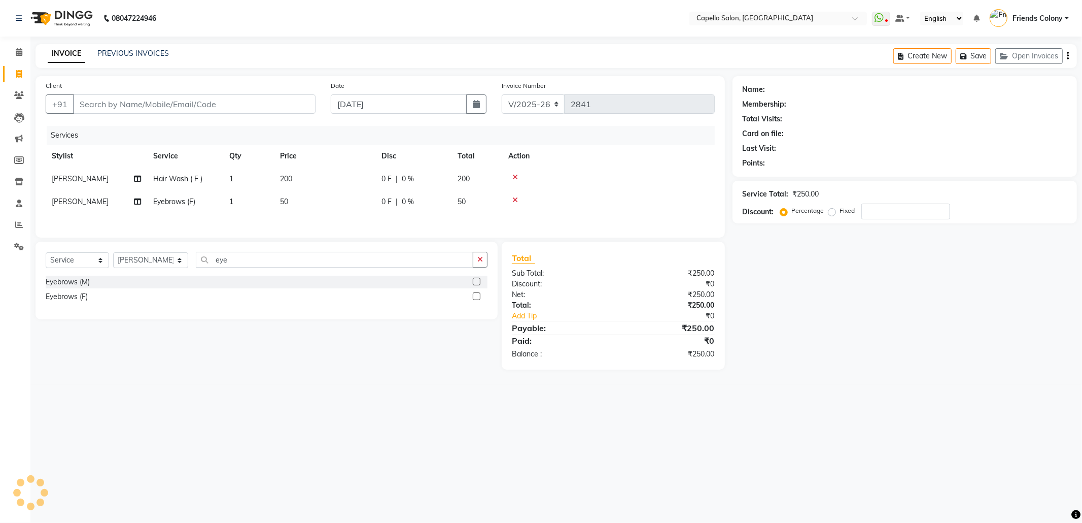
click at [305, 275] on div "Select Service Product Membership Package Voucher Prepaid Gift Card Select Styl…" at bounding box center [267, 264] width 442 height 24
click at [244, 242] on div "Client +91 Date 01-09-2025 Invoice Number V/2025 V/2025-26 2841 Services Stylis…" at bounding box center [380, 222] width 705 height 293
click at [249, 266] on input "eye" at bounding box center [335, 260] width 278 height 16
click at [207, 109] on input "Client" at bounding box center [194, 103] width 243 height 19
type input "9"
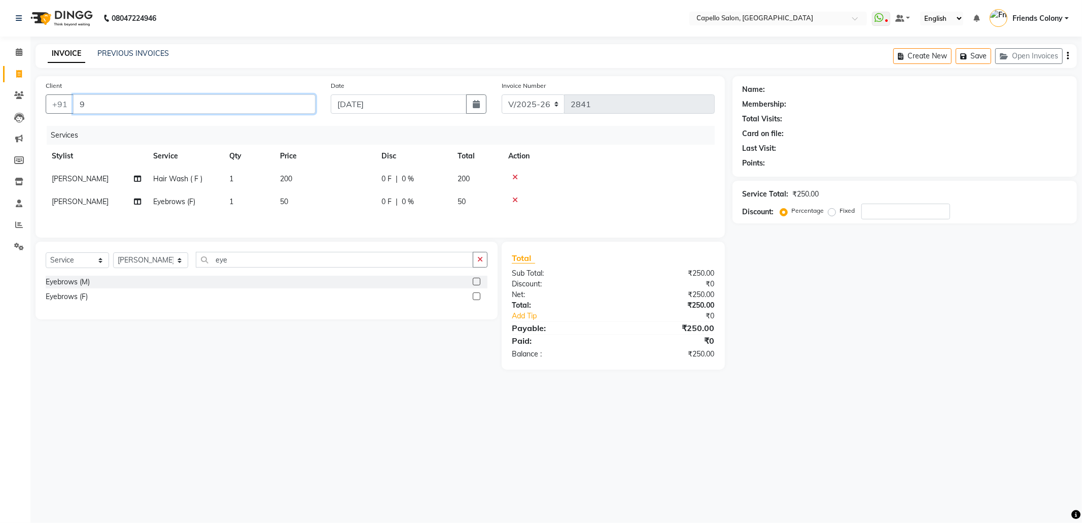
type input "0"
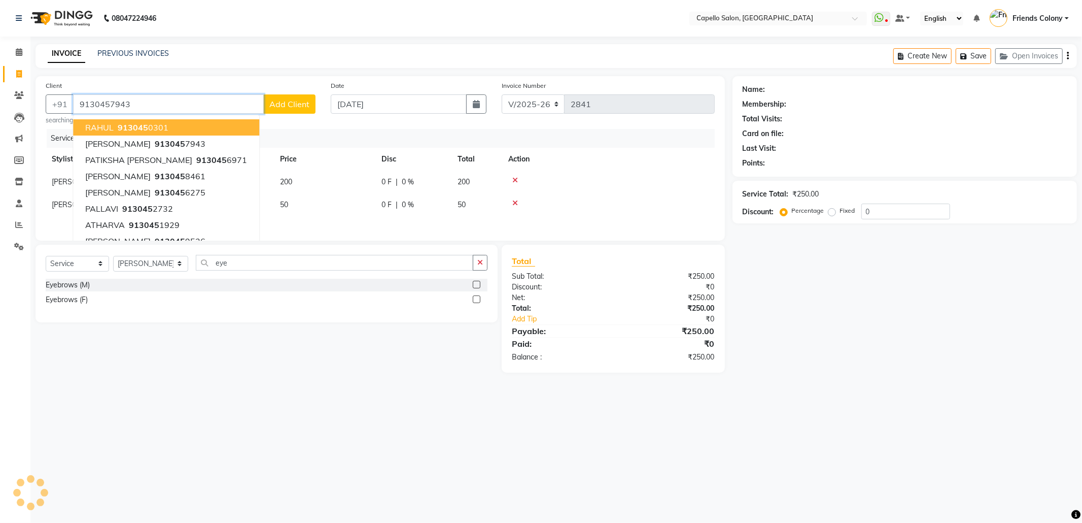
type input "9130457943"
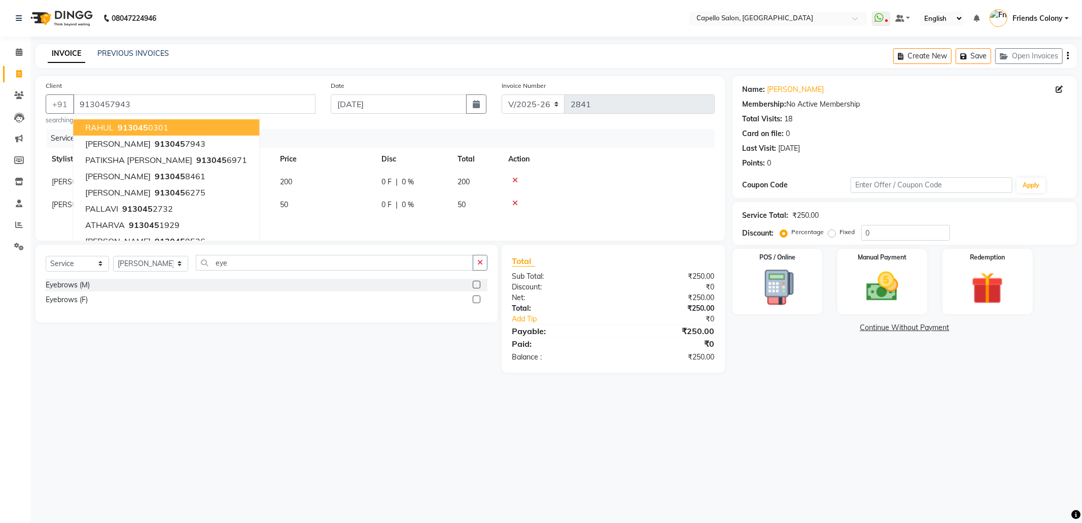
click at [351, 388] on main "INVOICE PREVIOUS INVOICES Create New Save Open Invoices Client +91 9130457943 R…" at bounding box center [556, 216] width 1052 height 344
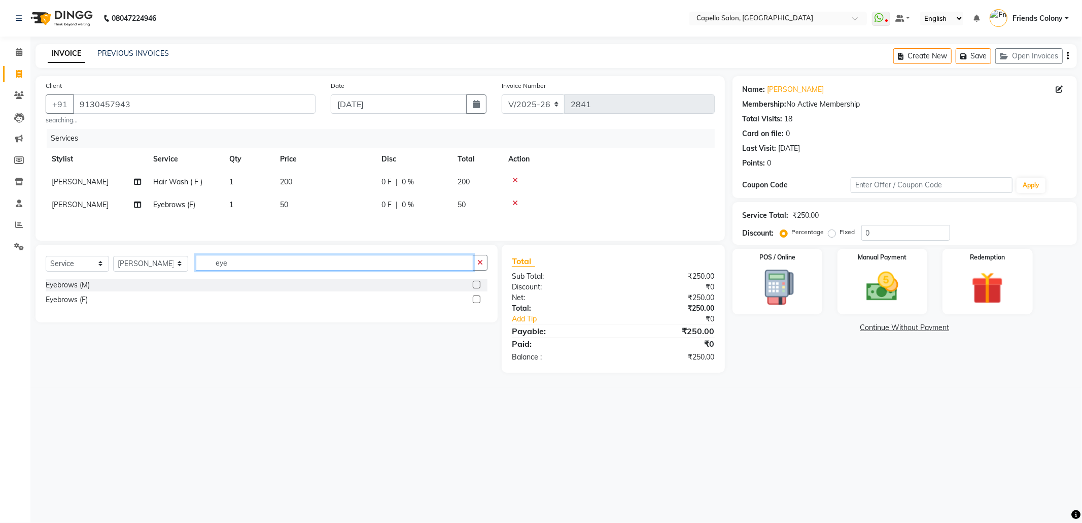
drag, startPoint x: 262, startPoint y: 267, endPoint x: 143, endPoint y: 283, distance: 120.8
click at [143, 283] on div "Select Service Product Membership Package Voucher Prepaid Gift Card Select Styl…" at bounding box center [267, 284] width 462 height 78
type input "for"
click at [479, 288] on label at bounding box center [477, 285] width 8 height 8
click at [479, 288] on input "checkbox" at bounding box center [476, 285] width 7 height 7
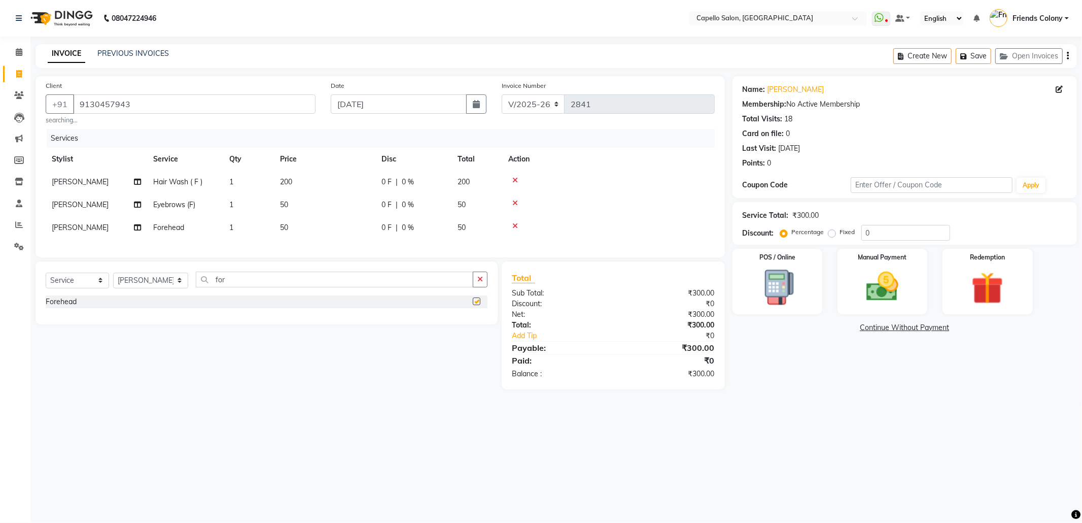
checkbox input "false"
drag, startPoint x: 270, startPoint y: 288, endPoint x: 152, endPoint y: 316, distance: 120.9
click at [152, 316] on div "Select Service Product Membership Package Voucher Prepaid Gift Card Select Styl…" at bounding box center [267, 292] width 462 height 63
type input "upp"
click at [476, 305] on label at bounding box center [477, 301] width 8 height 8
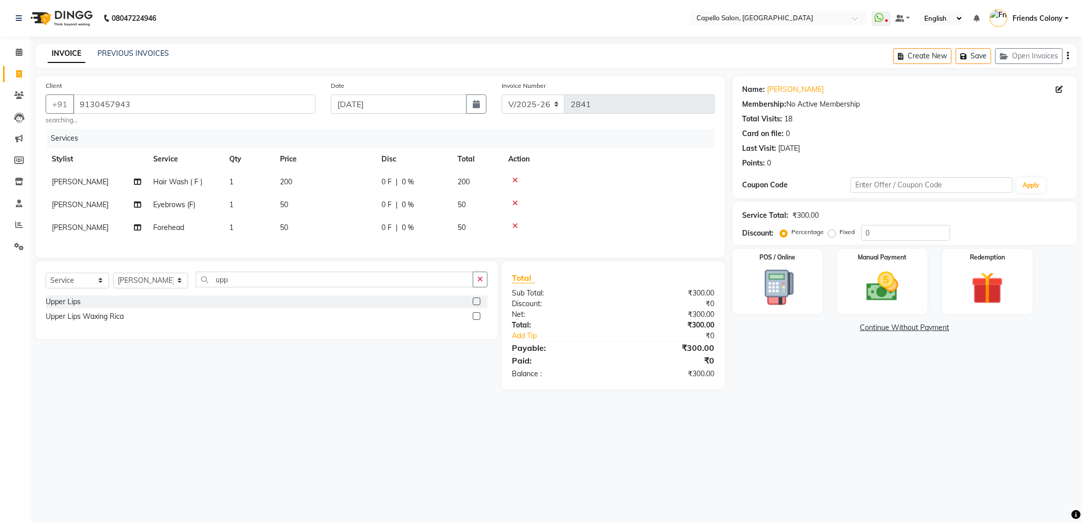
click at [476, 305] on input "checkbox" at bounding box center [476, 301] width 7 height 7
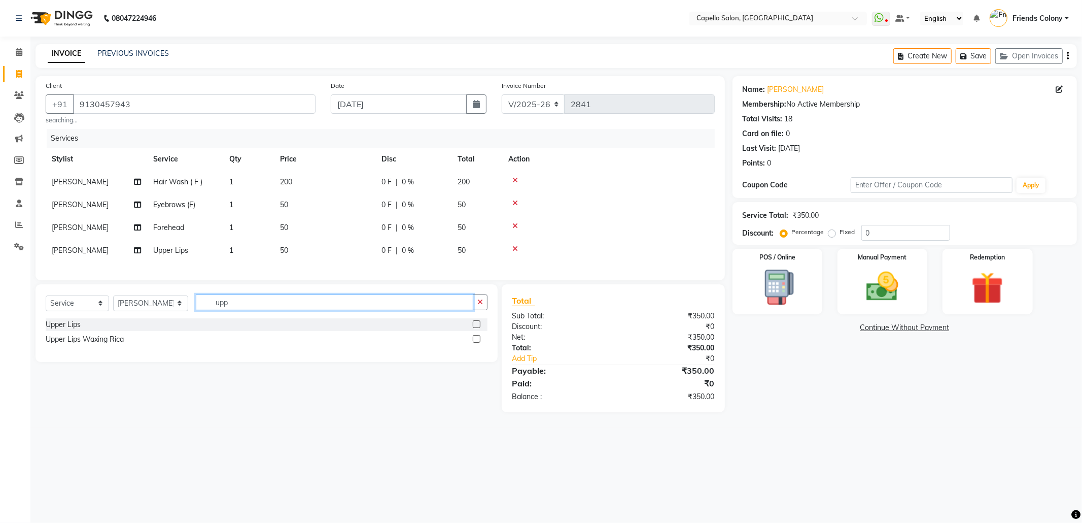
drag, startPoint x: 251, startPoint y: 305, endPoint x: 173, endPoint y: 339, distance: 85.4
click at [173, 339] on div "Select Service Product Membership Package Voucher Prepaid Gift Card Select Styl…" at bounding box center [267, 323] width 462 height 78
click at [474, 328] on label at bounding box center [477, 324] width 8 height 8
click at [474, 328] on input "checkbox" at bounding box center [476, 324] width 7 height 7
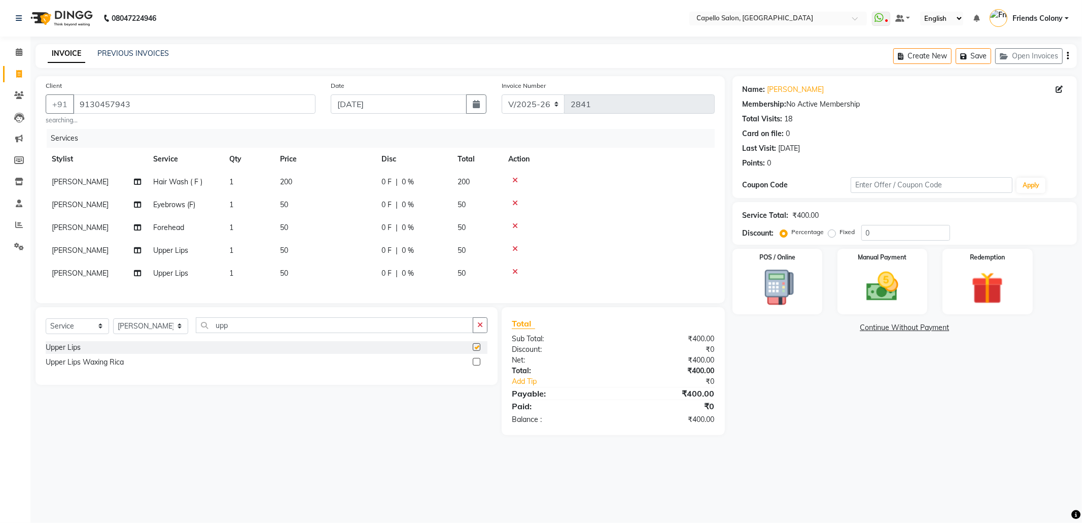
checkbox input "false"
click at [871, 295] on img at bounding box center [882, 286] width 54 height 39
click at [839, 331] on span "UPI" at bounding box center [840, 328] width 16 height 12
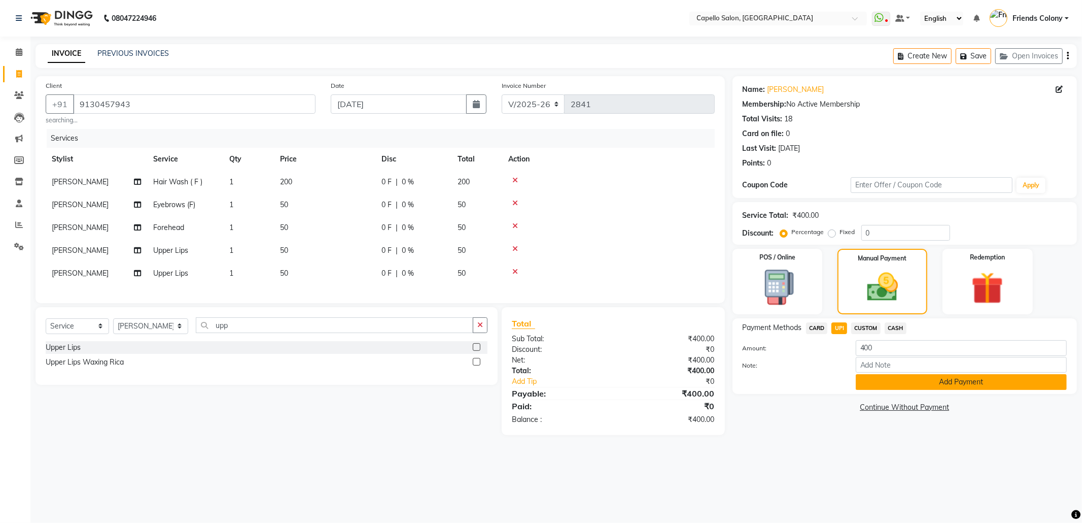
click at [863, 376] on button "Add Payment" at bounding box center [961, 382] width 211 height 16
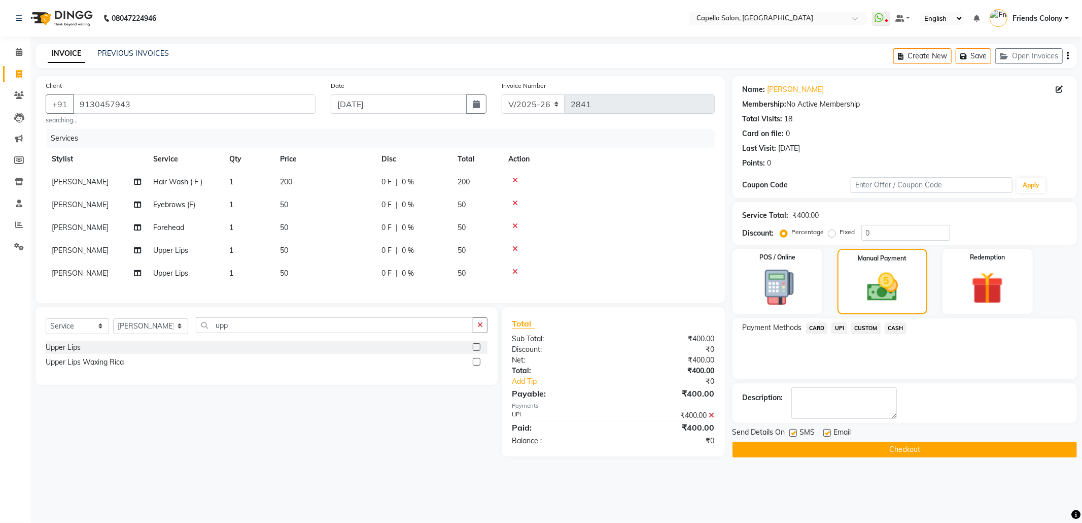
click at [794, 433] on label at bounding box center [794, 433] width 8 height 8
click at [794, 433] on input "checkbox" at bounding box center [793, 433] width 7 height 7
checkbox input "false"
click at [827, 431] on label at bounding box center [828, 433] width 8 height 8
click at [827, 431] on input "checkbox" at bounding box center [827, 433] width 7 height 7
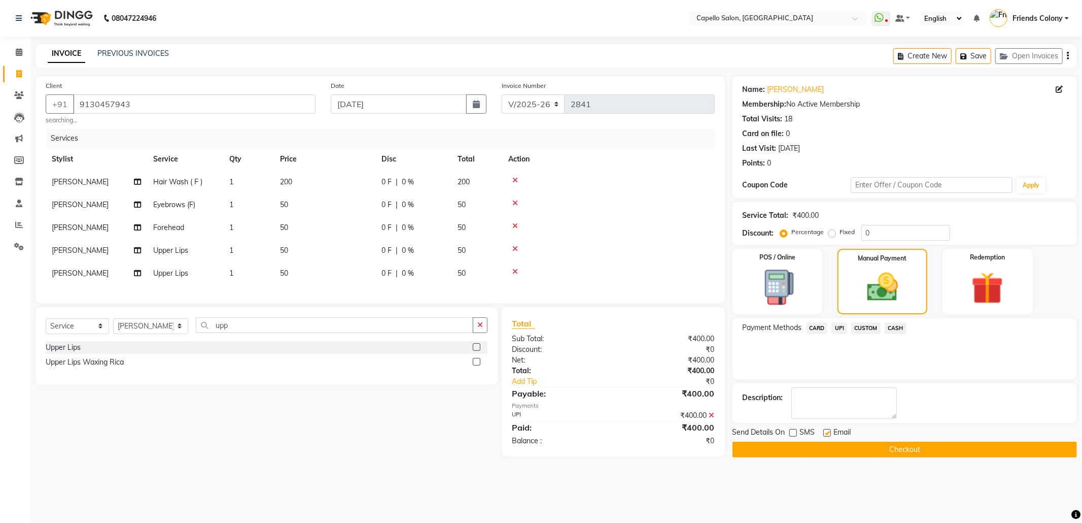
checkbox input "false"
click at [837, 453] on button "Checkout" at bounding box center [905, 449] width 345 height 16
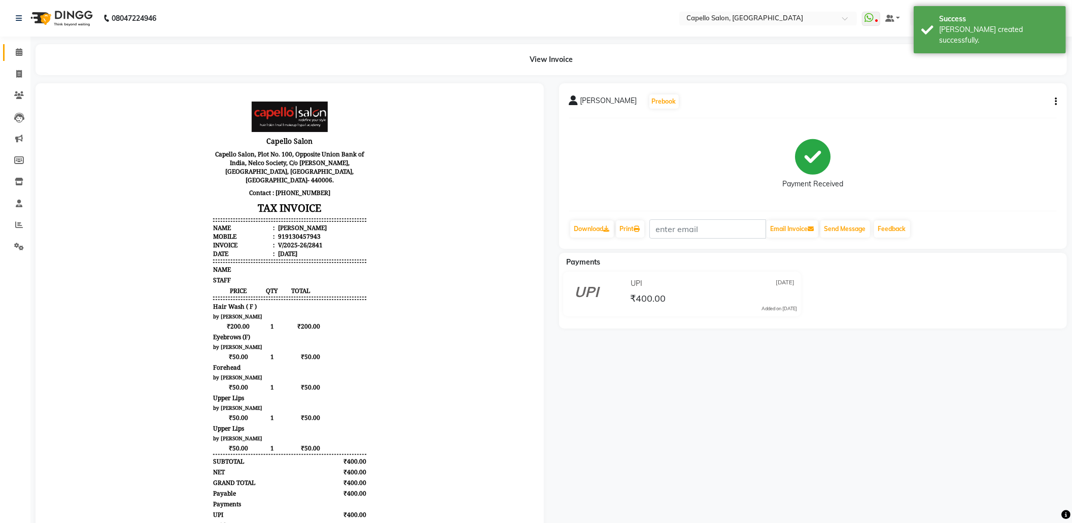
click at [15, 45] on link "Calendar" at bounding box center [15, 52] width 24 height 17
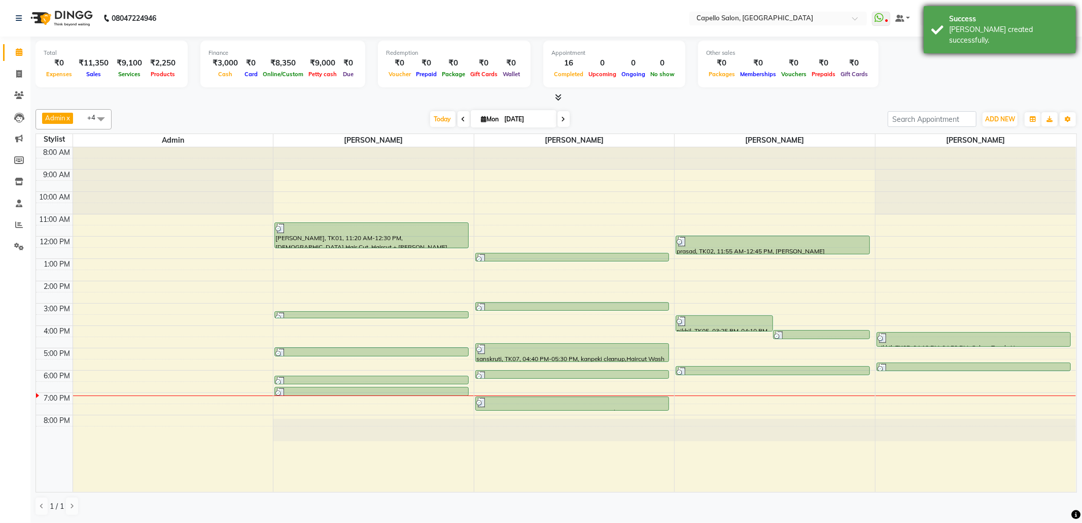
click at [965, 27] on div "[PERSON_NAME] created successfully." at bounding box center [1008, 34] width 119 height 21
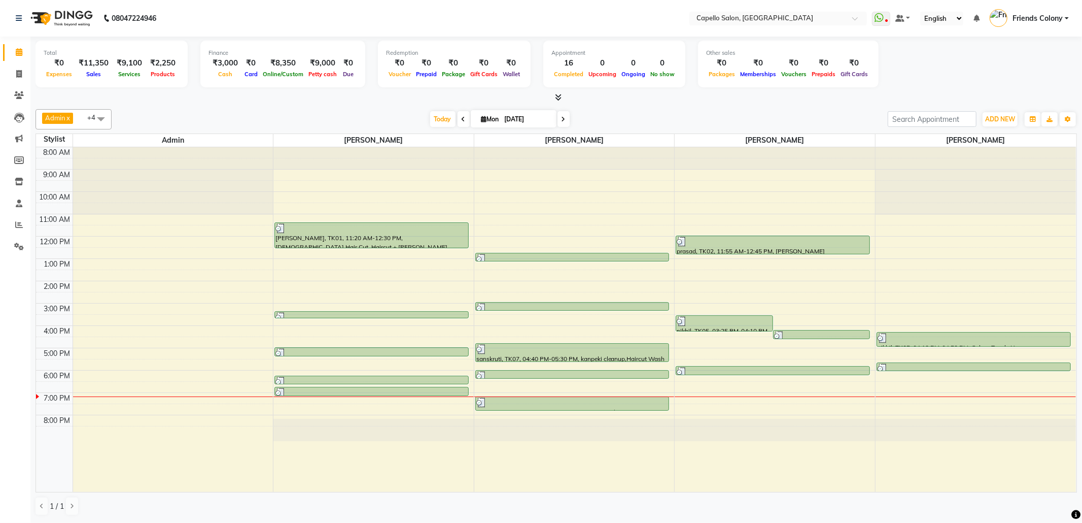
click at [678, 112] on div "Today Mon 01-09-2025" at bounding box center [500, 119] width 766 height 15
click at [853, 106] on div "Admin x ANKIT BANDEWAR x Shubhnashu Rahule x mohini godhane x Harsha Shiwankar …" at bounding box center [557, 312] width 1042 height 415
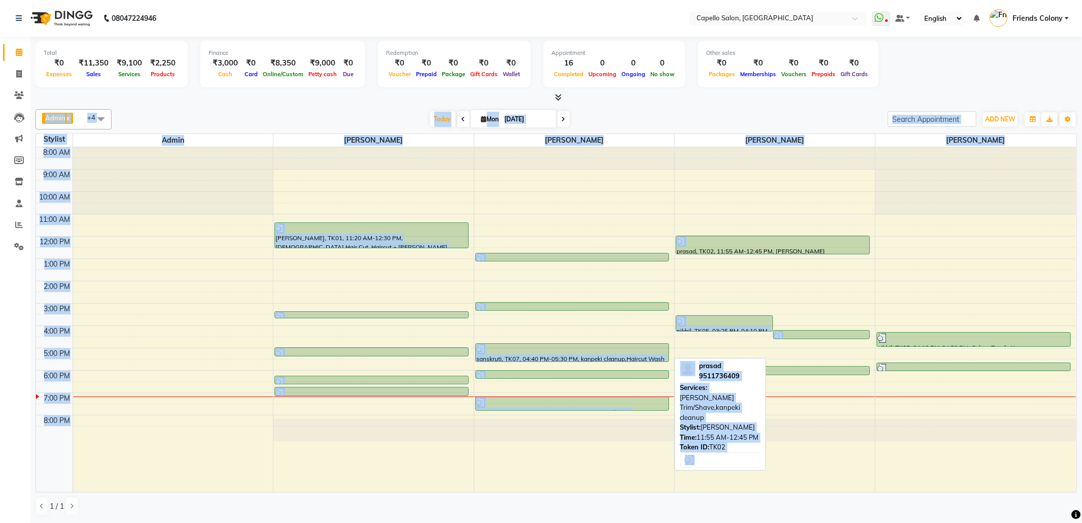
drag, startPoint x: 1016, startPoint y: 67, endPoint x: 733, endPoint y: 189, distance: 307.5
click at [733, 189] on div "Total ₹0 Expenses ₹11,350 Sales ₹9,100 Services ₹2,250 Products Finance ₹3,000 …" at bounding box center [556, 280] width 1052 height 486
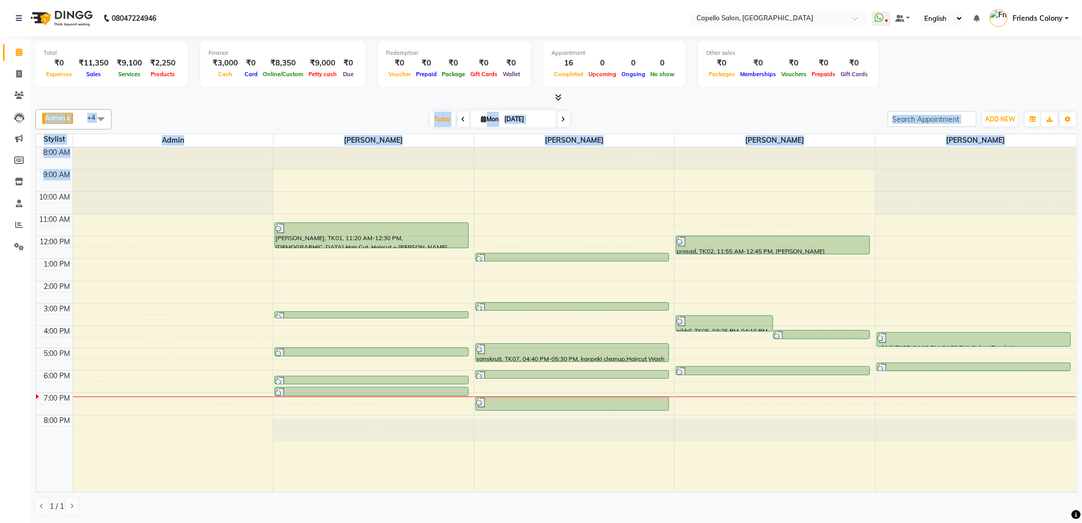
click at [932, 64] on div "Total ₹0 Expenses ₹11,350 Sales ₹9,100 Services ₹2,250 Products Finance ₹3,000 …" at bounding box center [557, 66] width 1042 height 50
drag, startPoint x: 1030, startPoint y: 82, endPoint x: 733, endPoint y: 102, distance: 298.0
click at [731, 105] on div "Total ₹0 Expenses ₹11,350 Sales ₹9,100 Services ₹2,250 Products Finance ₹3,000 …" at bounding box center [556, 280] width 1052 height 486
click at [735, 99] on div at bounding box center [557, 97] width 1042 height 11
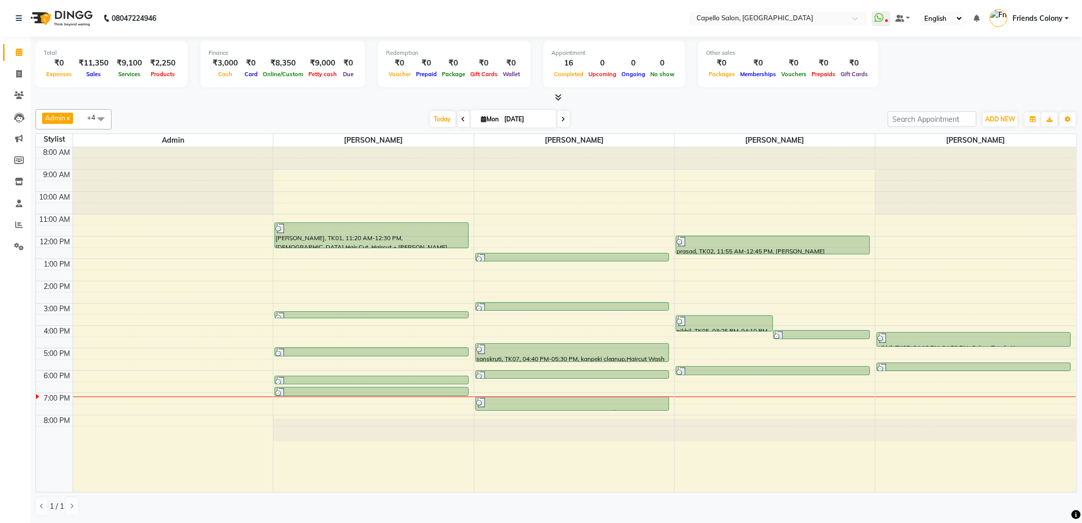
drag, startPoint x: 1052, startPoint y: 76, endPoint x: 270, endPoint y: 96, distance: 781.7
click at [270, 96] on div "Total ₹0 Expenses ₹11,350 Sales ₹9,100 Services ₹2,250 Products Finance ₹3,000 …" at bounding box center [557, 70] width 1042 height 66
drag, startPoint x: 276, startPoint y: 108, endPoint x: 310, endPoint y: 109, distance: 33.5
click at [281, 108] on div "Admin x ANKIT BANDEWAR x Shubhnashu Rahule x mohini godhane x Harsha Shiwankar …" at bounding box center [557, 312] width 1042 height 415
drag, startPoint x: 1017, startPoint y: 53, endPoint x: 794, endPoint y: 104, distance: 229.3
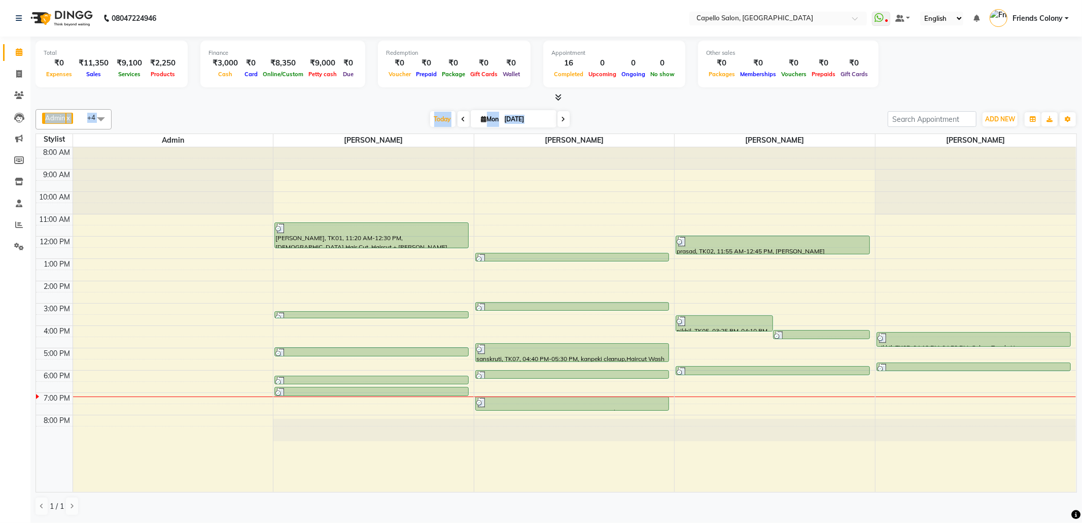
click at [794, 104] on div "Total ₹0 Expenses ₹11,350 Sales ₹9,100 Services ₹2,250 Products Finance ₹3,000 …" at bounding box center [556, 280] width 1052 height 486
click at [804, 104] on div "Total ₹0 Expenses ₹11,350 Sales ₹9,100 Services ₹2,250 Products Finance ₹3,000 …" at bounding box center [556, 280] width 1052 height 486
click at [942, 55] on div "Total ₹0 Expenses ₹11,350 Sales ₹9,100 Services ₹2,250 Products Finance ₹3,000 …" at bounding box center [557, 66] width 1042 height 50
click at [17, 72] on icon at bounding box center [19, 74] width 6 height 8
select select "service"
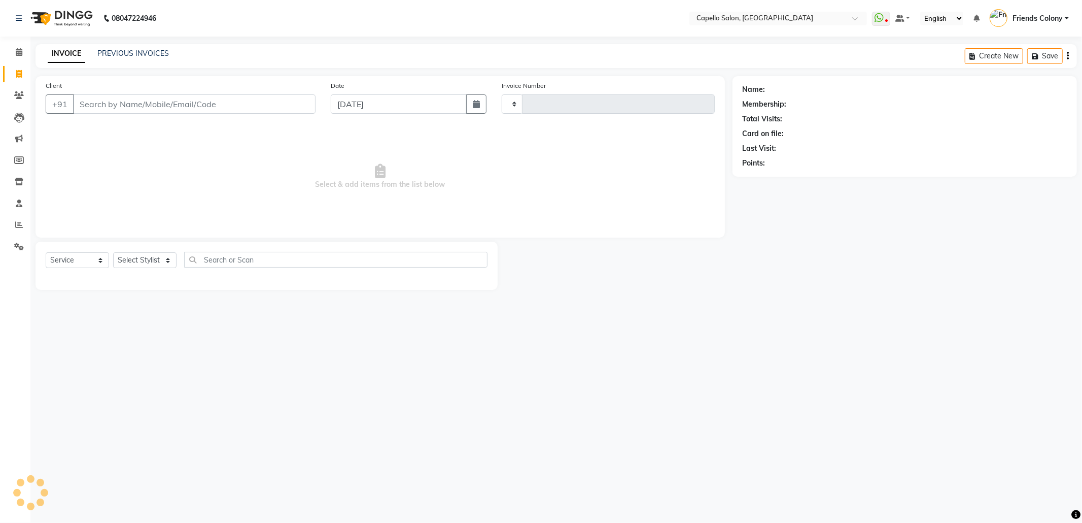
type input "2842"
select select "3583"
click at [153, 102] on input "Client" at bounding box center [194, 103] width 243 height 19
type input "8149937406"
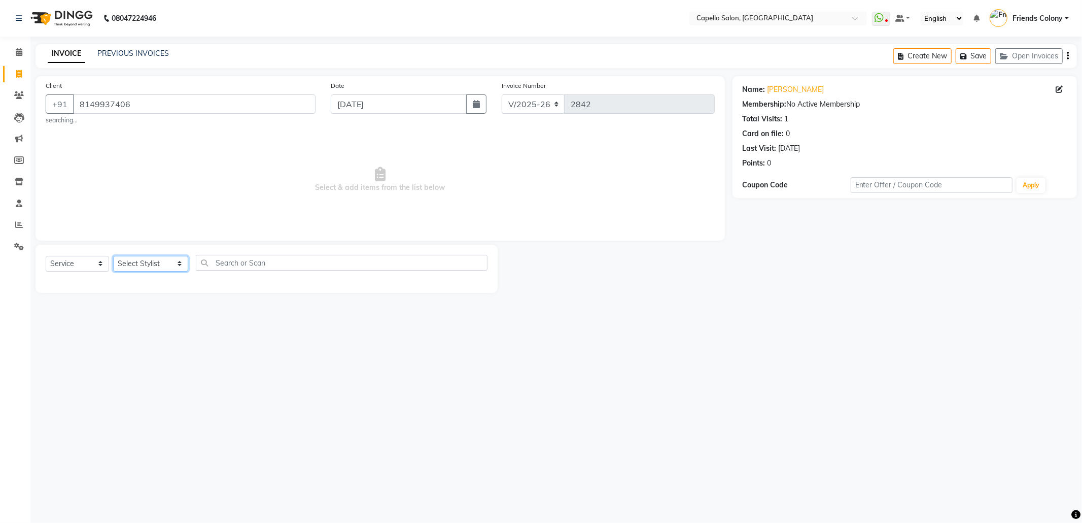
click at [151, 262] on select "Select Stylist Admin [PERSON_NAME] Friends Colony [PERSON_NAME] [PERSON_NAME] N…" at bounding box center [150, 264] width 75 height 16
select select "68237"
click at [113, 256] on select "Select Stylist Admin [PERSON_NAME] Friends Colony [PERSON_NAME] [PERSON_NAME] N…" at bounding box center [150, 264] width 75 height 16
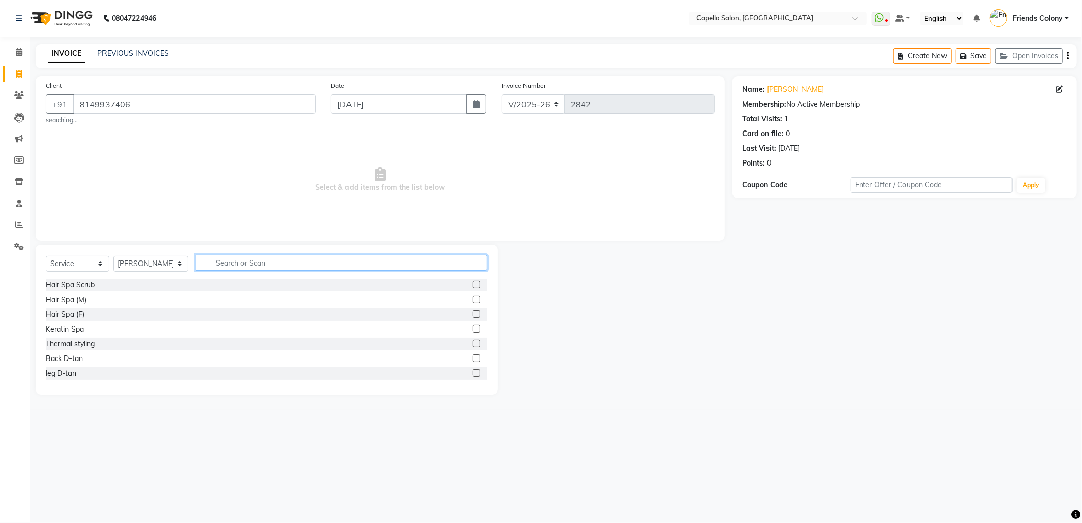
click at [249, 264] on input "text" at bounding box center [342, 263] width 292 height 16
type input "colour"
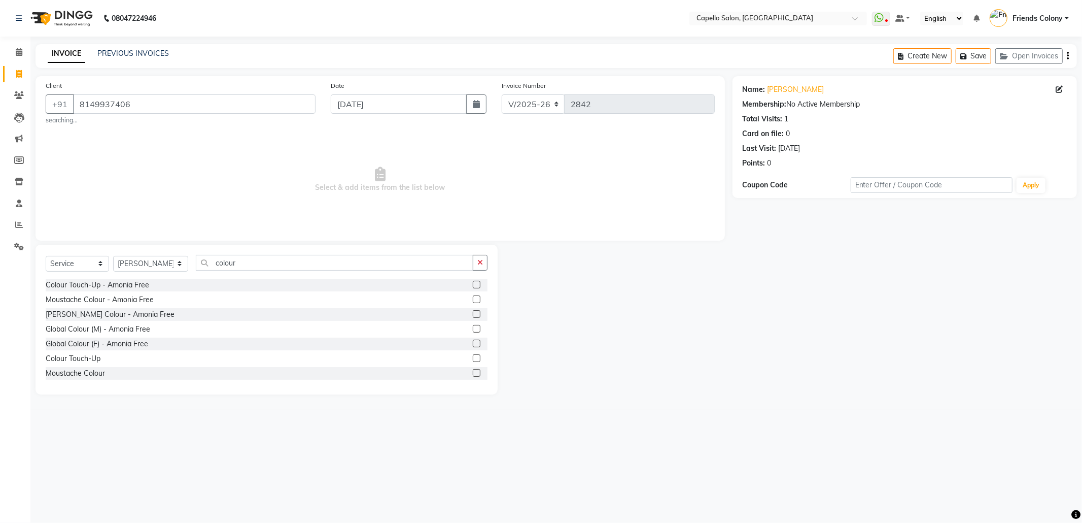
click at [473, 329] on label at bounding box center [477, 329] width 8 height 8
click at [473, 329] on input "checkbox" at bounding box center [476, 329] width 7 height 7
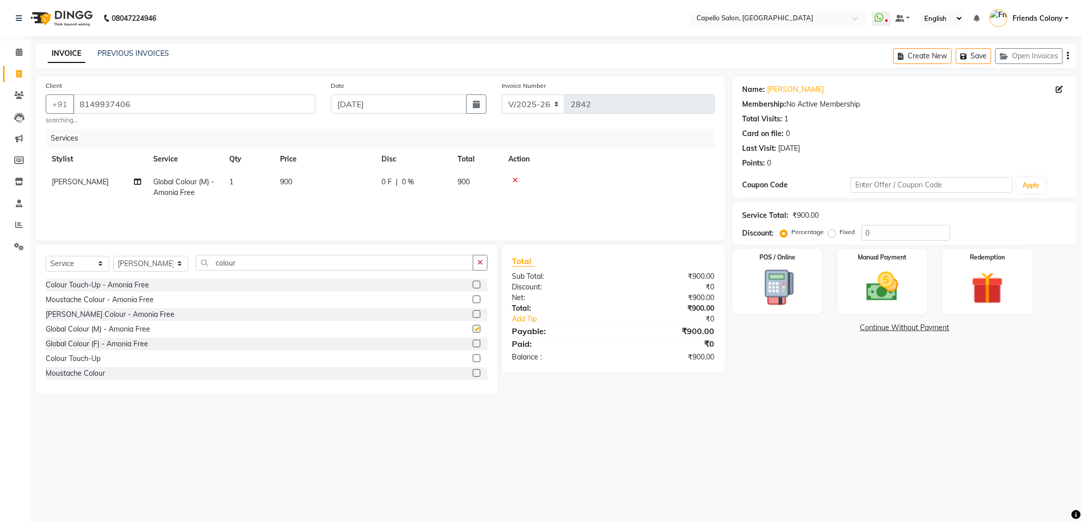
checkbox input "false"
click at [283, 178] on span "900" at bounding box center [286, 181] width 12 height 9
select select "68237"
drag, startPoint x: 394, startPoint y: 183, endPoint x: 295, endPoint y: 185, distance: 98.4
click at [299, 185] on tr "Admin ANKIT BANDEWAR Friends Colony Harsha Shiwankar mohini godhane NEHA KORE N…" at bounding box center [380, 191] width 669 height 43
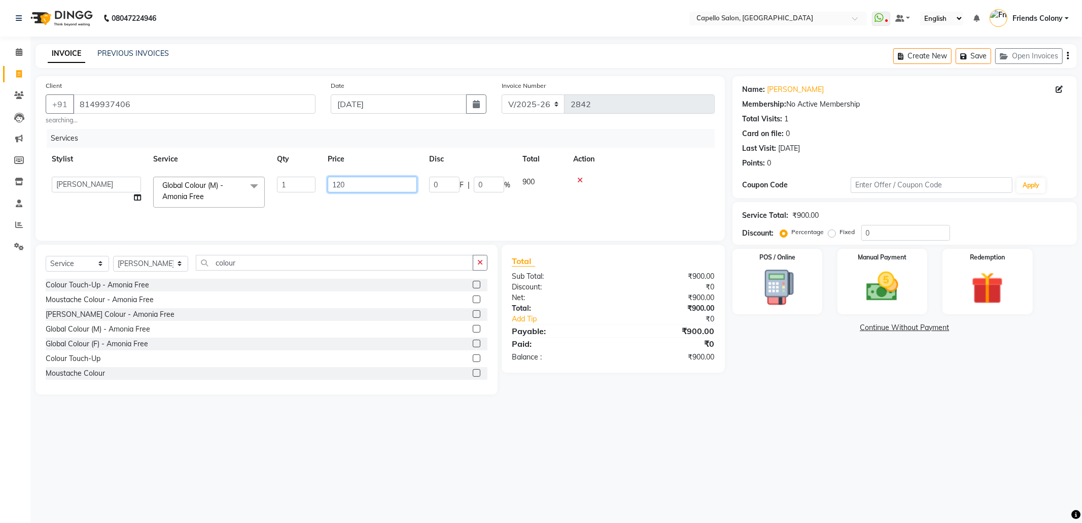
type input "1200"
drag, startPoint x: 783, startPoint y: 460, endPoint x: 813, endPoint y: 352, distance: 112.0
click at [782, 444] on div "08047224946 Select Location × Capello Salon, Friends Colony WhatsApp Status ✕ S…" at bounding box center [541, 261] width 1082 height 523
click at [872, 287] on img at bounding box center [882, 286] width 54 height 39
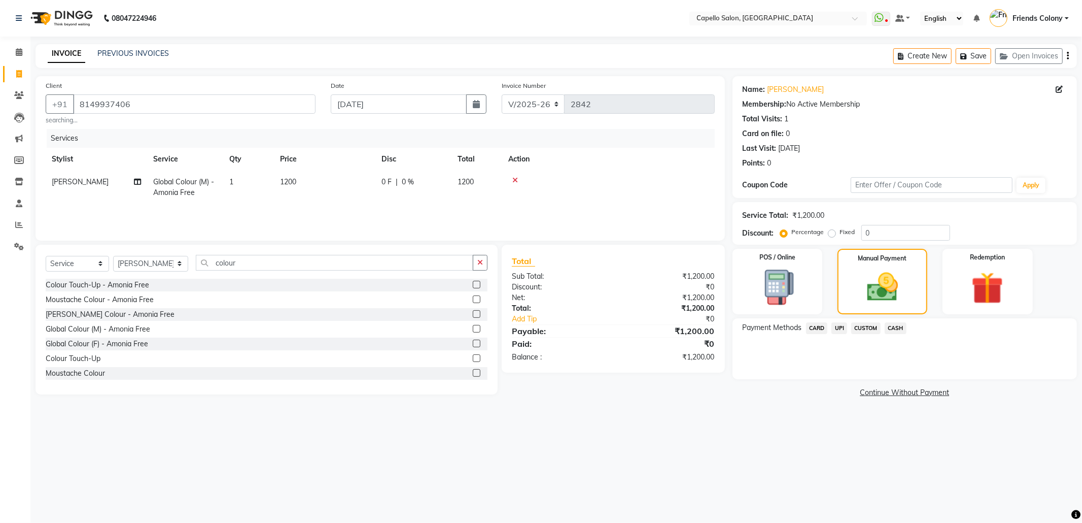
click at [839, 329] on span "UPI" at bounding box center [840, 328] width 16 height 12
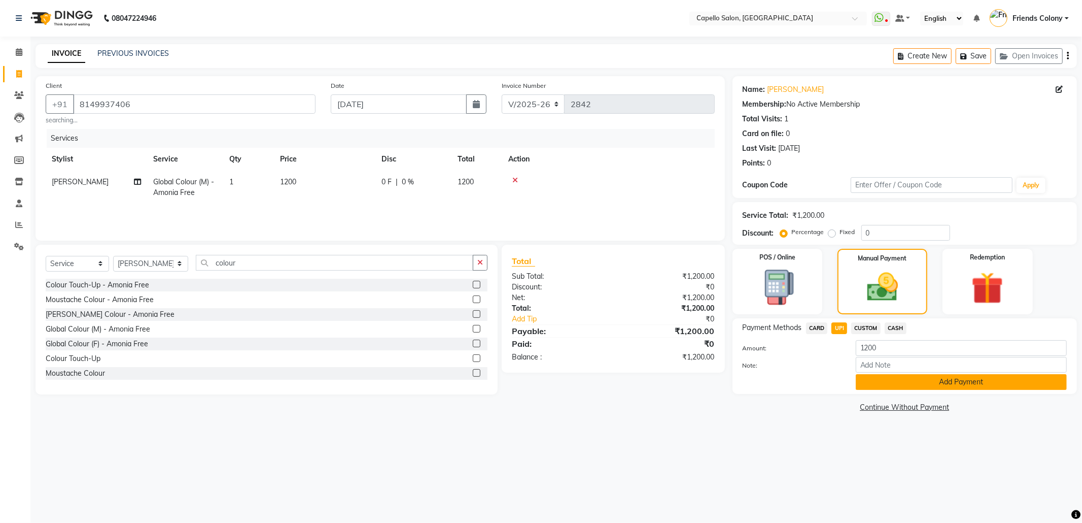
click at [875, 380] on button "Add Payment" at bounding box center [961, 382] width 211 height 16
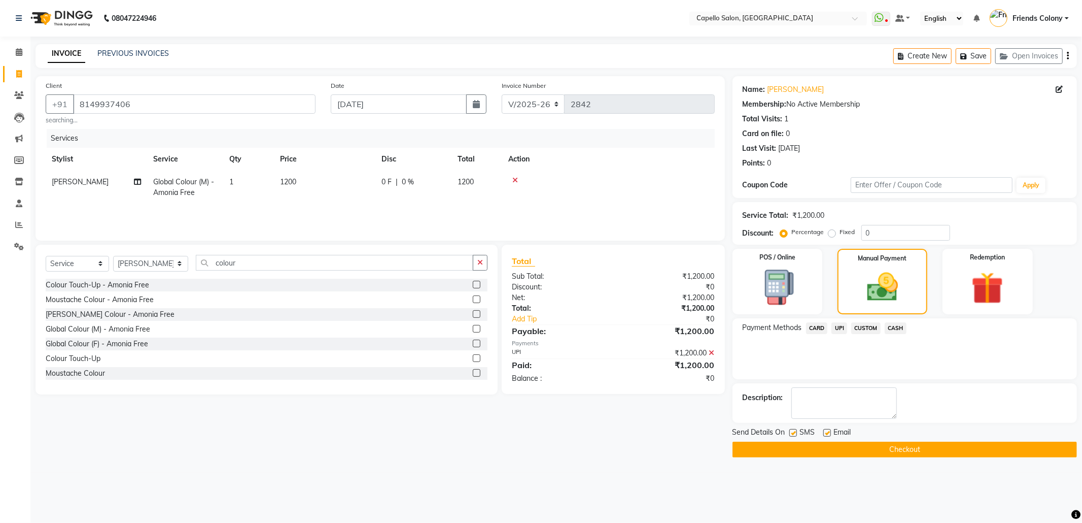
click at [894, 449] on button "Checkout" at bounding box center [905, 449] width 345 height 16
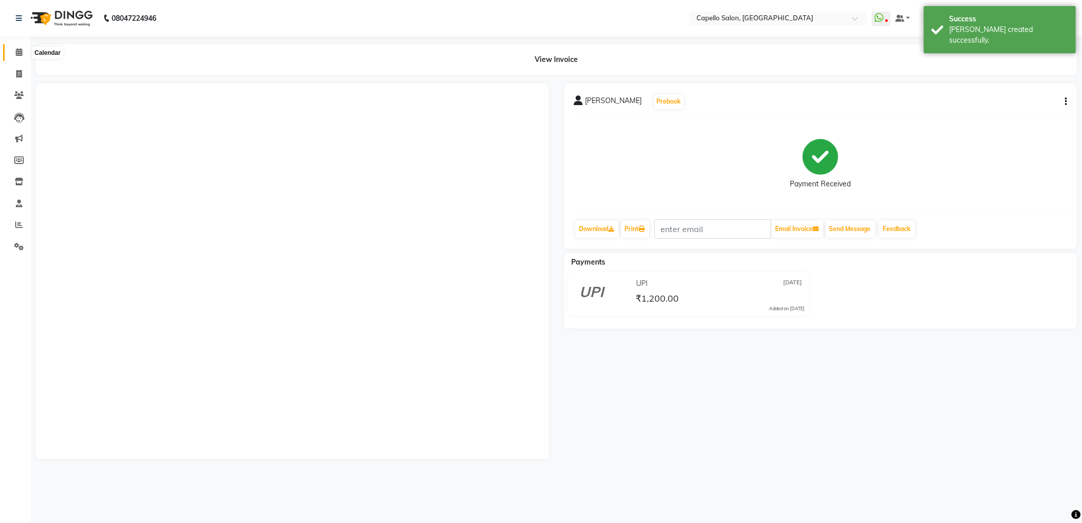
click at [23, 59] on link "Calendar" at bounding box center [15, 52] width 24 height 17
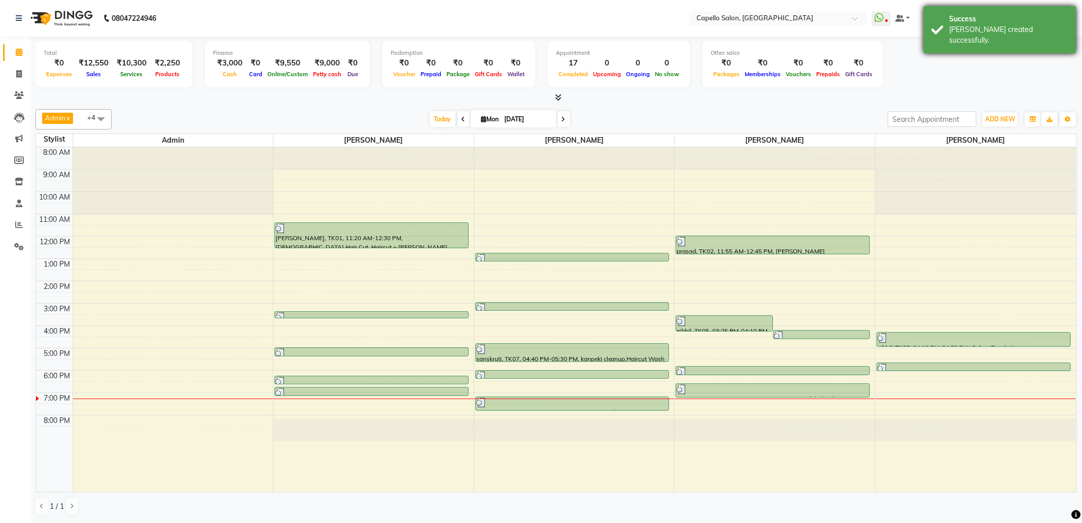
click at [980, 17] on div "Success" at bounding box center [1008, 19] width 119 height 11
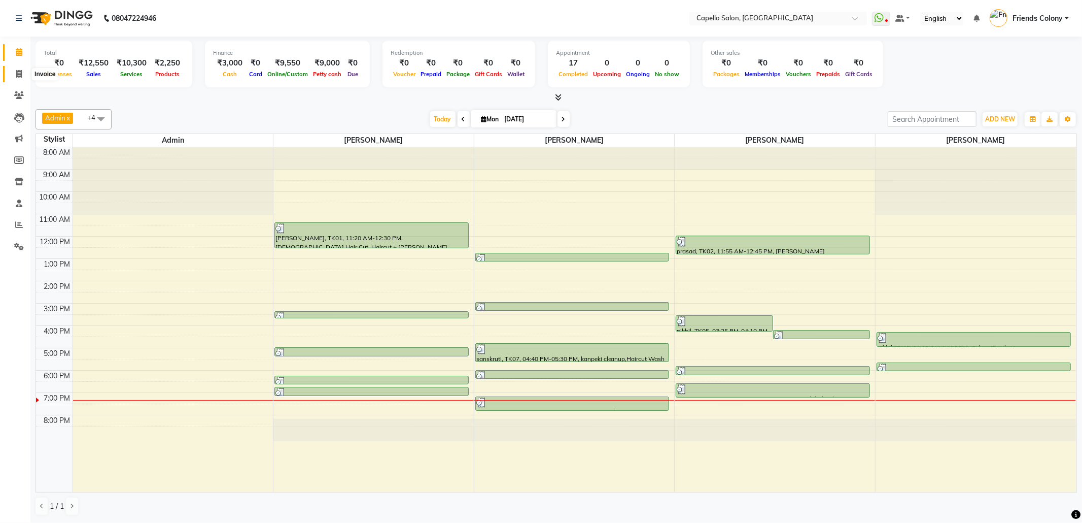
click at [19, 70] on icon at bounding box center [19, 74] width 6 height 8
select select "service"
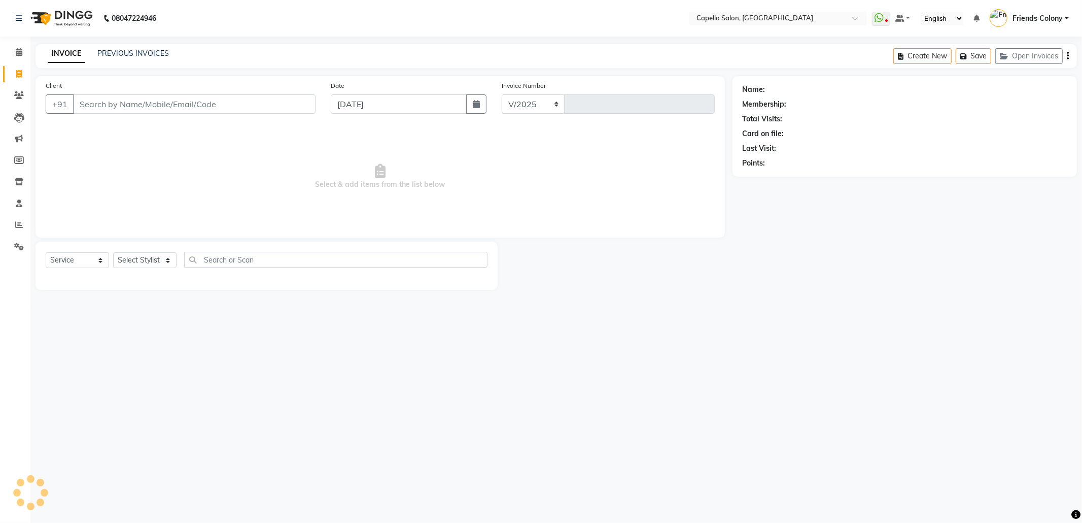
select select "3583"
type input "2843"
click at [177, 100] on input "Client" at bounding box center [194, 103] width 243 height 19
type input "9794281963"
click at [137, 264] on select "Select Stylist Admin [PERSON_NAME] Friends Colony [PERSON_NAME] [PERSON_NAME] N…" at bounding box center [150, 264] width 75 height 16
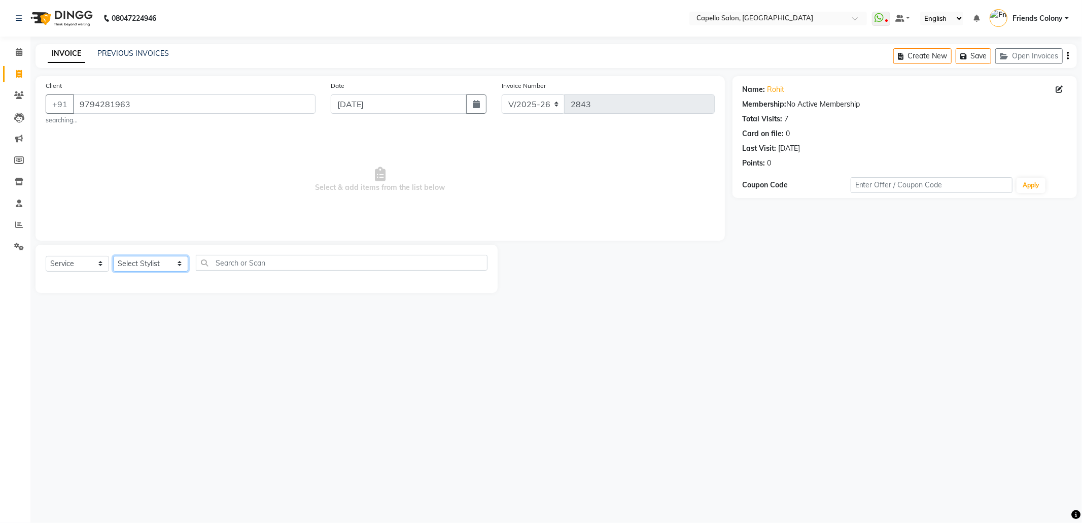
select select "69590"
click at [113, 256] on select "Select Stylist Admin [PERSON_NAME] Friends Colony [PERSON_NAME] [PERSON_NAME] N…" at bounding box center [150, 264] width 75 height 16
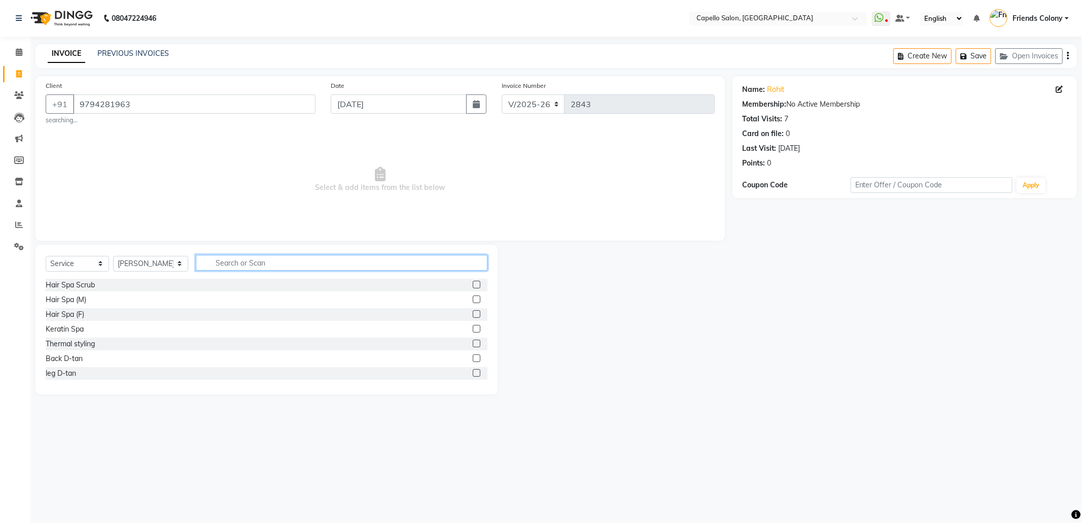
click at [249, 266] on input "text" at bounding box center [342, 263] width 292 height 16
type input "cut"
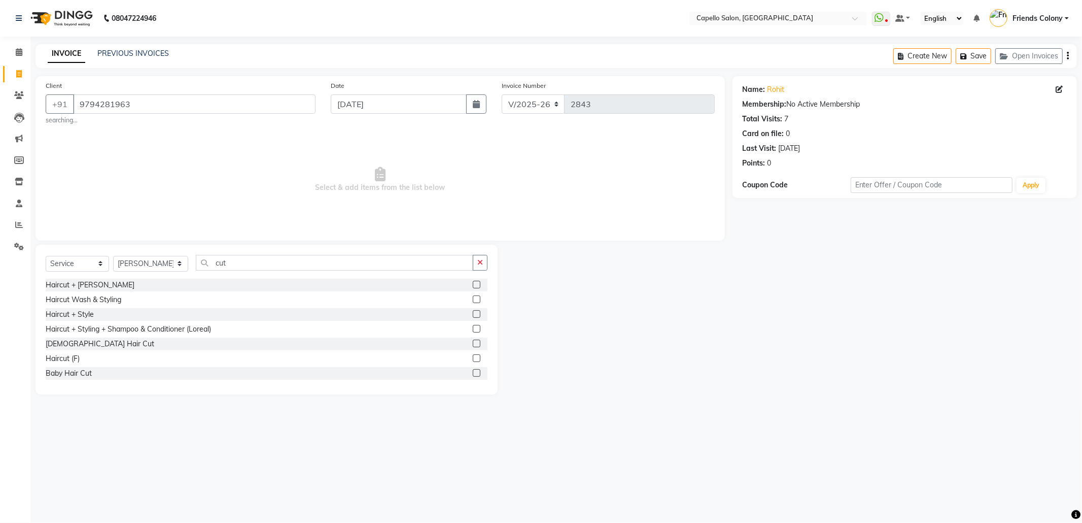
click at [473, 344] on label at bounding box center [477, 343] width 8 height 8
click at [473, 344] on input "checkbox" at bounding box center [476, 343] width 7 height 7
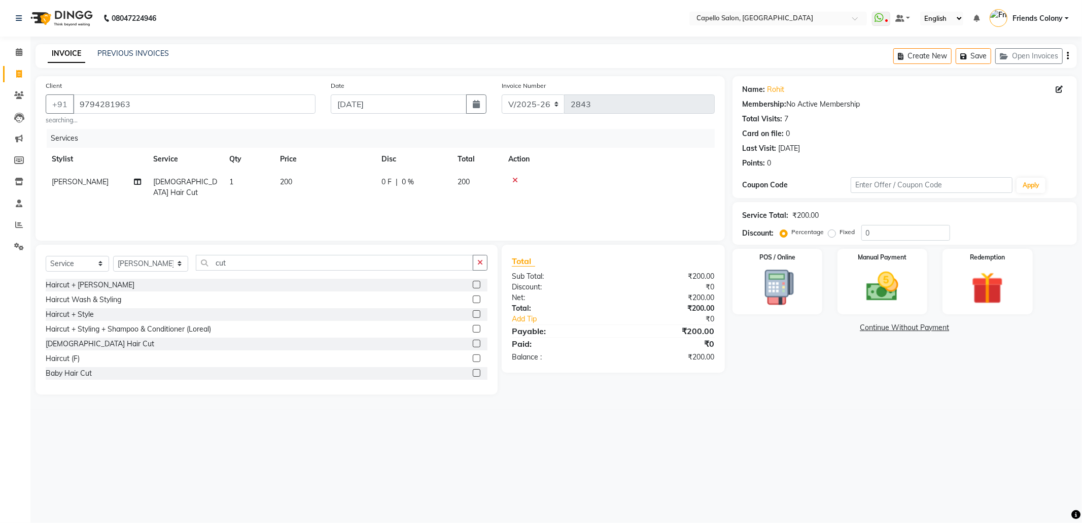
click at [948, 433] on div "08047224946 Select Location × Capello Salon, Friends Colony WhatsApp Status ✕ S…" at bounding box center [541, 261] width 1082 height 523
drag, startPoint x: 911, startPoint y: 438, endPoint x: 896, endPoint y: 427, distance: 19.3
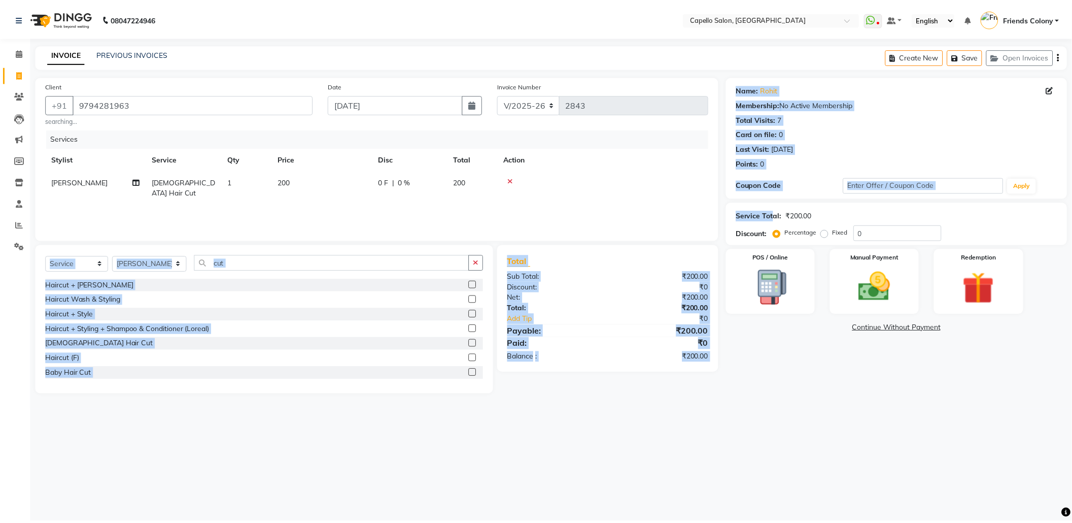
scroll to position [0, 7]
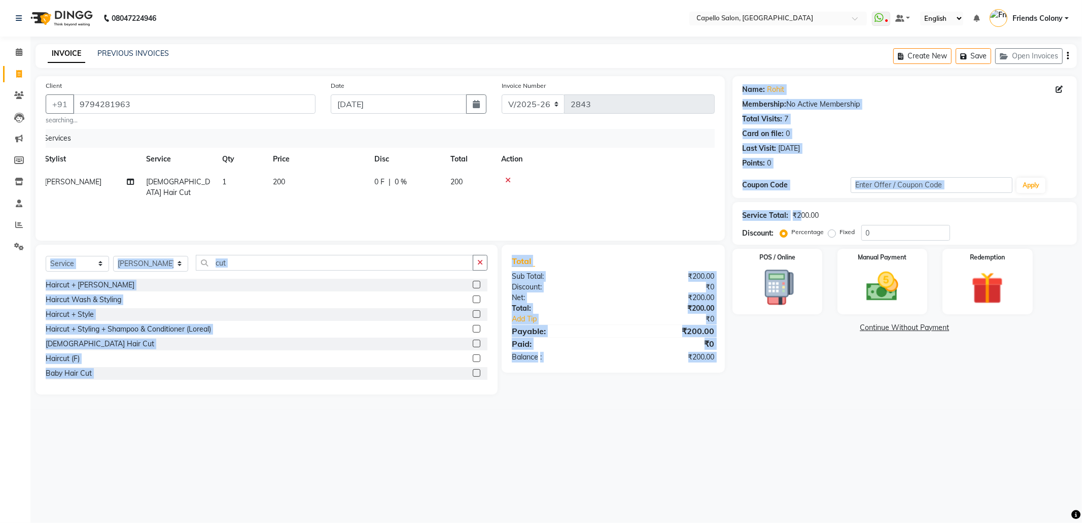
drag, startPoint x: 691, startPoint y: 179, endPoint x: 797, endPoint y: 216, distance: 111.9
click at [797, 216] on div "Client +91 9794281963 searching... Date 01-09-2025 Invoice Number V/2025 V/2025…" at bounding box center [556, 235] width 1057 height 318
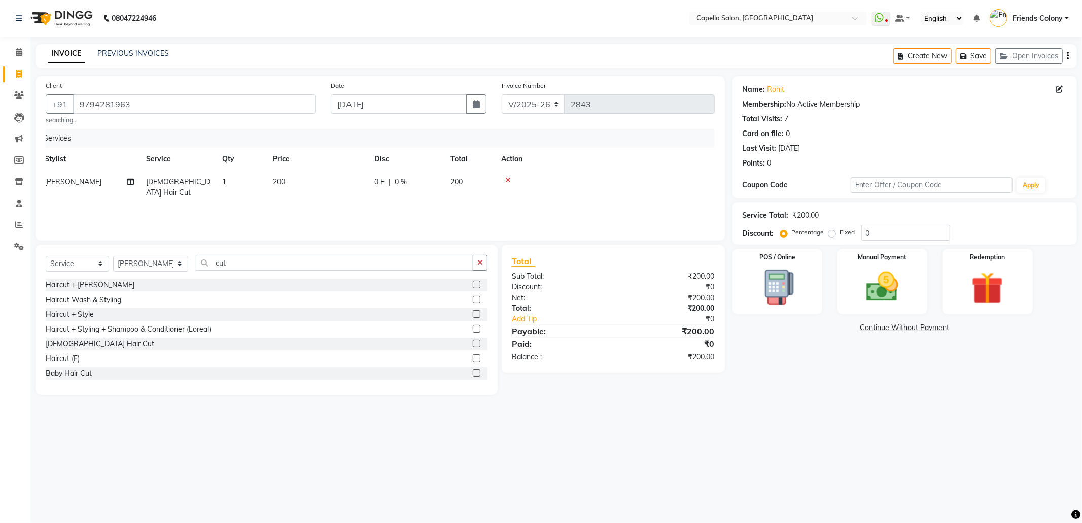
click at [854, 451] on div "08047224946 Select Location × Capello Salon, Friends Colony WhatsApp Status ✕ S…" at bounding box center [541, 261] width 1082 height 523
click at [193, 107] on input "9794281963" at bounding box center [194, 103] width 243 height 19
click at [141, 261] on select "Select Stylist Admin [PERSON_NAME] Friends Colony [PERSON_NAME] [PERSON_NAME] N…" at bounding box center [150, 264] width 75 height 16
click at [113, 256] on select "Select Stylist Admin [PERSON_NAME] Friends Colony [PERSON_NAME] [PERSON_NAME] N…" at bounding box center [150, 264] width 75 height 16
click at [234, 261] on input "cut" at bounding box center [335, 263] width 278 height 16
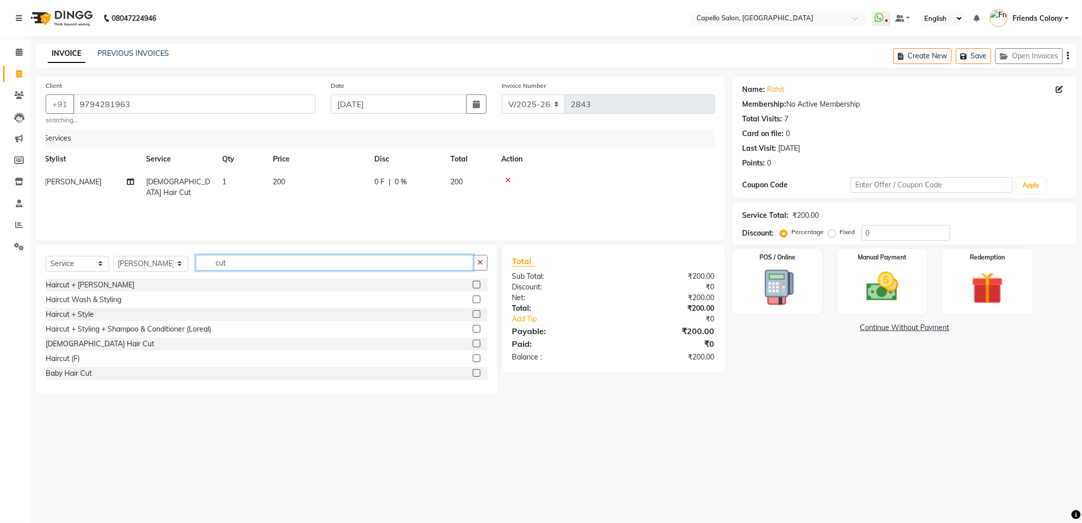
click at [234, 261] on input "cut" at bounding box center [335, 263] width 278 height 16
click at [473, 341] on label at bounding box center [477, 343] width 8 height 8
click at [473, 341] on input "checkbox" at bounding box center [476, 343] width 7 height 7
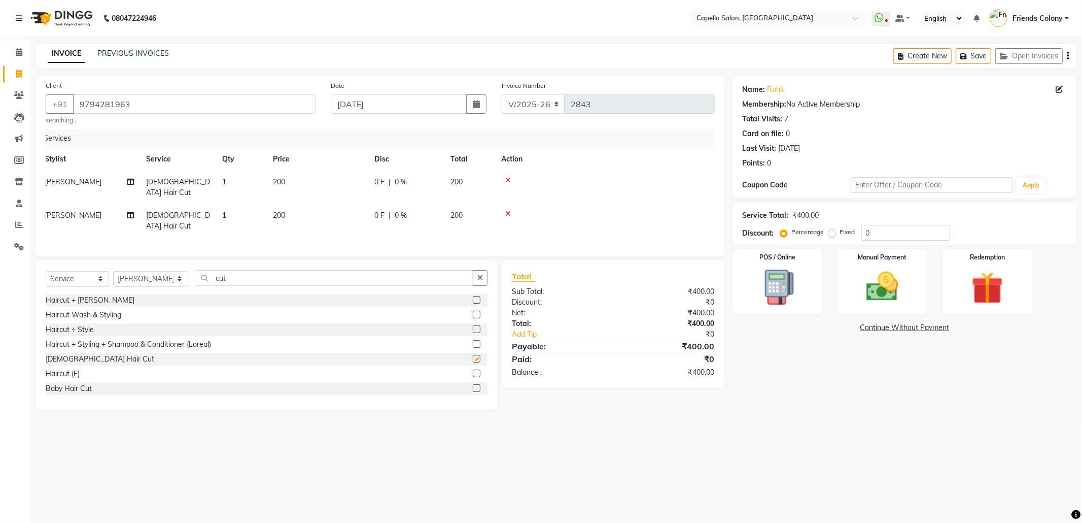
checkbox input "false"
click at [157, 271] on select "Select Stylist Admin [PERSON_NAME] Friends Colony [PERSON_NAME] [PERSON_NAME] N…" at bounding box center [150, 279] width 75 height 16
select select "16603"
click at [113, 271] on select "Select Stylist Admin [PERSON_NAME] Friends Colony [PERSON_NAME] [PERSON_NAME] N…" at bounding box center [150, 279] width 75 height 16
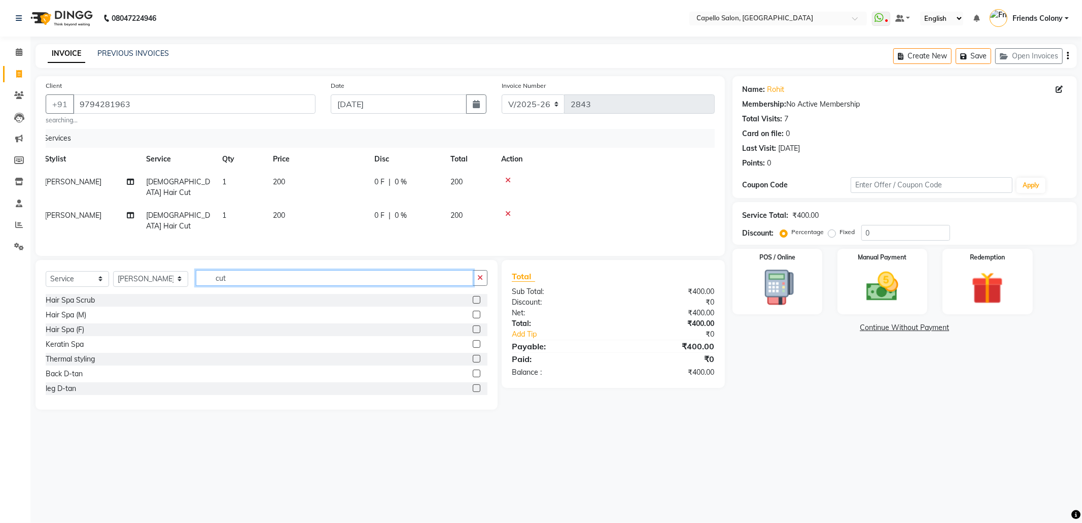
drag, startPoint x: 238, startPoint y: 266, endPoint x: 110, endPoint y: 270, distance: 128.5
click at [110, 270] on div "Select Service Product Membership Package Voucher Prepaid Gift Card Select Styl…" at bounding box center [267, 282] width 442 height 24
type input "eye"
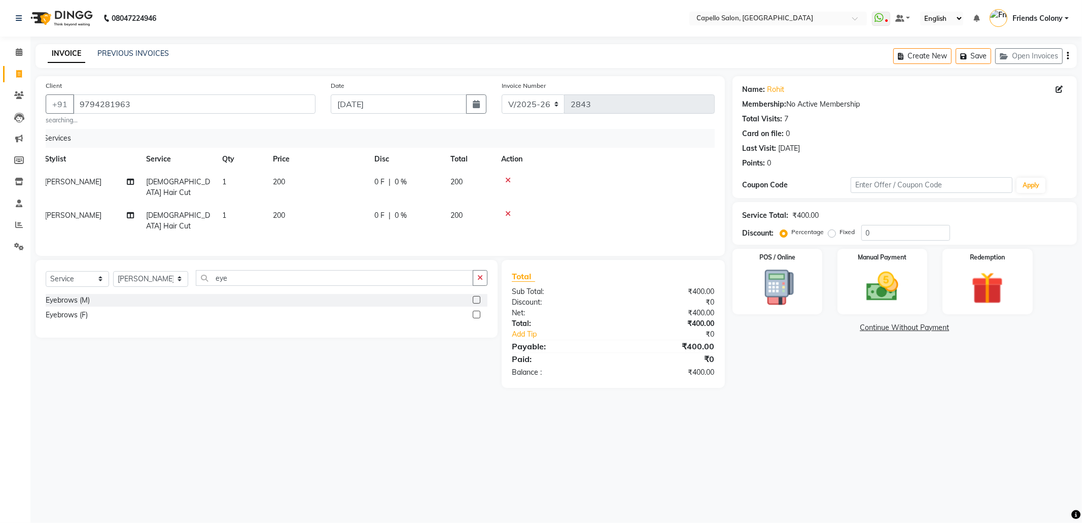
drag, startPoint x: 471, startPoint y: 302, endPoint x: 476, endPoint y: 305, distance: 5.5
click at [472, 309] on div "Eyebrows (F)" at bounding box center [267, 315] width 442 height 13
click at [476, 311] on label at bounding box center [477, 315] width 8 height 8
click at [476, 312] on input "checkbox" at bounding box center [476, 315] width 7 height 7
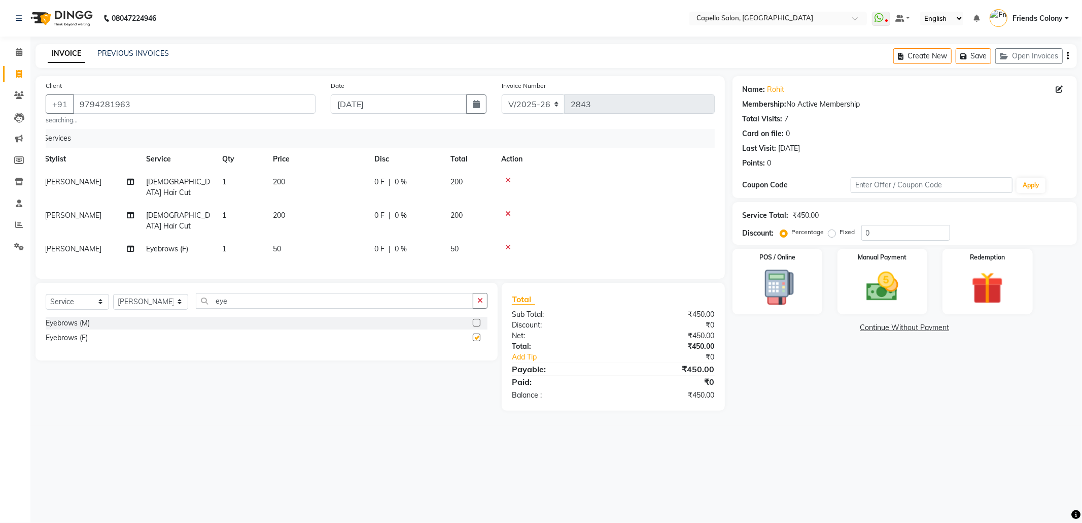
click at [476, 317] on div at bounding box center [480, 323] width 15 height 13
click at [475, 333] on label at bounding box center [477, 337] width 8 height 8
click at [475, 334] on input "checkbox" at bounding box center [476, 337] width 7 height 7
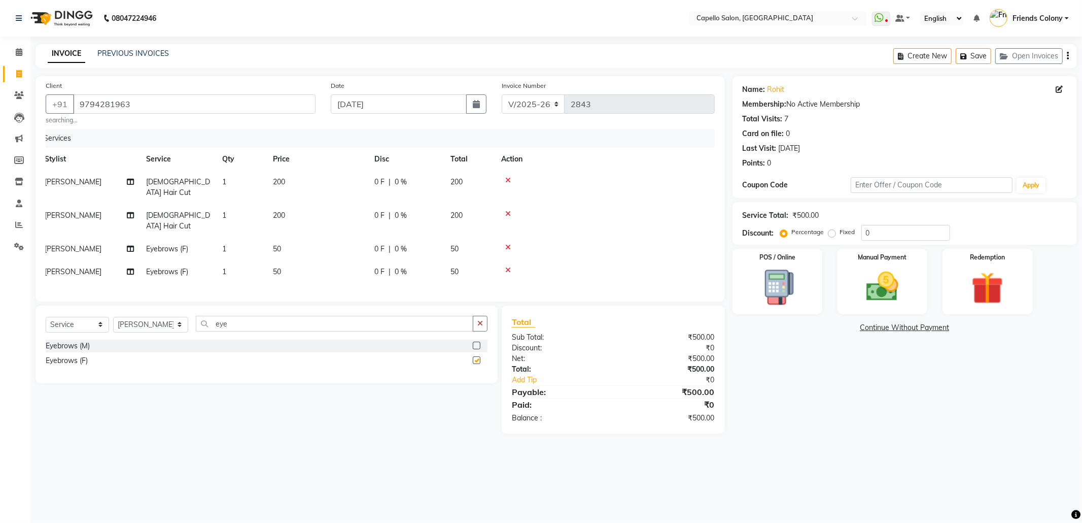
checkbox input "false"
drag, startPoint x: 268, startPoint y: 317, endPoint x: 0, endPoint y: 319, distance: 267.9
click at [0, 319] on app-home "08047224946 Select Location × Capello Salon, Friends Colony WhatsApp Status ✕ S…" at bounding box center [541, 224] width 1082 height 449
type input "upp"
click at [478, 341] on label at bounding box center [477, 345] width 8 height 8
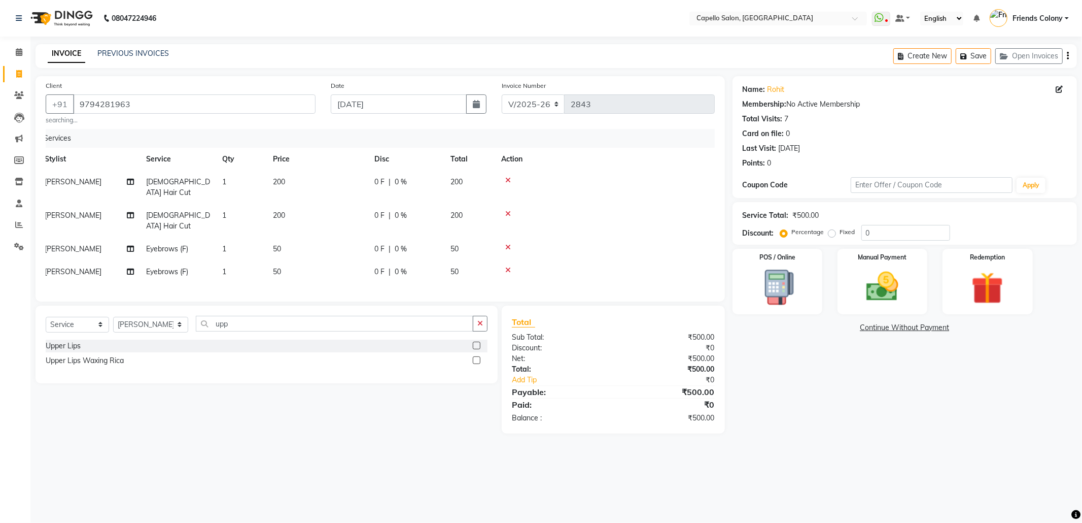
click at [478, 342] on input "checkbox" at bounding box center [476, 345] width 7 height 7
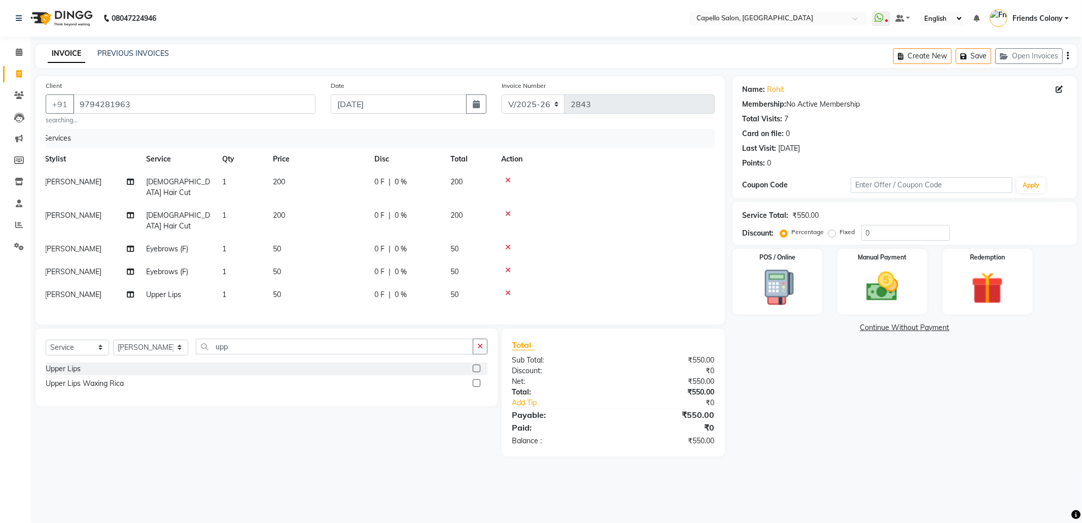
checkbox input "false"
click at [791, 421] on div "Name: Rohit Membership: No Active Membership Total Visits: 7 Card on file: 0 La…" at bounding box center [909, 266] width 352 height 380
click at [914, 297] on div "Manual Payment" at bounding box center [882, 281] width 93 height 68
click at [839, 326] on span "UPI" at bounding box center [840, 328] width 16 height 12
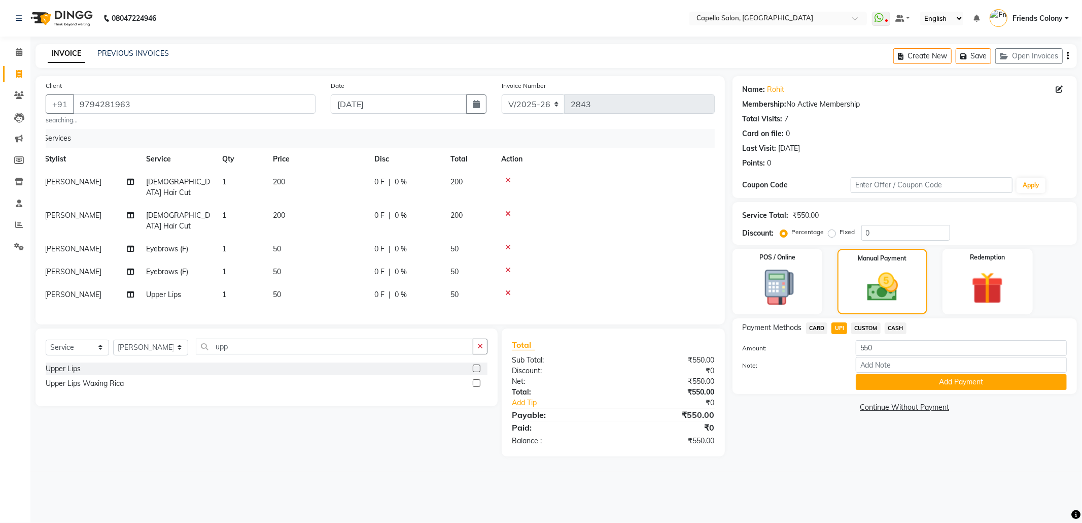
drag, startPoint x: 878, startPoint y: 379, endPoint x: 882, endPoint y: 382, distance: 5.4
click at [879, 380] on button "Add Payment" at bounding box center [961, 382] width 211 height 16
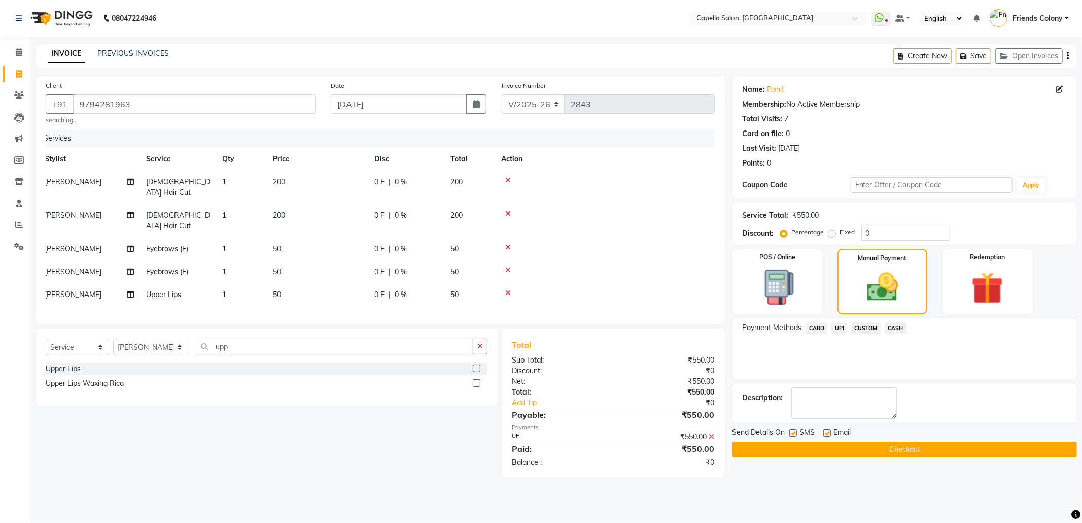
click at [794, 434] on label at bounding box center [794, 433] width 8 height 8
click at [794, 434] on input "checkbox" at bounding box center [793, 433] width 7 height 7
checkbox input "false"
click at [828, 434] on label at bounding box center [828, 433] width 8 height 8
click at [828, 434] on input "checkbox" at bounding box center [827, 433] width 7 height 7
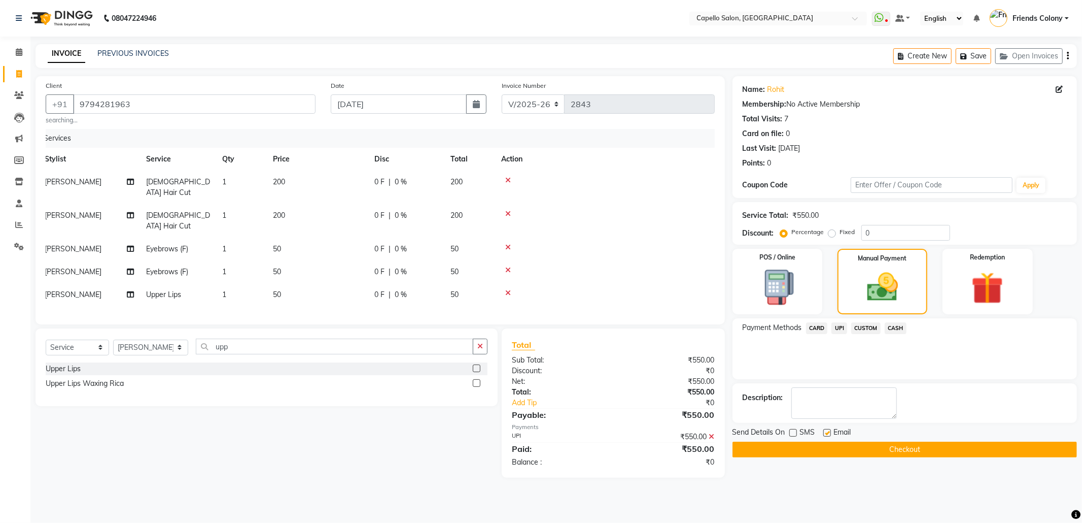
checkbox input "false"
click at [833, 453] on button "Checkout" at bounding box center [905, 449] width 345 height 16
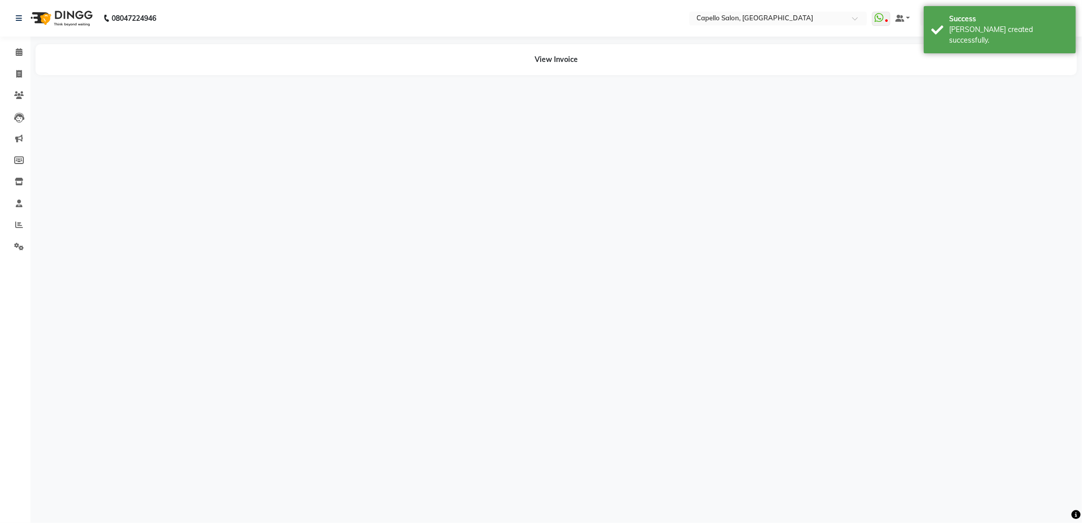
click at [833, 447] on div "08047224946 Select Location × Capello Salon, Friends Colony WhatsApp Status ✕ S…" at bounding box center [541, 261] width 1082 height 523
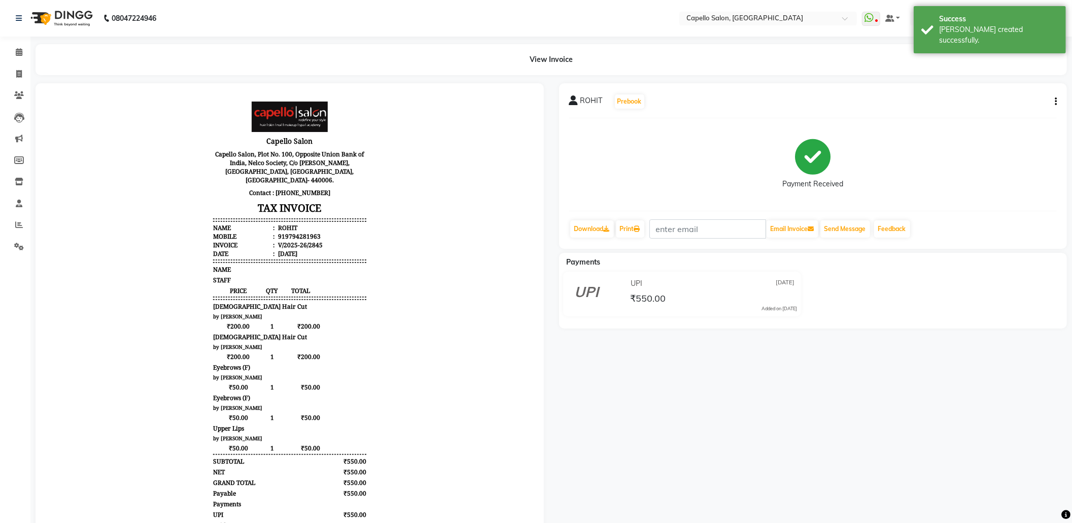
drag, startPoint x: 967, startPoint y: 25, endPoint x: 871, endPoint y: 37, distance: 96.6
click at [965, 26] on div "[PERSON_NAME] created successfully." at bounding box center [998, 34] width 119 height 21
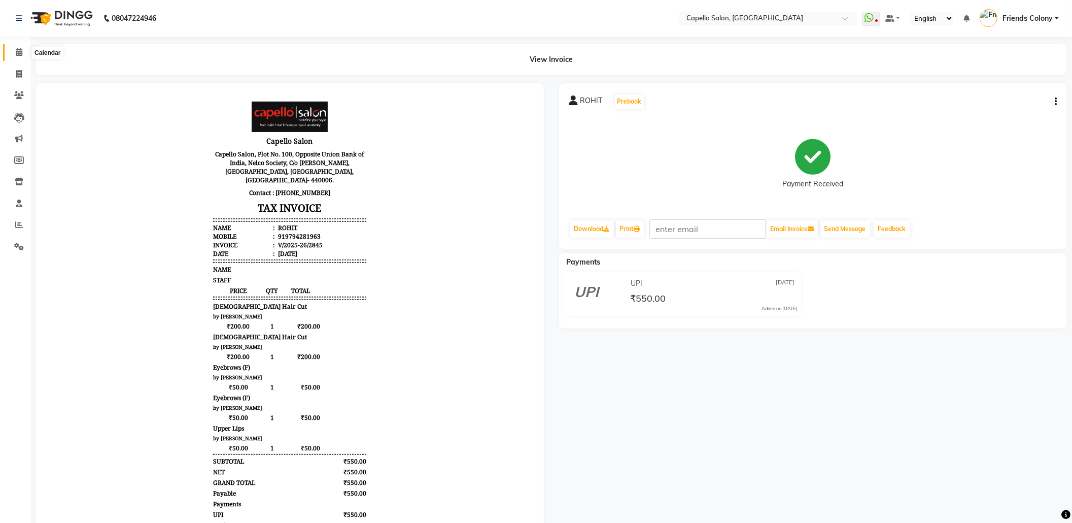
click at [18, 53] on icon at bounding box center [19, 52] width 7 height 8
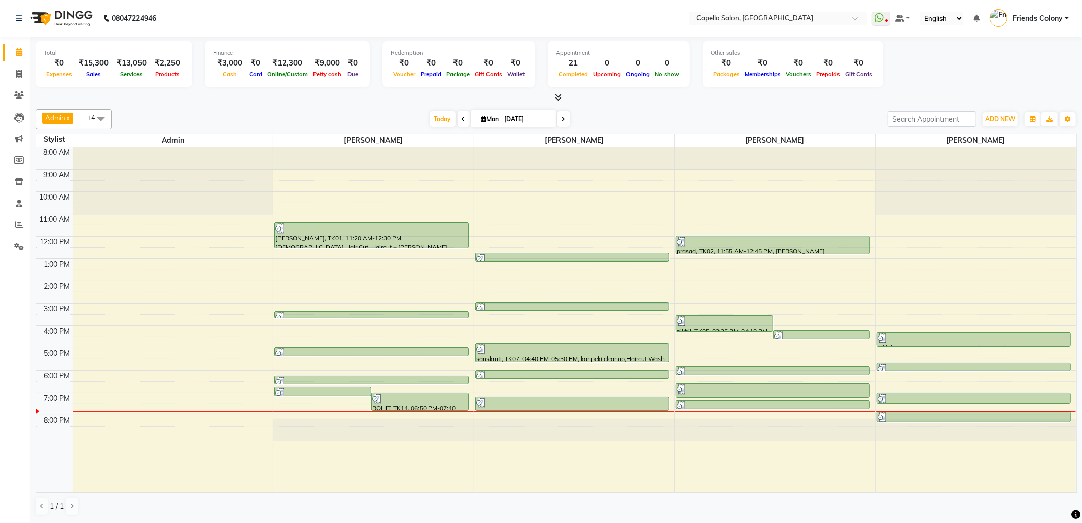
click at [167, 97] on div at bounding box center [557, 97] width 1042 height 11
click at [24, 228] on span at bounding box center [19, 225] width 18 height 12
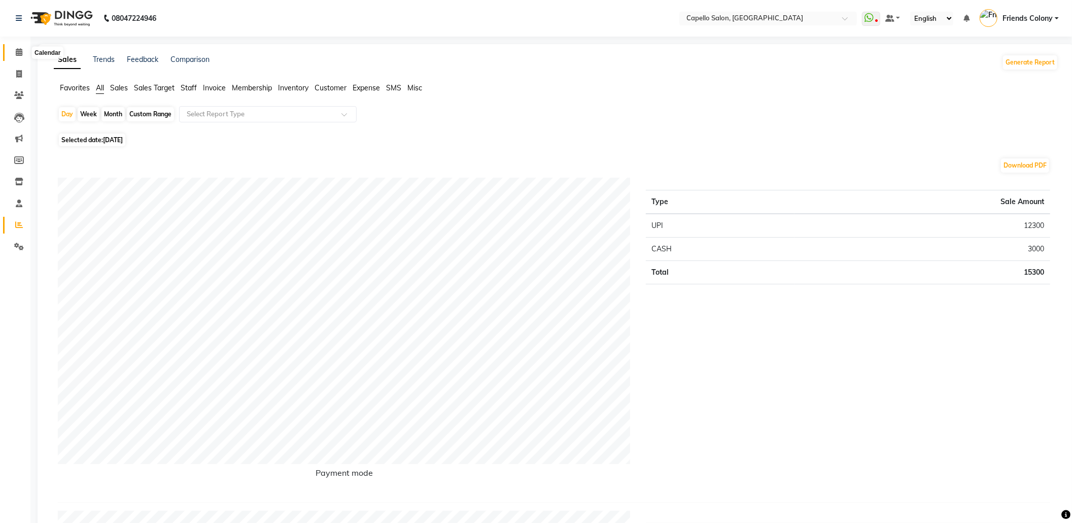
click at [16, 51] on icon at bounding box center [19, 52] width 7 height 8
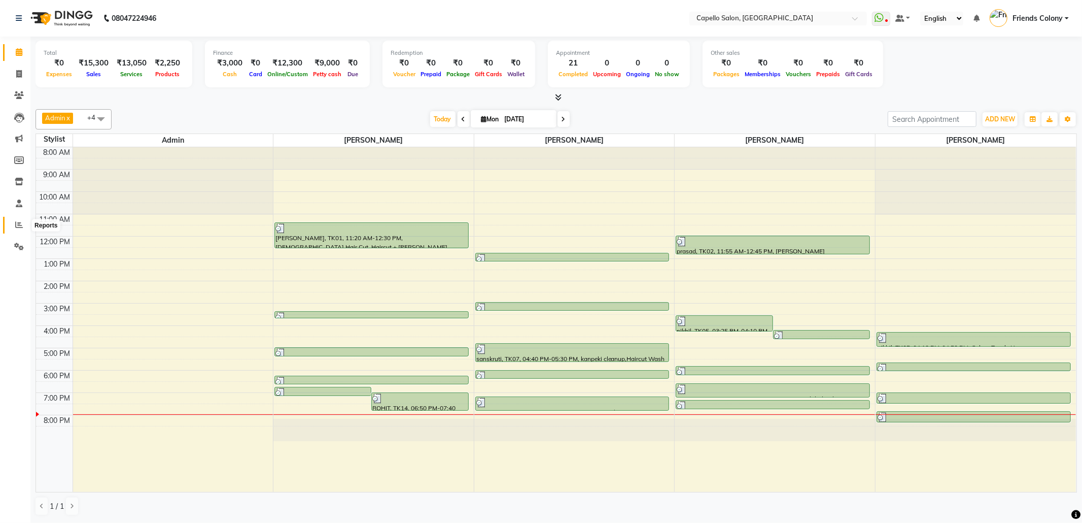
click at [20, 226] on icon at bounding box center [19, 225] width 8 height 8
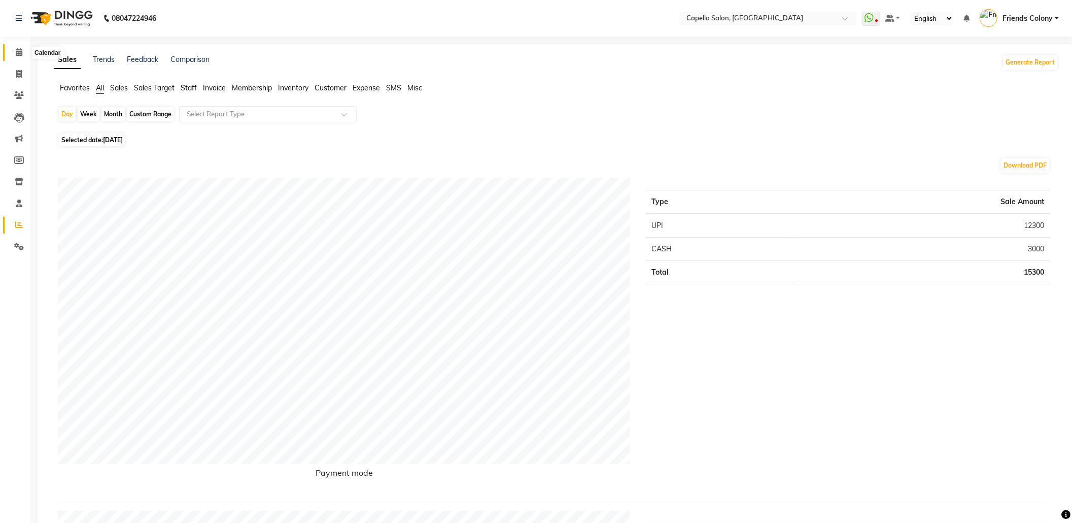
click at [22, 50] on span at bounding box center [19, 53] width 18 height 12
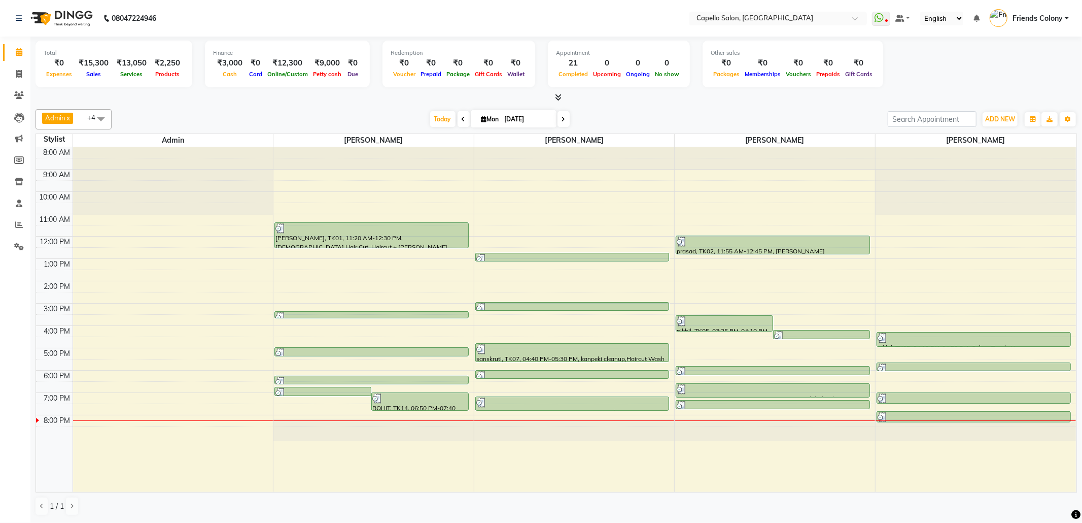
click at [368, 107] on div "Admin x ANKIT BANDEWAR x Shubhnashu Rahule x mohini godhane x Harsha Shiwankar …" at bounding box center [557, 312] width 1042 height 415
click at [19, 70] on icon at bounding box center [19, 74] width 6 height 8
select select "3583"
select select "service"
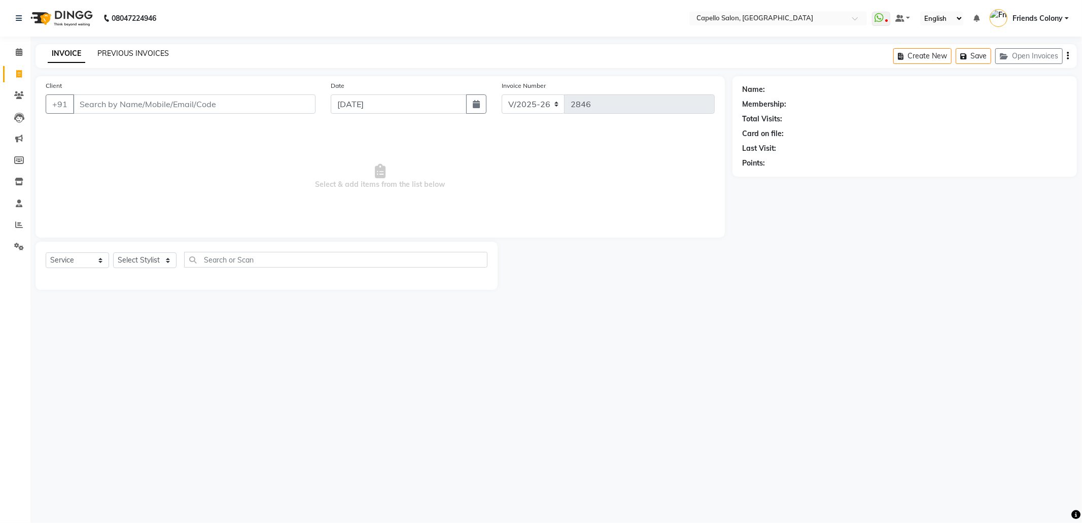
click at [141, 52] on link "PREVIOUS INVOICES" at bounding box center [133, 53] width 72 height 9
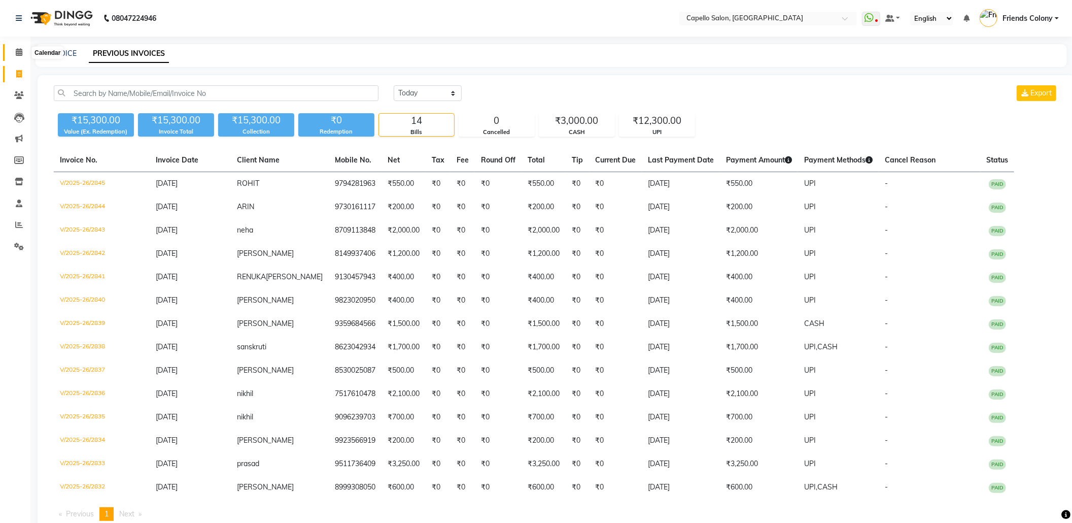
click at [14, 47] on span at bounding box center [19, 53] width 18 height 12
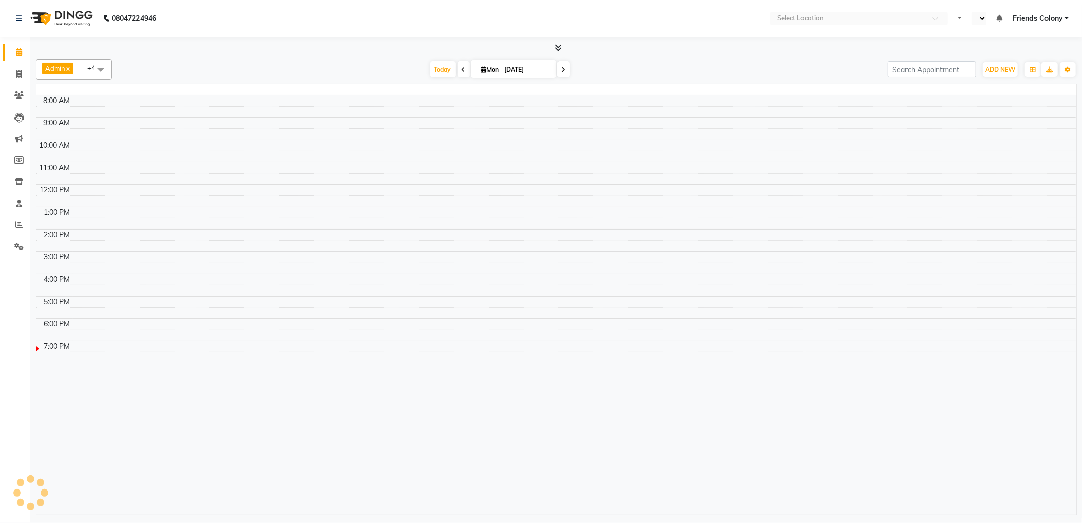
select select "en"
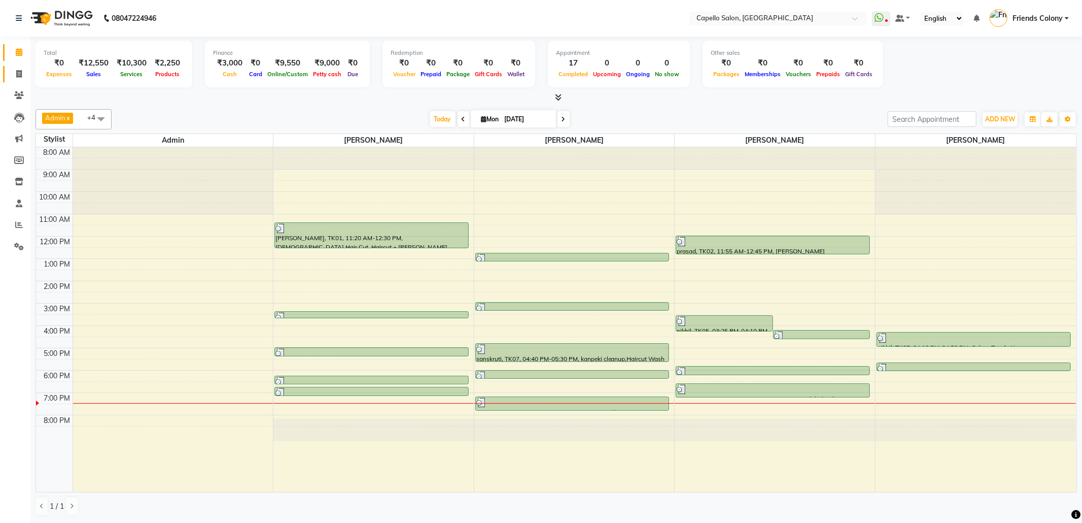
click at [17, 80] on link "Invoice" at bounding box center [15, 74] width 24 height 17
select select "3583"
select select "service"
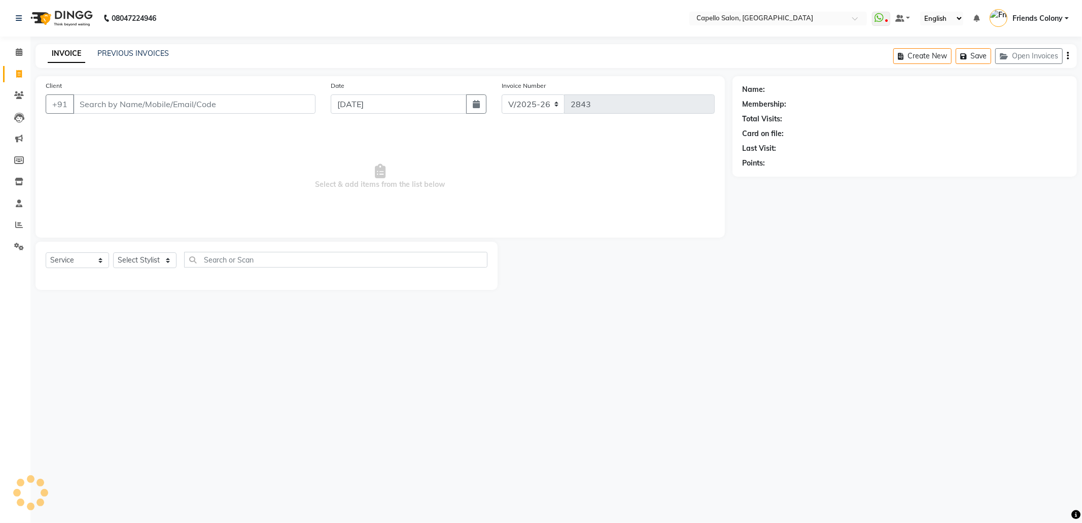
click at [175, 104] on input "Client" at bounding box center [194, 103] width 243 height 19
type input "8709113848"
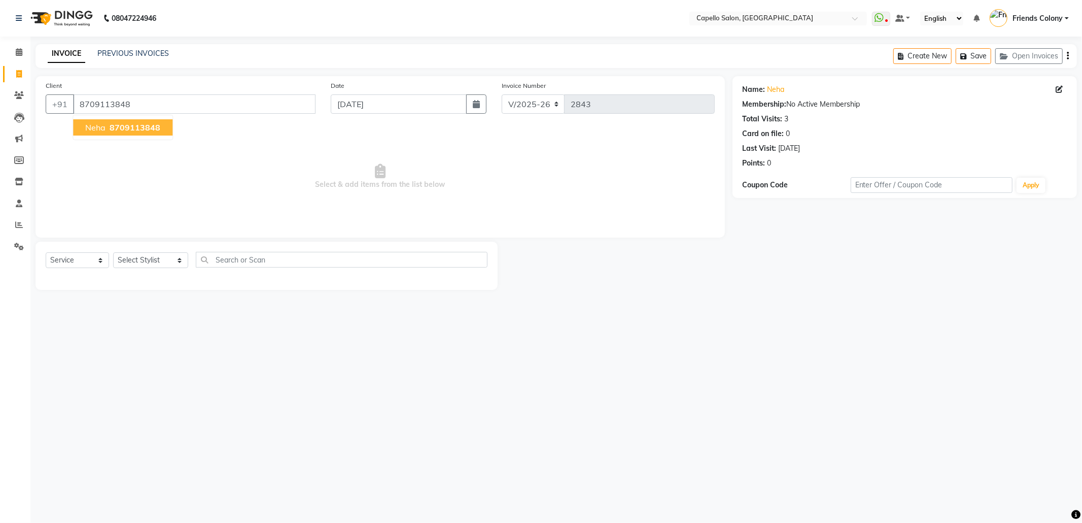
drag, startPoint x: 434, startPoint y: 394, endPoint x: 208, endPoint y: 291, distance: 249.1
click at [362, 372] on div "08047224946 Select Location × Capello Salon, Friends Colony WhatsApp Status ✕ S…" at bounding box center [541, 261] width 1082 height 523
click at [157, 262] on select "Select Stylist Admin [PERSON_NAME] Friends Colony [PERSON_NAME] [PERSON_NAME] N…" at bounding box center [150, 260] width 75 height 16
select select "16603"
click at [113, 252] on select "Select Stylist Admin [PERSON_NAME] Friends Colony [PERSON_NAME] [PERSON_NAME] N…" at bounding box center [150, 260] width 75 height 16
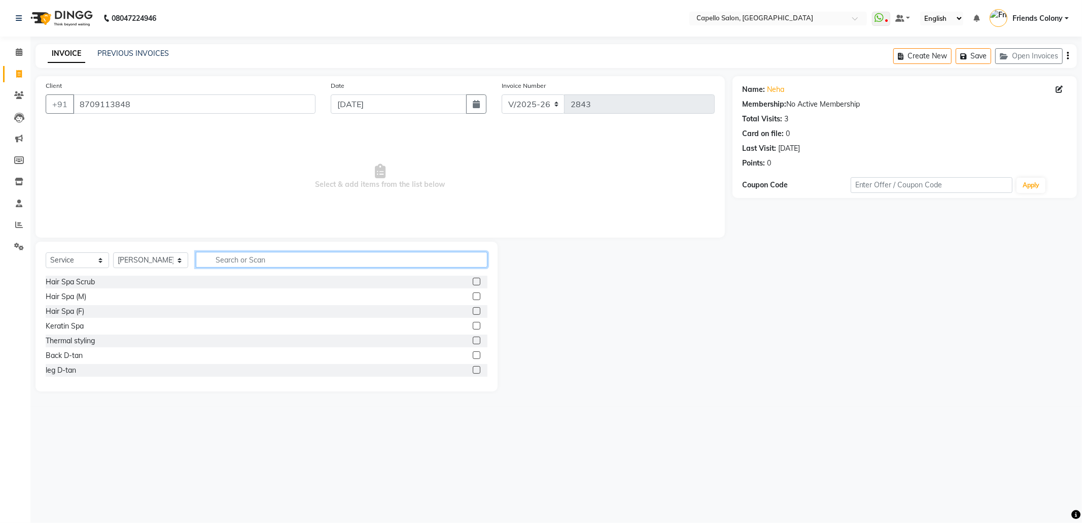
click at [226, 262] on input "text" at bounding box center [342, 260] width 292 height 16
type input "kera"
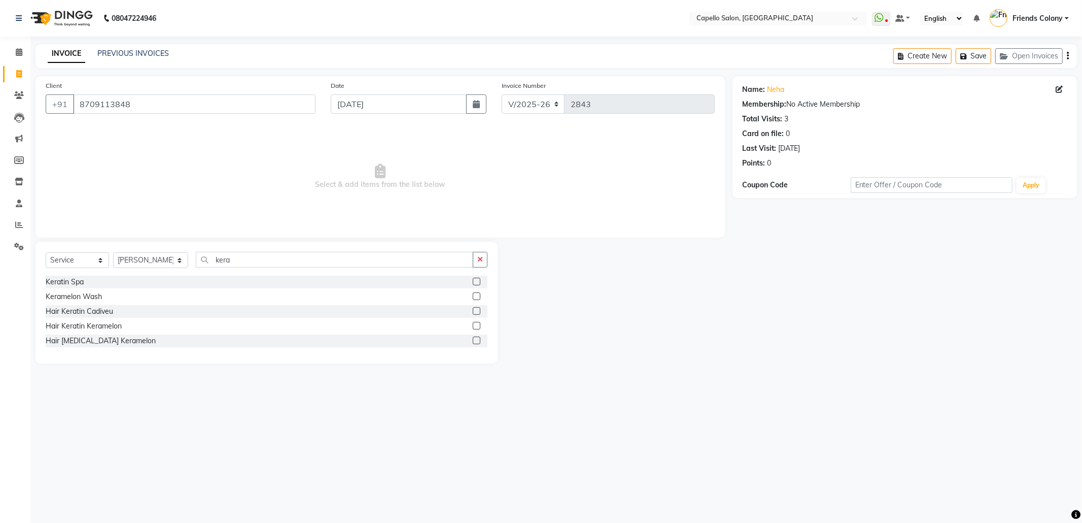
click at [477, 282] on label at bounding box center [477, 282] width 8 height 8
click at [477, 282] on input "checkbox" at bounding box center [476, 282] width 7 height 7
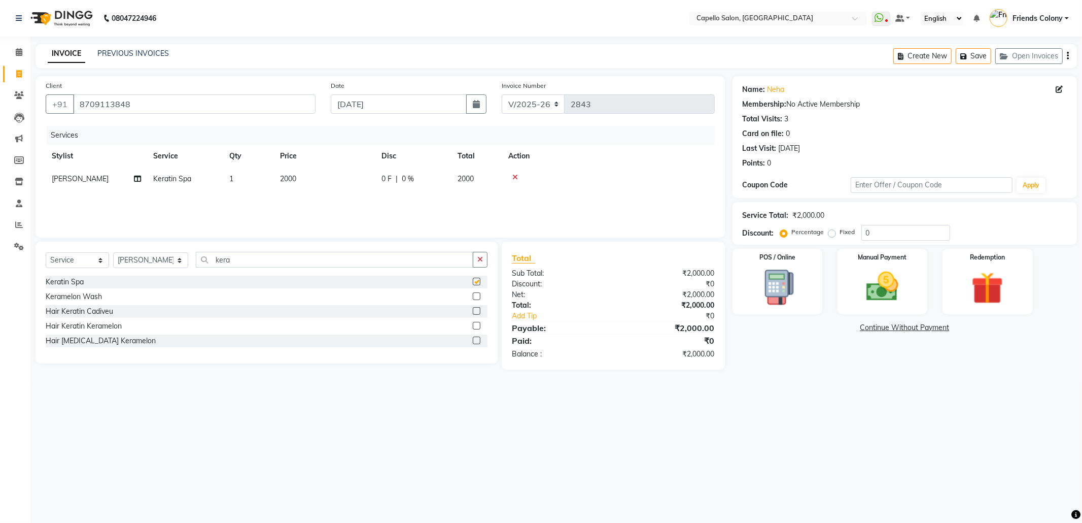
checkbox input "false"
click at [875, 278] on img at bounding box center [882, 286] width 54 height 39
click at [838, 331] on span "UPI" at bounding box center [840, 328] width 16 height 12
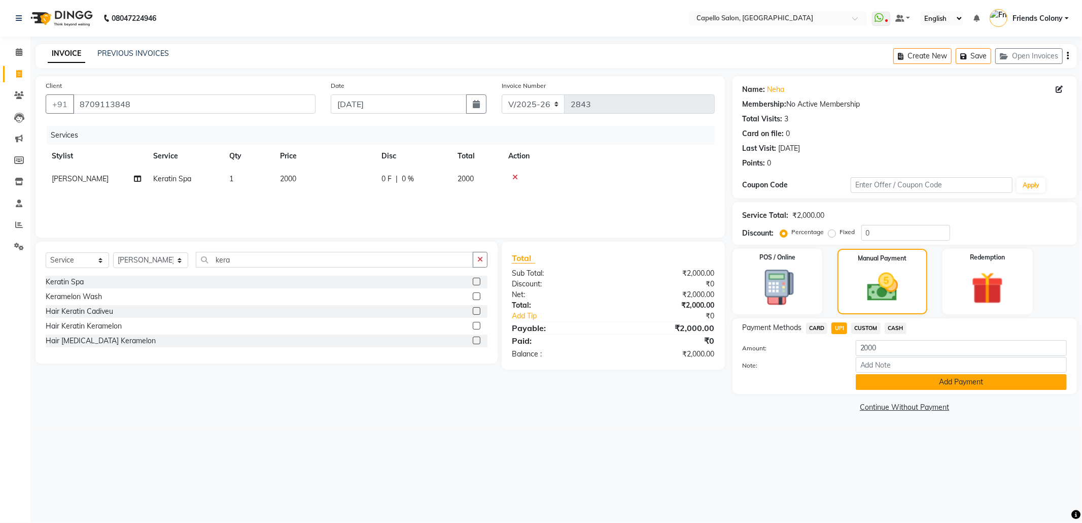
click at [881, 379] on button "Add Payment" at bounding box center [961, 382] width 211 height 16
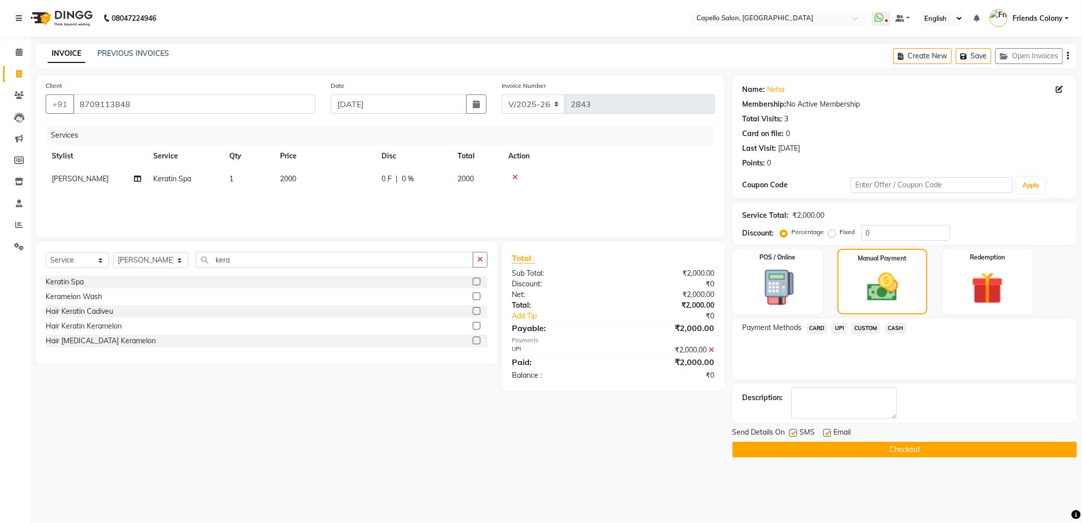
click at [934, 452] on button "Checkout" at bounding box center [905, 449] width 345 height 16
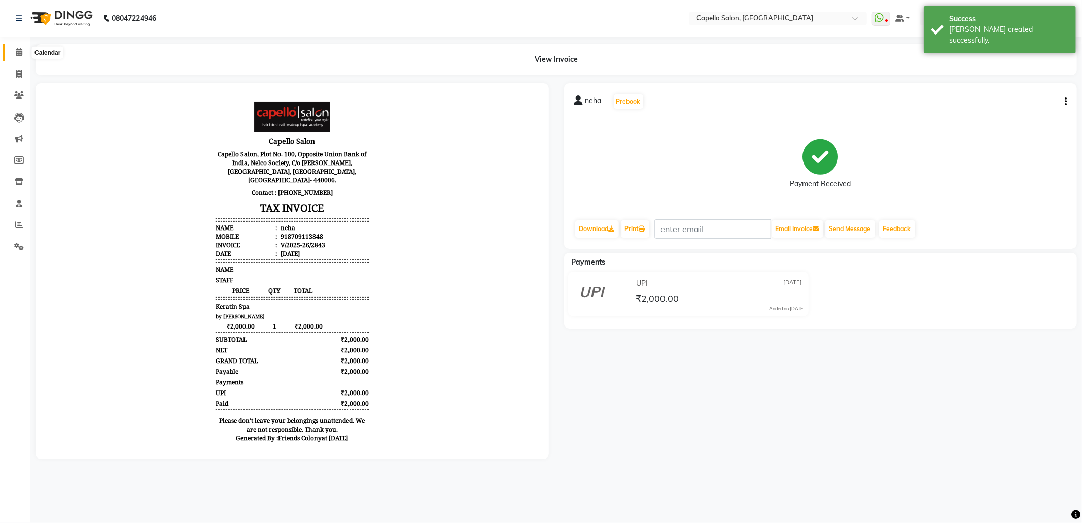
click at [16, 54] on icon at bounding box center [19, 52] width 7 height 8
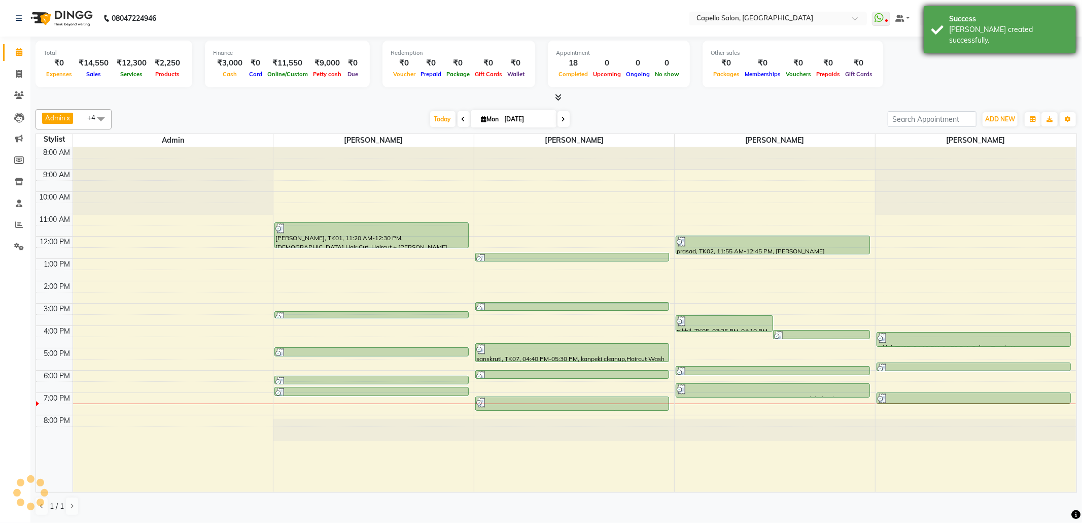
click at [980, 35] on div "Success [PERSON_NAME] created successfully." at bounding box center [1000, 29] width 152 height 47
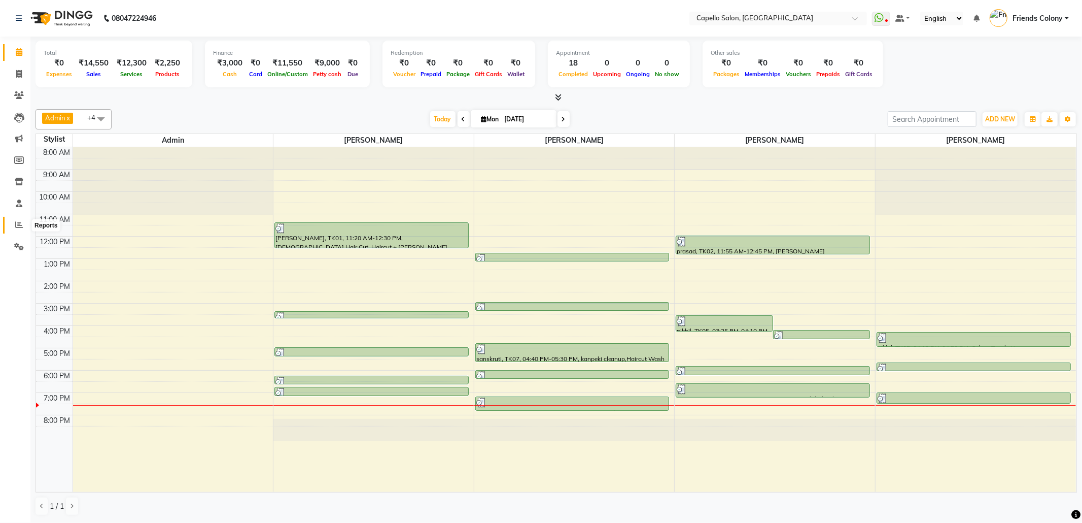
click at [20, 225] on icon at bounding box center [19, 225] width 8 height 8
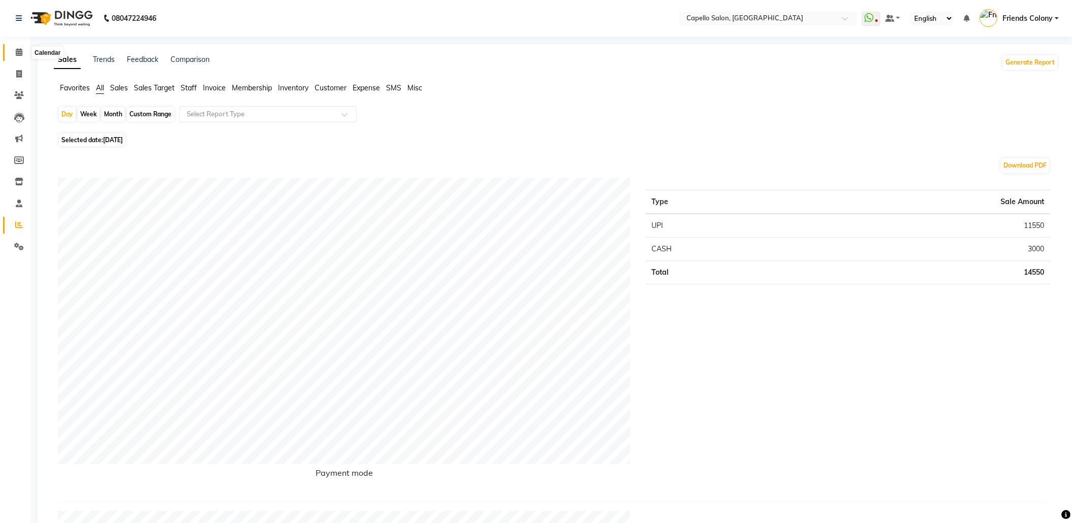
click at [20, 52] on icon at bounding box center [19, 52] width 7 height 8
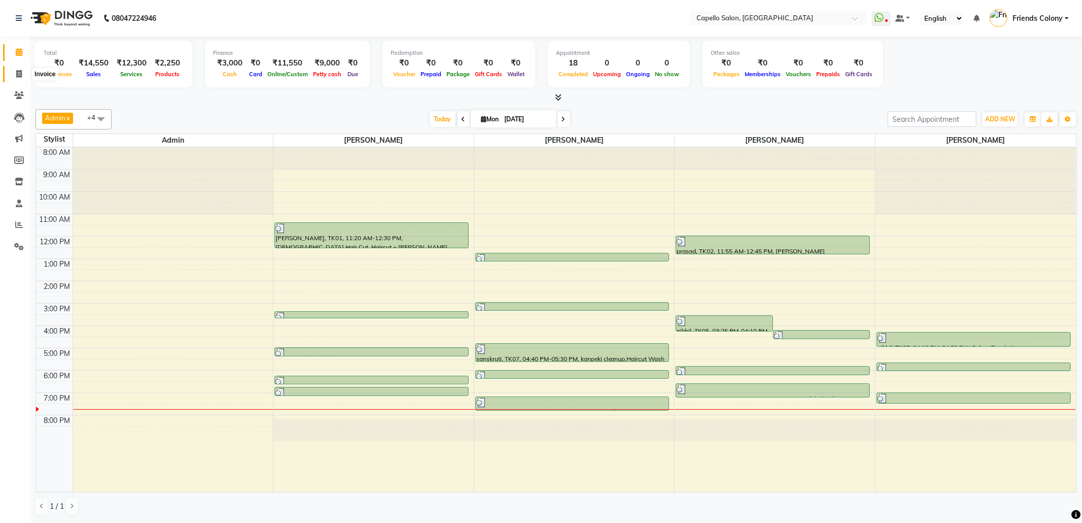
click at [11, 77] on span at bounding box center [19, 74] width 18 height 12
select select "service"
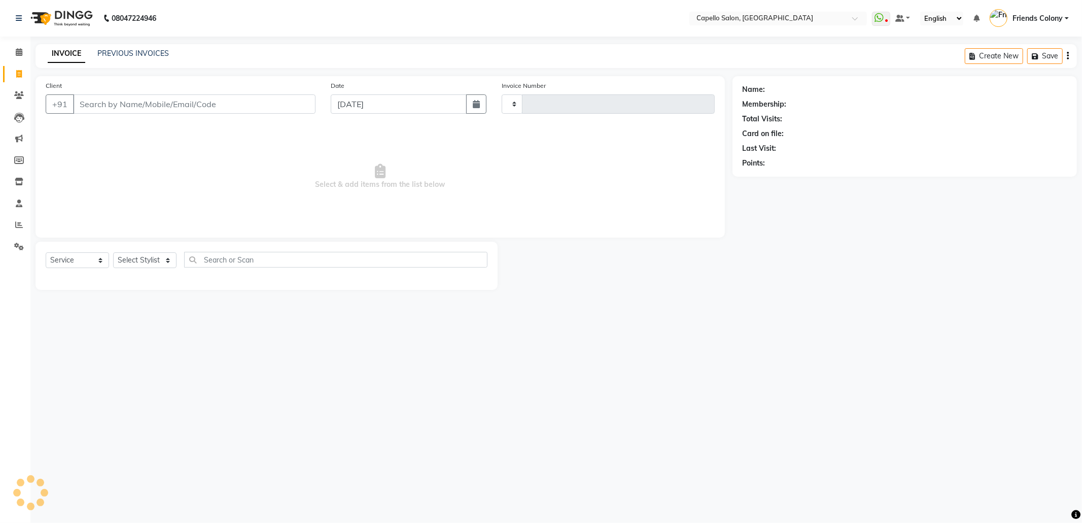
type input "2844"
select select "3583"
click at [118, 106] on input "Client" at bounding box center [194, 103] width 243 height 19
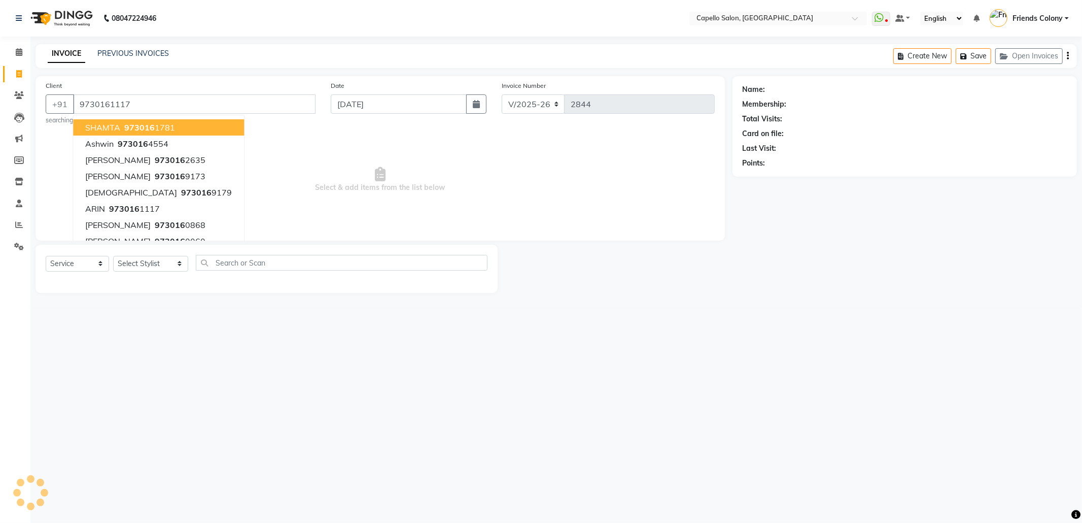
type input "9730161117"
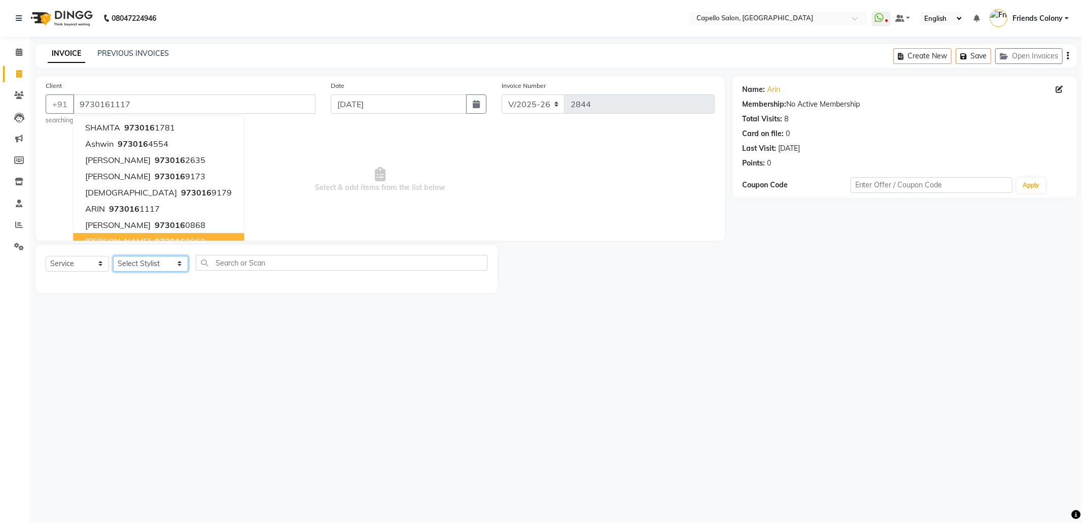
click at [173, 269] on select "Select Stylist Admin [PERSON_NAME] Friends Colony [PERSON_NAME] [PERSON_NAME] N…" at bounding box center [150, 264] width 75 height 16
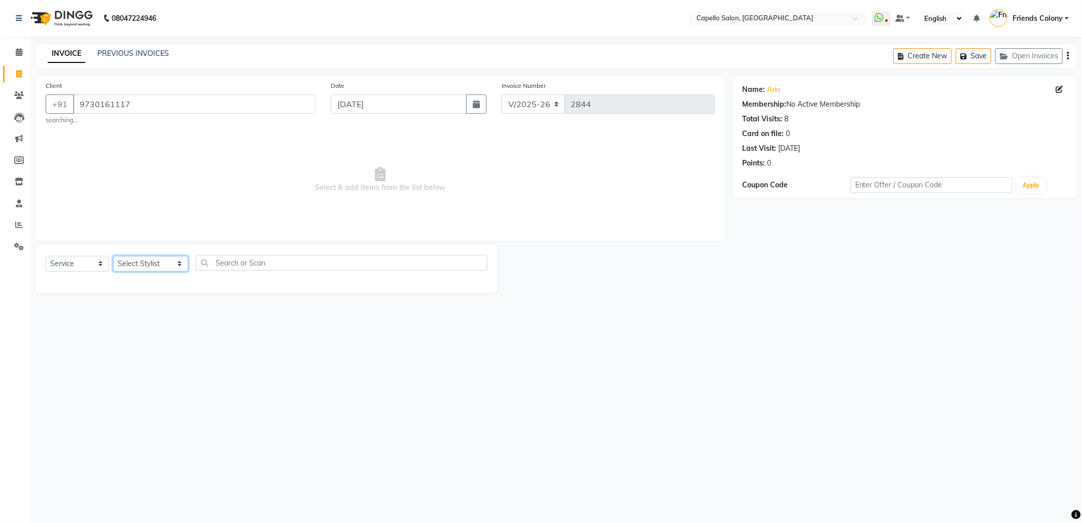
select select "68237"
click at [113, 256] on select "Select Stylist Admin [PERSON_NAME] Friends Colony [PERSON_NAME] [PERSON_NAME] N…" at bounding box center [150, 264] width 75 height 16
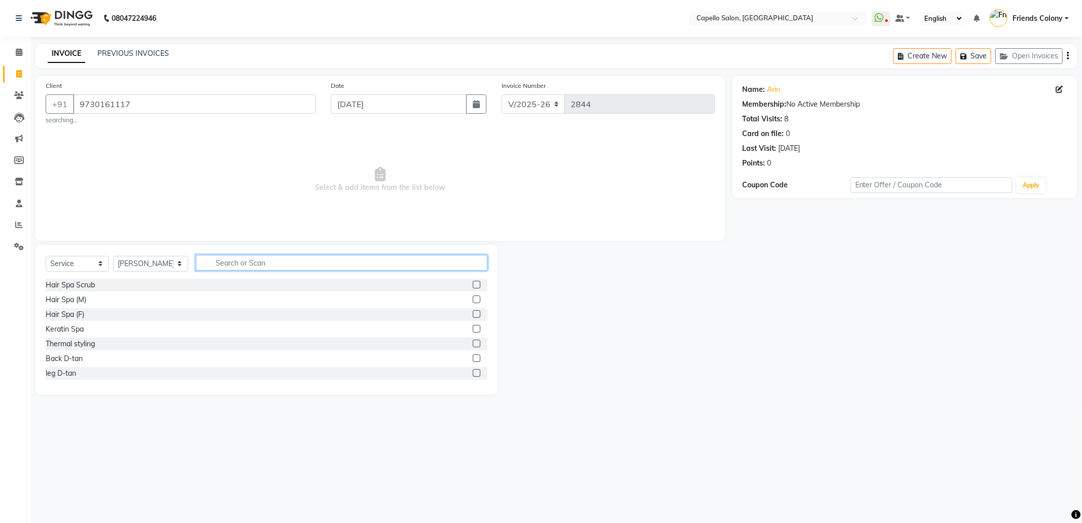
click at [325, 263] on input "text" at bounding box center [342, 263] width 292 height 16
click at [161, 251] on div "Select Service Product Membership Package Voucher Prepaid Gift Card Select Styl…" at bounding box center [267, 320] width 462 height 150
click at [251, 252] on div "Select Service Product Membership Package Voucher Prepaid Gift Card Select Styl…" at bounding box center [267, 320] width 462 height 150
click at [244, 260] on input "text" at bounding box center [342, 263] width 292 height 16
type input "cut"
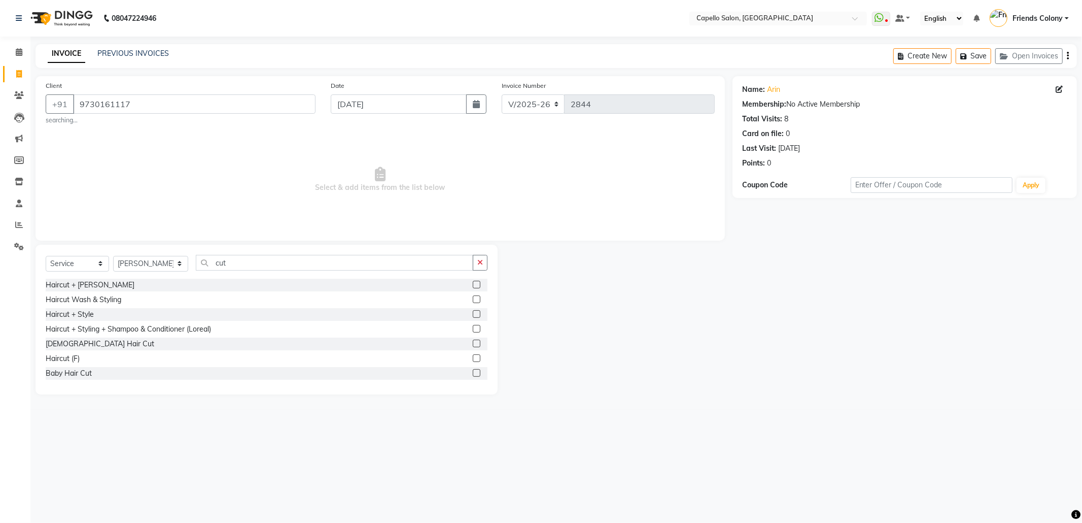
click at [473, 339] on div at bounding box center [480, 343] width 15 height 13
drag, startPoint x: 463, startPoint y: 339, endPoint x: 470, endPoint y: 319, distance: 21.5
click at [469, 321] on div "Haircut + [PERSON_NAME] Haircut Wash & Styling Haircut + Style Haircut + Stylin…" at bounding box center [267, 329] width 442 height 101
drag, startPoint x: 638, startPoint y: 408, endPoint x: 497, endPoint y: 378, distance: 143.8
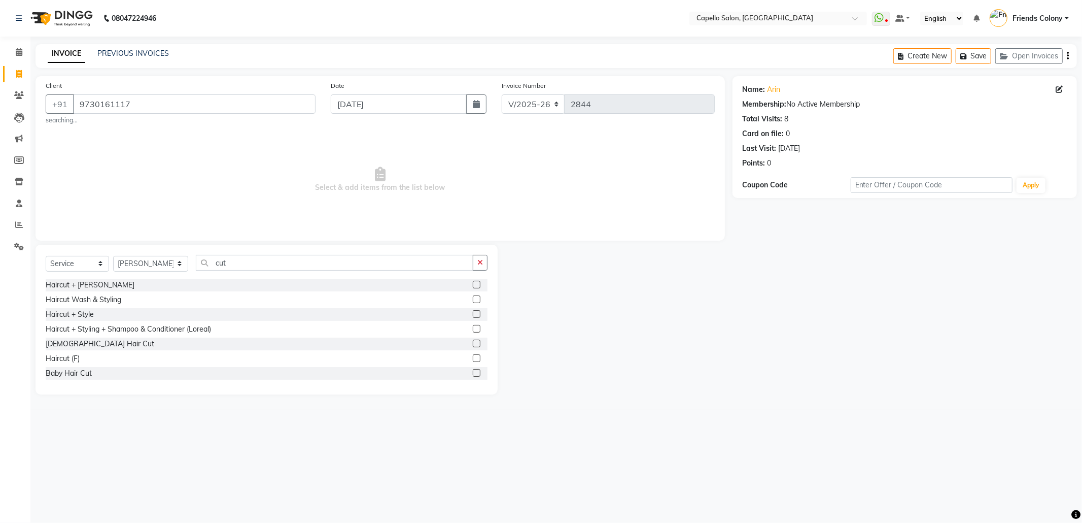
click at [632, 406] on main "INVOICE PREVIOUS INVOICES Create New Save Open Invoices Client [PHONE_NUMBER] s…" at bounding box center [556, 226] width 1052 height 365
click at [473, 344] on label at bounding box center [477, 343] width 8 height 8
click at [473, 344] on input "checkbox" at bounding box center [476, 343] width 7 height 7
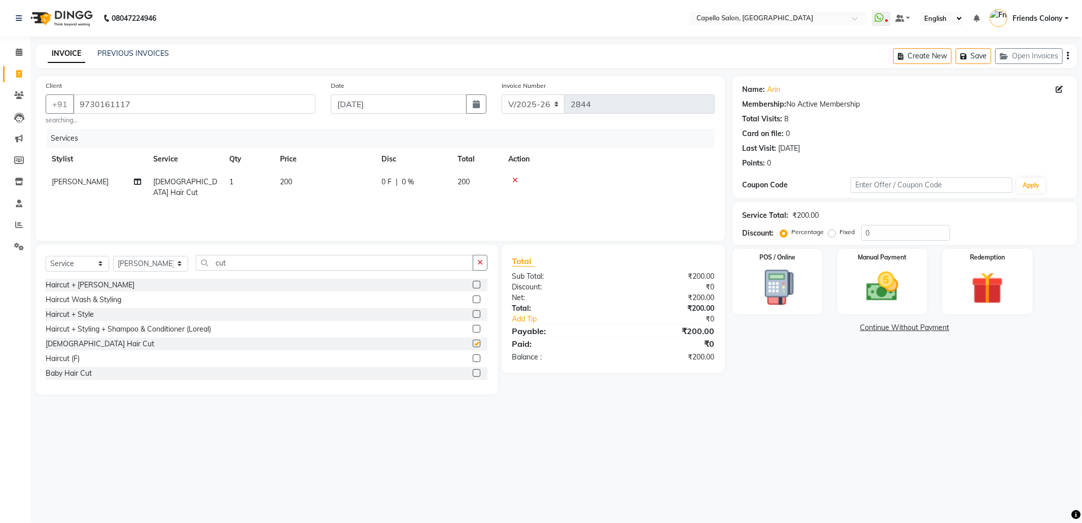
checkbox input "false"
click at [971, 262] on div "Redemption" at bounding box center [987, 281] width 93 height 68
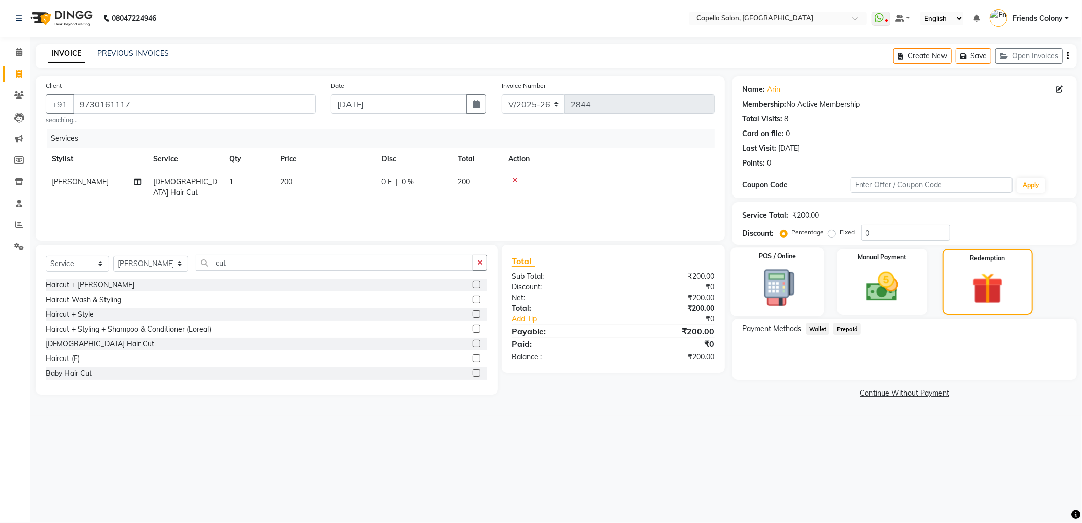
click at [781, 288] on img at bounding box center [777, 287] width 54 height 40
select select "11"
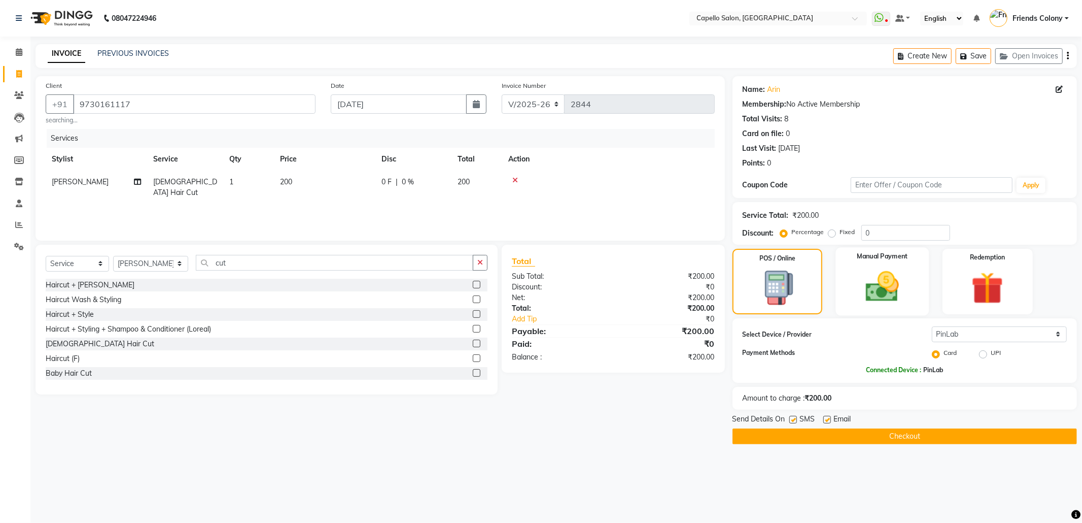
click at [907, 292] on img at bounding box center [882, 286] width 54 height 39
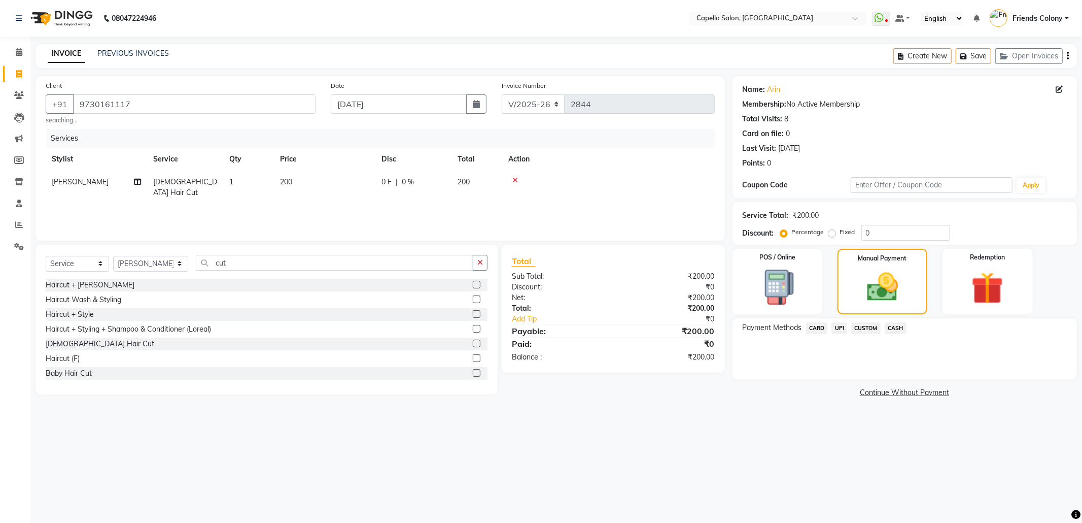
click at [842, 331] on span "UPI" at bounding box center [840, 328] width 16 height 12
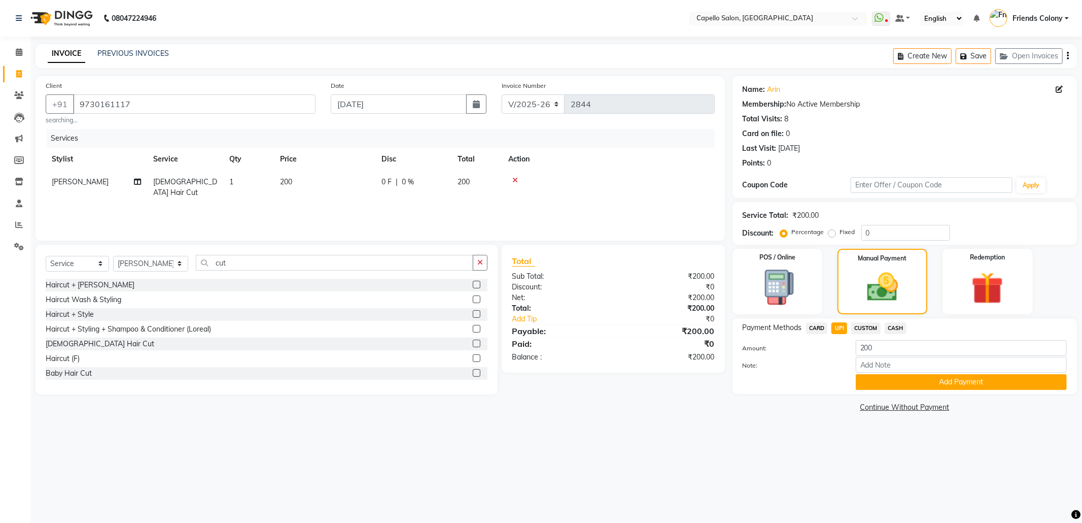
drag, startPoint x: 937, startPoint y: 413, endPoint x: 932, endPoint y: 393, distance: 20.8
click at [936, 409] on div "Name: Arin Membership: No Active Membership Total Visits: 8 Card on file: 0 Las…" at bounding box center [909, 245] width 352 height 338
click at [932, 388] on button "Add Payment" at bounding box center [961, 382] width 211 height 16
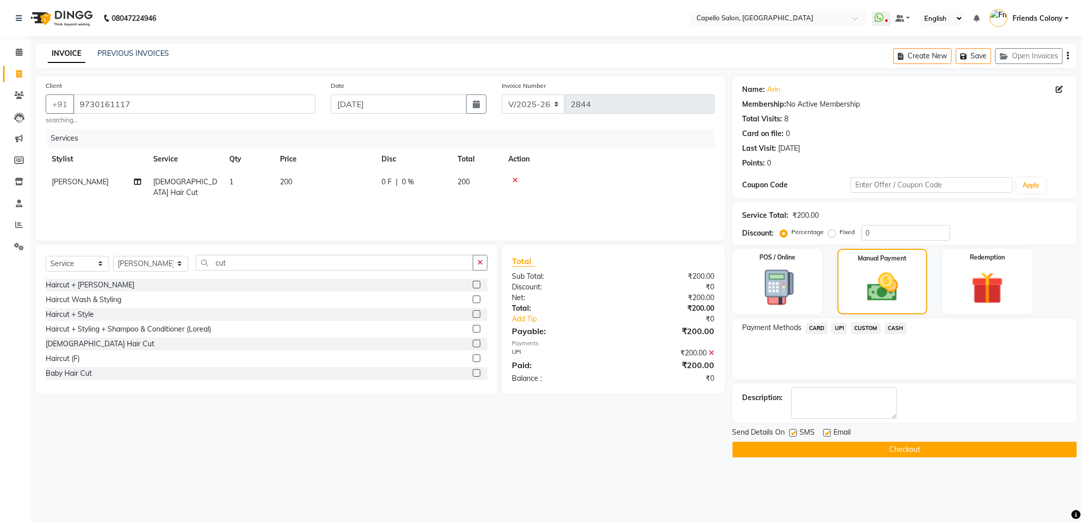
click at [985, 451] on button "Checkout" at bounding box center [905, 449] width 345 height 16
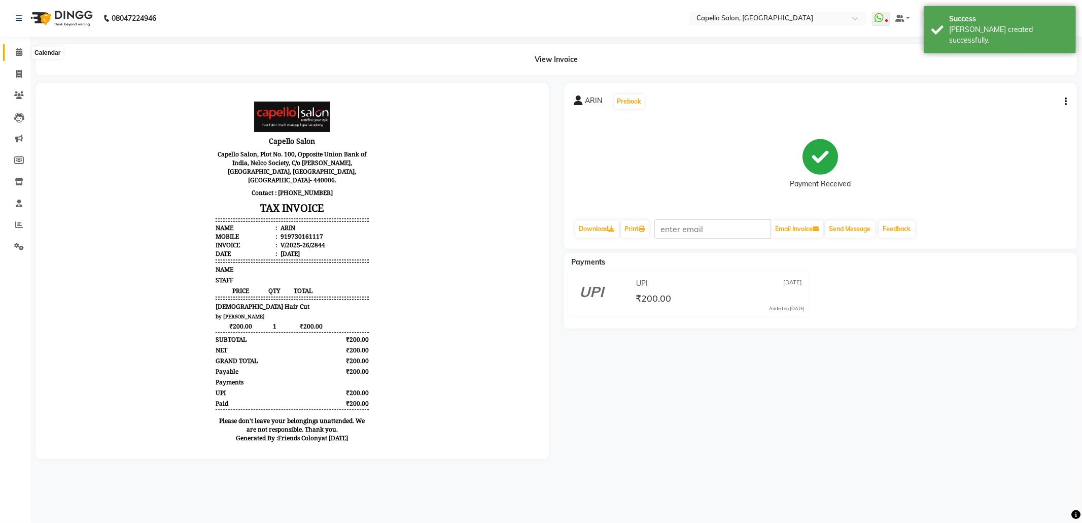
click at [16, 51] on icon at bounding box center [19, 52] width 7 height 8
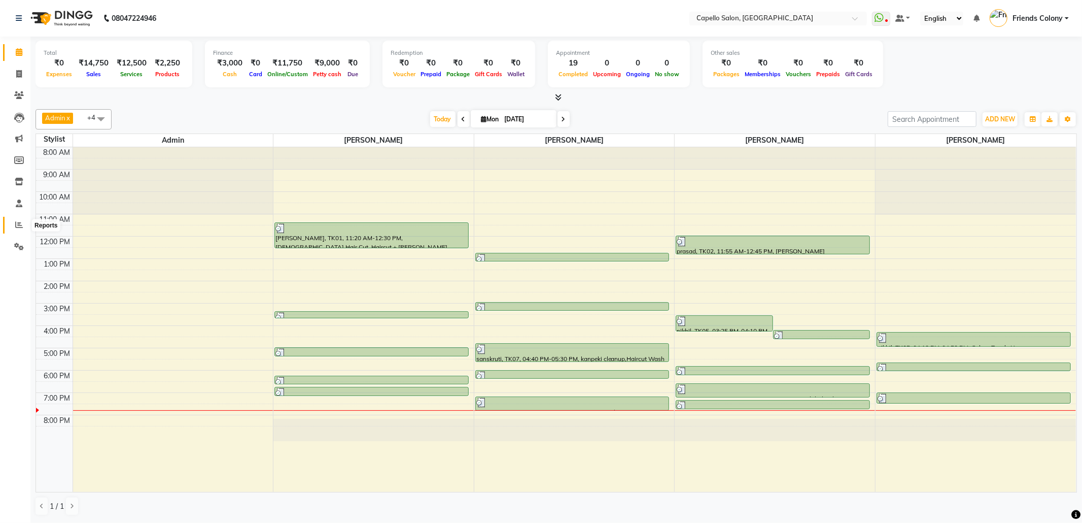
click at [16, 224] on icon at bounding box center [19, 225] width 8 height 8
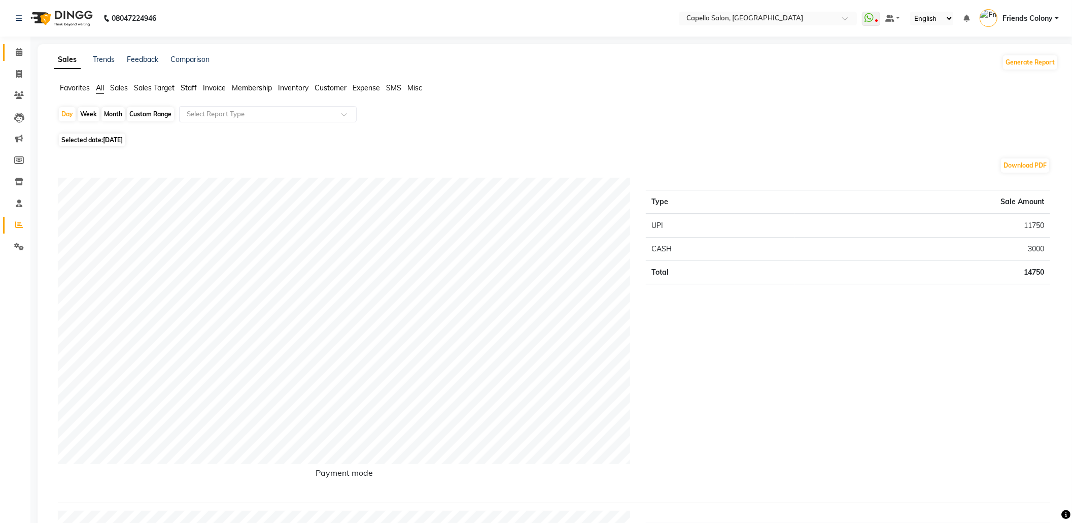
click at [13, 45] on link "Calendar" at bounding box center [15, 52] width 24 height 17
